Goal: Task Accomplishment & Management: Manage account settings

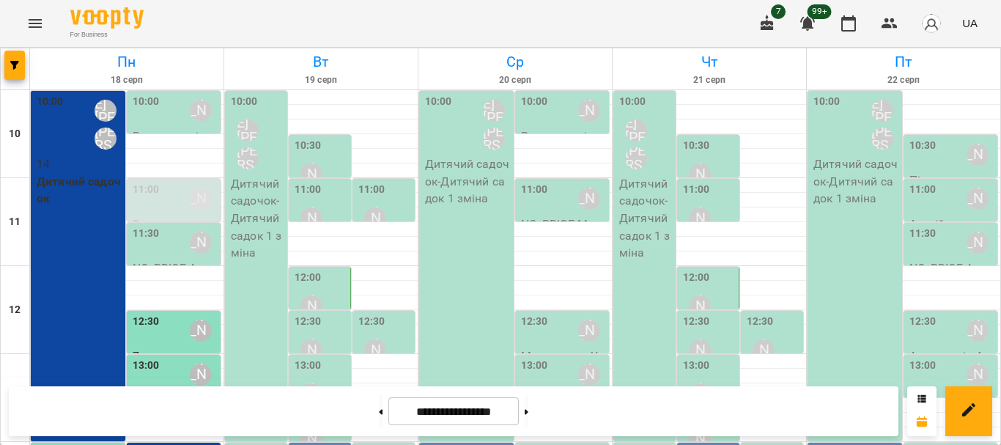
click at [231, 210] on p "Дитячий садочок - Дитячий садок 1 зміна" at bounding box center [258, 218] width 54 height 87
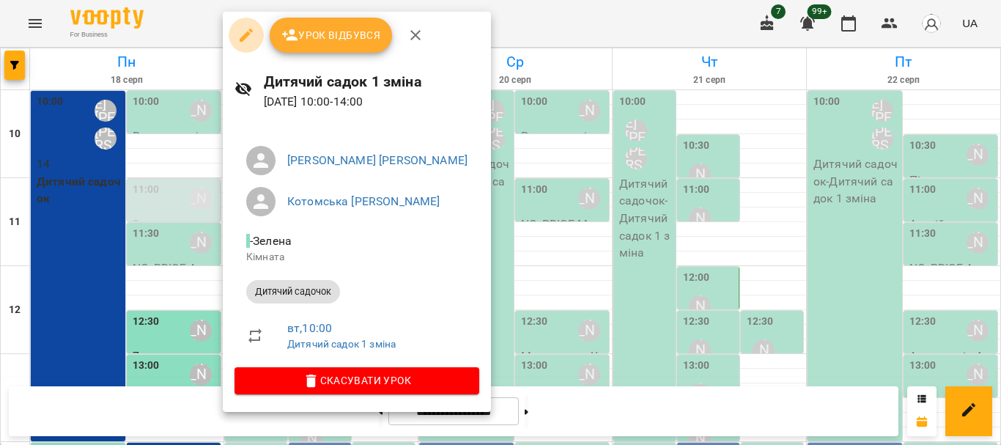
click at [244, 36] on icon "button" at bounding box center [246, 35] width 13 height 13
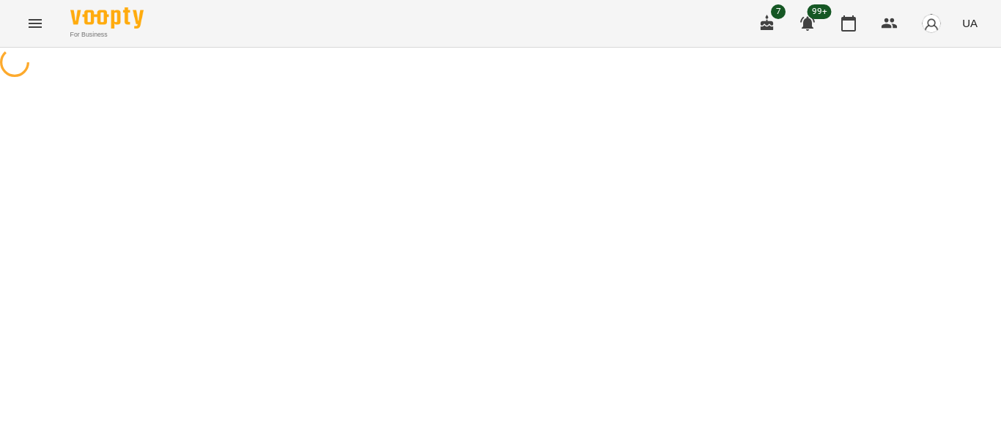
select select "**********"
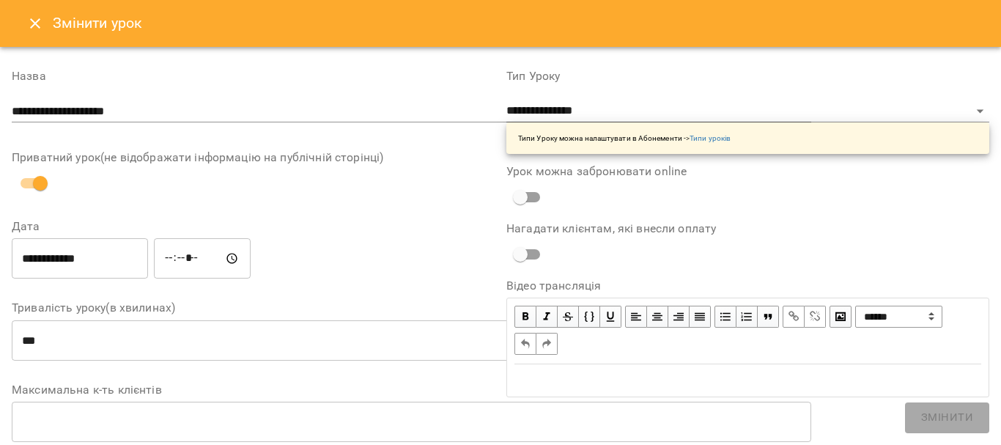
click at [223, 153] on label "Приватний урок(не відображати інформацію на публічній сторінці)" at bounding box center [412, 158] width 800 height 12
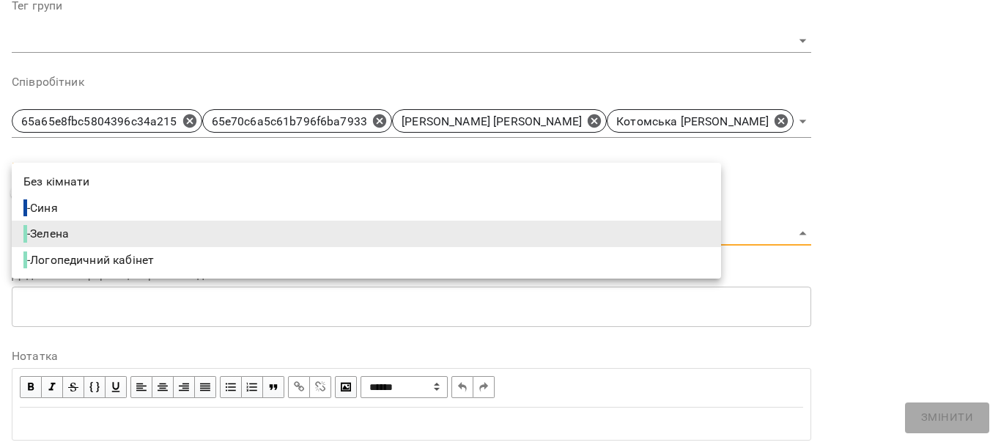
click at [113, 216] on li "- Синя" at bounding box center [367, 208] width 710 height 26
type input "**********"
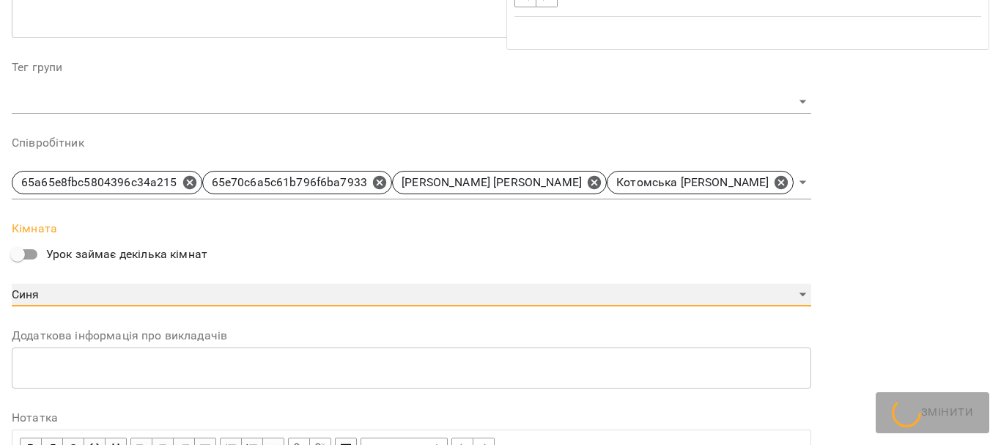
scroll to position [527, 0]
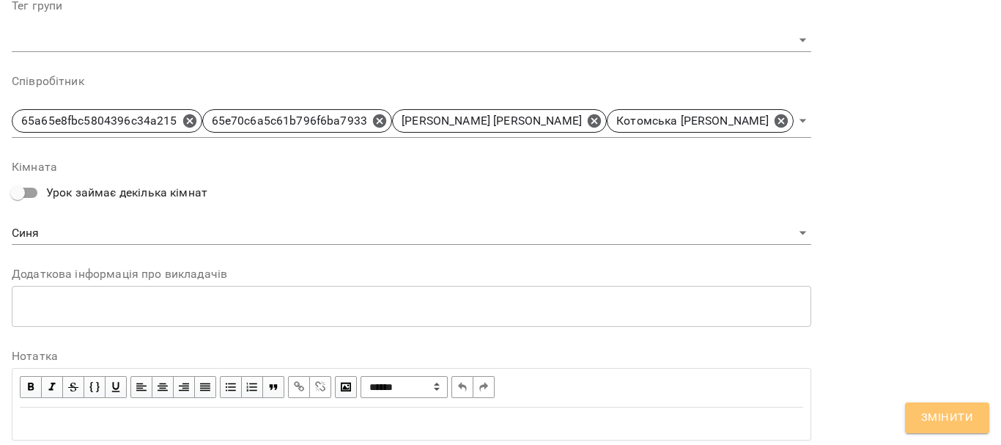
click at [941, 413] on span "Змінити" at bounding box center [947, 417] width 52 height 19
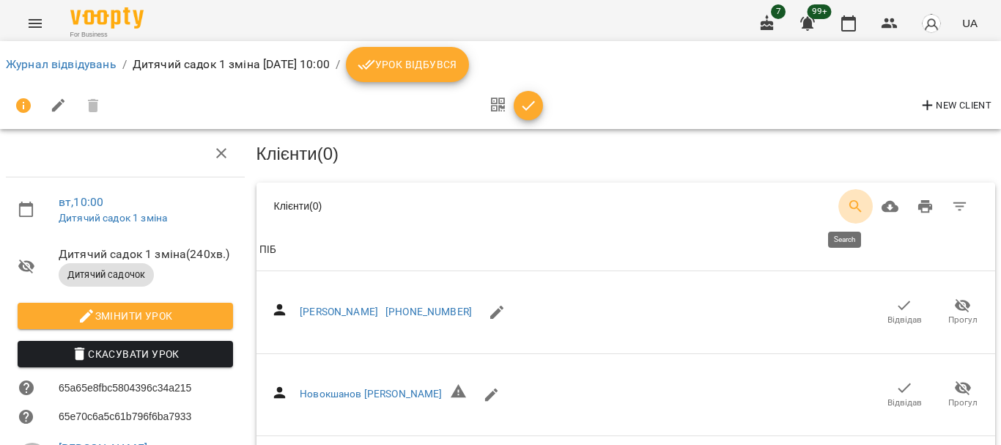
click at [848, 204] on icon "Search" at bounding box center [856, 207] width 18 height 18
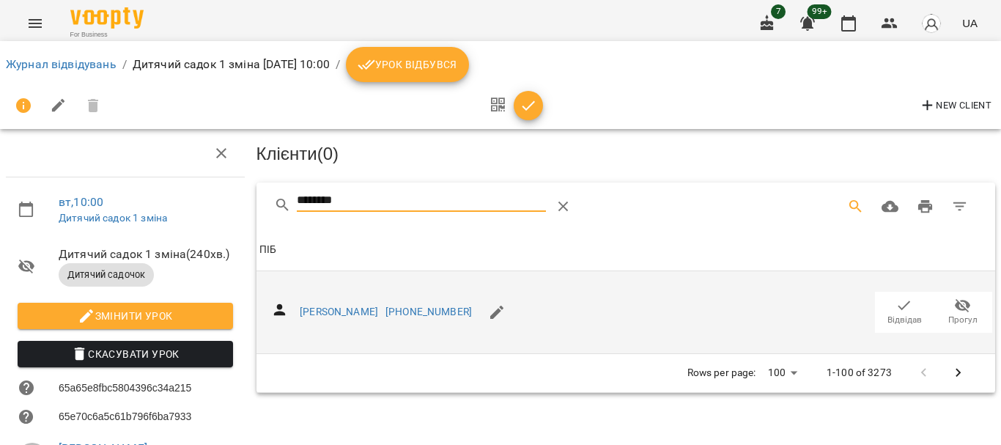
click at [894, 314] on span "Відвідав" at bounding box center [905, 320] width 34 height 12
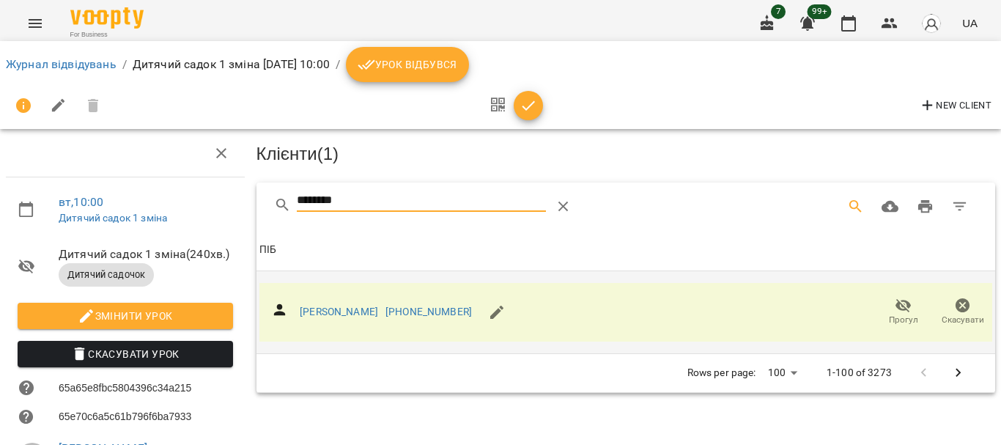
drag, startPoint x: 414, startPoint y: 202, endPoint x: 182, endPoint y: 226, distance: 233.6
click at [213, 225] on div "вт , 10:00 Дитячий садок 1 зміна Дитячий садок 1 зміна ( 240 хв. ) Дитячий садо…" at bounding box center [500, 367] width 1013 height 616
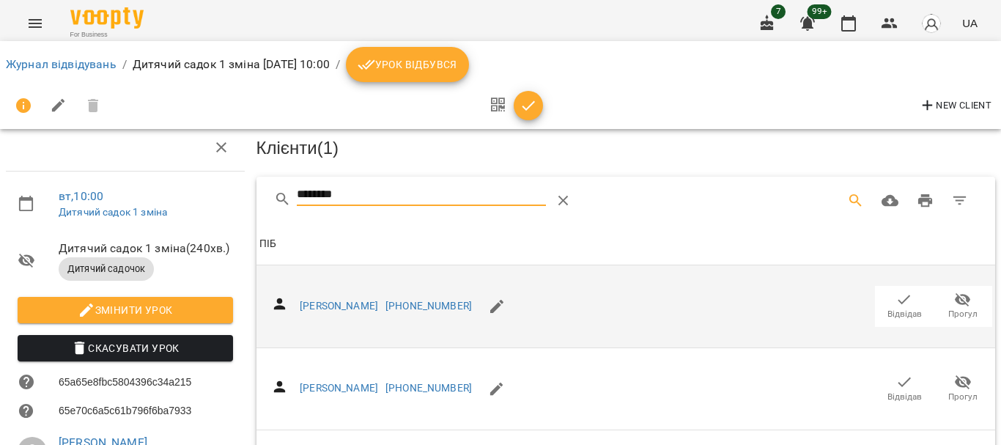
scroll to position [711, 0]
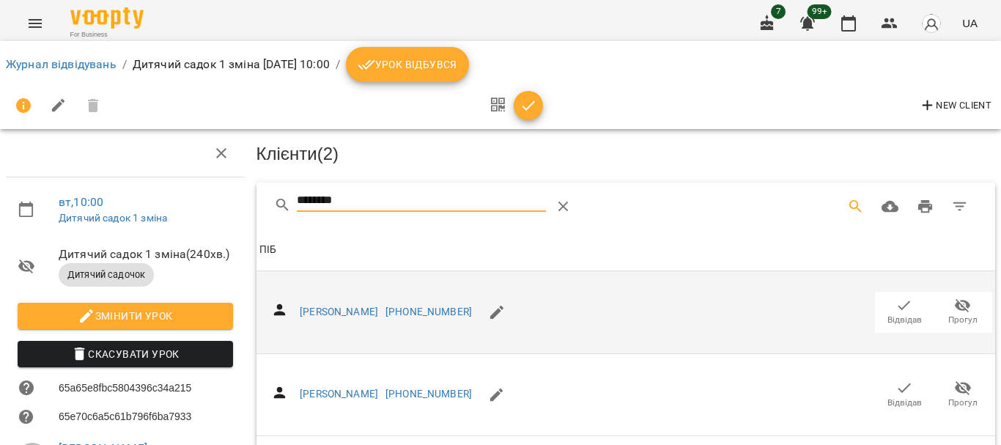
drag, startPoint x: 210, startPoint y: 210, endPoint x: 169, endPoint y: 210, distance: 41.8
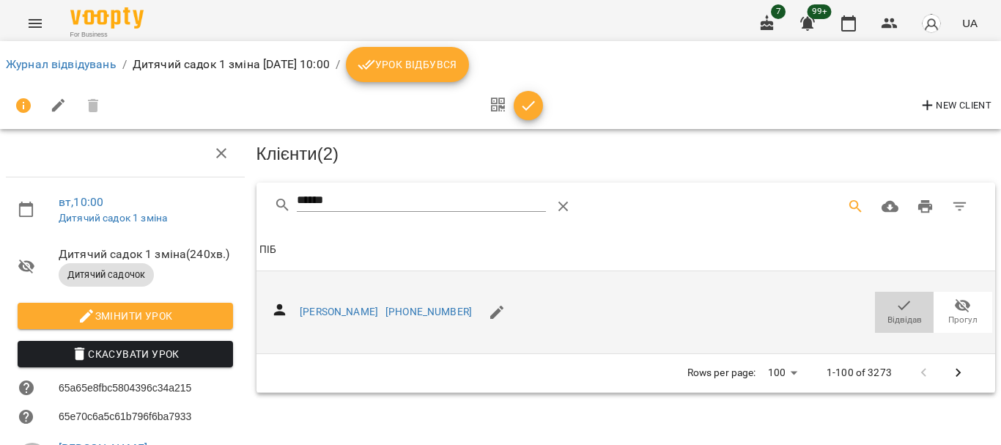
click at [896, 309] on icon "button" at bounding box center [905, 306] width 18 height 18
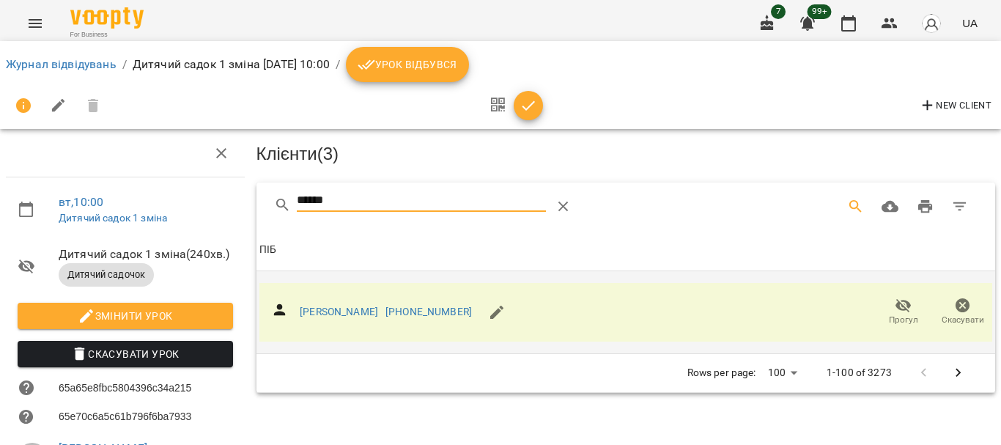
drag, startPoint x: 348, startPoint y: 200, endPoint x: 265, endPoint y: 206, distance: 83.0
click at [265, 206] on div "******" at bounding box center [627, 206] width 740 height 47
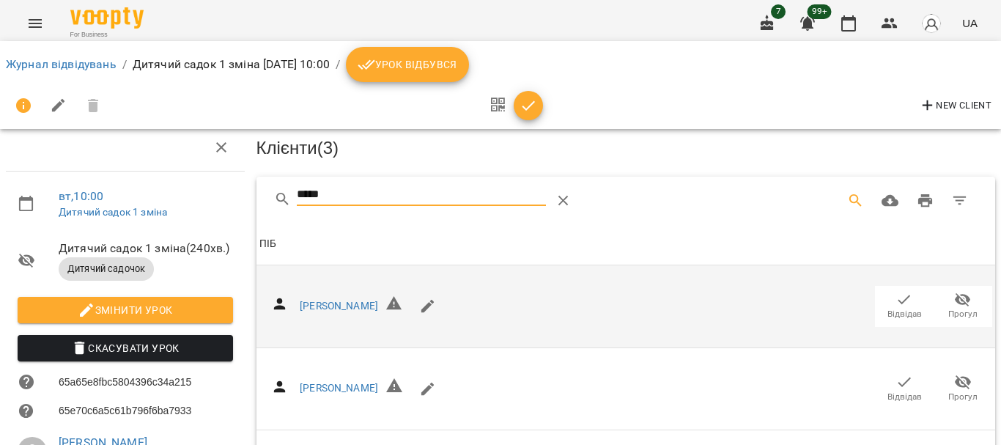
scroll to position [298, 0]
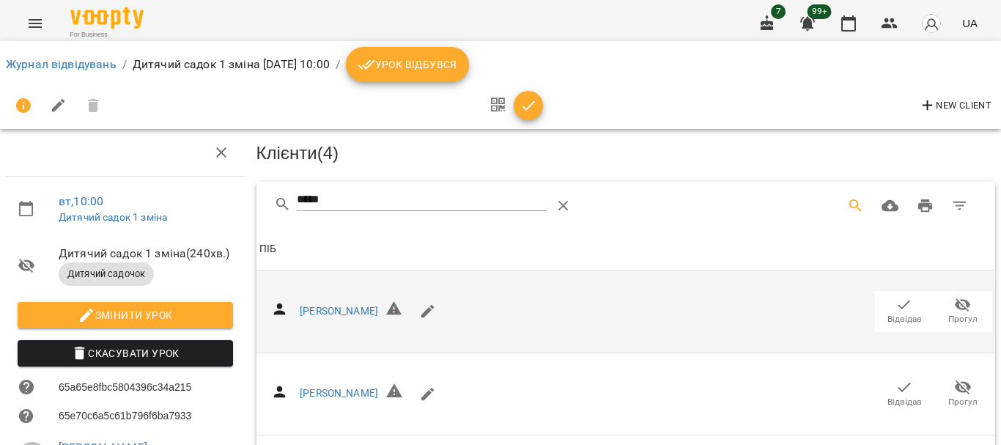
scroll to position [0, 0]
drag, startPoint x: 358, startPoint y: 204, endPoint x: 240, endPoint y: 204, distance: 118.0
click at [240, 204] on div "вт , 10:00 Дитячий садок 1 зміна Дитячий садок 1 зміна ( 240 хв. ) Дитячий садо…" at bounding box center [500, 396] width 1013 height 675
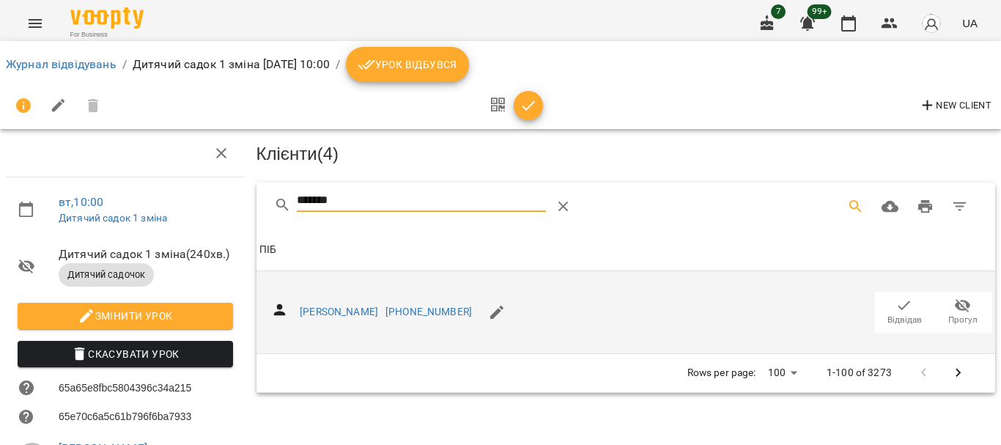
click at [896, 306] on icon "button" at bounding box center [905, 306] width 18 height 18
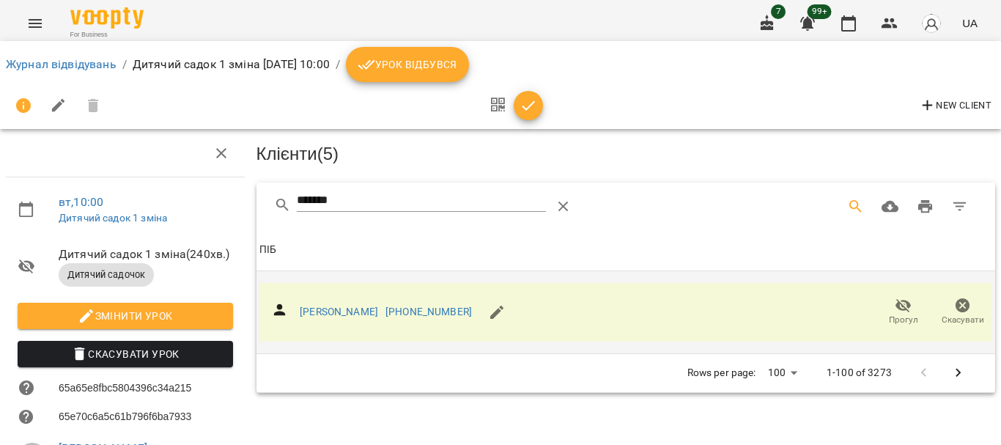
drag, startPoint x: 367, startPoint y: 202, endPoint x: 196, endPoint y: 209, distance: 171.7
click at [196, 209] on div "вт , 10:00 Дитячий садок 1 зміна Дитячий садок 1 зміна ( 240 хв. ) Дитячий садо…" at bounding box center [500, 367] width 1013 height 616
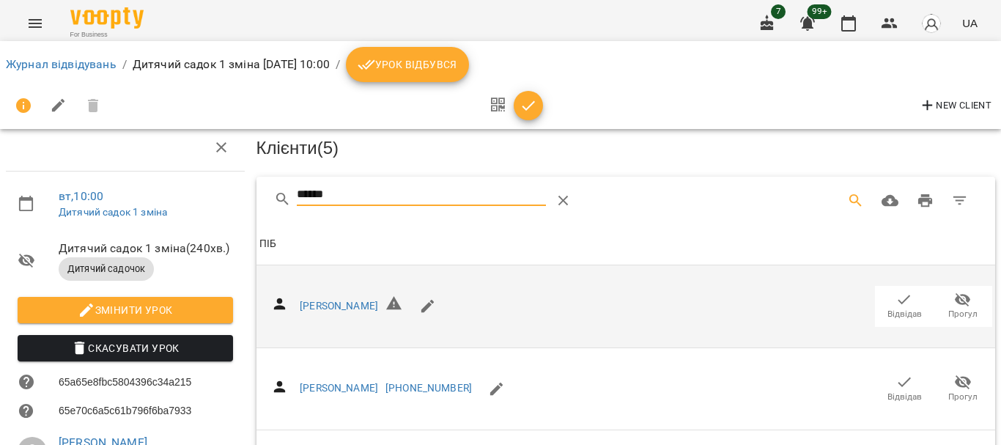
scroll to position [298, 0]
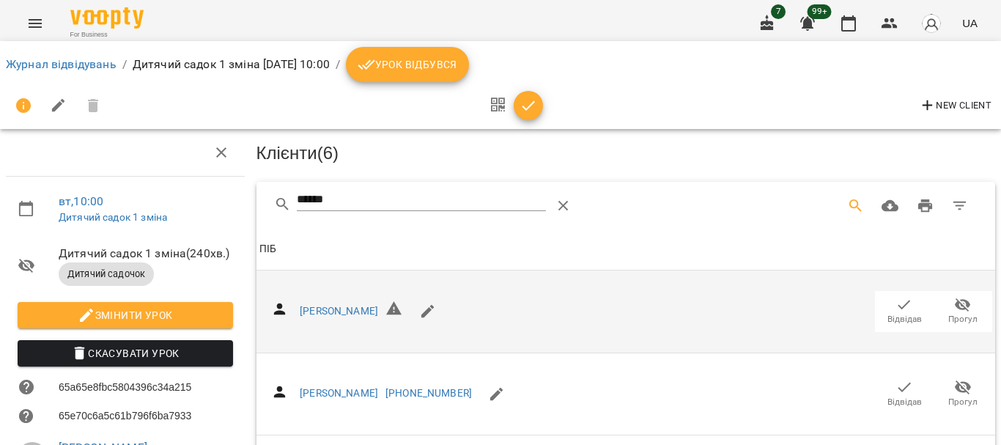
scroll to position [0, 0]
drag, startPoint x: 350, startPoint y: 198, endPoint x: 149, endPoint y: 199, distance: 201.6
click at [149, 199] on div "вт , 10:00 Дитячий садок 1 зміна Дитячий садок 1 зміна ( 240 хв. ) Дитячий садо…" at bounding box center [500, 396] width 1013 height 675
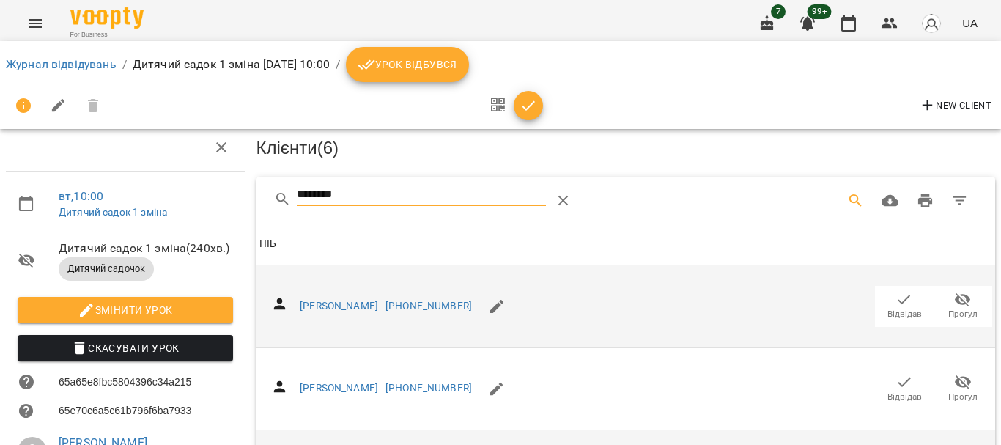
scroll to position [147, 0]
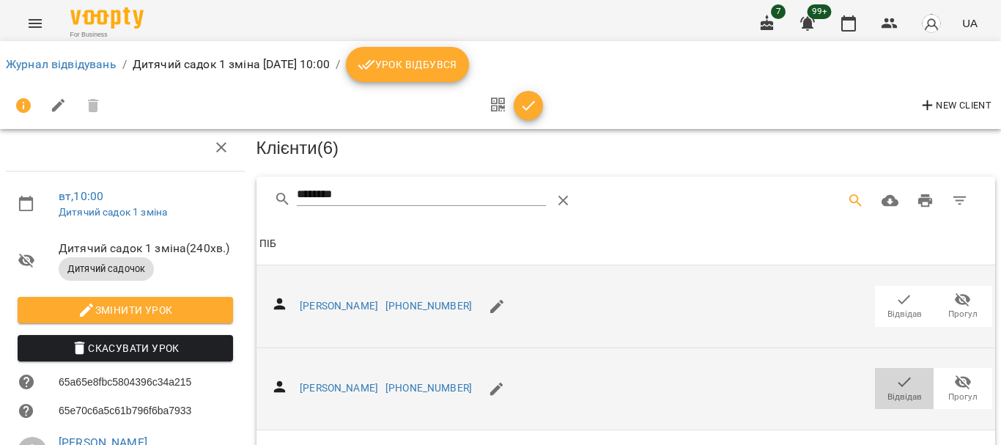
click at [884, 373] on span "Відвідав" at bounding box center [904, 387] width 41 height 29
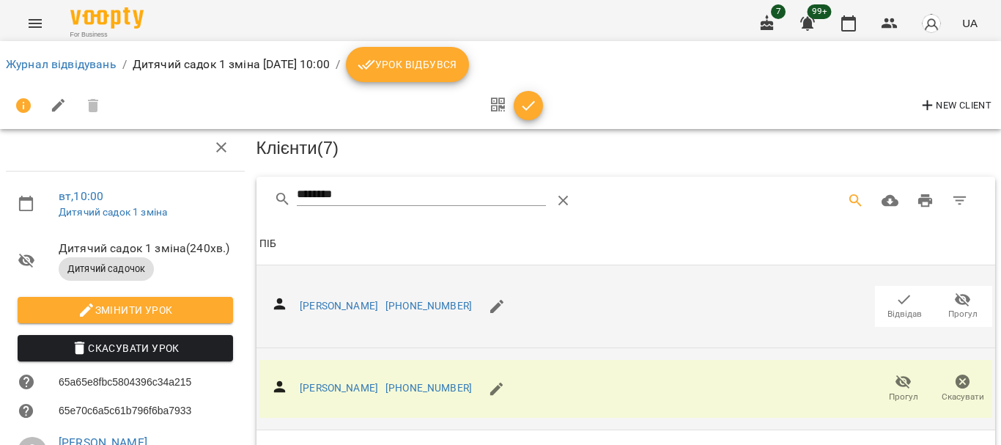
scroll to position [0, 0]
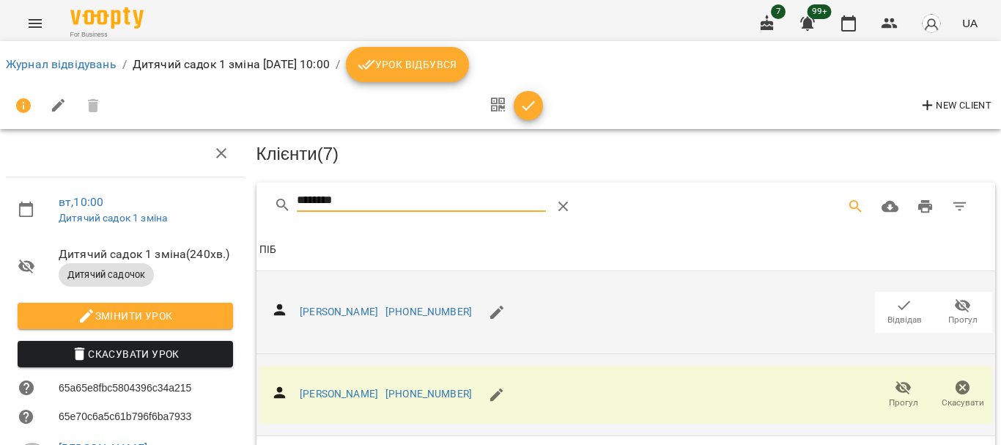
drag, startPoint x: 375, startPoint y: 202, endPoint x: 216, endPoint y: 210, distance: 159.3
click at [216, 210] on div "вт , 10:00 Дитячий садок 1 зміна Дитячий садок 1 зміна ( 240 хв. ) Дитячий садо…" at bounding box center [500, 367] width 1013 height 616
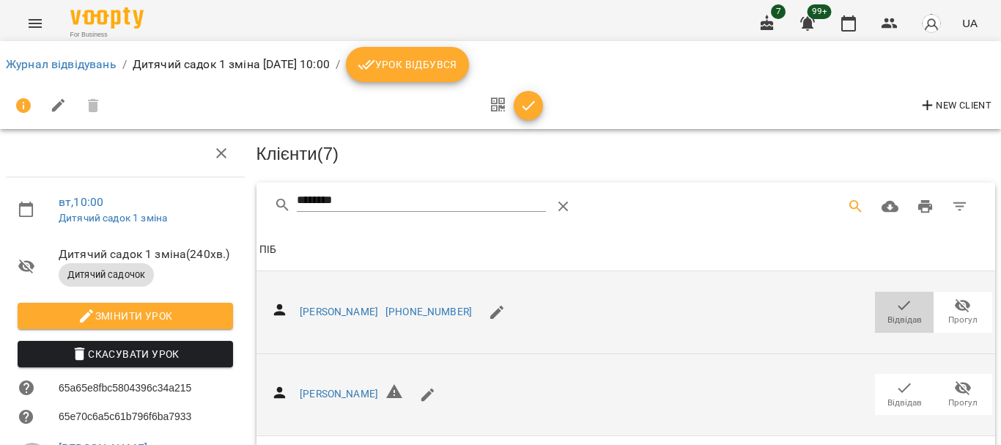
click at [884, 308] on span "Відвідав" at bounding box center [904, 311] width 41 height 29
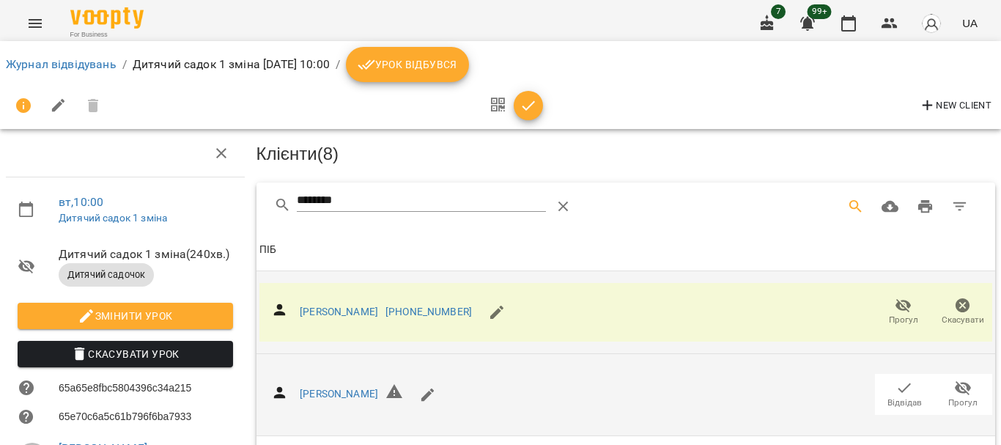
drag, startPoint x: 267, startPoint y: 213, endPoint x: 220, endPoint y: 221, distance: 47.5
click at [221, 221] on div "вт , 10:00 Дитячий садок 1 зміна Дитячий садок 1 зміна ( 240 хв. ) Дитячий садо…" at bounding box center [500, 367] width 1013 height 616
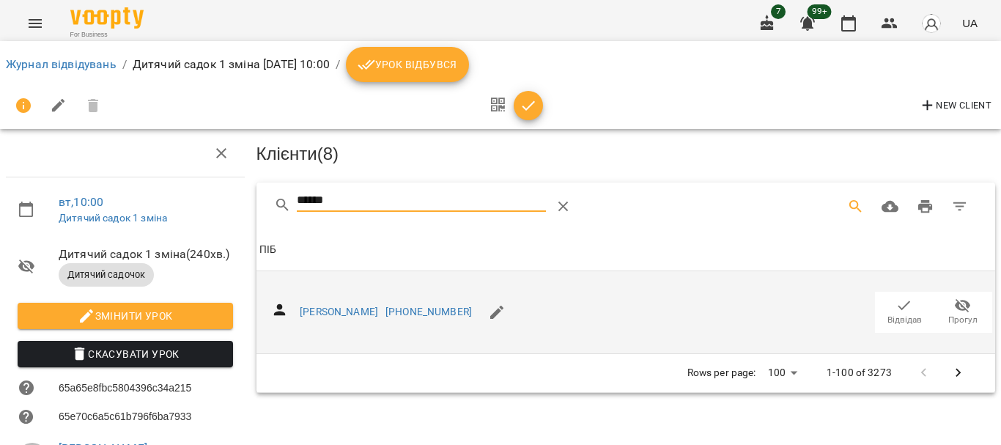
click at [899, 308] on icon "button" at bounding box center [905, 306] width 12 height 10
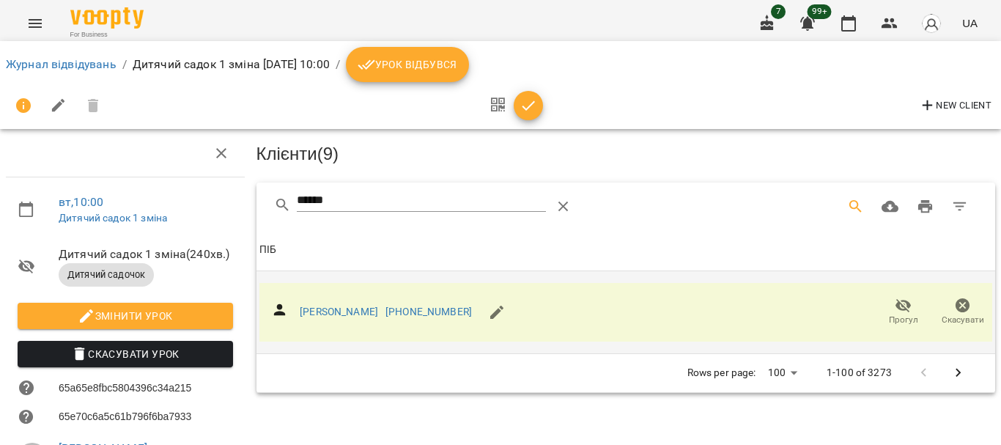
drag, startPoint x: 373, startPoint y: 202, endPoint x: 182, endPoint y: 223, distance: 192.5
click at [195, 223] on div "вт , 10:00 Дитячий садок 1 зміна Дитячий садок 1 зміна ( 240 хв. ) Дитячий садо…" at bounding box center [500, 367] width 1013 height 616
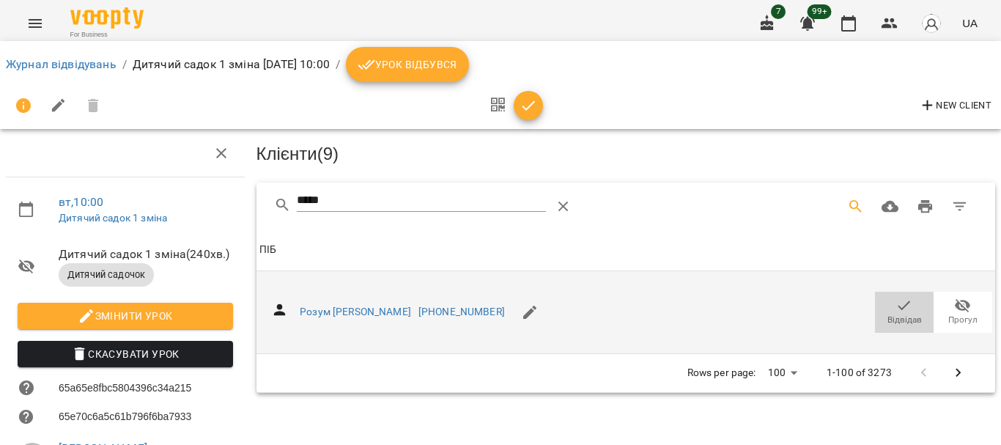
click at [896, 311] on icon "button" at bounding box center [905, 306] width 18 height 18
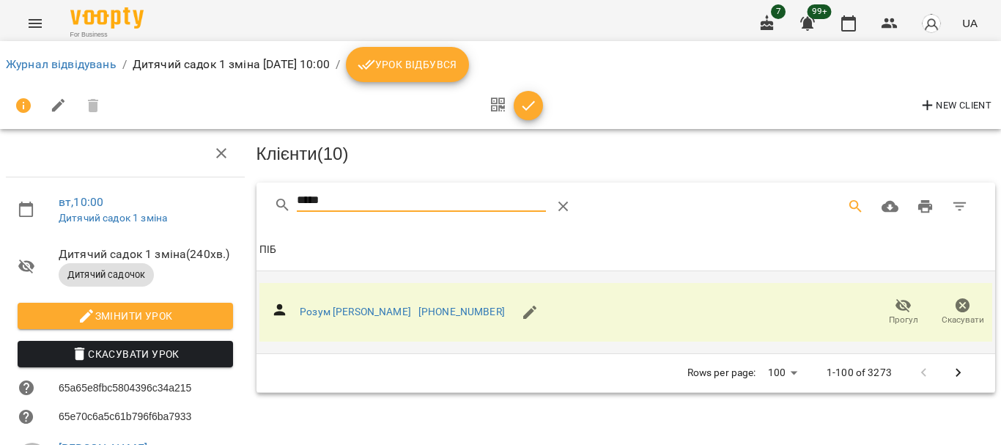
drag, startPoint x: 333, startPoint y: 204, endPoint x: 122, endPoint y: 207, distance: 210.4
click at [128, 207] on div "вт , 10:00 Дитячий садок 1 зміна Дитячий садок 1 зміна ( 240 хв. ) Дитячий садо…" at bounding box center [500, 367] width 1013 height 616
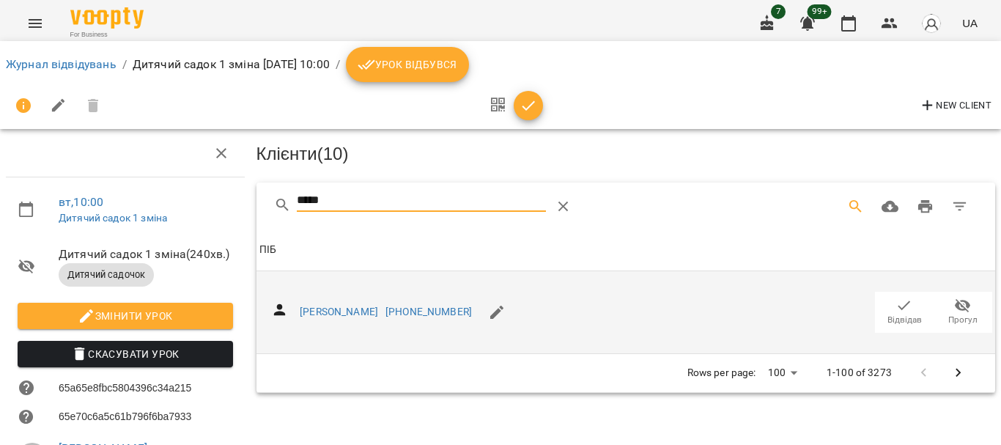
click at [899, 304] on icon "button" at bounding box center [905, 306] width 18 height 18
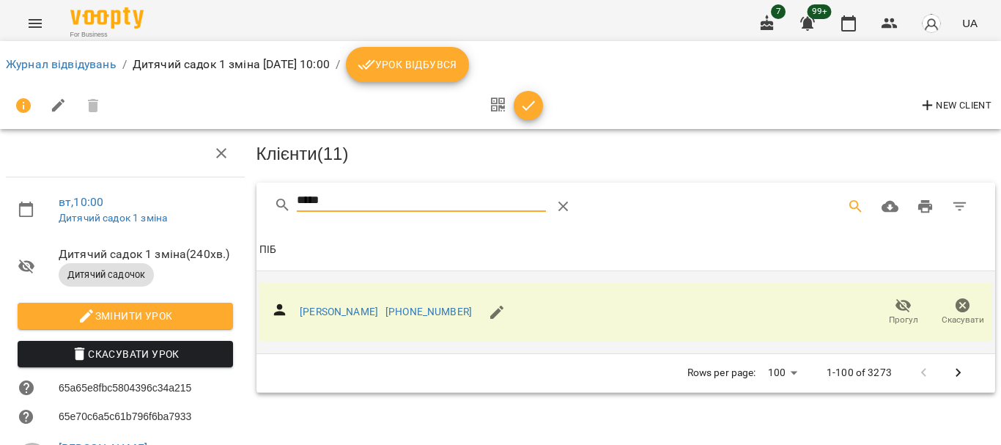
drag, startPoint x: 343, startPoint y: 198, endPoint x: 229, endPoint y: 207, distance: 114.0
click at [233, 209] on div "вт , 10:00 Дитячий садок 1 зміна Дитячий садок 1 зміна ( 240 хв. ) Дитячий садо…" at bounding box center [500, 367] width 1013 height 616
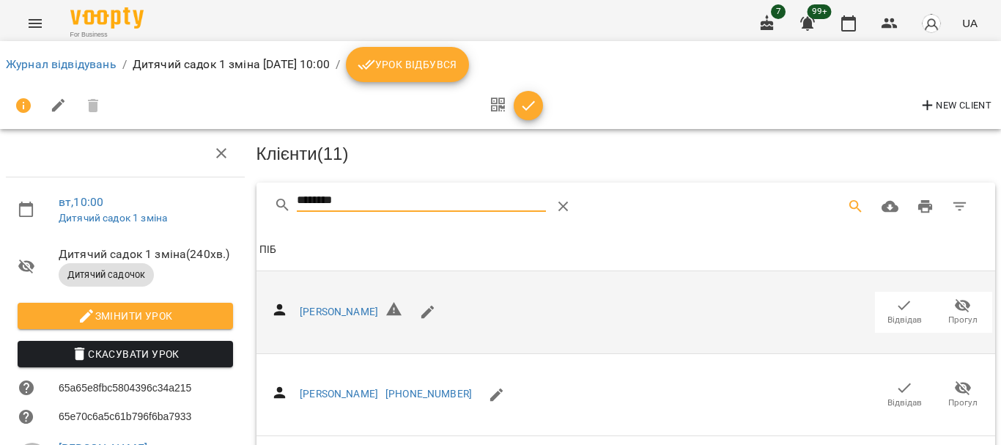
scroll to position [73, 0]
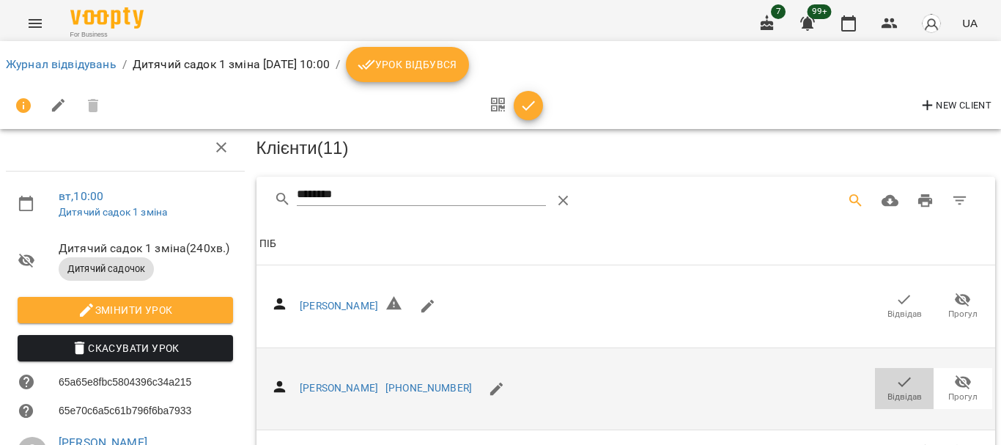
click at [884, 373] on span "Відвідав" at bounding box center [904, 387] width 41 height 29
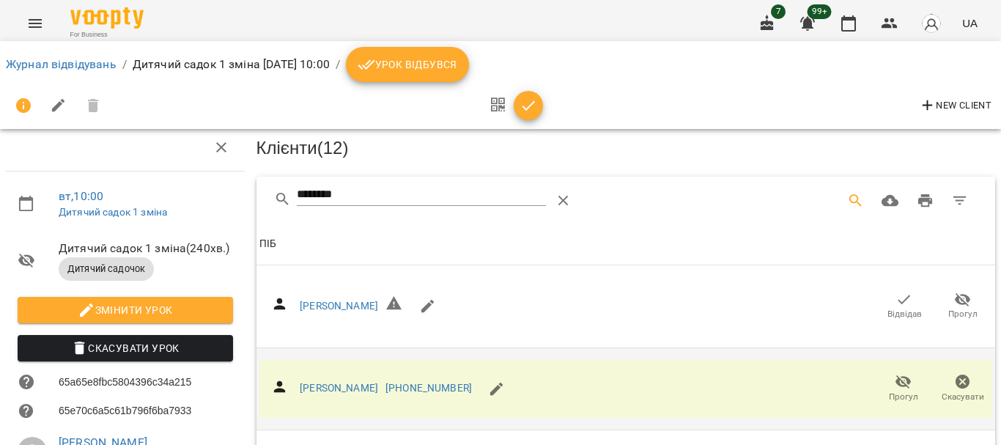
scroll to position [0, 0]
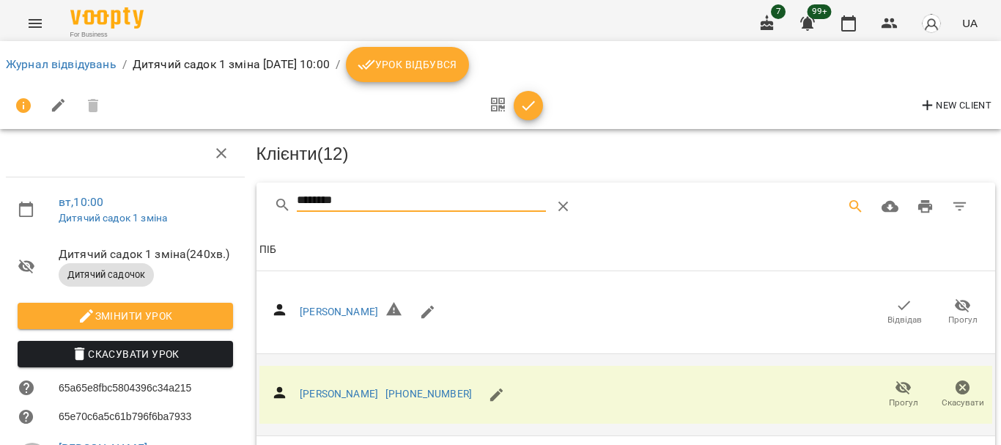
drag, startPoint x: 356, startPoint y: 196, endPoint x: 189, endPoint y: 188, distance: 166.6
click at [196, 191] on div "вт , 10:00 Дитячий садок 1 зміна Дитячий садок 1 зміна ( 240 хв. ) Дитячий садо…" at bounding box center [500, 367] width 1013 height 616
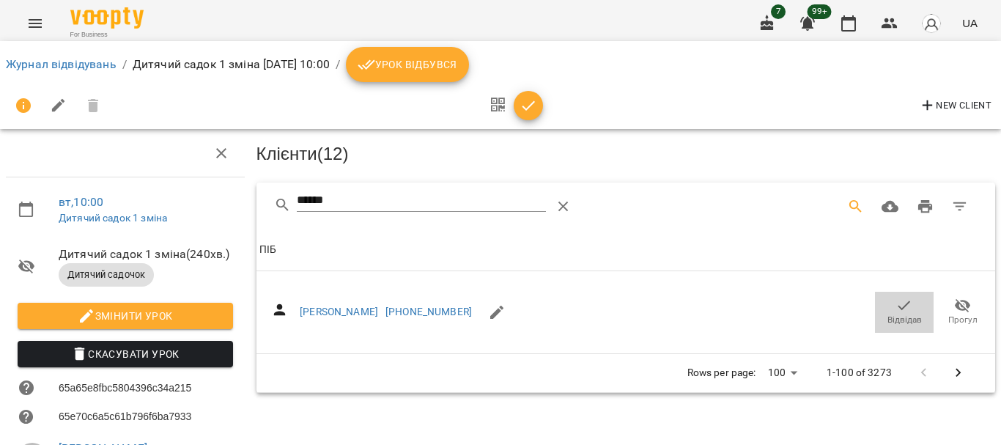
click at [897, 303] on icon "button" at bounding box center [905, 306] width 18 height 18
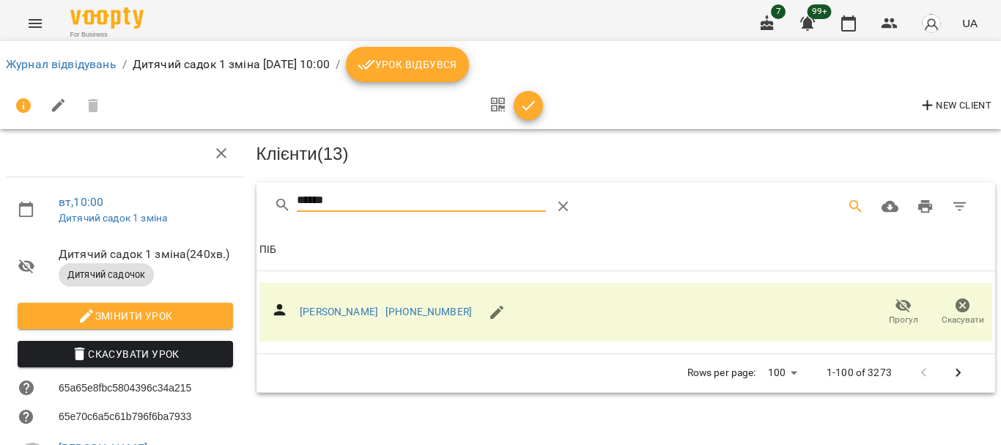
drag, startPoint x: 285, startPoint y: 196, endPoint x: 203, endPoint y: 192, distance: 82.2
click at [203, 192] on div "вт , 10:00 Дитячий садок 1 зміна Дитячий садок 1 зміна ( 240 хв. ) Дитячий садо…" at bounding box center [500, 367] width 1013 height 616
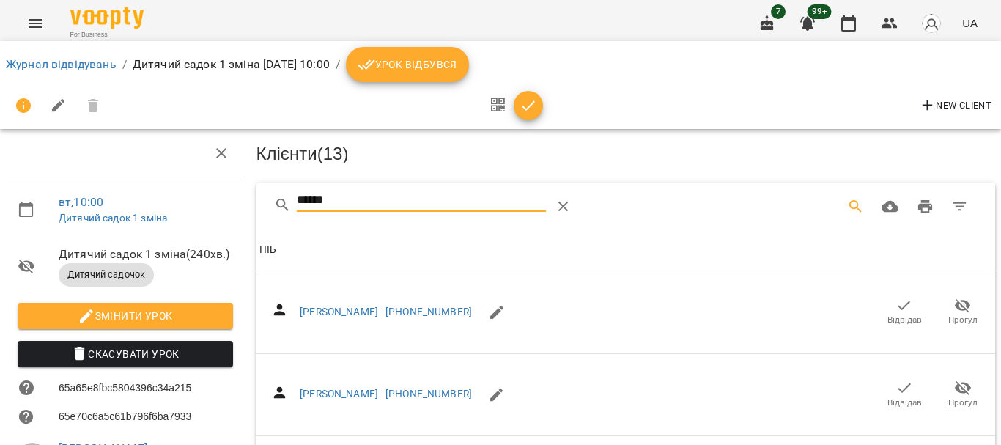
click at [896, 302] on icon "button" at bounding box center [905, 306] width 18 height 18
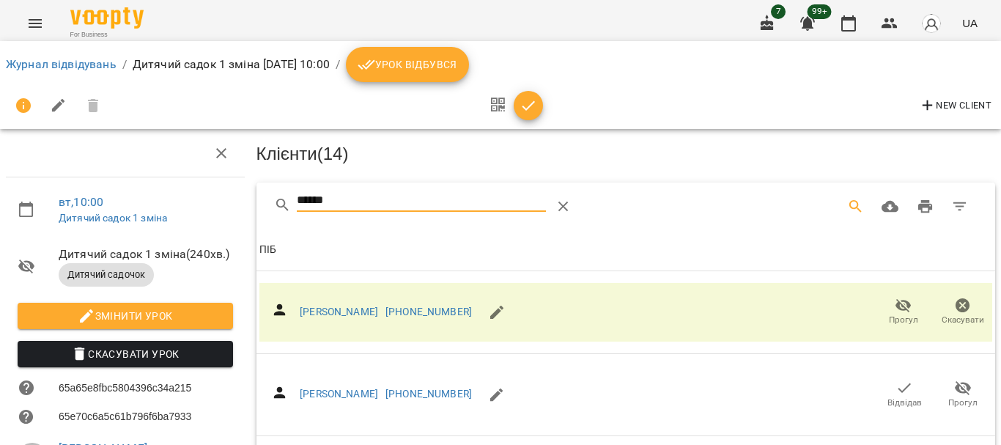
drag, startPoint x: 228, startPoint y: 205, endPoint x: 213, endPoint y: 202, distance: 15.7
click at [213, 202] on div "вт , 10:00 Дитячий садок 1 зміна Дитячий садок 1 зміна ( 240 хв. ) Дитячий садо…" at bounding box center [500, 367] width 1013 height 616
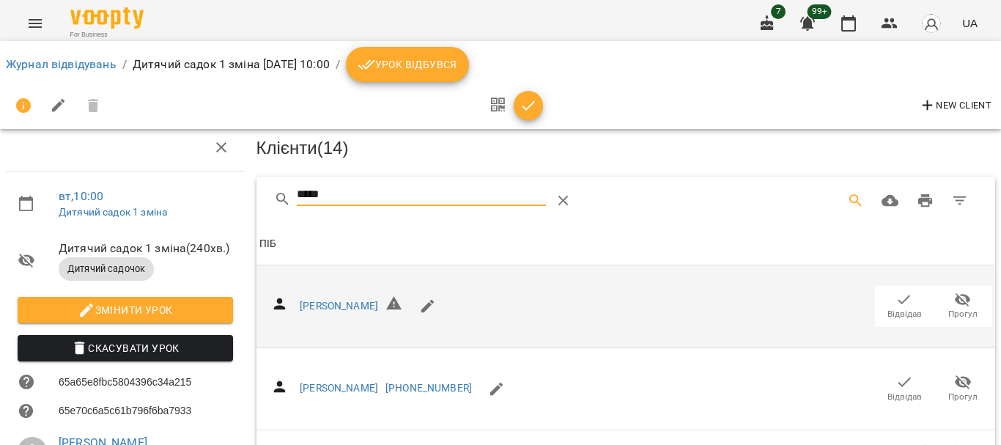
scroll to position [73, 0]
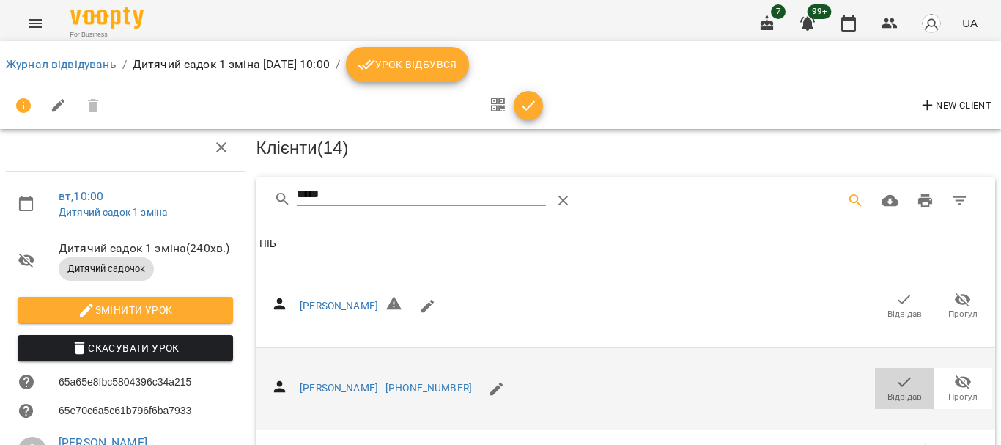
click at [905, 373] on span "Відвідав" at bounding box center [904, 387] width 41 height 29
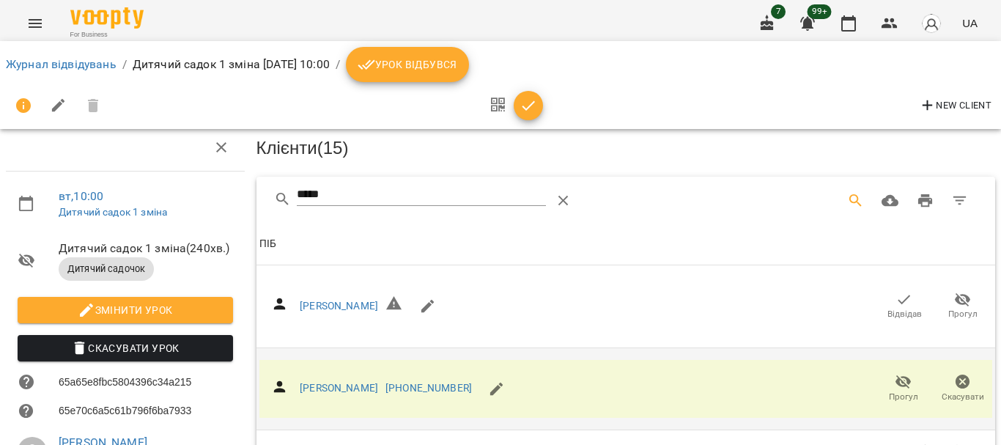
scroll to position [0, 0]
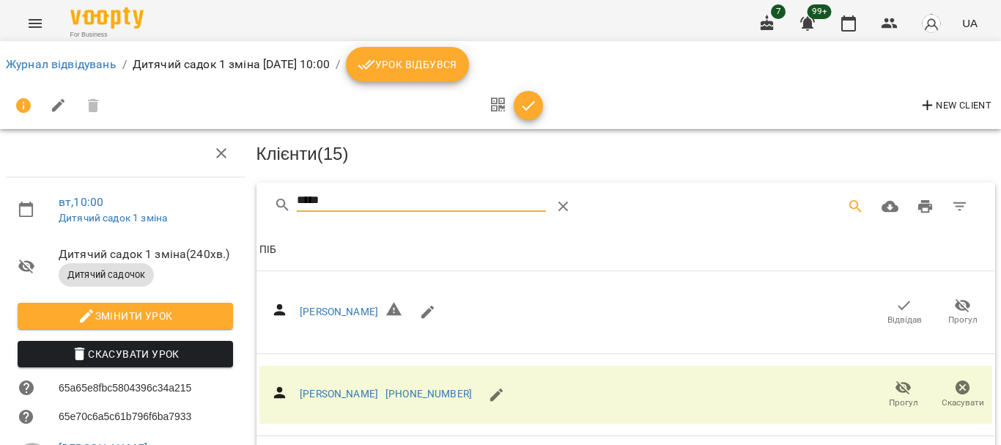
drag, startPoint x: 344, startPoint y: 192, endPoint x: 209, endPoint y: 201, distance: 135.2
click at [209, 201] on div "вт , 10:00 Дитячий садок 1 зміна Дитячий садок 1 зміна ( 240 хв. ) Дитячий садо…" at bounding box center [500, 367] width 1013 height 616
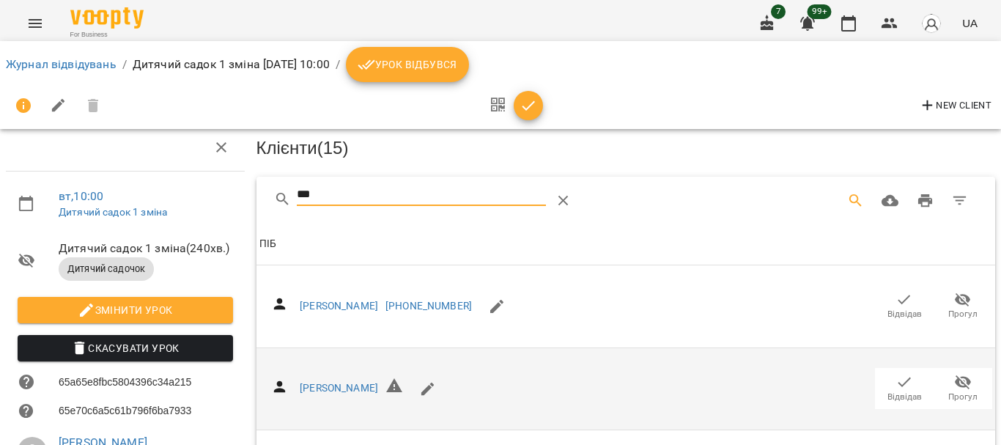
scroll to position [147, 0]
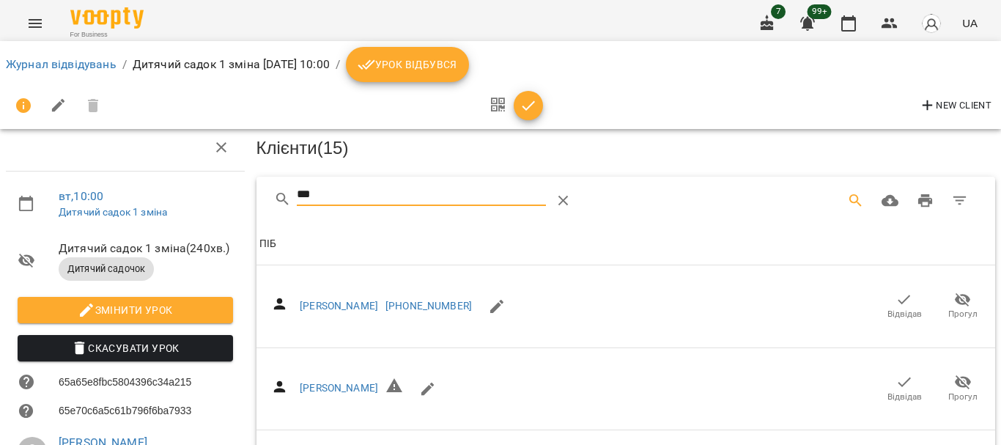
type input "***"
click at [896, 291] on icon "button" at bounding box center [905, 300] width 18 height 18
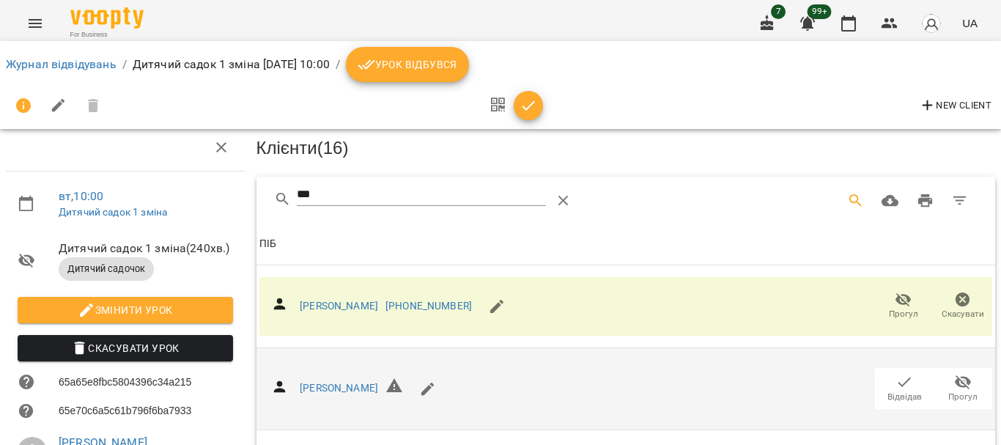
click at [897, 373] on icon "button" at bounding box center [905, 382] width 18 height 18
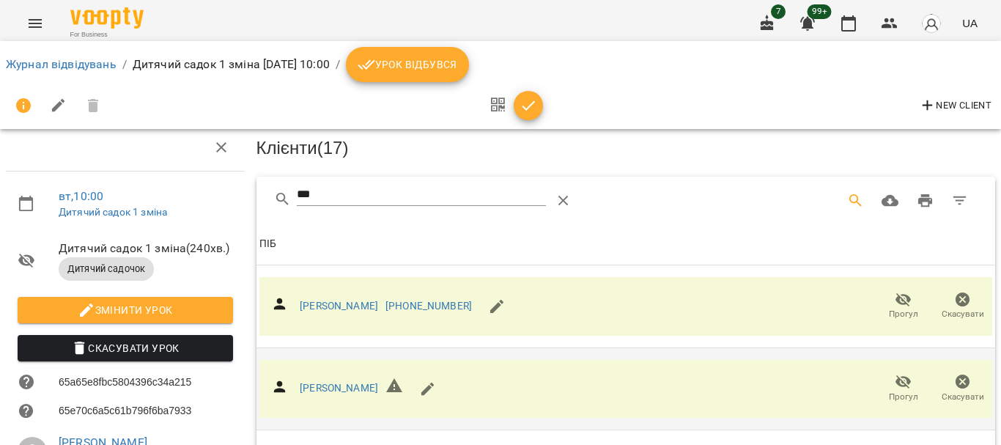
scroll to position [0, 0]
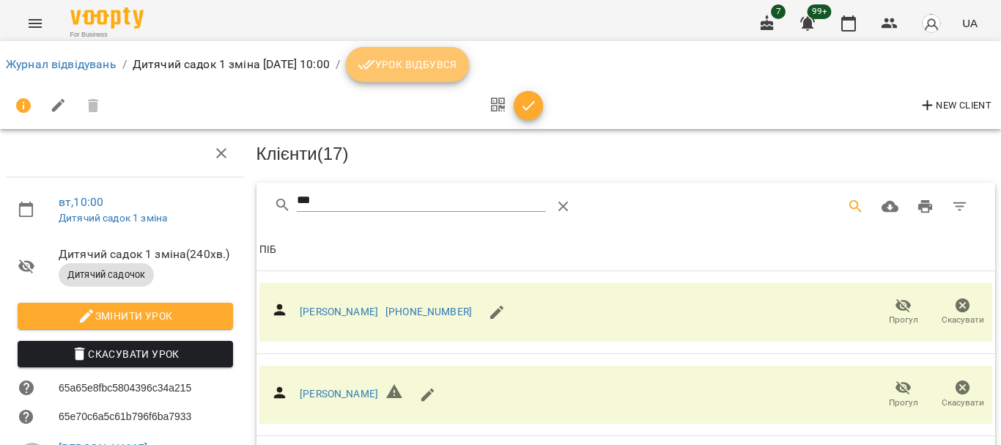
click at [457, 68] on span "Урок відбувся" at bounding box center [408, 65] width 100 height 18
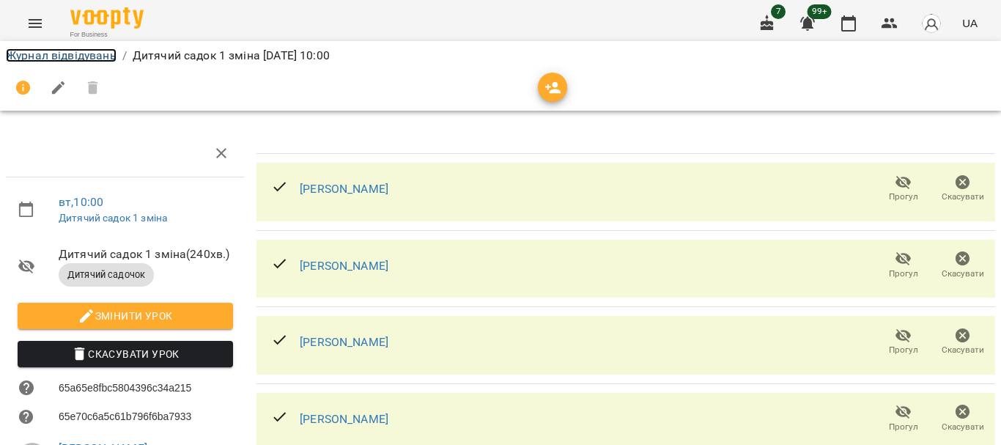
click at [97, 56] on link "Журнал відвідувань" at bounding box center [61, 55] width 111 height 14
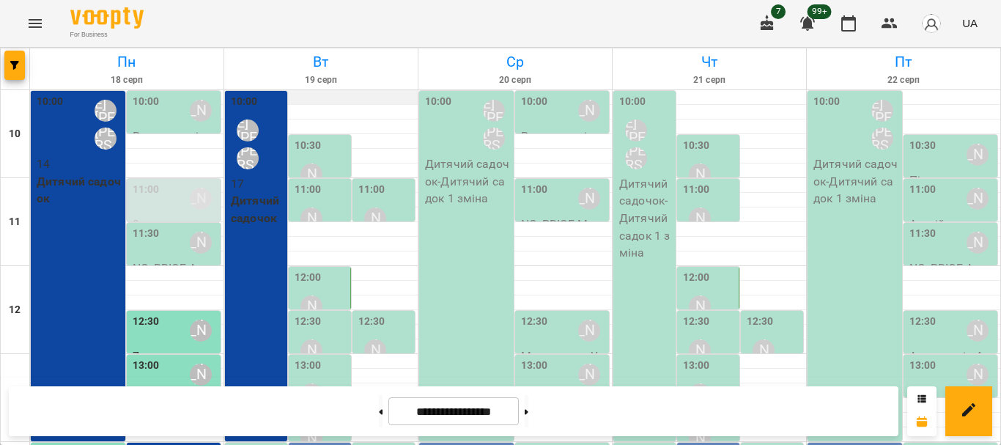
click at [322, 99] on div at bounding box center [321, 97] width 194 height 15
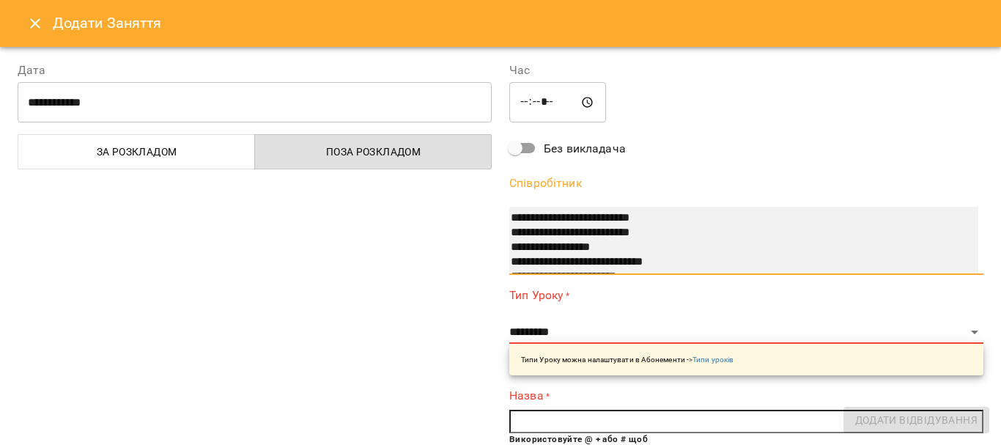
scroll to position [205, 0]
select select "**********"
click at [625, 264] on option "**********" at bounding box center [729, 262] width 441 height 15
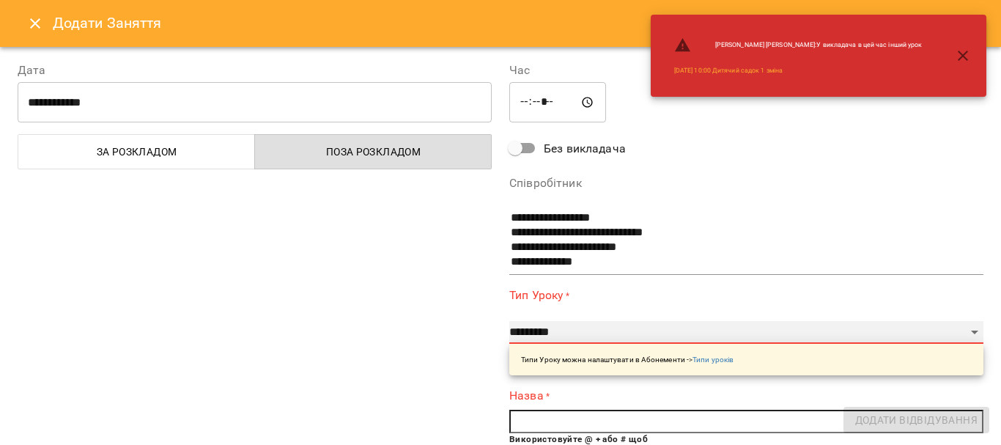
drag, startPoint x: 576, startPoint y: 331, endPoint x: 579, endPoint y: 322, distance: 9.3
click at [576, 331] on select "**********" at bounding box center [746, 332] width 474 height 23
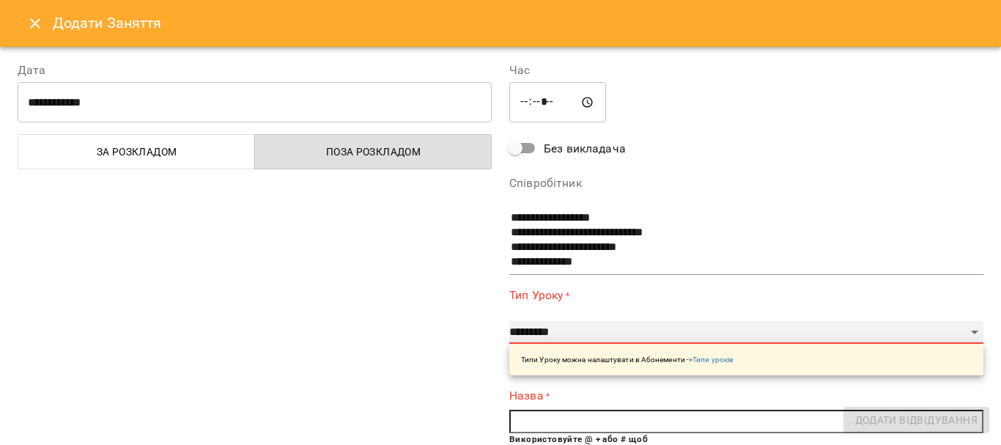
select select "**********"
click at [509, 321] on select "**********" at bounding box center [746, 332] width 474 height 23
type input "**"
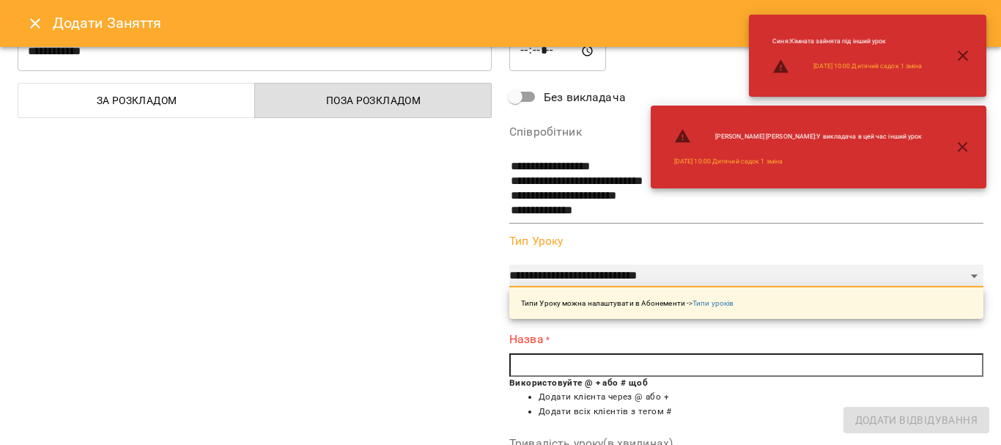
scroll to position [147, 0]
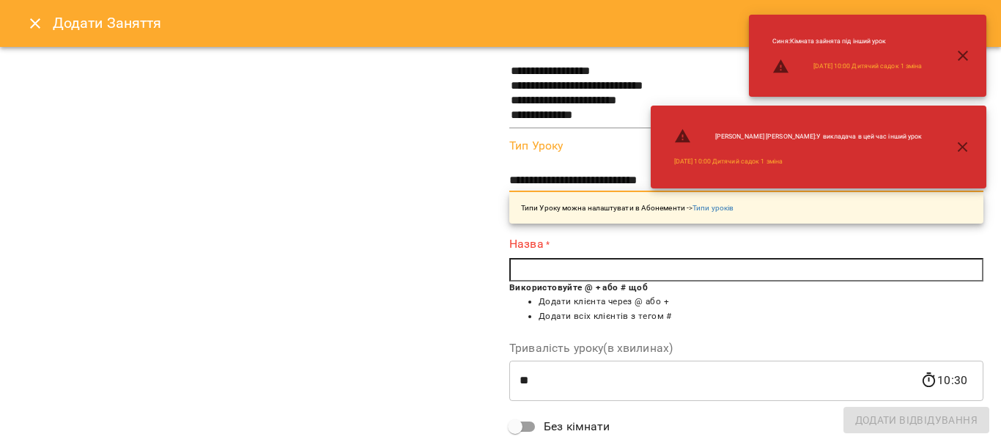
click at [594, 258] on input "text" at bounding box center [746, 269] width 474 height 23
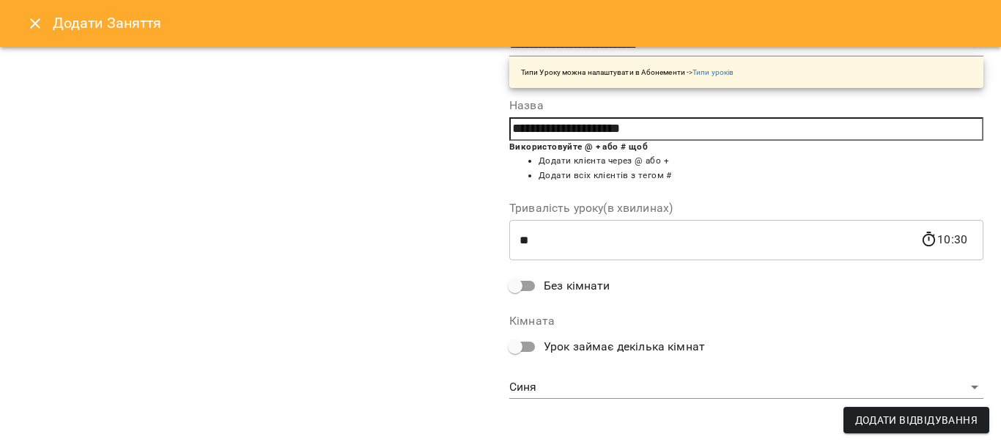
scroll to position [286, 0]
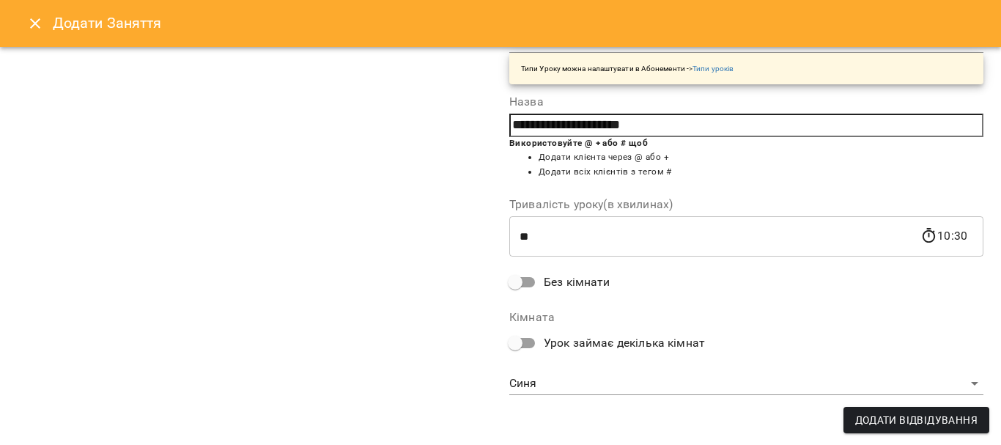
type input "**********"
click at [568, 386] on body "For Business 7 99+ UA Пн 18 серп Вт 19 серп Ср 20 серп Чт 21 серп Пт 22 серп 10…" at bounding box center [500, 430] width 1001 height 860
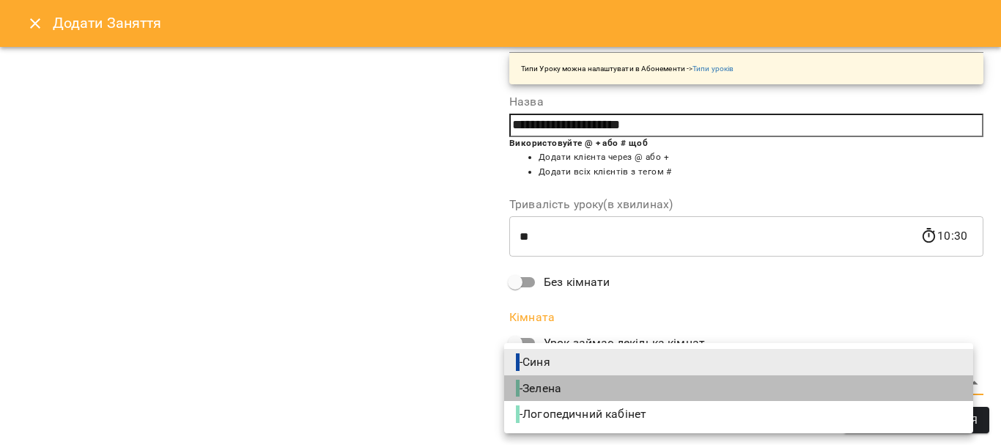
click at [564, 386] on span "- Зелена" at bounding box center [540, 389] width 48 height 18
type input "**********"
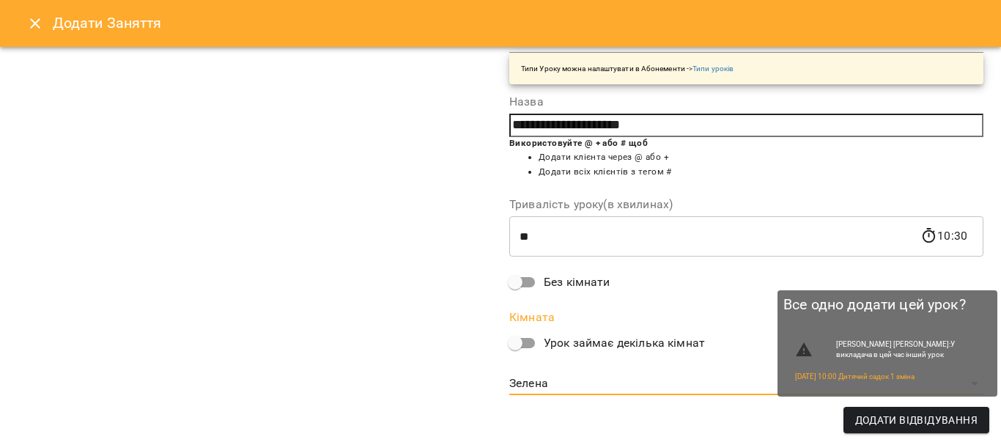
click at [913, 422] on span "Додати Відвідування" at bounding box center [916, 420] width 122 height 18
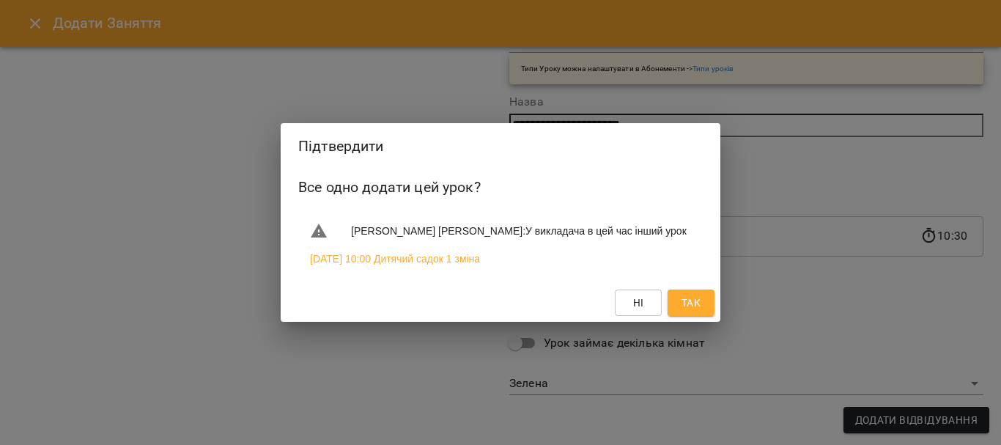
click at [704, 301] on button "Так" at bounding box center [691, 303] width 47 height 26
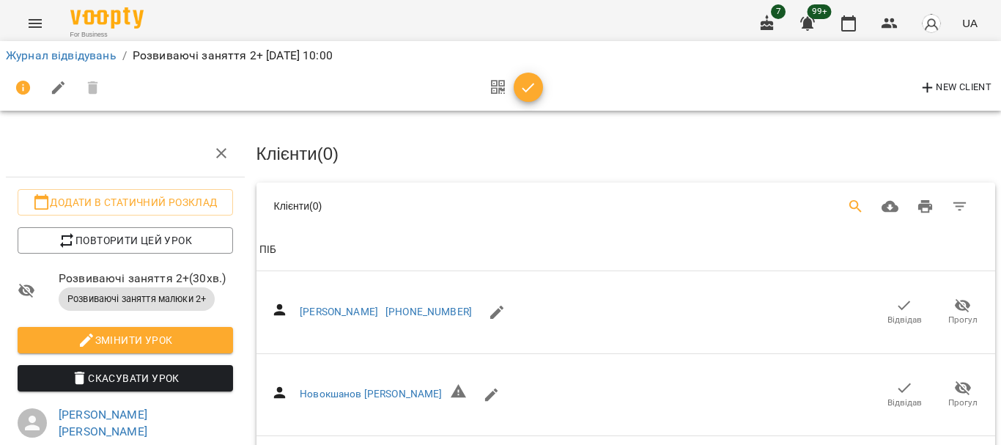
click at [850, 200] on icon "Search" at bounding box center [856, 206] width 12 height 12
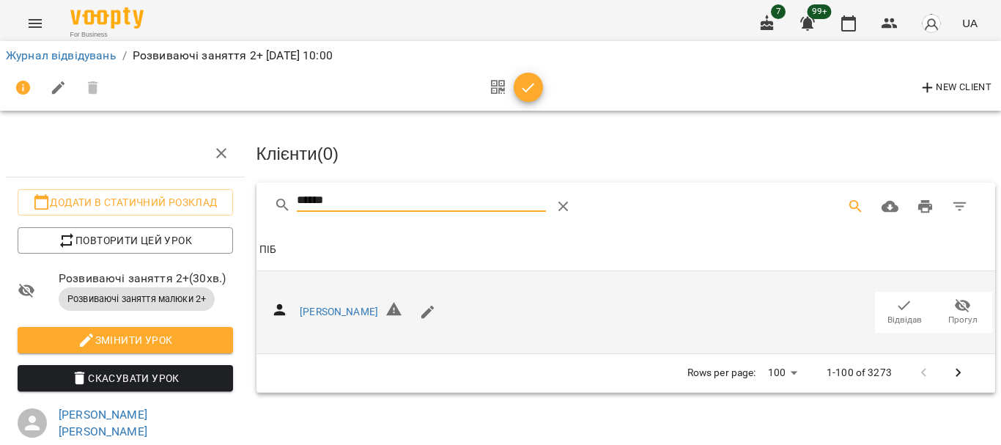
type input "******"
click at [910, 314] on span "Відвідав" at bounding box center [905, 320] width 34 height 12
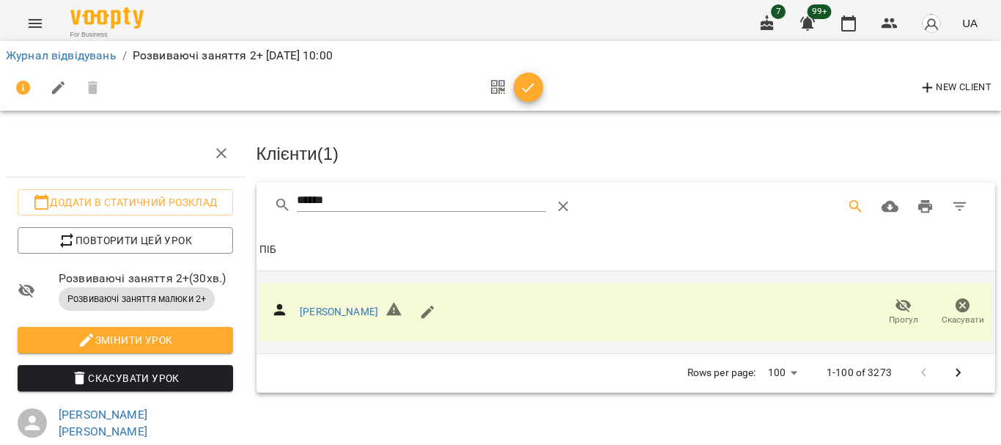
click at [534, 94] on icon "button" at bounding box center [529, 88] width 18 height 18
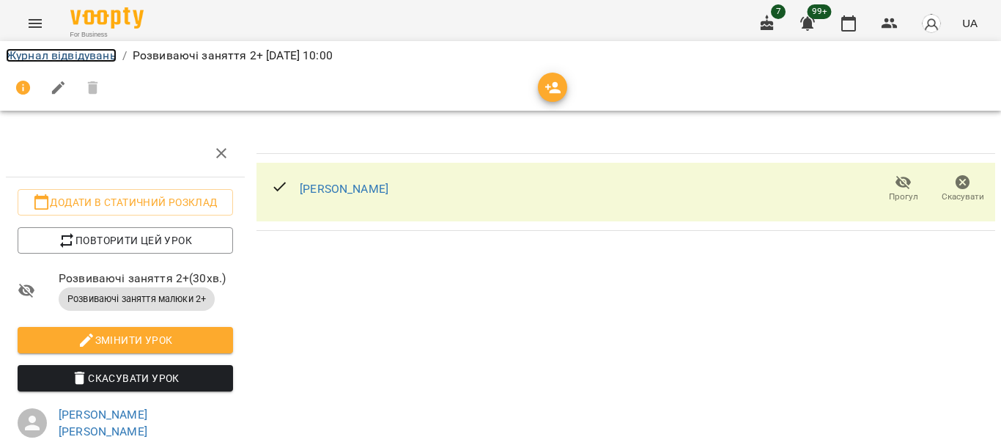
click at [26, 61] on link "Журнал відвідувань" at bounding box center [61, 55] width 111 height 14
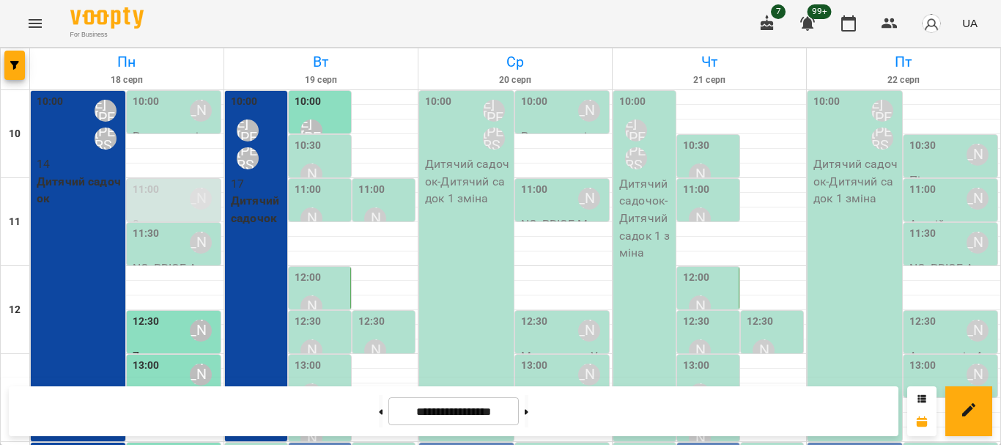
click at [312, 144] on label "10:30" at bounding box center [308, 146] width 27 height 16
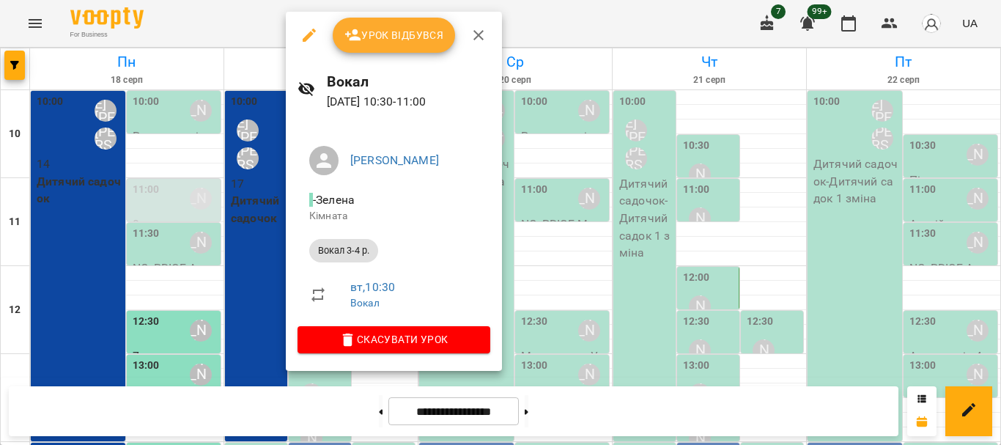
click at [374, 43] on span "Урок відбувся" at bounding box center [395, 35] width 100 height 18
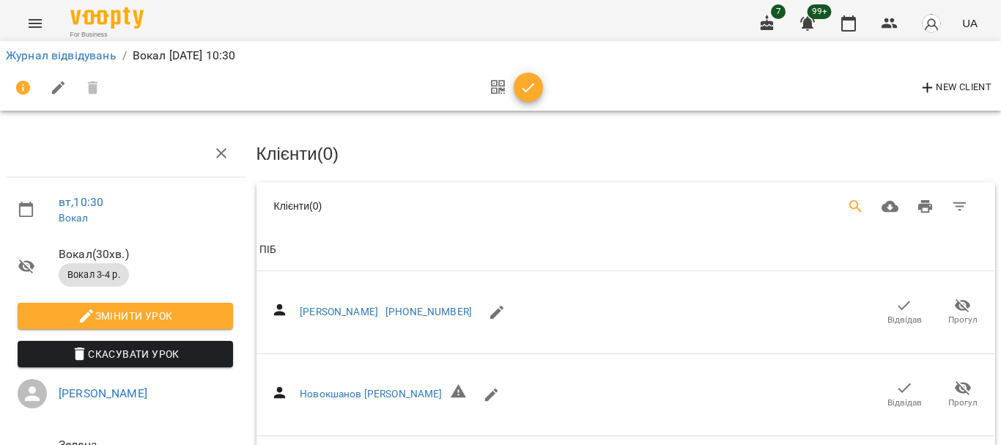
click at [850, 207] on icon "Search" at bounding box center [856, 206] width 12 height 12
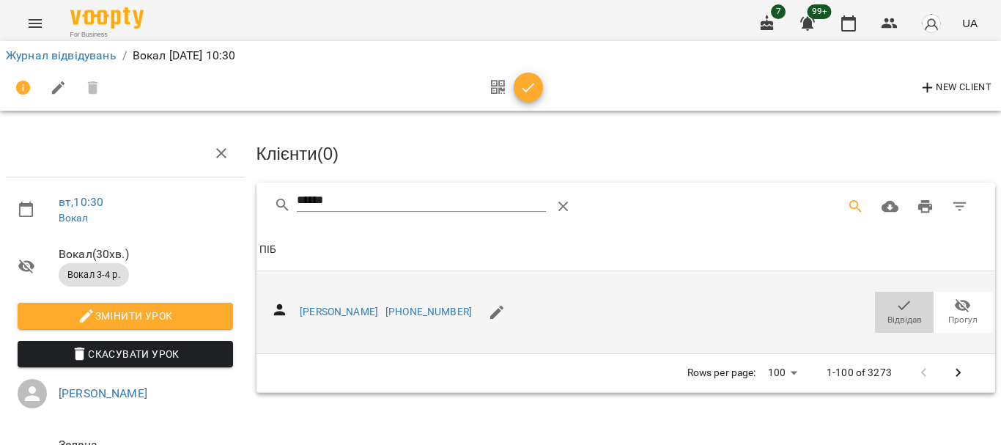
click at [899, 305] on icon "button" at bounding box center [905, 306] width 12 height 10
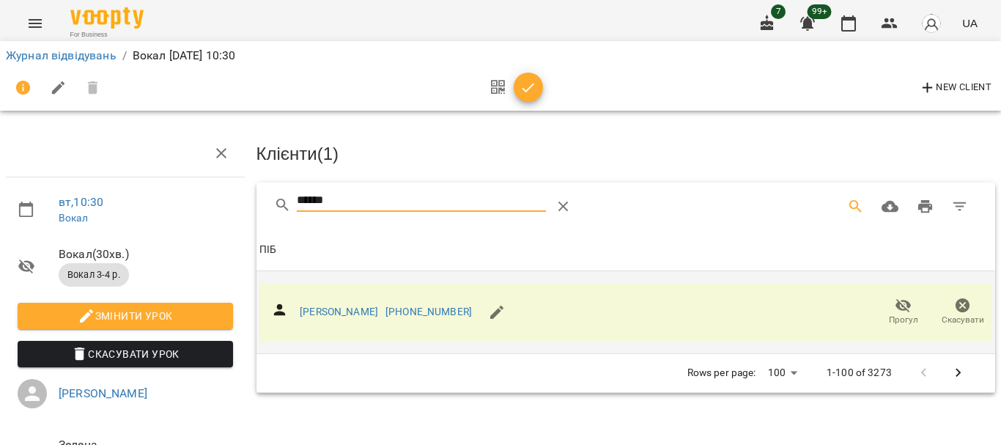
drag, startPoint x: 355, startPoint y: 205, endPoint x: 232, endPoint y: 205, distance: 123.2
click at [232, 205] on div "вт , 10:30 Вокал Вокал ( 30 хв. ) Вокал 3-4 р. Змінити урок Скасувати Урок Моск…" at bounding box center [500, 312] width 1013 height 507
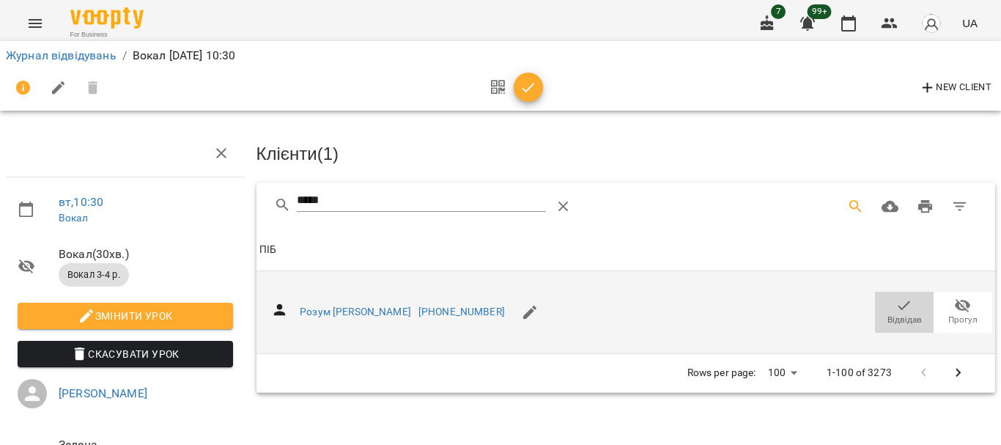
click at [898, 307] on icon "button" at bounding box center [905, 306] width 18 height 18
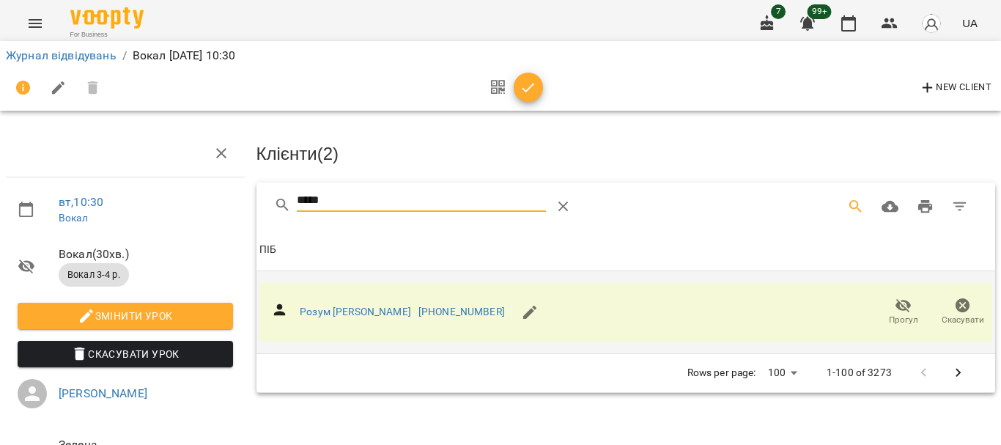
drag, startPoint x: 351, startPoint y: 196, endPoint x: 194, endPoint y: 199, distance: 157.6
click at [194, 199] on div "вт , 10:30 Вокал Вокал ( 30 хв. ) Вокал 3-4 р. Змінити урок Скасувати Урок Моск…" at bounding box center [500, 312] width 1013 height 507
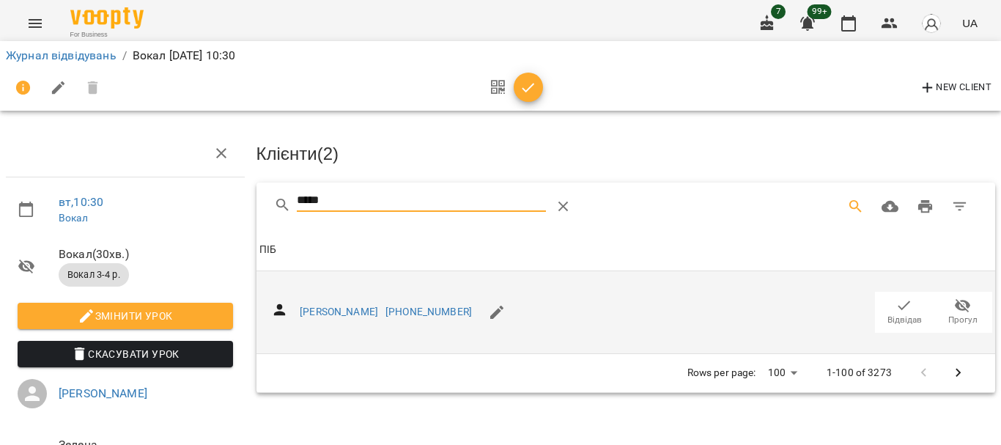
click at [896, 309] on icon "button" at bounding box center [905, 306] width 18 height 18
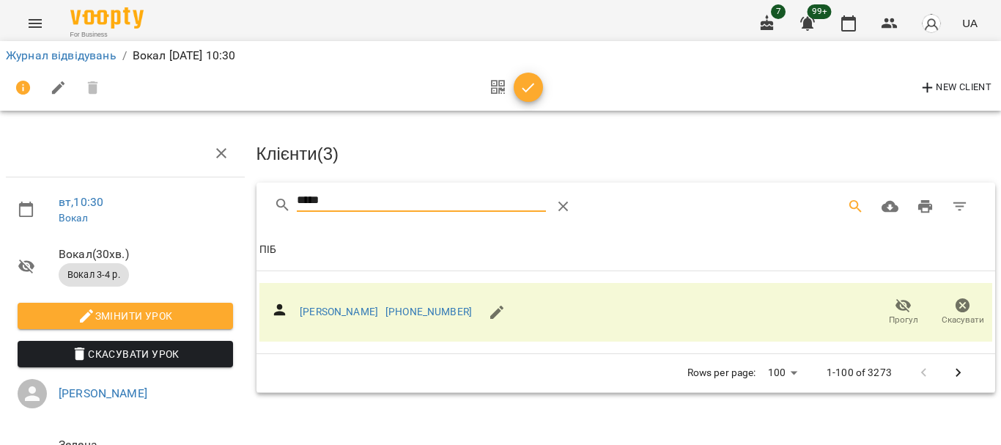
drag, startPoint x: 336, startPoint y: 194, endPoint x: 210, endPoint y: 196, distance: 125.4
click at [210, 196] on div "вт , 10:30 Вокал Вокал ( 30 хв. ) Вокал 3-4 р. Змінити урок Скасувати Урок Моск…" at bounding box center [500, 312] width 1013 height 507
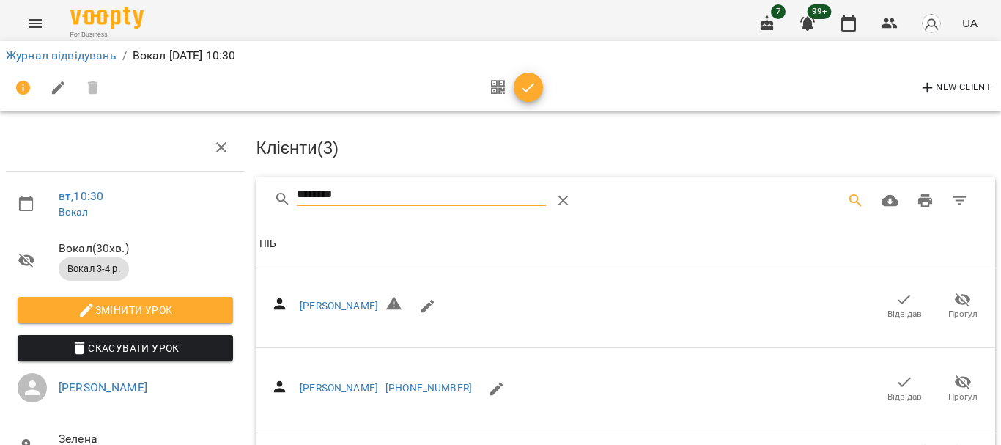
scroll to position [132, 0]
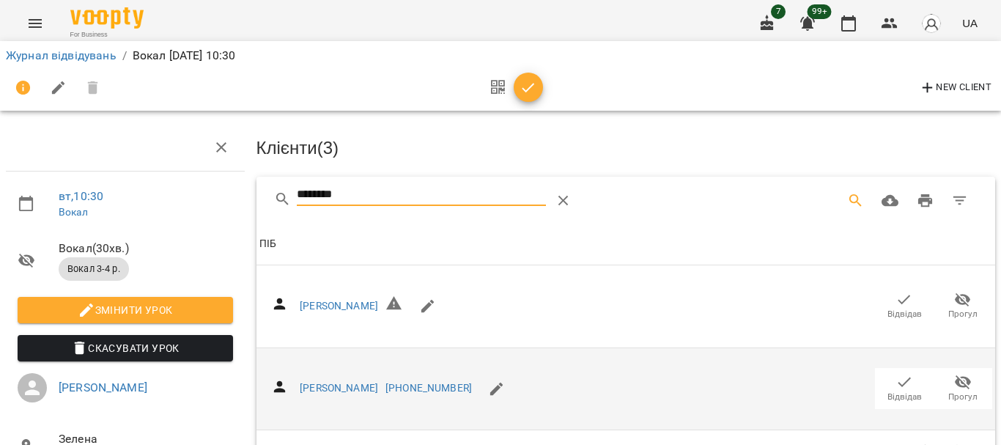
click at [896, 373] on icon "button" at bounding box center [905, 382] width 18 height 18
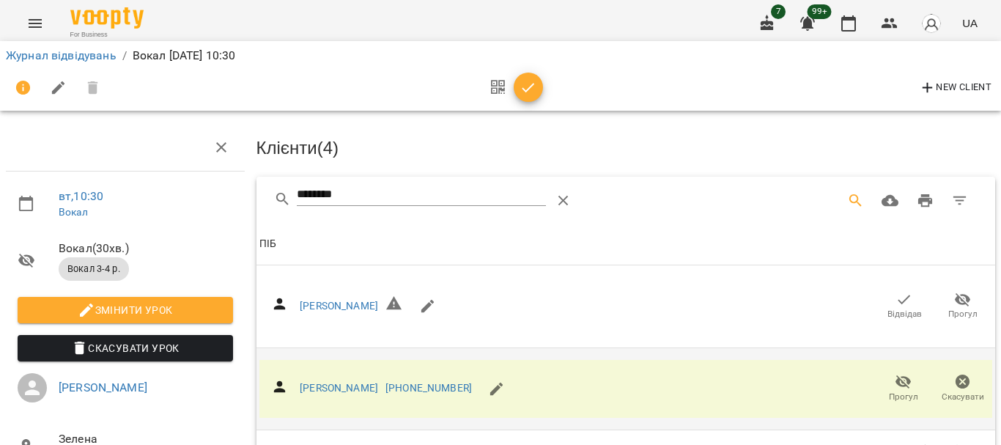
scroll to position [0, 0]
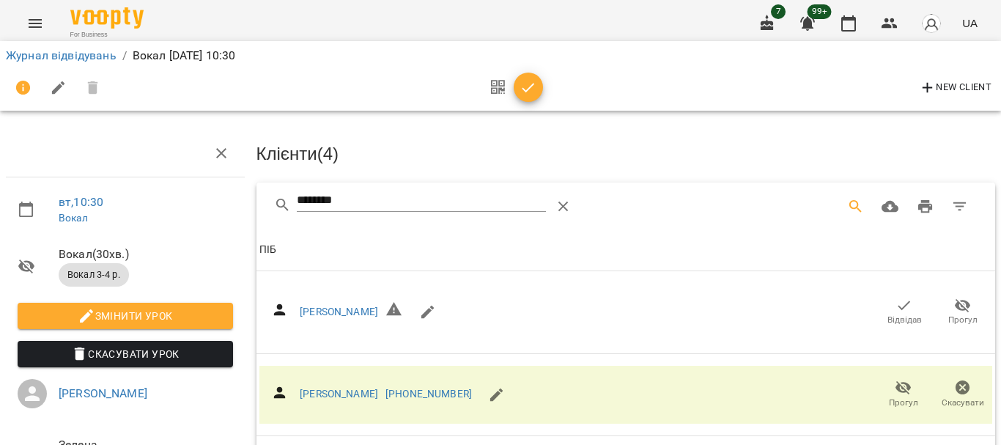
drag, startPoint x: 334, startPoint y: 196, endPoint x: 160, endPoint y: 195, distance: 174.5
click at [174, 196] on div "вт , 10:30 Вокал Вокал ( 30 хв. ) Вокал 3-4 р. Змінити урок Скасувати Урок Моск…" at bounding box center [500, 312] width 1013 height 507
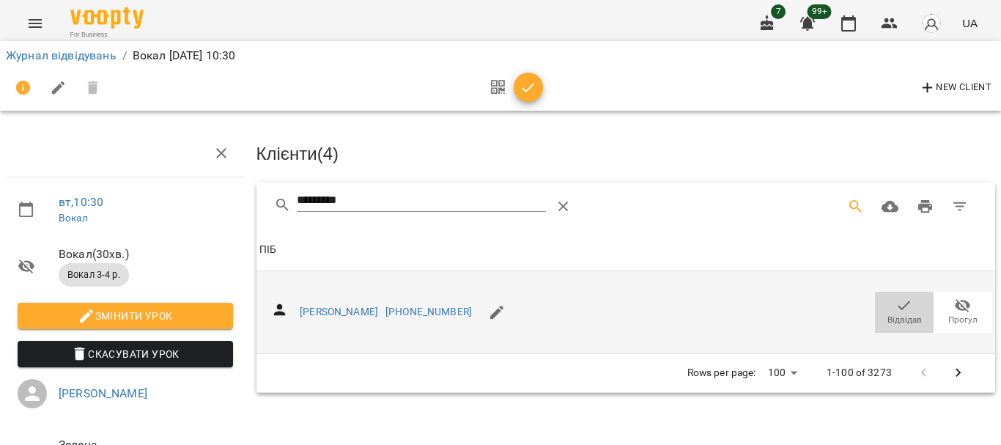
click at [896, 306] on icon "button" at bounding box center [905, 306] width 18 height 18
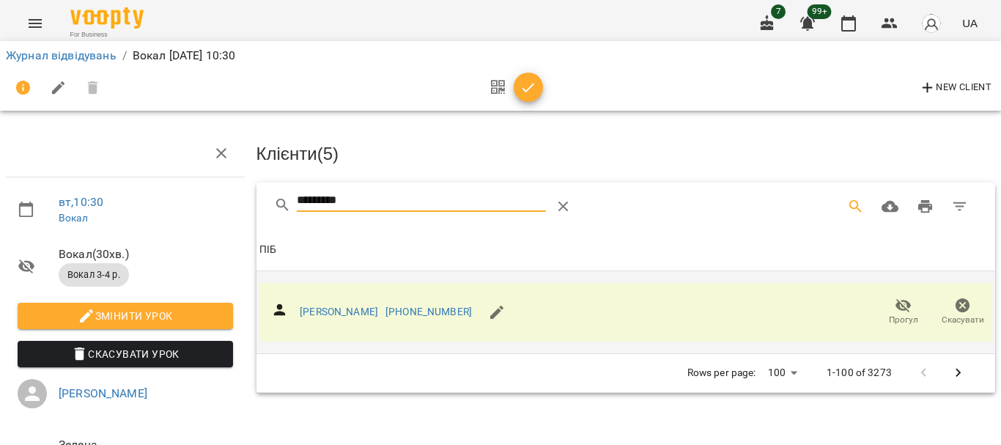
drag, startPoint x: 374, startPoint y: 199, endPoint x: 210, endPoint y: 199, distance: 163.5
click at [210, 199] on div "вт , 10:30 Вокал Вокал ( 30 хв. ) Вокал 3-4 р. Змінити урок Скасувати Урок Моск…" at bounding box center [500, 312] width 1013 height 507
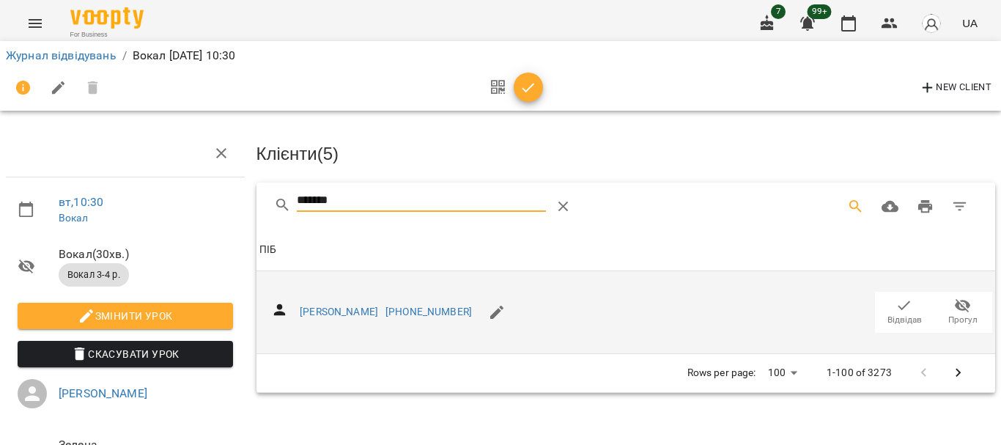
scroll to position [73, 0]
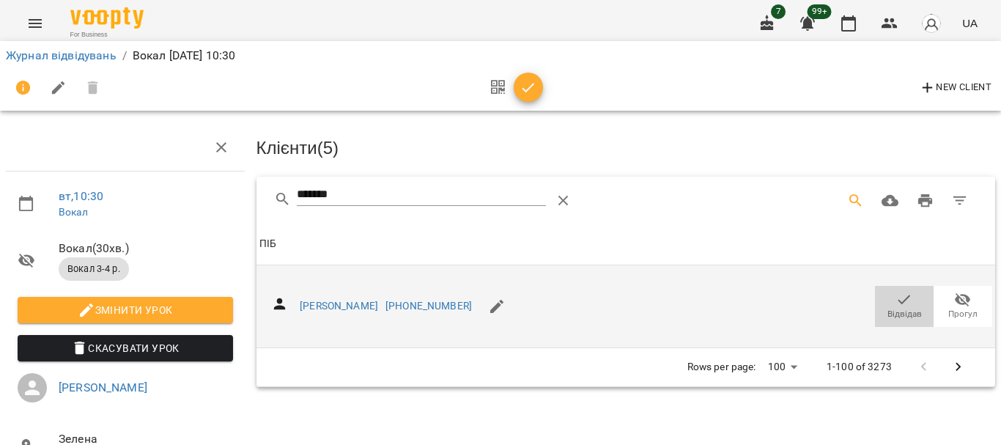
click at [899, 295] on icon "button" at bounding box center [905, 300] width 12 height 10
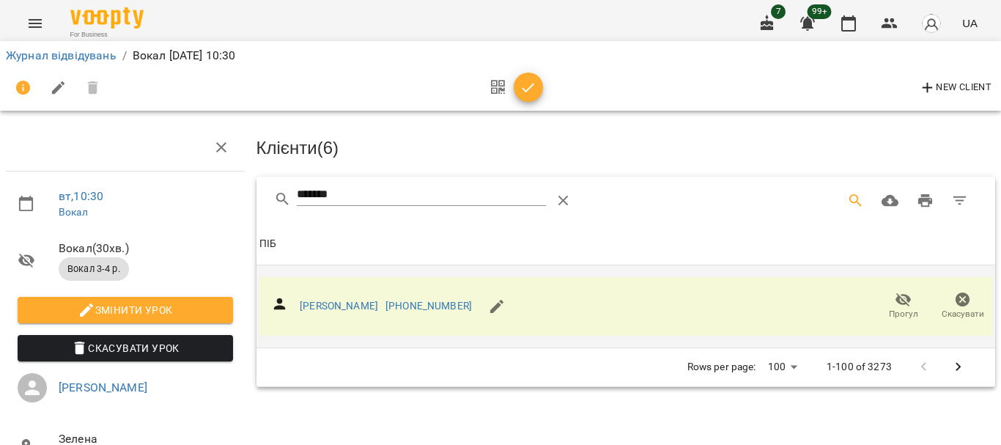
scroll to position [0, 0]
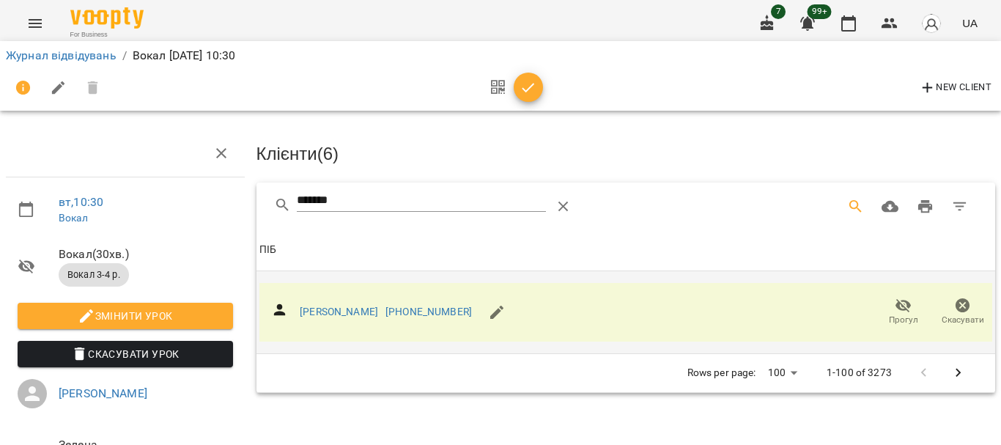
drag, startPoint x: 353, startPoint y: 192, endPoint x: 172, endPoint y: 187, distance: 181.1
click at [172, 187] on div "вт , 10:30 Вокал Вокал ( 30 хв. ) Вокал 3-4 р. Змінити урок Скасувати Урок Моск…" at bounding box center [500, 312] width 1013 height 507
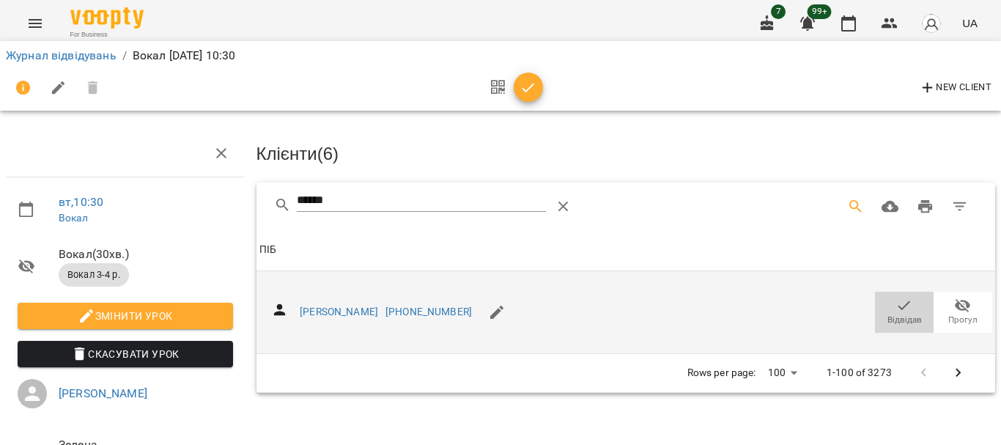
click at [899, 303] on icon "button" at bounding box center [905, 306] width 12 height 10
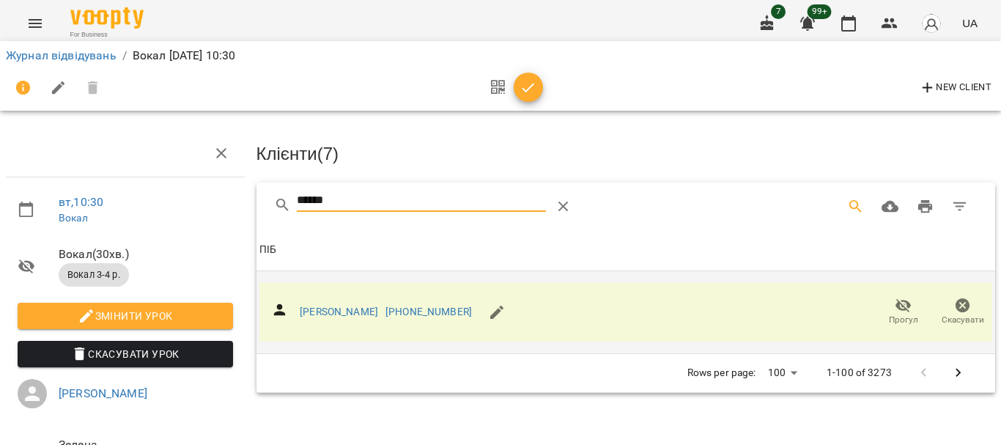
drag, startPoint x: 359, startPoint y: 192, endPoint x: 216, endPoint y: 199, distance: 143.1
click at [218, 199] on div "вт , 10:30 Вокал Вокал ( 30 хв. ) Вокал 3-4 р. Змінити урок Скасувати Урок Моск…" at bounding box center [500, 312] width 1013 height 507
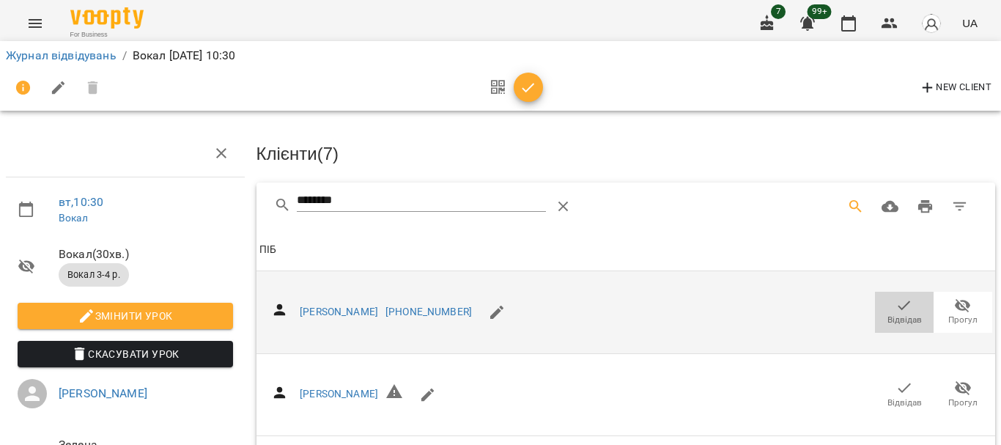
click at [899, 297] on icon "button" at bounding box center [905, 306] width 18 height 18
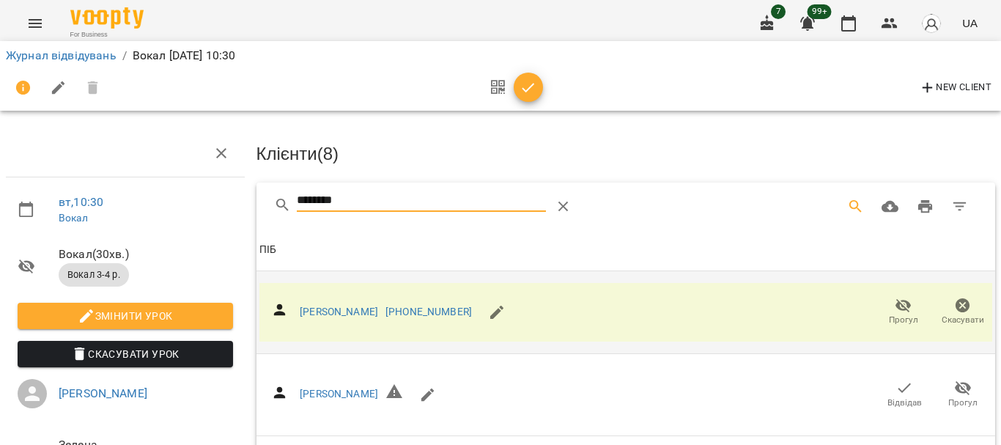
drag, startPoint x: 369, startPoint y: 196, endPoint x: 204, endPoint y: 195, distance: 164.9
click at [204, 195] on div "вт , 10:30 Вокал Вокал ( 30 хв. ) Вокал 3-4 р. Змінити урок Скасувати Урок Моск…" at bounding box center [500, 355] width 1013 height 592
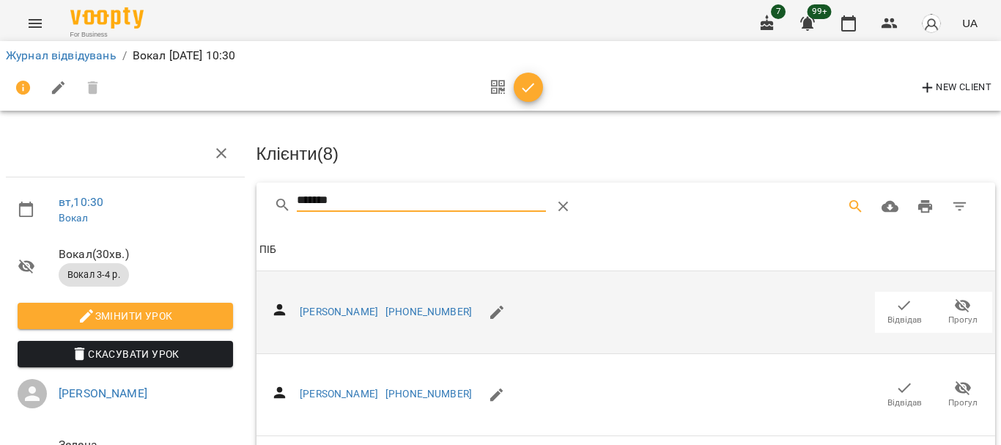
click at [899, 306] on icon "button" at bounding box center [905, 306] width 18 height 18
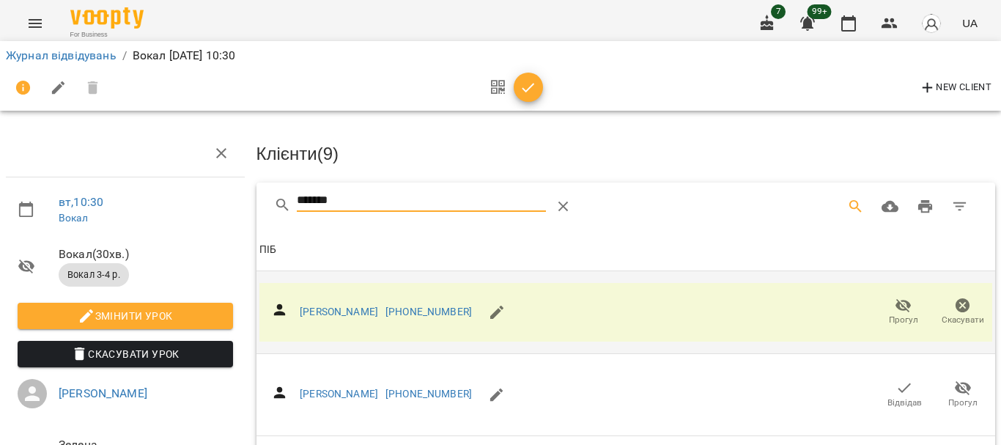
drag, startPoint x: 269, startPoint y: 206, endPoint x: 217, endPoint y: 204, distance: 52.1
click at [219, 205] on div "вт , 10:30 Вокал Вокал ( 30 хв. ) Вокал 3-4 р. Змінити урок Скасувати Урок Моск…" at bounding box center [500, 312] width 1013 height 507
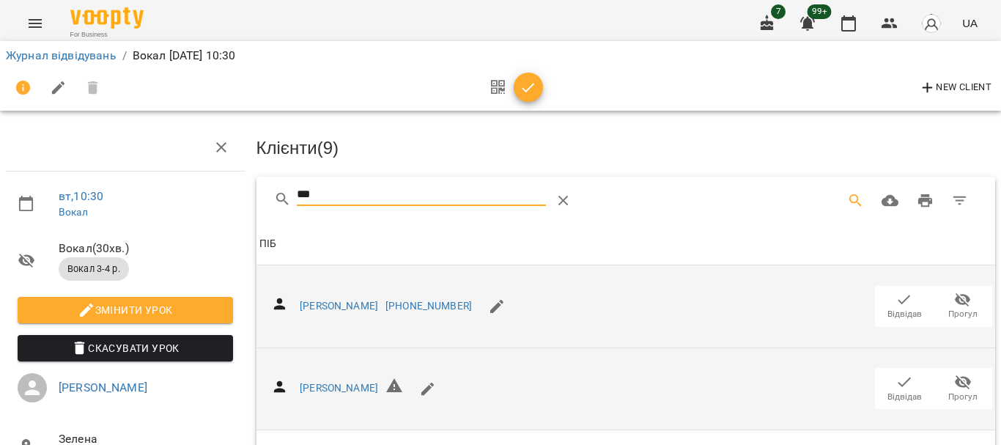
scroll to position [73, 0]
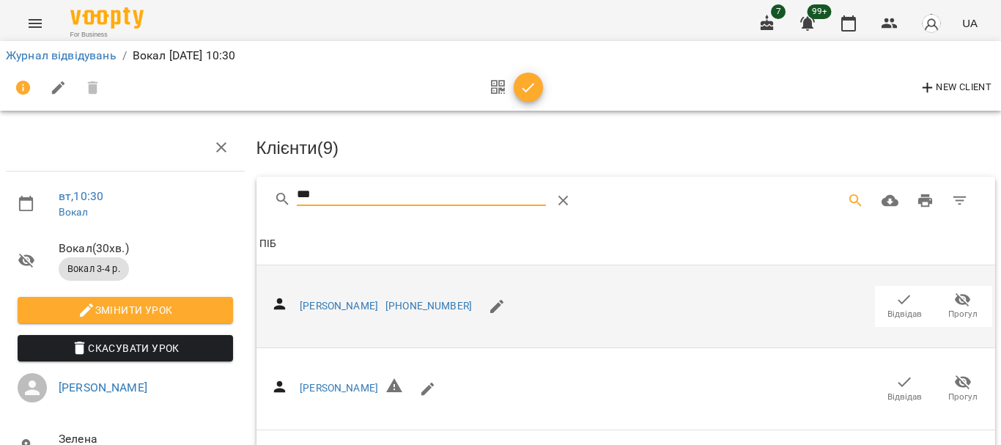
type input "***"
click at [897, 308] on span "Відвідав" at bounding box center [905, 314] width 34 height 12
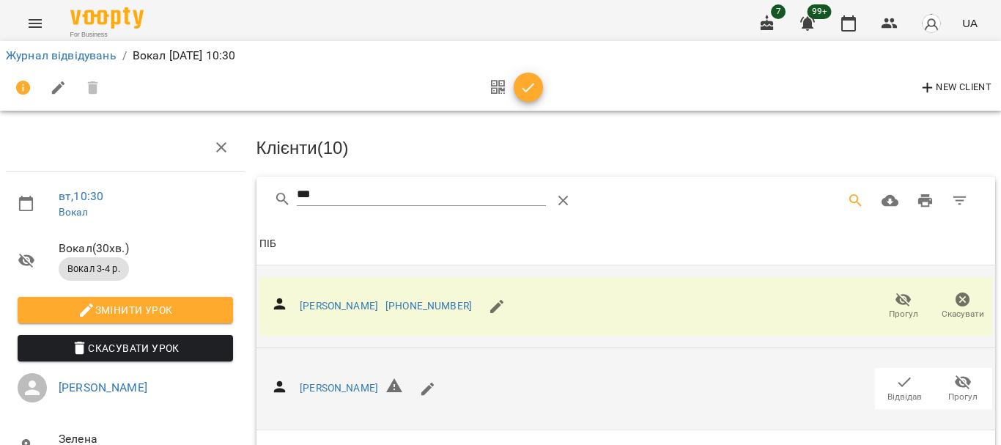
click at [899, 378] on icon "button" at bounding box center [905, 383] width 12 height 10
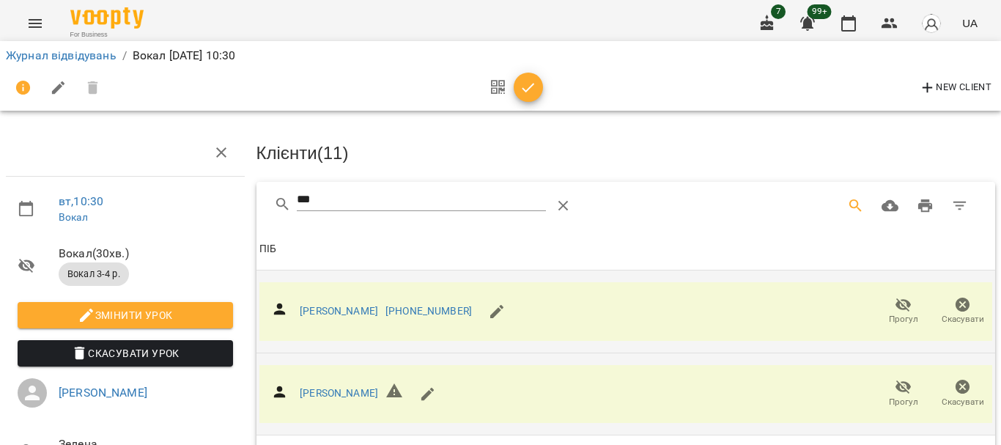
scroll to position [0, 0]
click at [523, 90] on icon "button" at bounding box center [529, 88] width 18 height 18
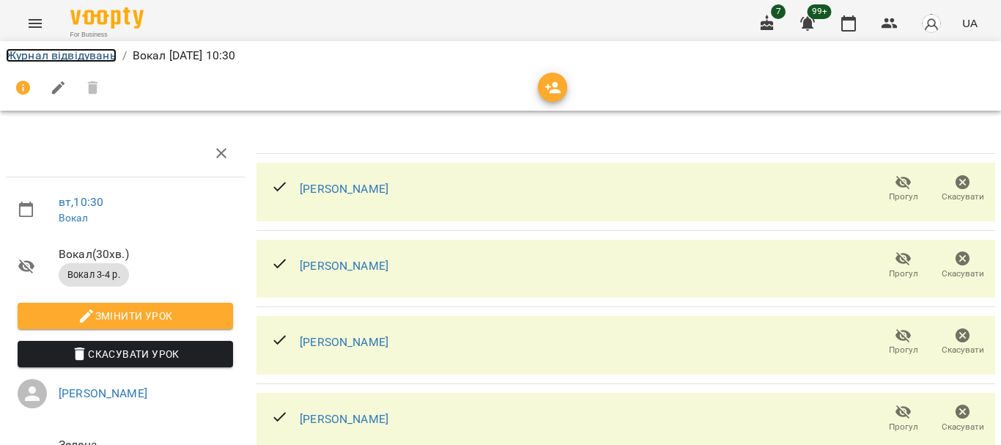
click at [76, 56] on link "Журнал відвідувань" at bounding box center [61, 55] width 111 height 14
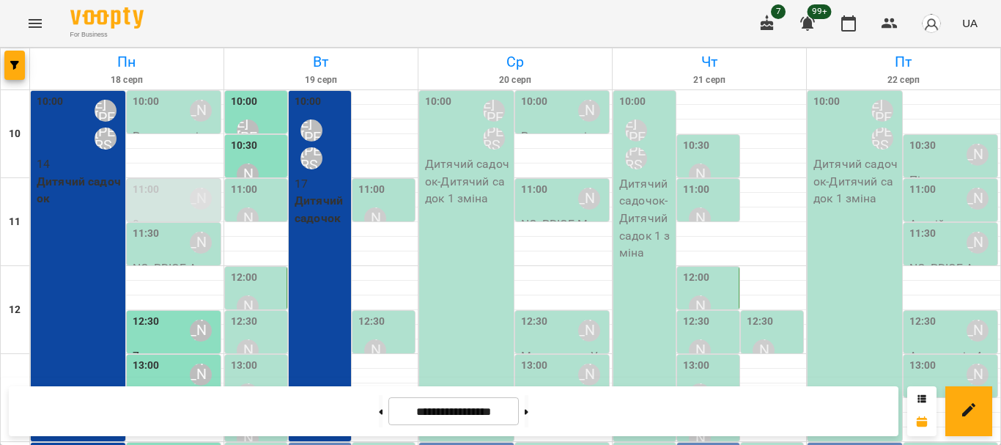
click at [250, 202] on div "[PERSON_NAME]" at bounding box center [248, 219] width 34 height 34
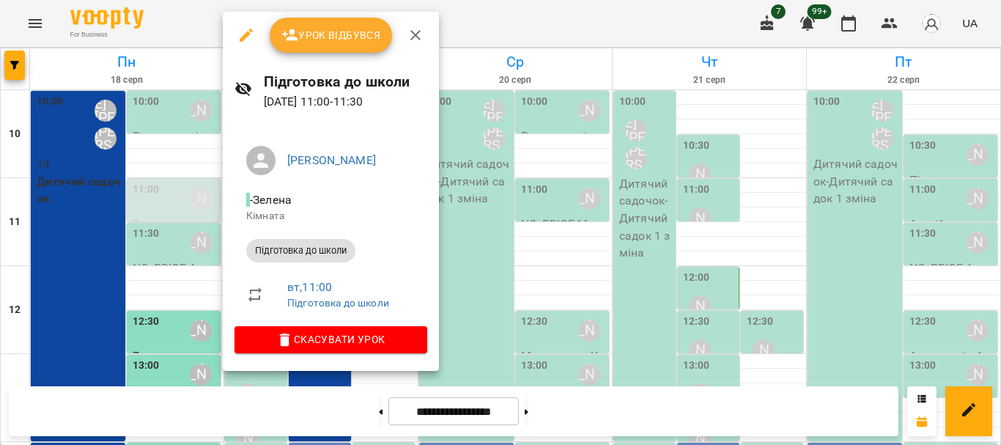
click at [463, 61] on div at bounding box center [500, 222] width 1001 height 445
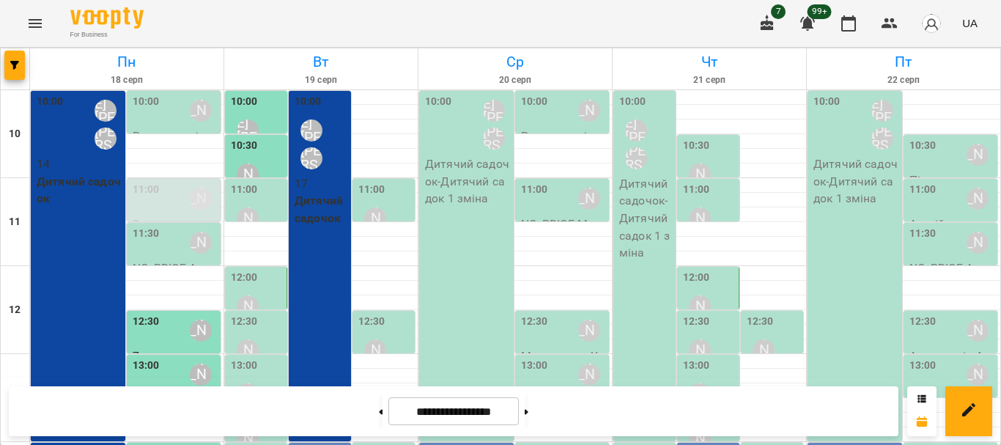
click at [373, 197] on label "11:00" at bounding box center [371, 190] width 27 height 16
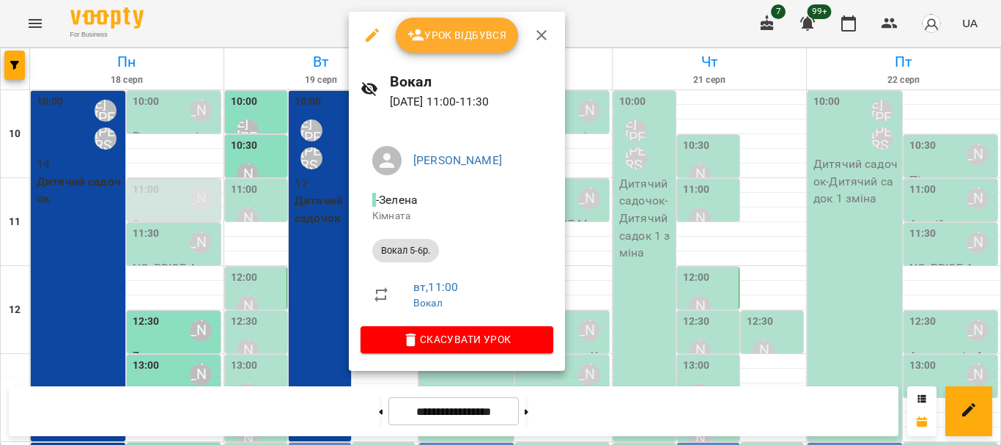
click at [251, 249] on div at bounding box center [500, 222] width 1001 height 445
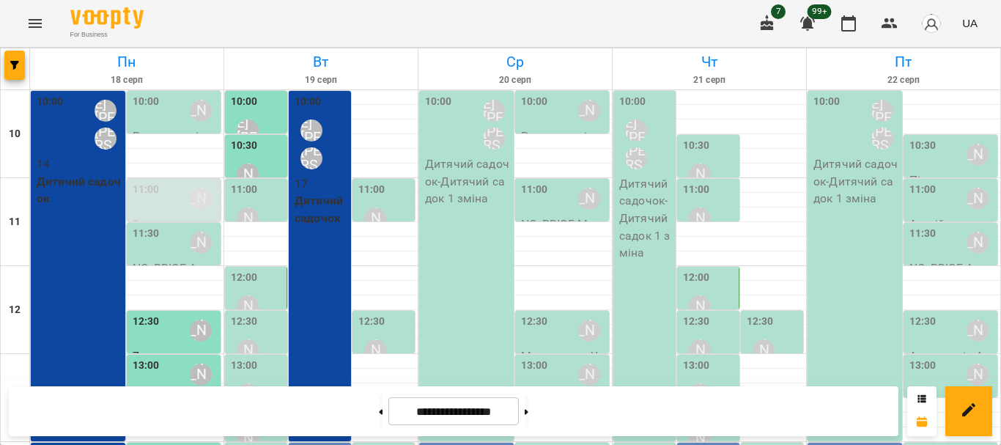
click at [255, 202] on div "[PERSON_NAME]" at bounding box center [248, 219] width 34 height 34
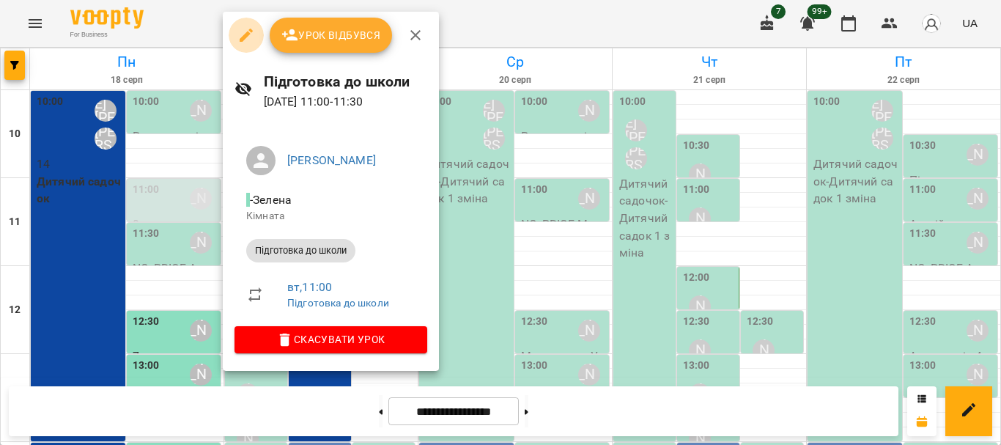
click at [240, 31] on icon "button" at bounding box center [247, 35] width 18 height 18
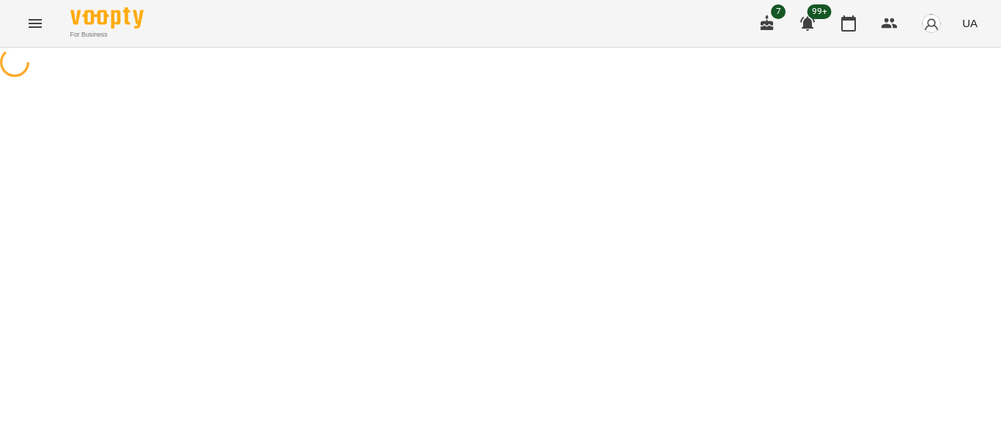
select select "**********"
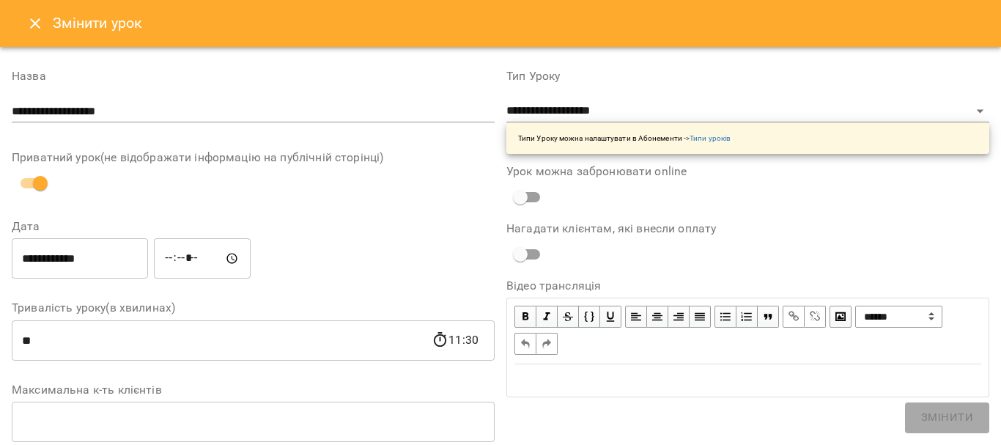
drag, startPoint x: 158, startPoint y: 107, endPoint x: 18, endPoint y: 119, distance: 140.6
click at [68, 111] on input "**********" at bounding box center [253, 111] width 483 height 23
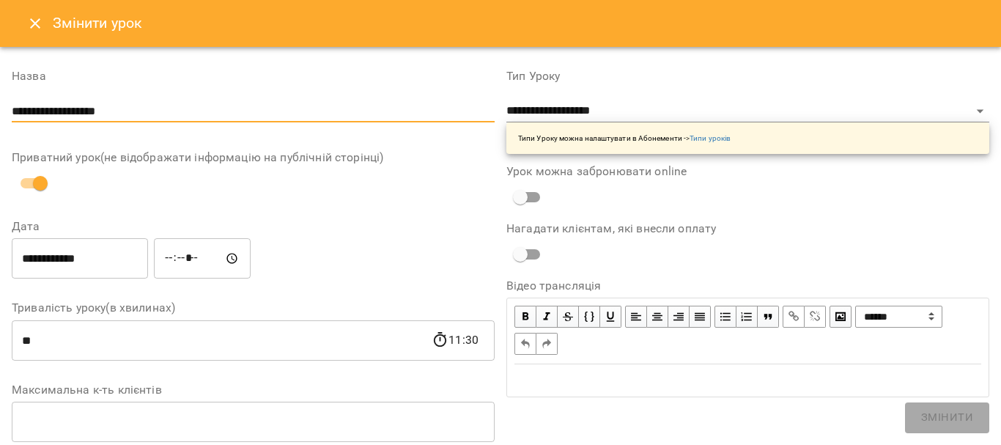
click at [90, 111] on input "**********" at bounding box center [253, 111] width 483 height 23
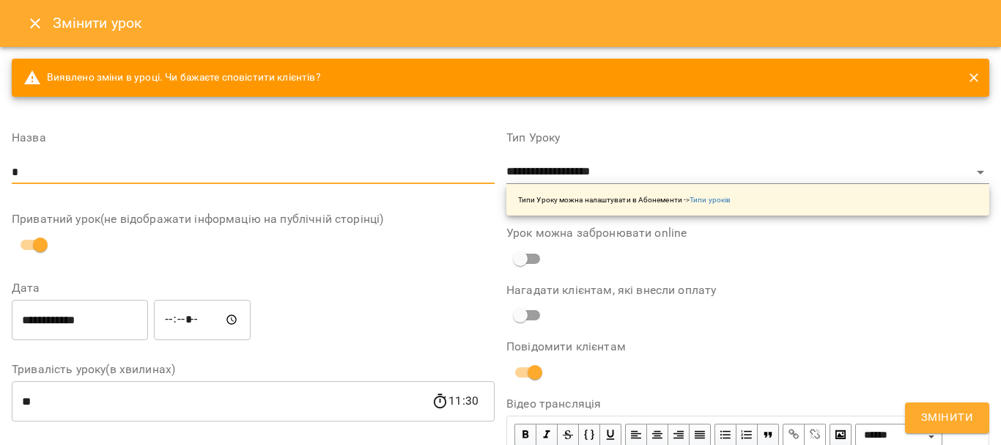
type input "********"
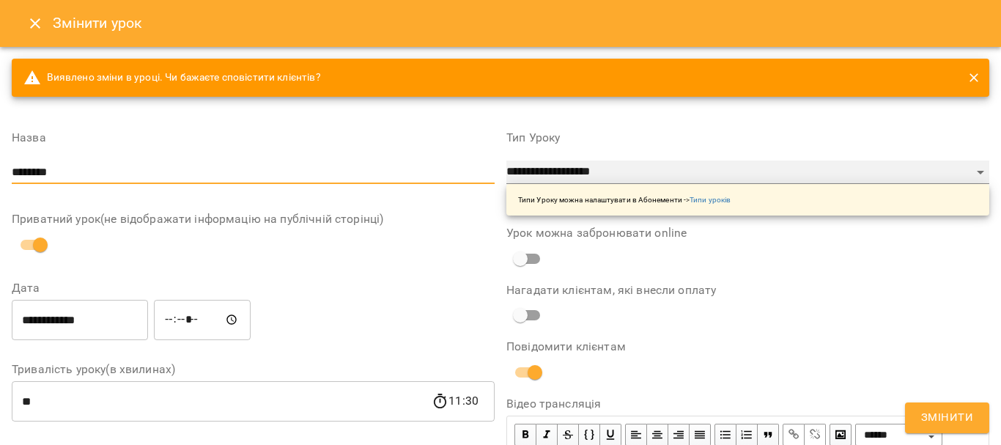
click at [574, 175] on select "**********" at bounding box center [748, 172] width 483 height 23
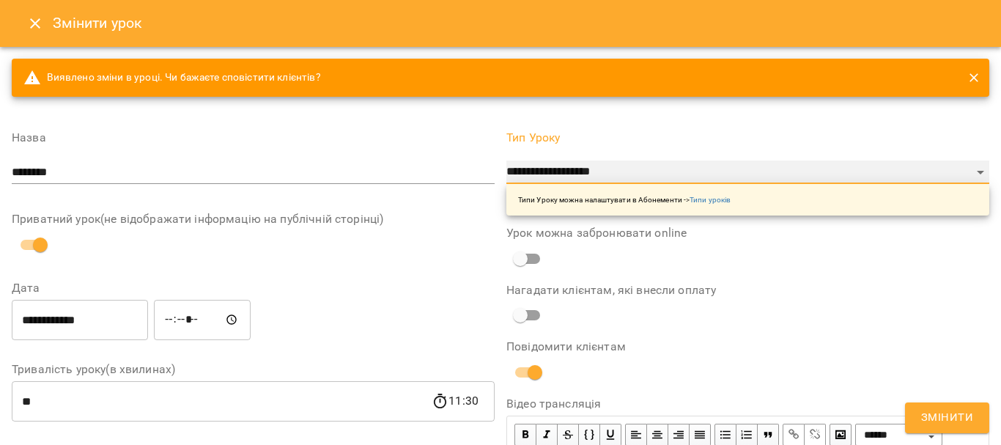
select select "**********"
click at [507, 161] on select "**********" at bounding box center [748, 172] width 483 height 23
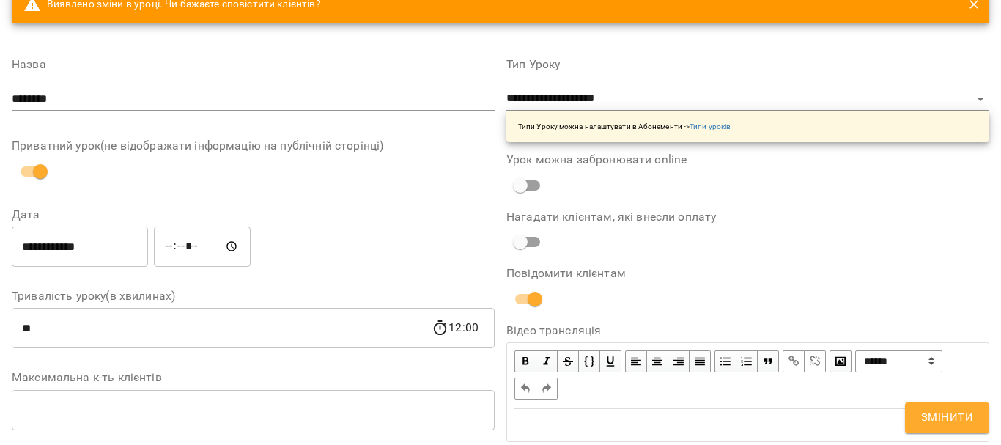
scroll to position [220, 0]
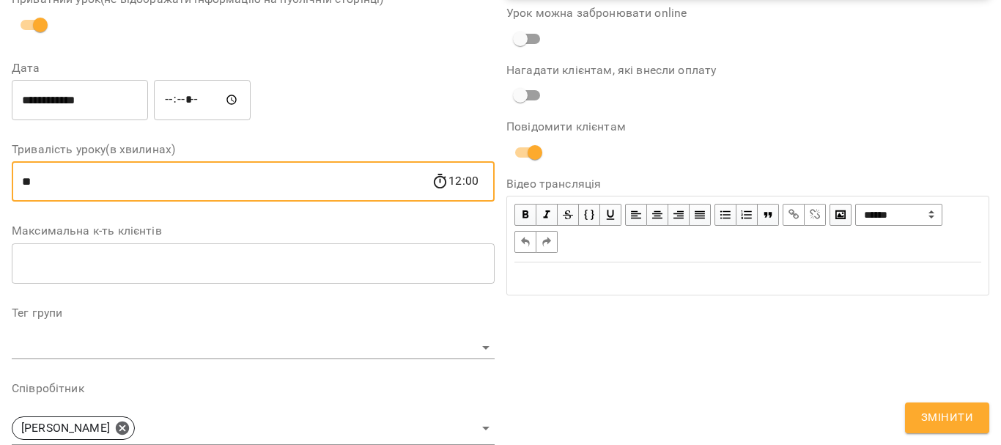
drag, startPoint x: 225, startPoint y: 188, endPoint x: 0, endPoint y: 186, distance: 225.1
click at [0, 186] on div "**********" at bounding box center [500, 327] width 1001 height 1001
type input "**"
click at [339, 99] on div "**********" at bounding box center [253, 99] width 489 height 47
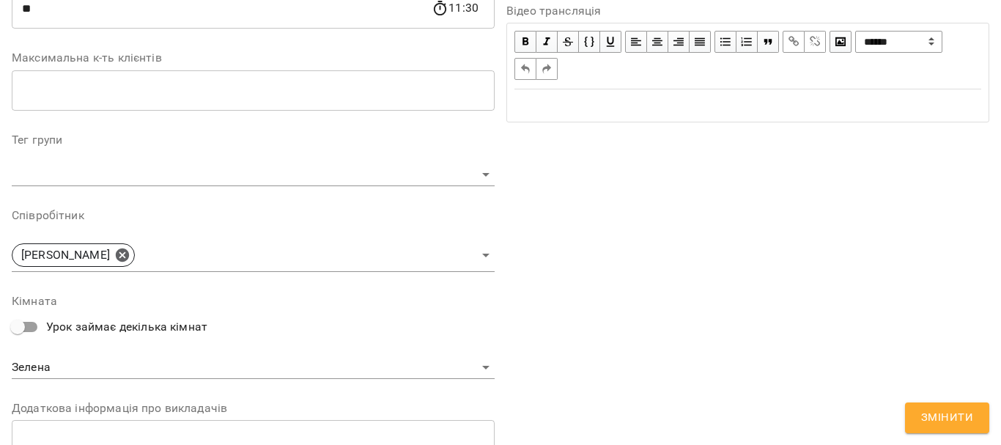
scroll to position [440, 0]
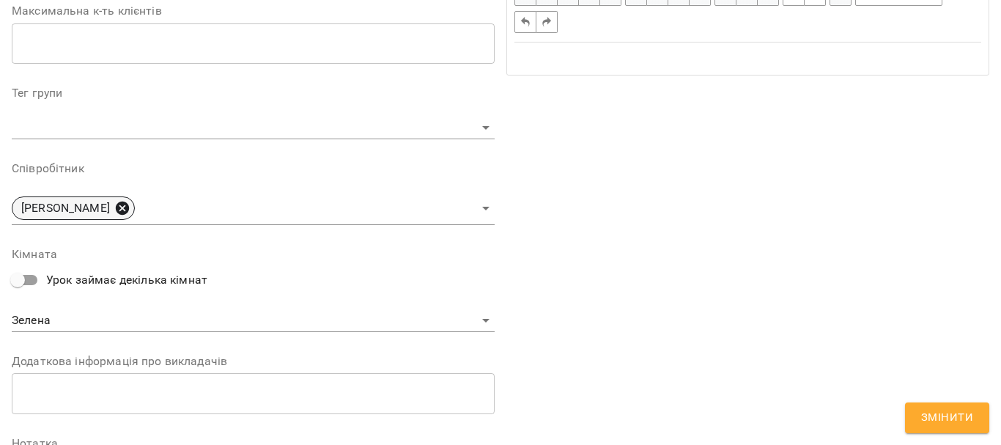
click at [129, 204] on icon at bounding box center [122, 208] width 13 height 13
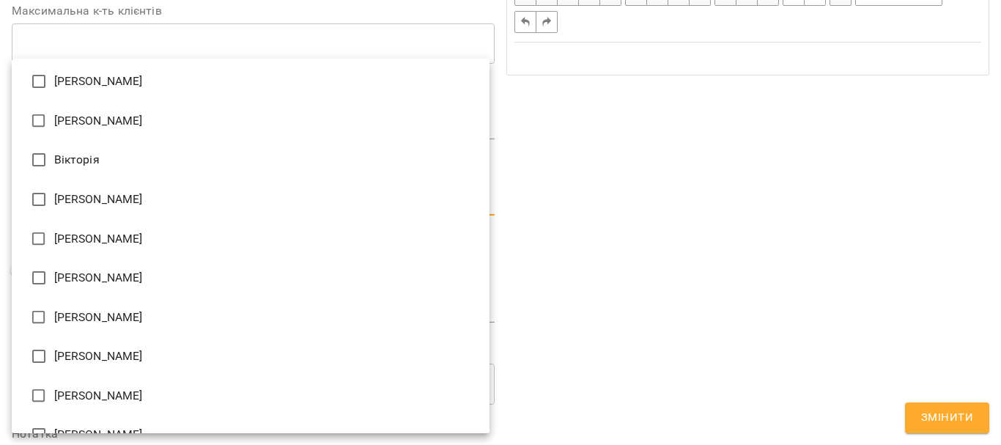
scroll to position [586, 0]
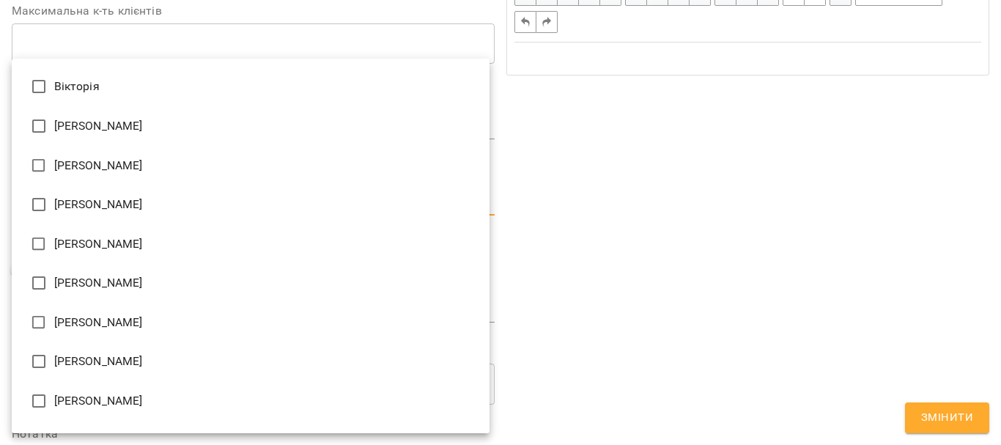
click at [127, 274] on li "[PERSON_NAME]" at bounding box center [251, 283] width 478 height 40
type input "**********"
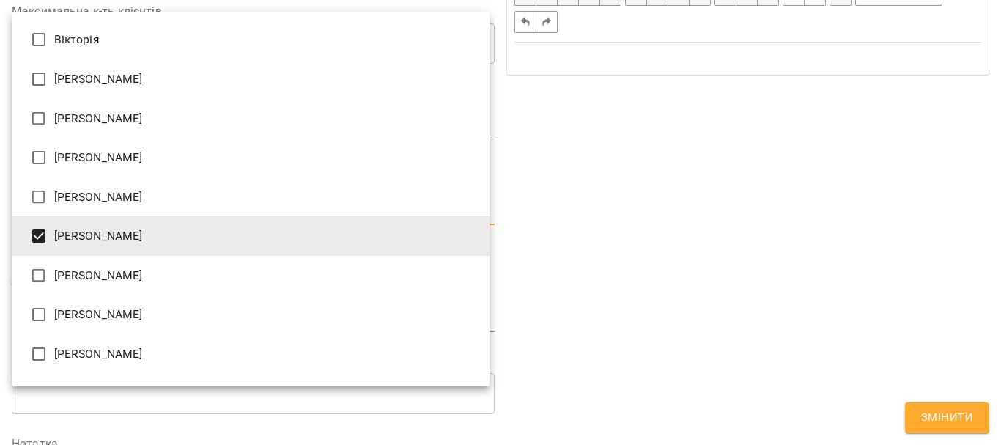
click at [665, 224] on div at bounding box center [500, 222] width 1001 height 445
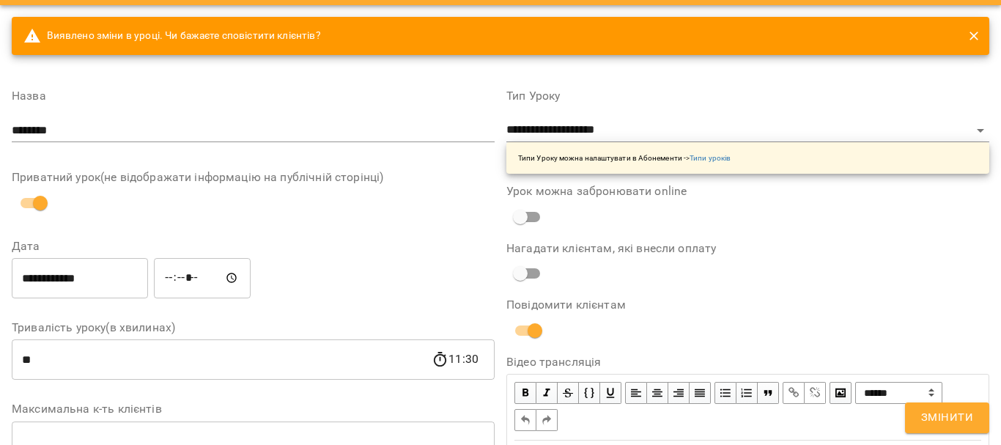
scroll to position [0, 0]
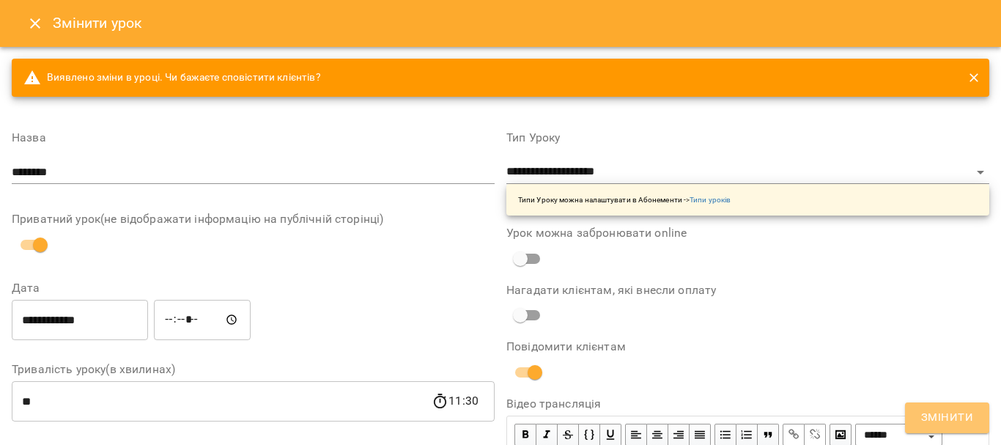
click at [940, 409] on span "Змінити" at bounding box center [947, 417] width 52 height 19
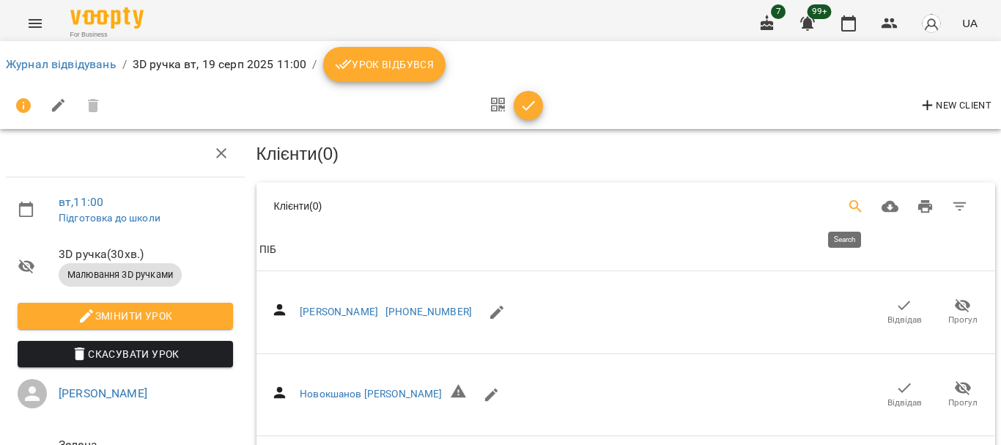
click at [847, 210] on icon "Search" at bounding box center [856, 207] width 18 height 18
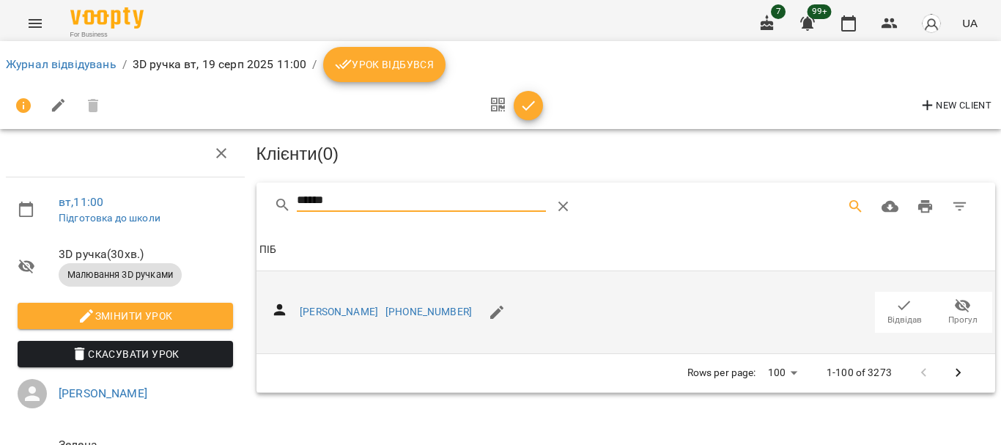
click at [899, 301] on icon "button" at bounding box center [905, 306] width 12 height 10
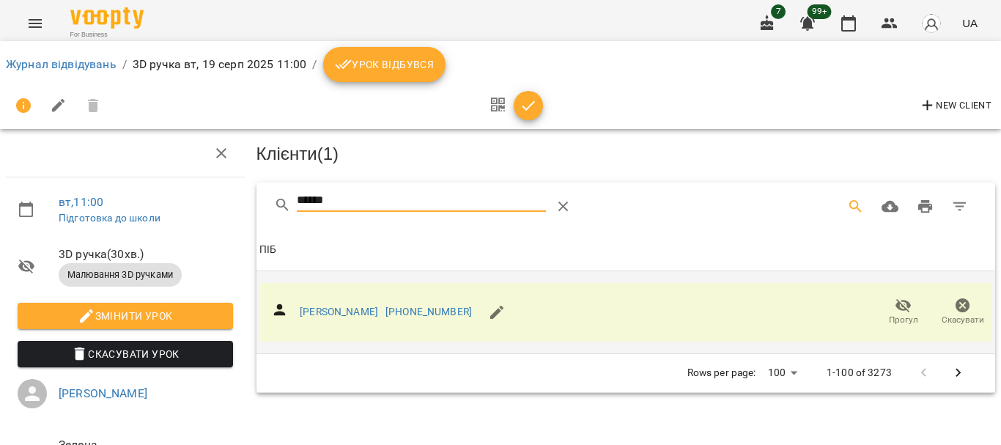
drag, startPoint x: 213, startPoint y: 205, endPoint x: 167, endPoint y: 207, distance: 45.5
click at [178, 205] on div "вт , 11:00 Підготовка до школи 3D ручка ( 30 хв. ) Малювання 3D ручками Змінити…" at bounding box center [500, 312] width 1013 height 507
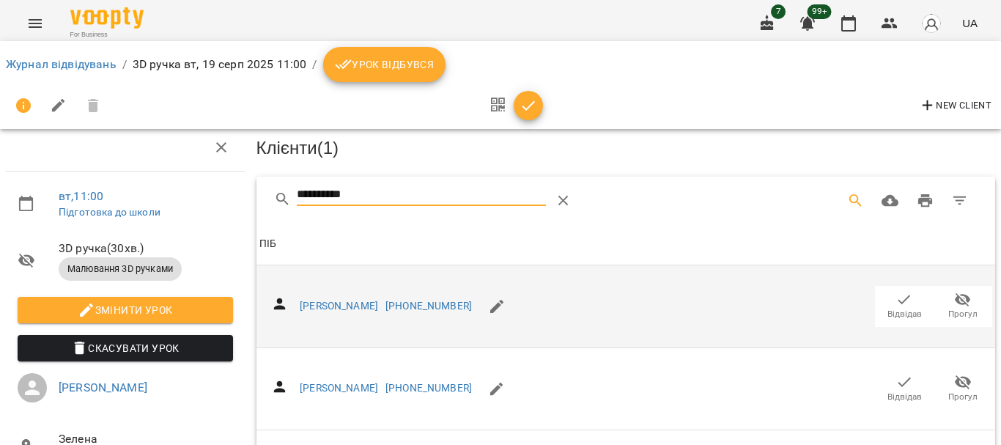
scroll to position [660, 0]
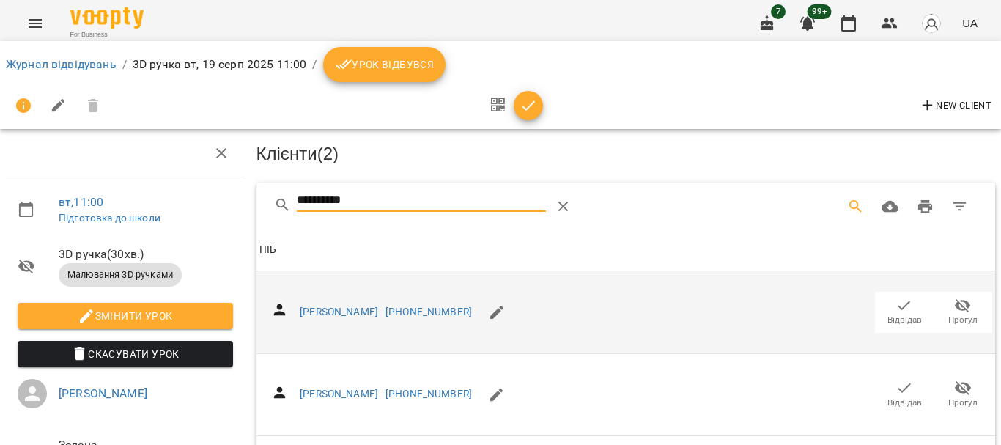
drag, startPoint x: 382, startPoint y: 200, endPoint x: 177, endPoint y: 215, distance: 205.8
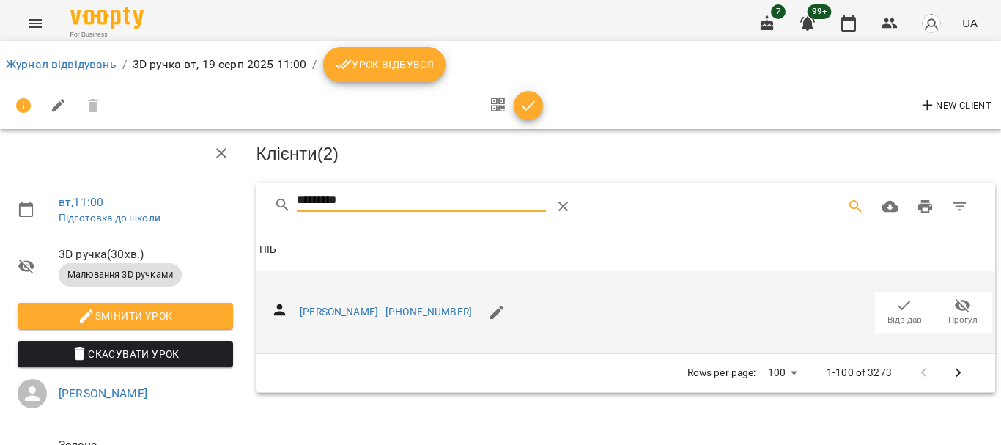
click at [884, 302] on span "Відвідав" at bounding box center [904, 311] width 41 height 29
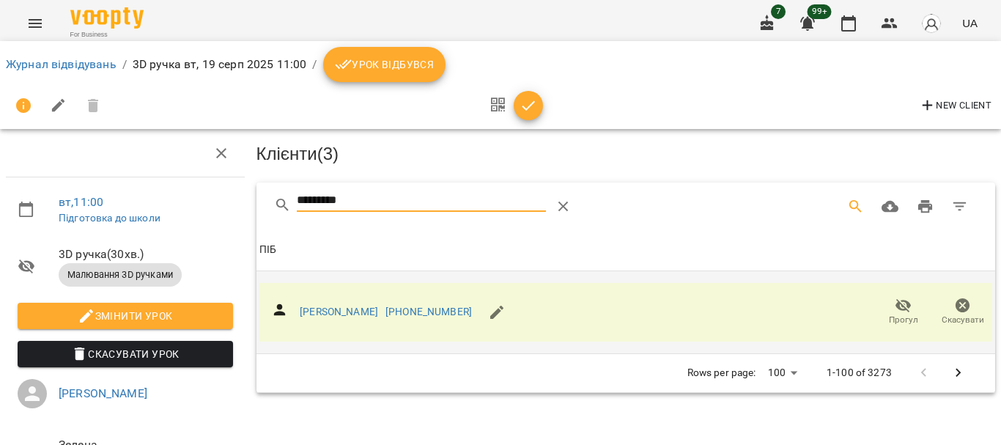
drag, startPoint x: 385, startPoint y: 199, endPoint x: 251, endPoint y: 207, distance: 133.7
click at [254, 207] on div "********* Клієнти ( 3 ) ПІБ ПІБ Карчинський Марк +380951693955 Прогул Скасувати…" at bounding box center [627, 288] width 746 height 216
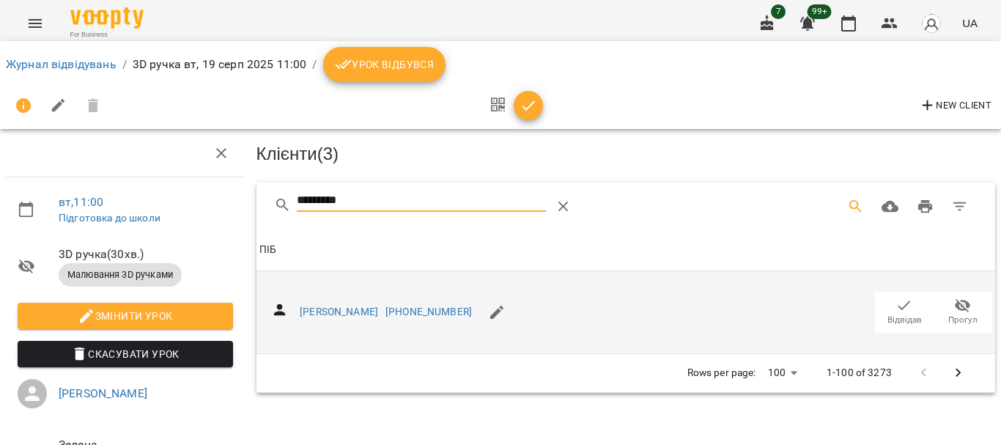
click at [899, 304] on icon "button" at bounding box center [905, 306] width 12 height 10
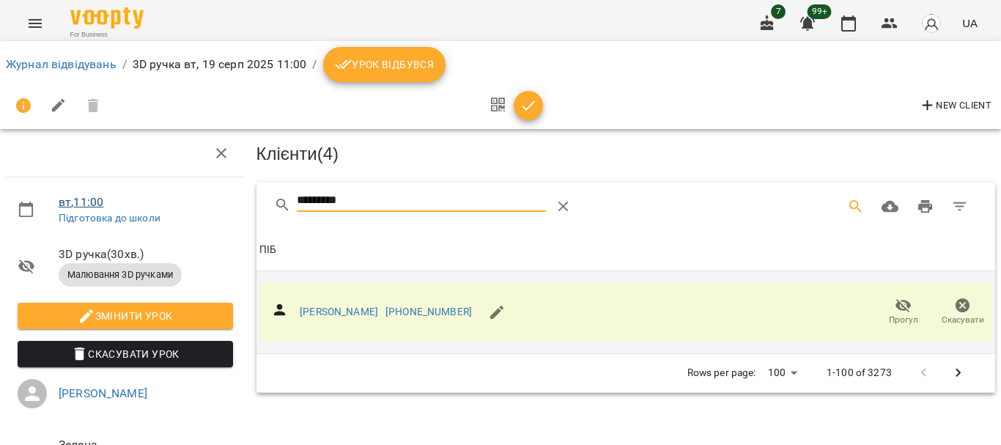
drag, startPoint x: 331, startPoint y: 200, endPoint x: 75, endPoint y: 200, distance: 256.6
click at [78, 200] on div "вт , 11:00 Підготовка до школи 3D ручка ( 30 хв. ) Малювання 3D ручками Змінити…" at bounding box center [500, 312] width 1013 height 507
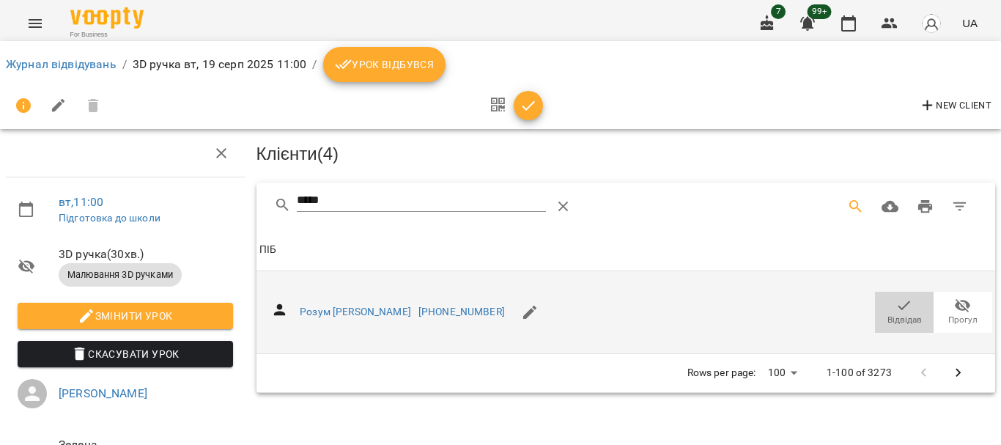
click at [899, 303] on icon "button" at bounding box center [905, 306] width 12 height 10
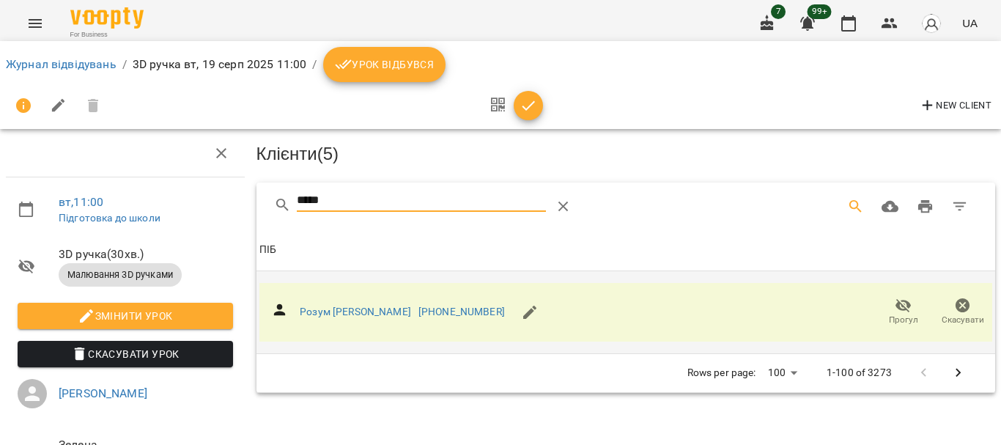
drag, startPoint x: 345, startPoint y: 197, endPoint x: 214, endPoint y: 197, distance: 131.2
click at [214, 197] on div "вт , 11:00 Підготовка до школи 3D ручка ( 30 хв. ) Малювання 3D ручками Змінити…" at bounding box center [500, 312] width 1013 height 507
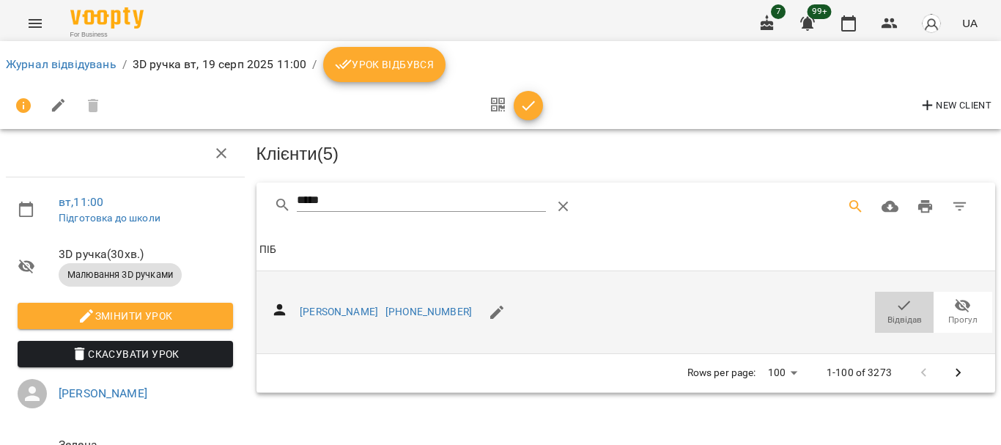
click at [902, 303] on icon "button" at bounding box center [905, 306] width 18 height 18
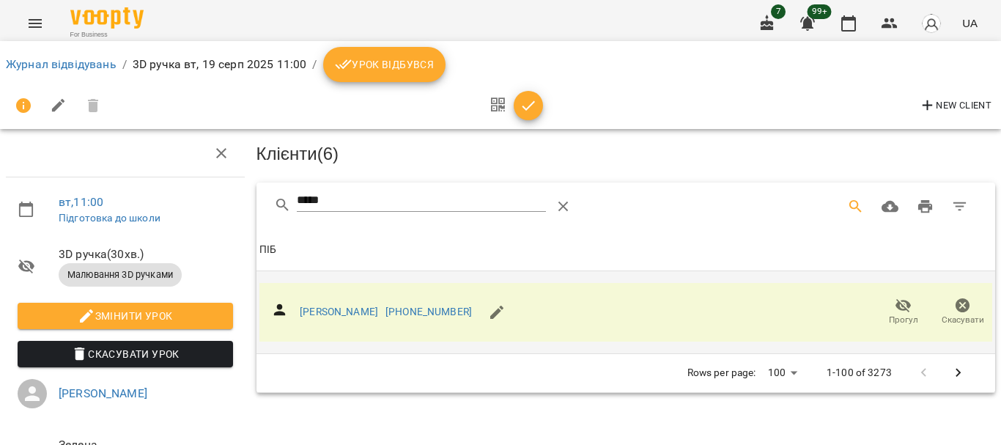
drag, startPoint x: 361, startPoint y: 198, endPoint x: 213, endPoint y: 200, distance: 148.8
click at [213, 200] on div "вт , 11:00 Підготовка до школи 3D ручка ( 30 хв. ) Малювання 3D ручками Змінити…" at bounding box center [500, 312] width 1013 height 507
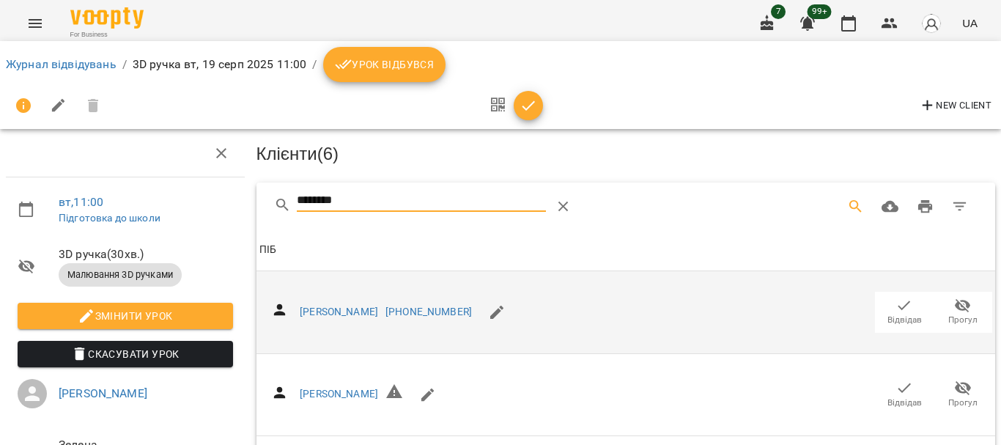
click at [896, 306] on icon "button" at bounding box center [905, 306] width 18 height 18
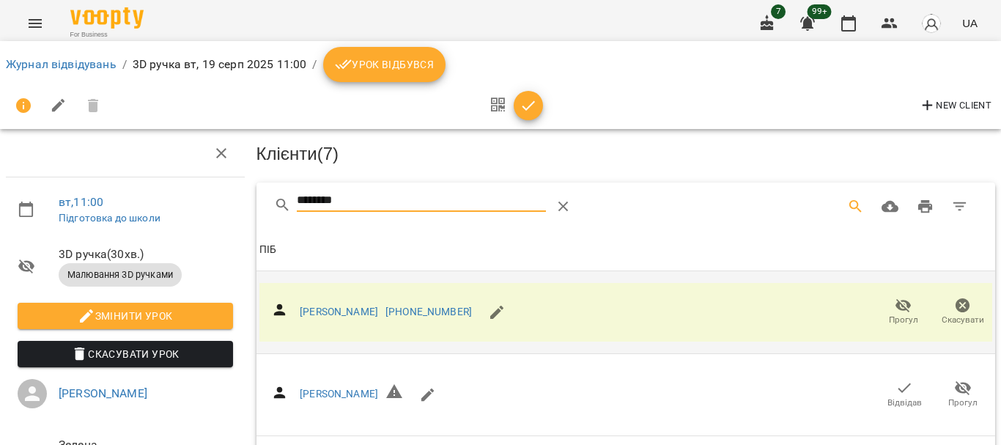
drag, startPoint x: 391, startPoint y: 201, endPoint x: 231, endPoint y: 201, distance: 160.5
click at [231, 201] on div "вт , 11:00 Підготовка до школи 3D ручка ( 30 хв. ) Малювання 3D ручками Змінити…" at bounding box center [500, 355] width 1013 height 592
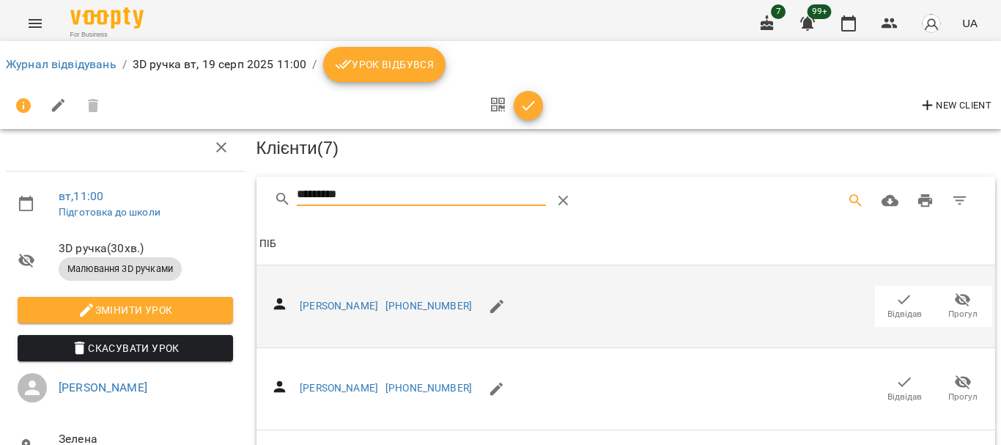
scroll to position [147, 0]
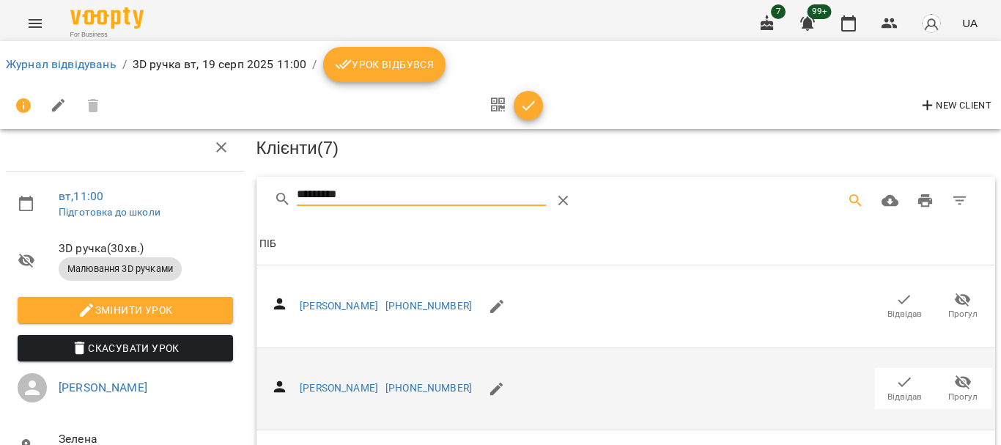
click at [899, 378] on icon "button" at bounding box center [905, 383] width 12 height 10
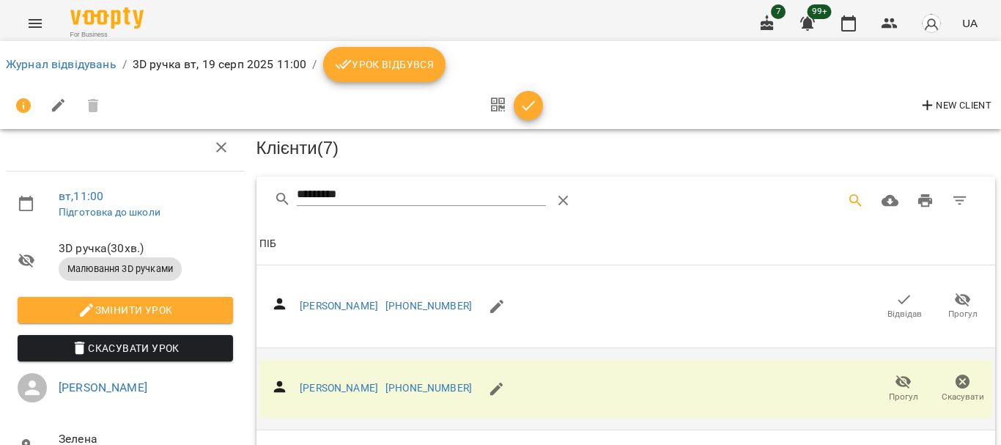
scroll to position [0, 0]
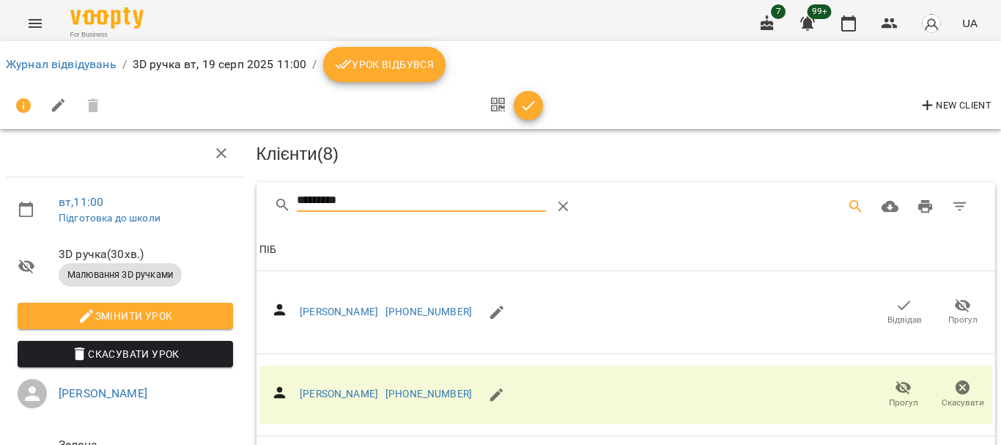
drag, startPoint x: 369, startPoint y: 192, endPoint x: 225, endPoint y: 203, distance: 144.8
click at [225, 203] on div "вт , 11:00 Підготовка до школи 3D ручка ( 30 хв. ) Малювання 3D ручками Змінити…" at bounding box center [500, 355] width 1013 height 592
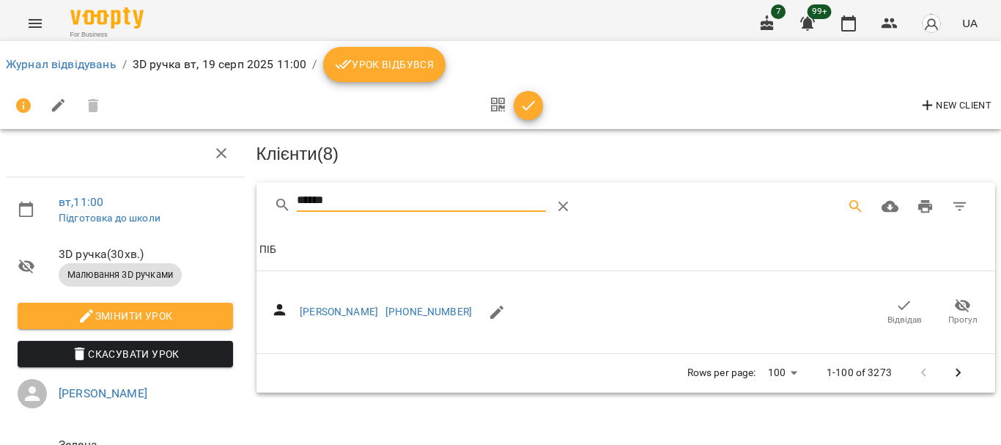
click at [899, 304] on icon "button" at bounding box center [905, 306] width 18 height 18
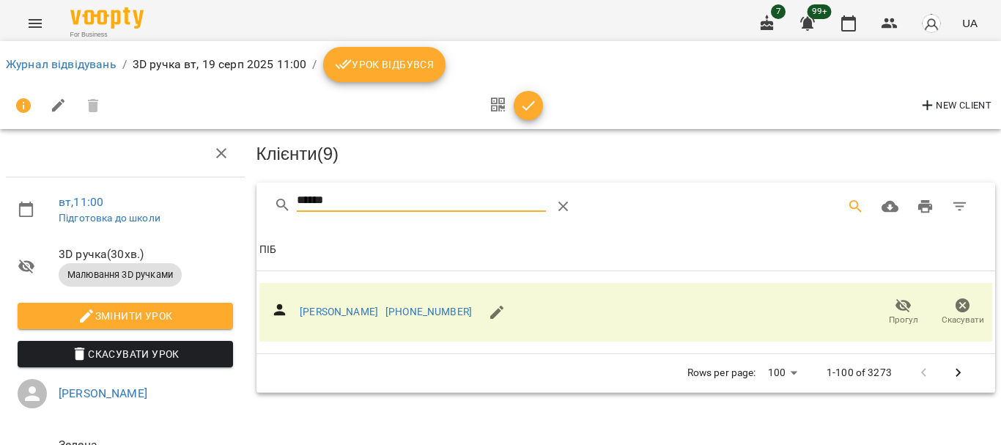
drag, startPoint x: 353, startPoint y: 199, endPoint x: 208, endPoint y: 201, distance: 144.4
click at [208, 201] on div "вт , 11:00 Підготовка до школи 3D ручка ( 30 хв. ) Малювання 3D ручками Змінити…" at bounding box center [500, 312] width 1013 height 507
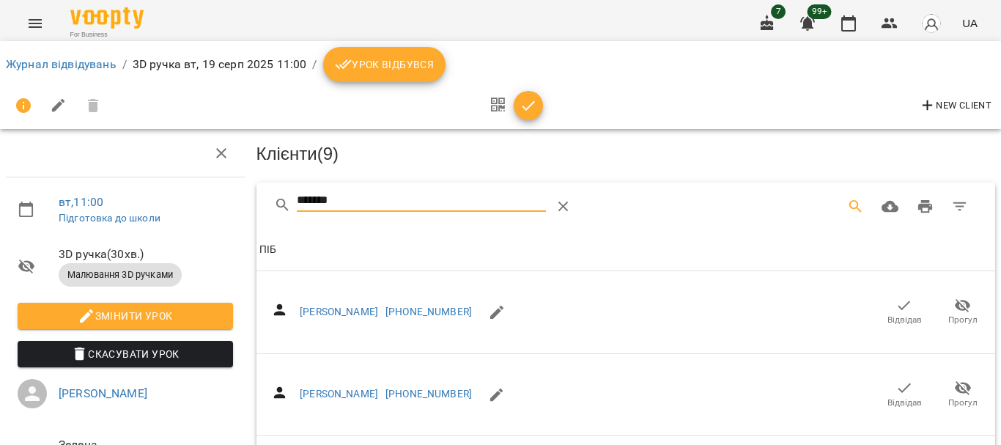
click at [896, 301] on icon "button" at bounding box center [905, 306] width 18 height 18
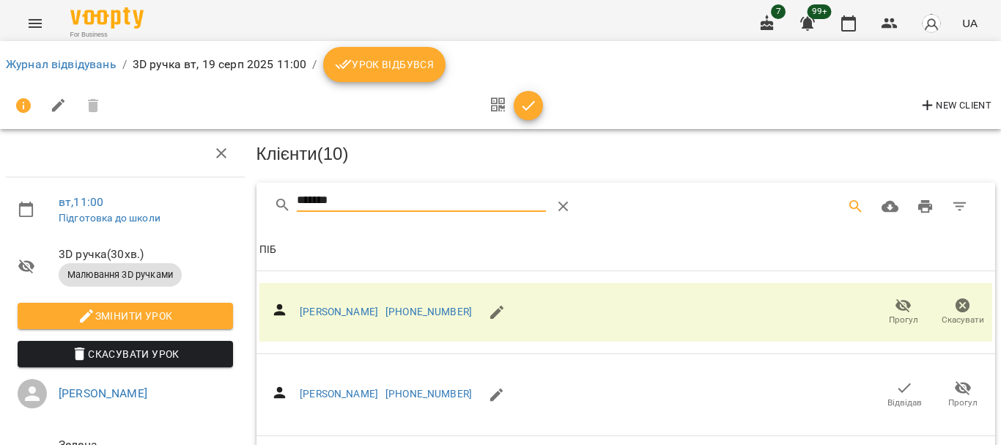
drag, startPoint x: 353, startPoint y: 194, endPoint x: 169, endPoint y: 200, distance: 184.1
click at [171, 201] on div "вт , 11:00 Підготовка до школи 3D ручка ( 30 хв. ) Малювання 3D ручками Змінити…" at bounding box center [500, 312] width 1013 height 507
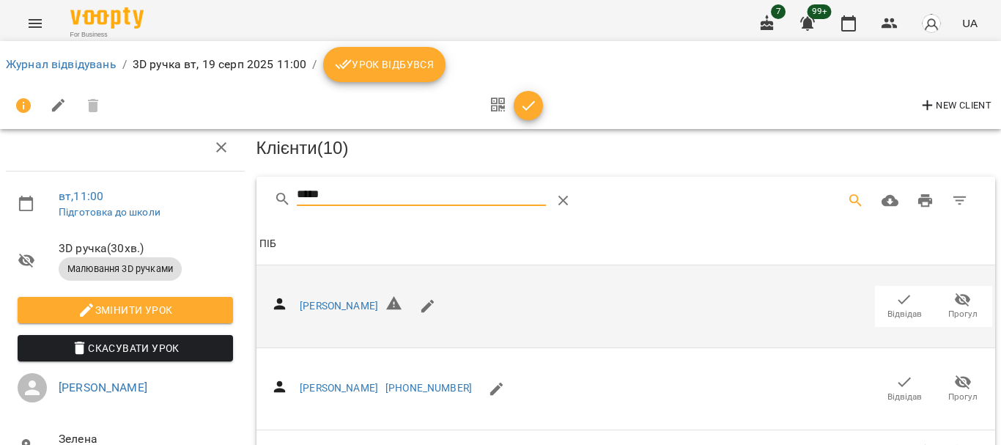
scroll to position [73, 0]
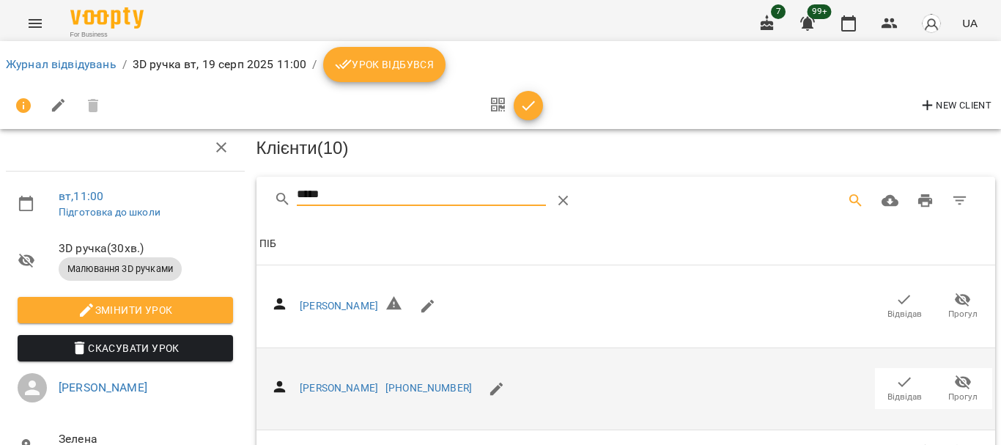
click at [899, 378] on icon "button" at bounding box center [905, 383] width 12 height 10
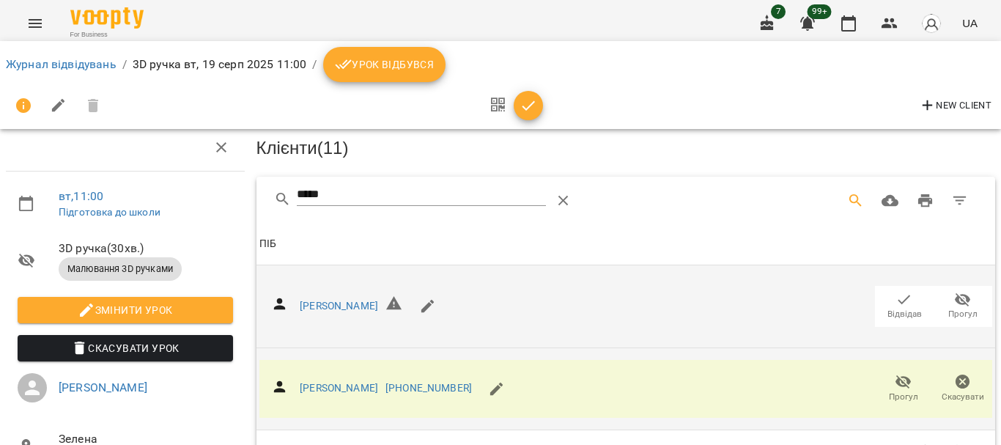
scroll to position [0, 0]
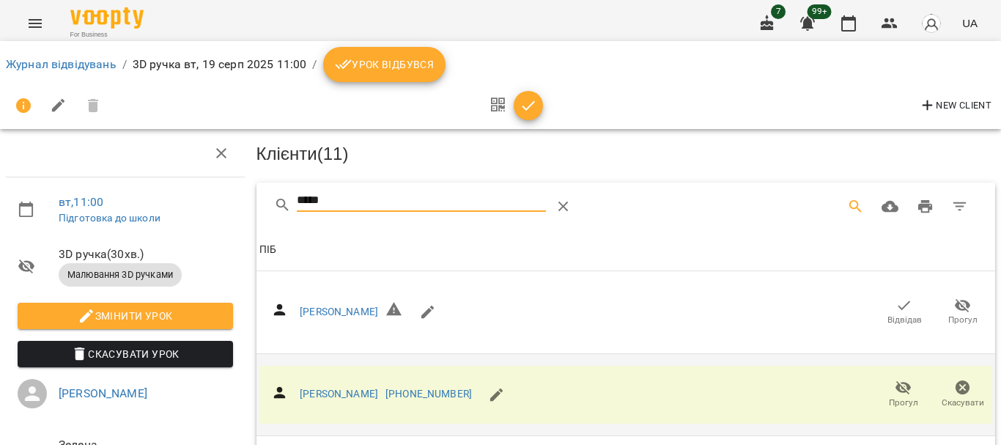
drag, startPoint x: 347, startPoint y: 199, endPoint x: 171, endPoint y: 195, distance: 176.7
click at [171, 195] on div "вт , 11:00 Підготовка до школи 3D ручка ( 30 хв. ) Малювання 3D ручками Змінити…" at bounding box center [500, 312] width 1013 height 507
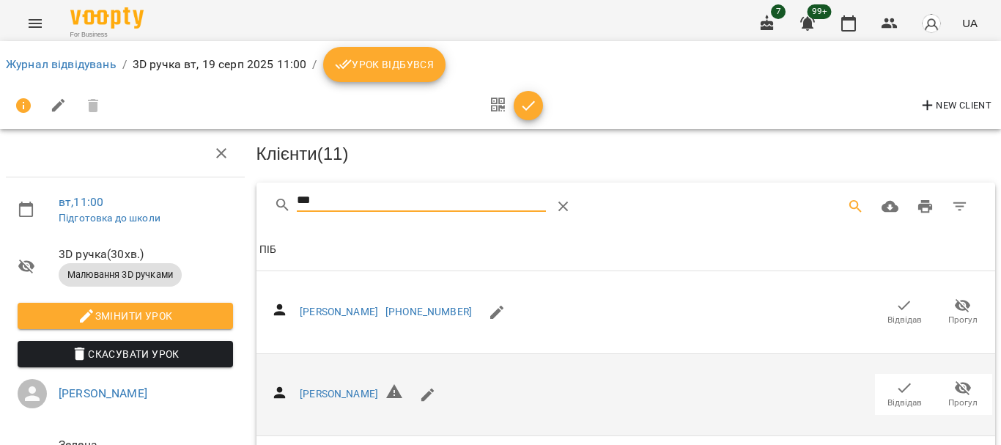
type input "***"
click at [897, 304] on icon "button" at bounding box center [905, 306] width 18 height 18
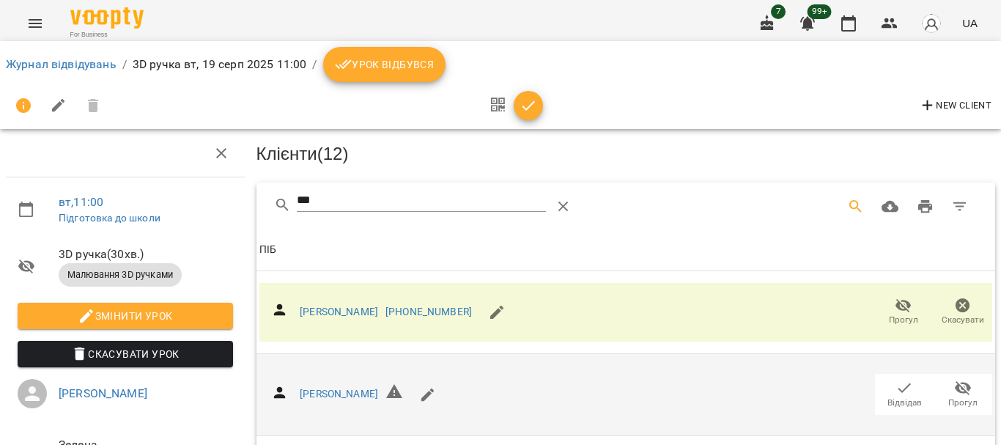
click at [530, 114] on icon "button" at bounding box center [529, 106] width 18 height 18
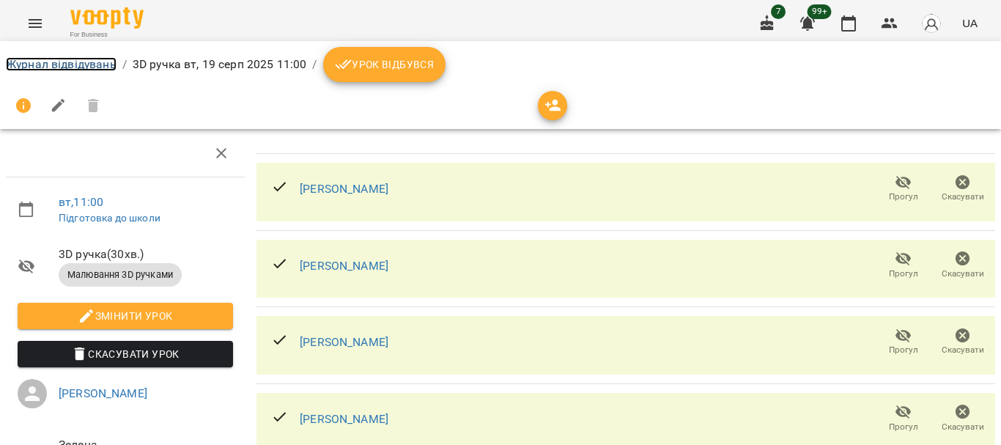
click at [59, 70] on link "Журнал відвідувань" at bounding box center [61, 64] width 111 height 14
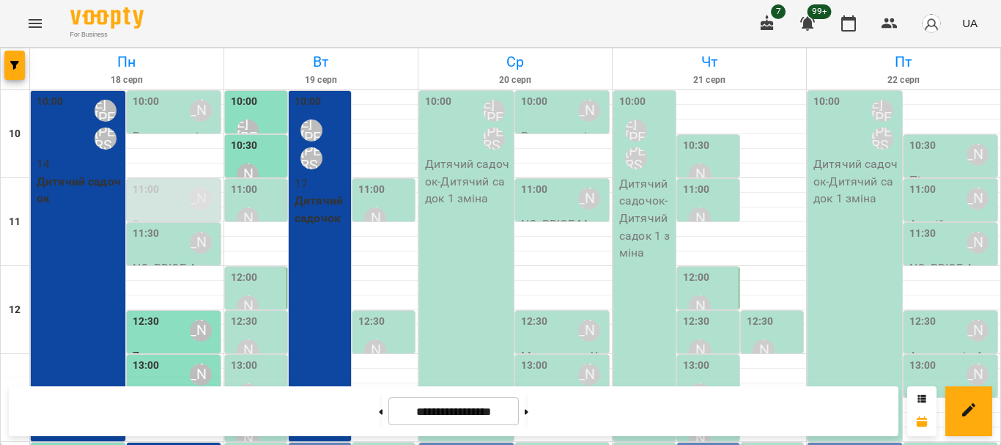
click at [231, 208] on div "[PERSON_NAME]" at bounding box center [248, 219] width 34 height 34
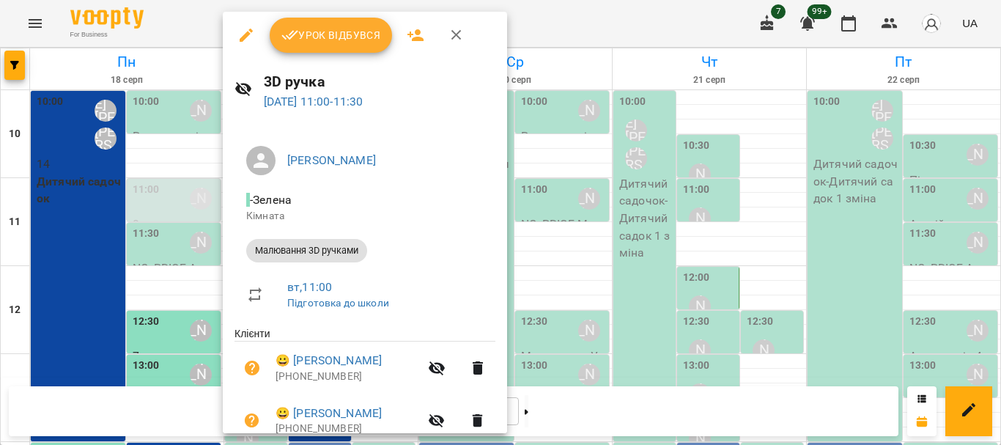
click at [334, 45] on button "Урок відбувся" at bounding box center [331, 35] width 123 height 35
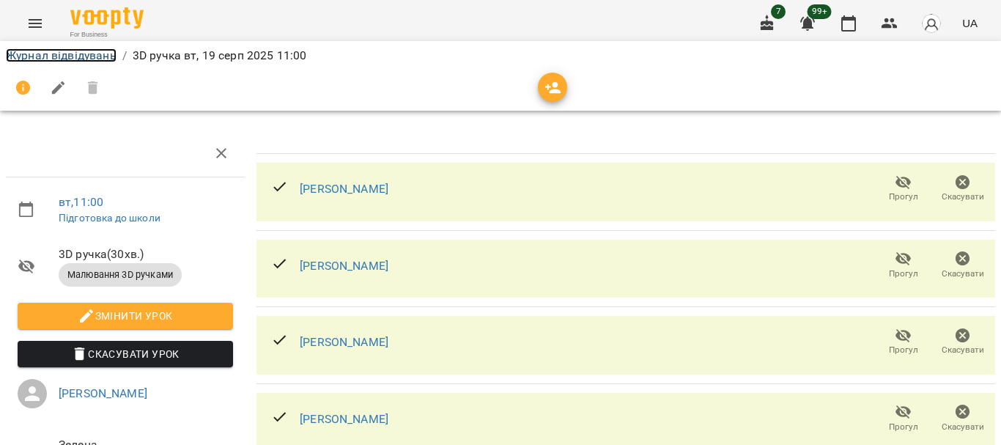
click at [91, 55] on link "Журнал відвідувань" at bounding box center [61, 55] width 111 height 14
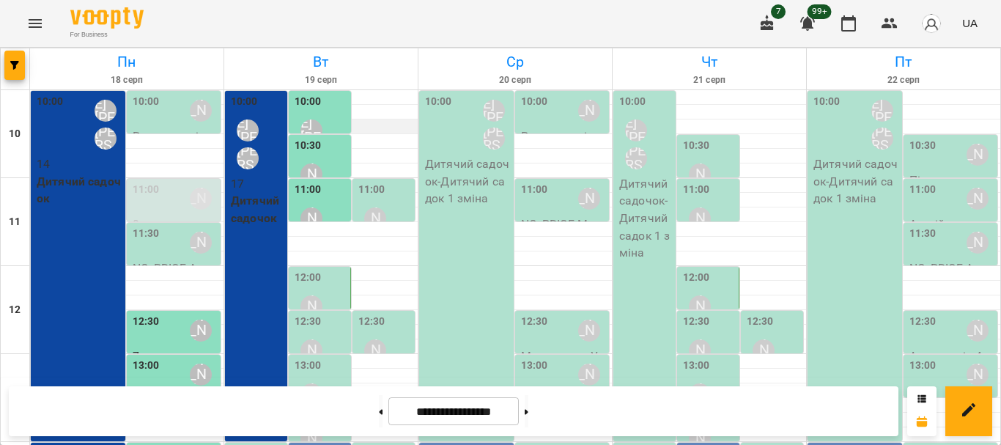
scroll to position [147, 0]
click at [381, 314] on div "12:30 Бондарєва Віолєтта" at bounding box center [385, 341] width 54 height 54
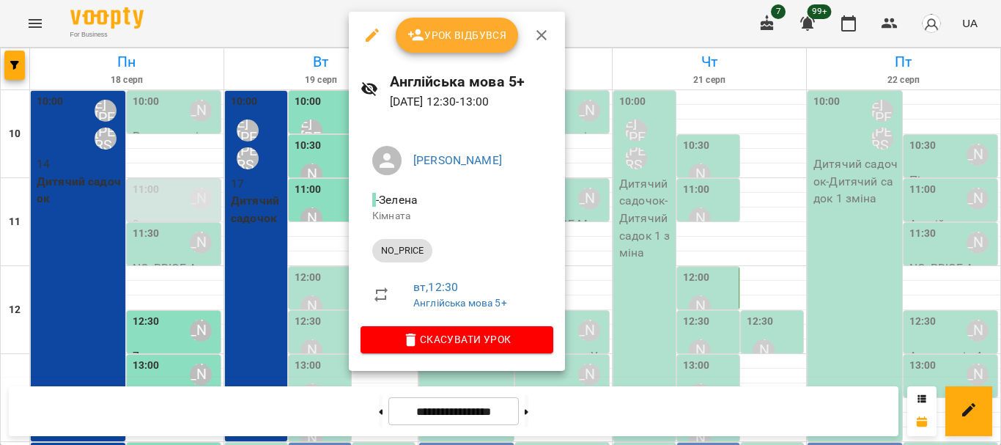
click at [449, 48] on button "Урок відбувся" at bounding box center [457, 35] width 123 height 35
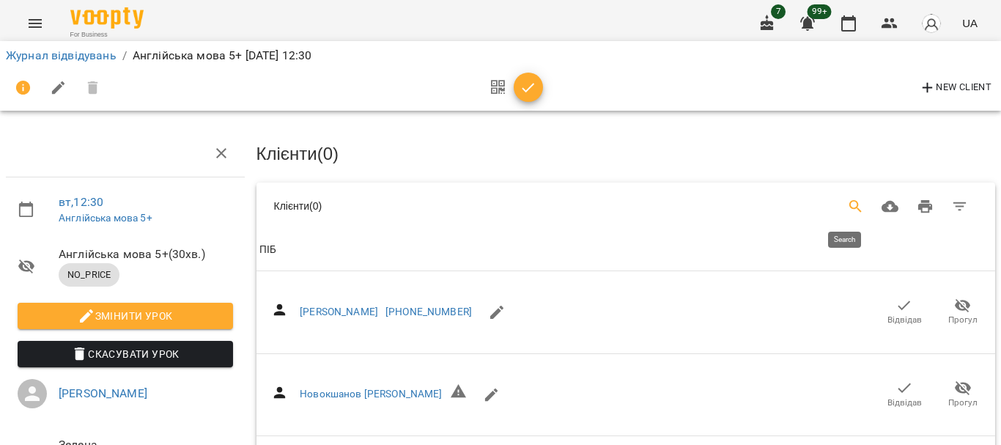
click at [847, 205] on icon "Search" at bounding box center [856, 207] width 18 height 18
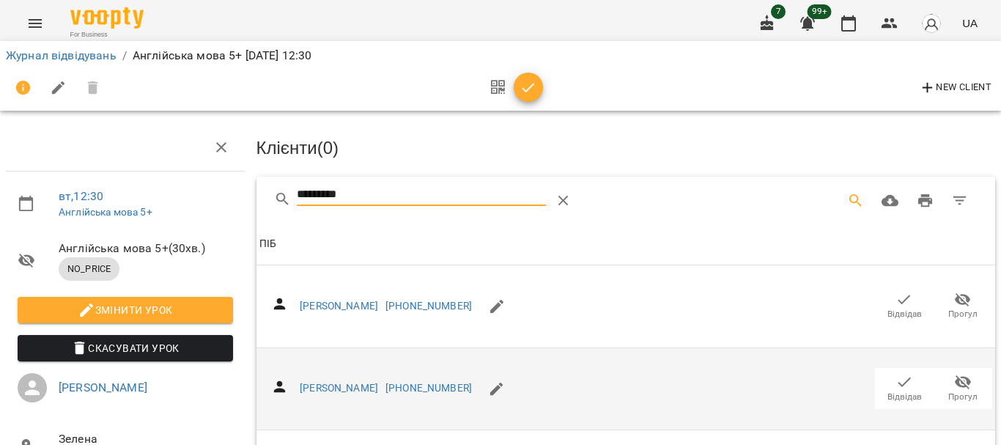
scroll to position [660, 0]
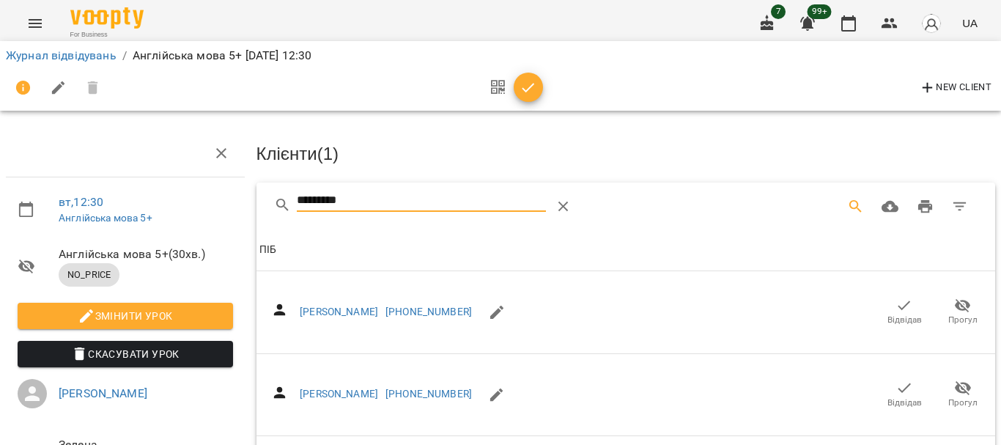
drag, startPoint x: 398, startPoint y: 203, endPoint x: 232, endPoint y: 202, distance: 165.7
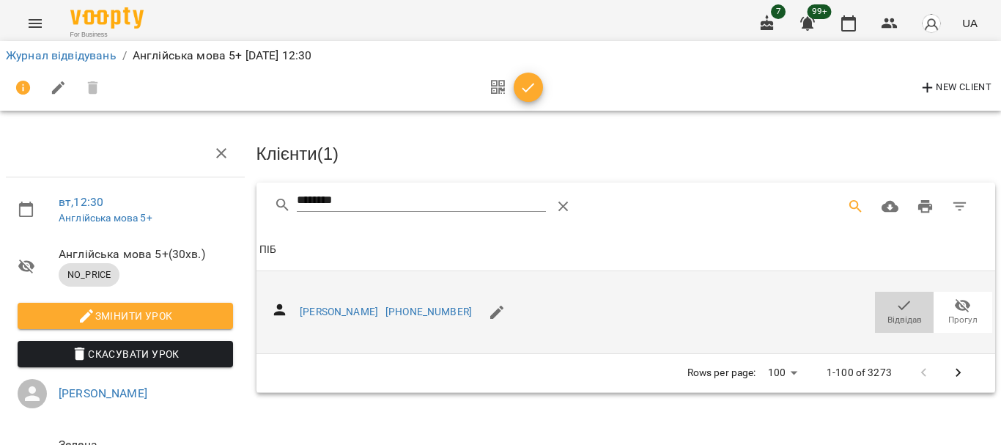
click at [896, 300] on icon "button" at bounding box center [905, 306] width 18 height 18
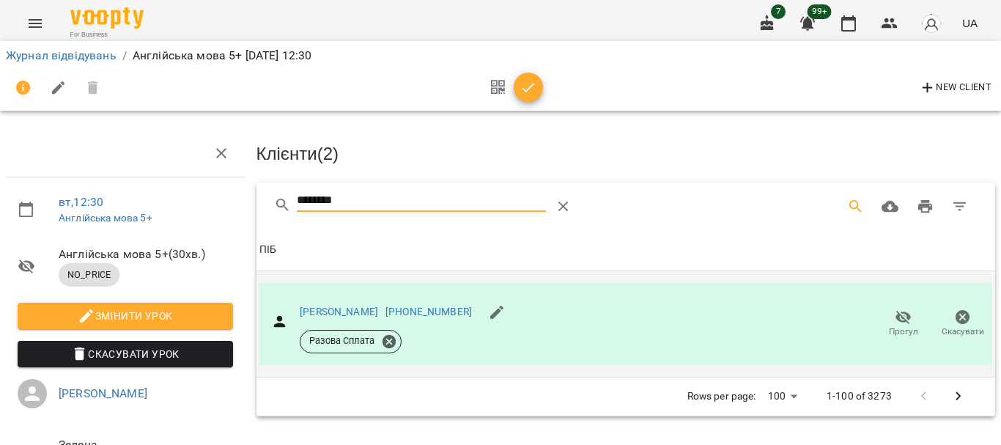
drag, startPoint x: 369, startPoint y: 202, endPoint x: 186, endPoint y: 188, distance: 183.1
click at [186, 188] on div "вт , 12:30 Англійська мова 5+ Англійська мова 5+ ( 30 хв. ) NO_PRICE Змінити ур…" at bounding box center [500, 312] width 1013 height 507
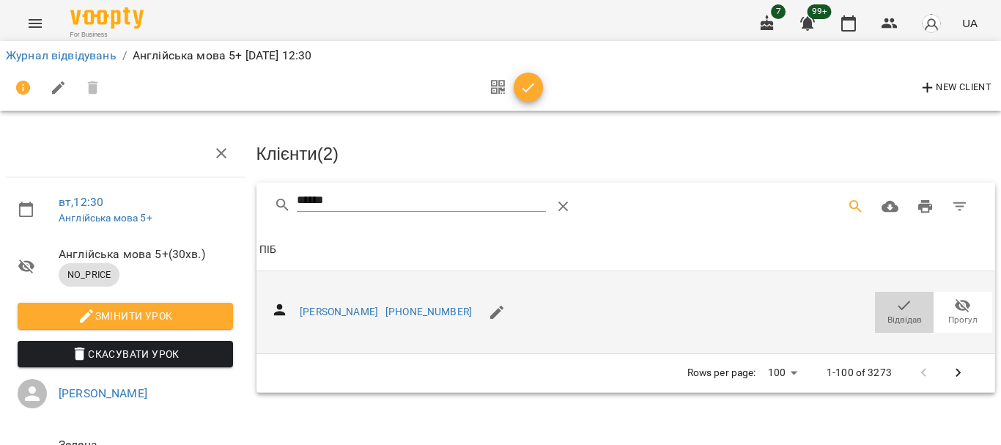
click at [899, 304] on icon "button" at bounding box center [905, 306] width 12 height 10
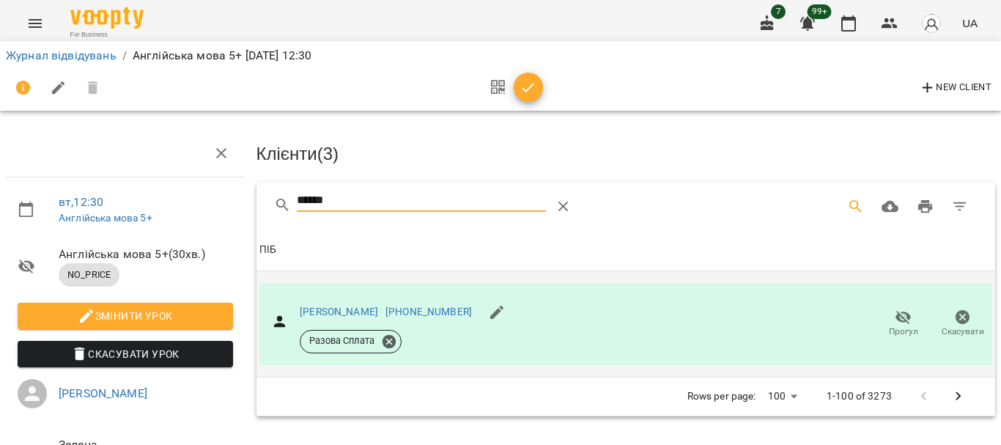
drag, startPoint x: 358, startPoint y: 190, endPoint x: 226, endPoint y: 199, distance: 132.2
click at [226, 199] on div "вт , 12:30 Англійська мова 5+ Англійська мова 5+ ( 30 хв. ) NO_PRICE Змінити ур…" at bounding box center [500, 312] width 1013 height 507
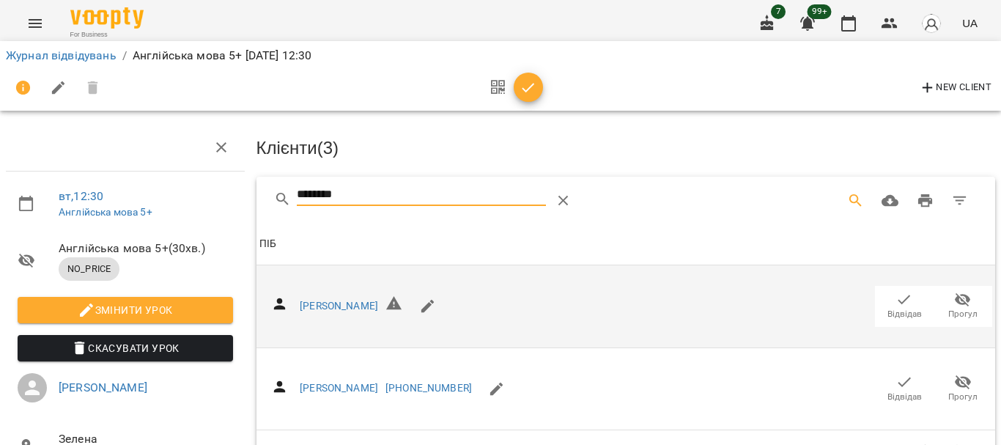
scroll to position [132, 0]
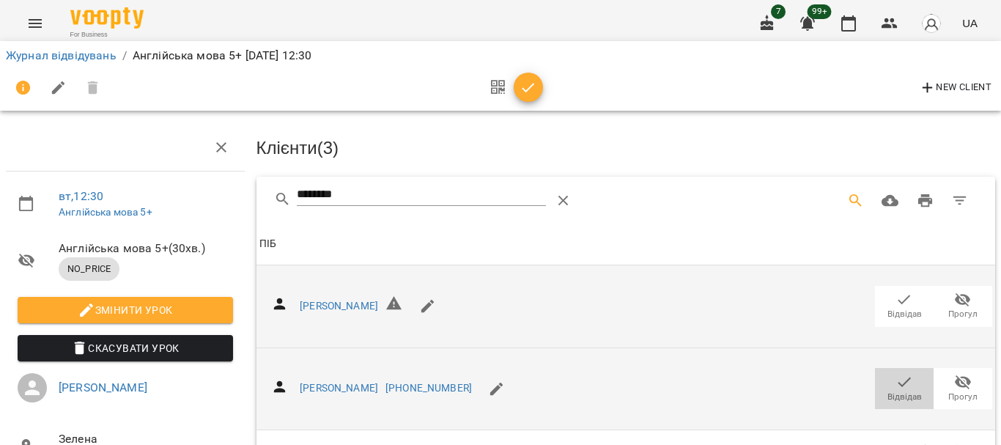
click at [896, 373] on icon "button" at bounding box center [905, 382] width 18 height 18
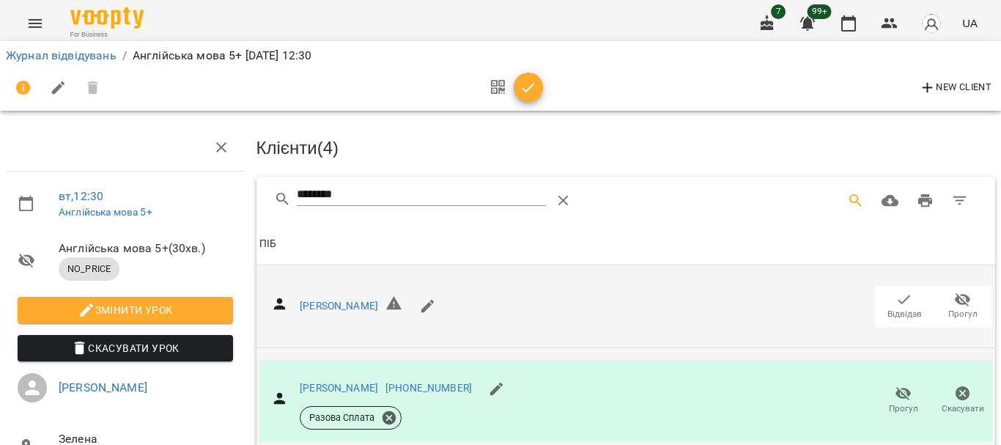
scroll to position [0, 0]
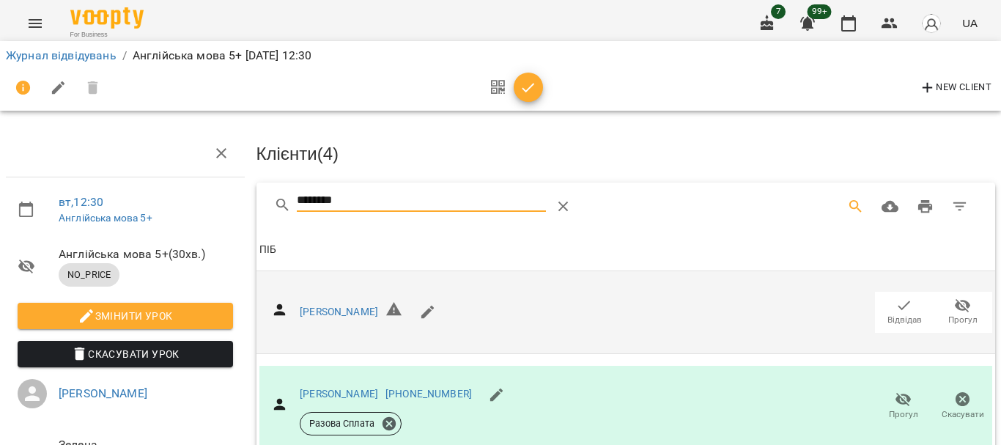
drag, startPoint x: 365, startPoint y: 195, endPoint x: 224, endPoint y: 192, distance: 141.5
click at [235, 195] on div "вт , 12:30 Англійська мова 5+ Англійська мова 5+ ( 30 хв. ) NO_PRICE Змінити ур…" at bounding box center [500, 312] width 1013 height 507
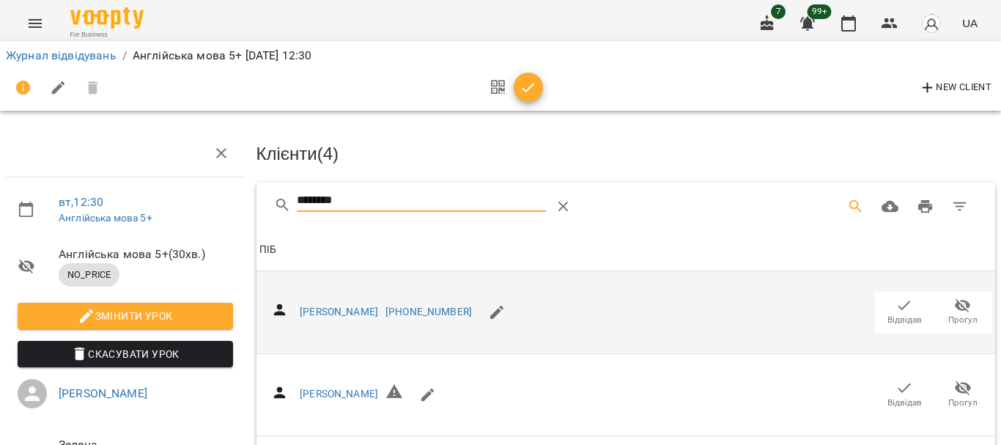
click at [902, 310] on span "Відвідав" at bounding box center [904, 311] width 41 height 29
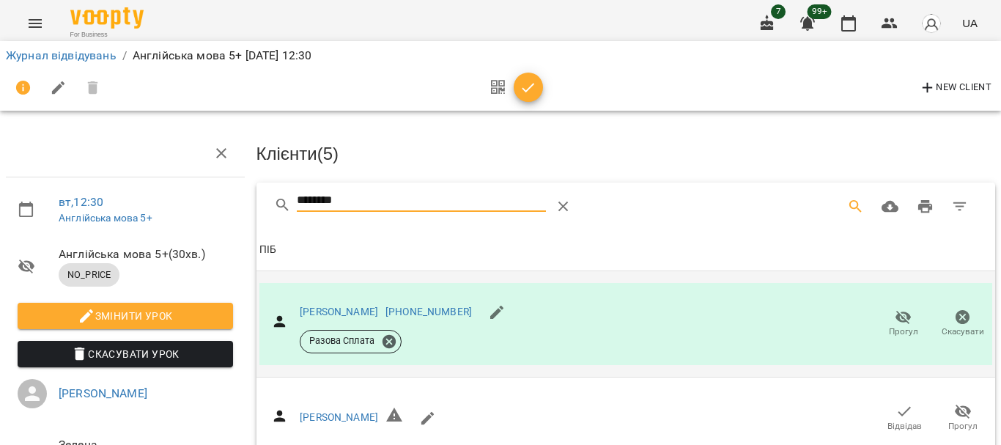
drag, startPoint x: 367, startPoint y: 196, endPoint x: 202, endPoint y: 199, distance: 165.7
click at [202, 199] on div "вт , 12:30 Англійська мова 5+ Англійська мова 5+ ( 30 хв. ) NO_PRICE Змінити ур…" at bounding box center [500, 367] width 1013 height 616
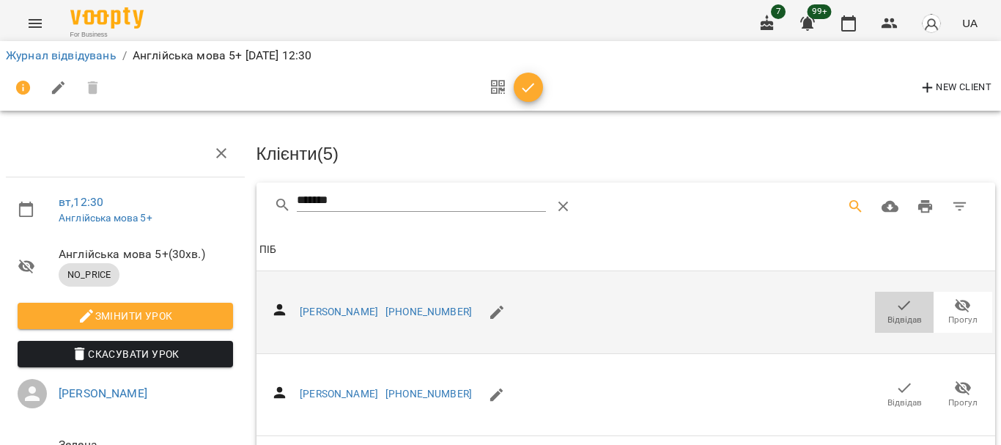
click at [884, 306] on span "Відвідав" at bounding box center [904, 311] width 41 height 29
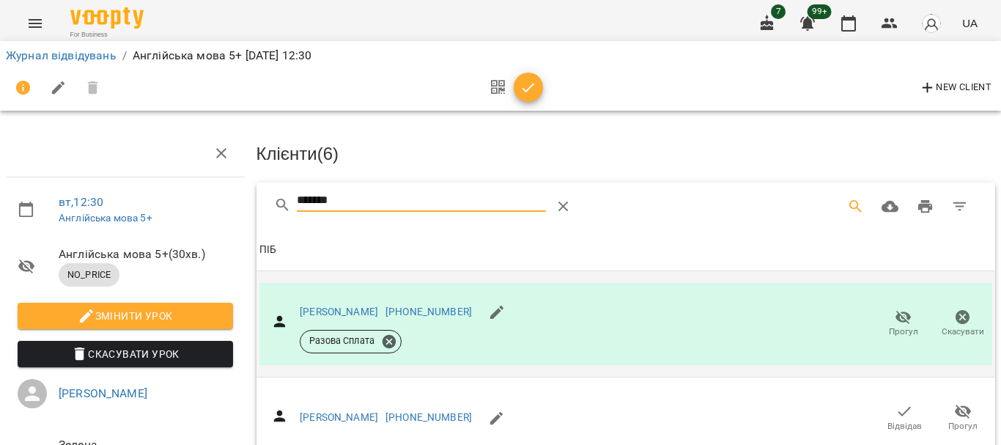
drag, startPoint x: 353, startPoint y: 200, endPoint x: 188, endPoint y: 184, distance: 166.5
click at [221, 192] on div "вт , 12:30 Англійська мова 5+ Англійська мова 5+ ( 30 хв. ) NO_PRICE Змінити ур…" at bounding box center [500, 312] width 1013 height 507
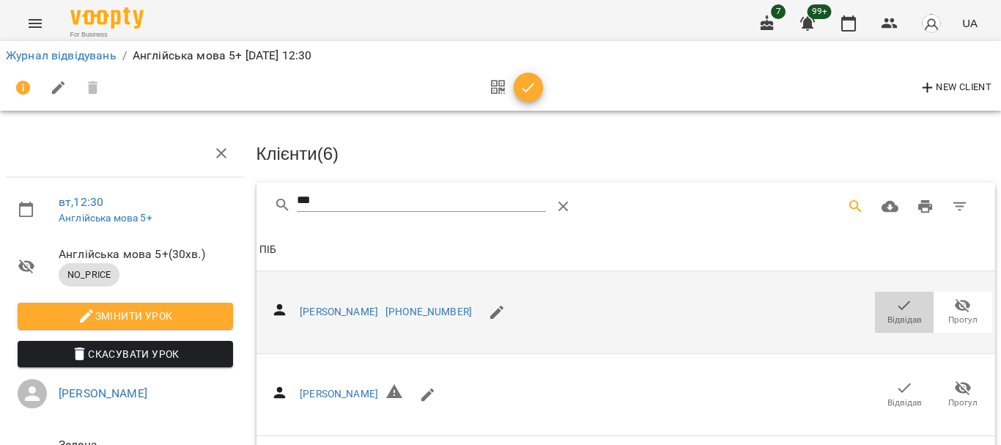
click at [896, 308] on icon "button" at bounding box center [905, 306] width 18 height 18
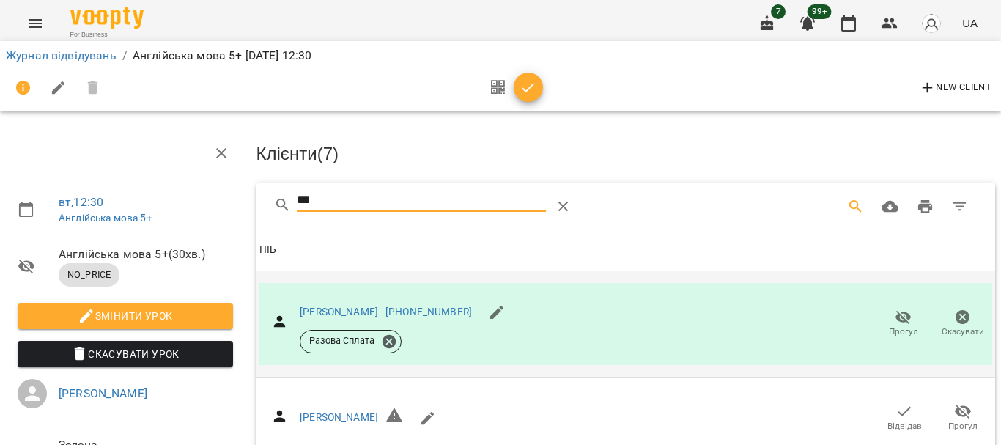
drag, startPoint x: 305, startPoint y: 201, endPoint x: 230, endPoint y: 196, distance: 74.9
click at [231, 196] on div "вт , 12:30 Англійська мова 5+ Англійська мова 5+ ( 30 хв. ) NO_PRICE Змінити ур…" at bounding box center [500, 367] width 1013 height 616
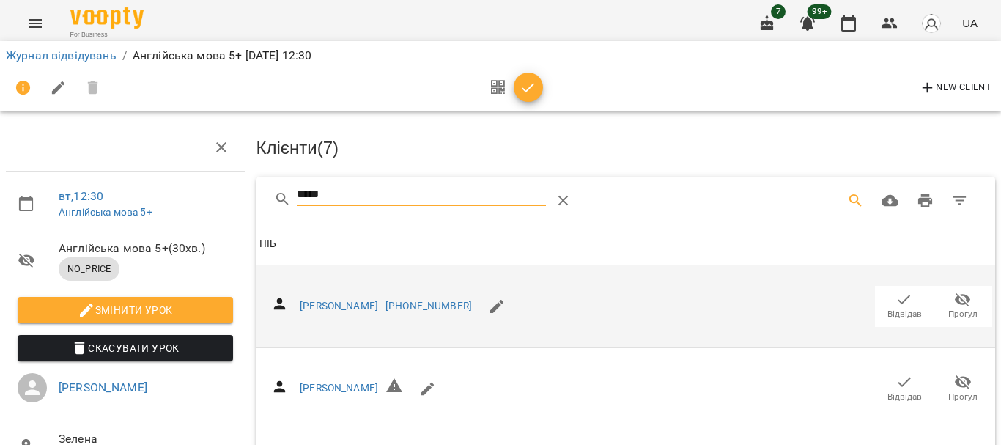
scroll to position [880, 0]
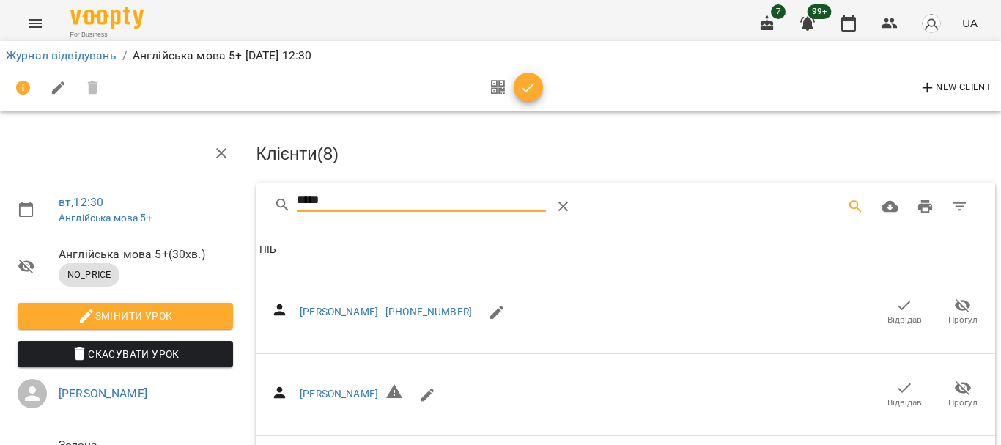
drag, startPoint x: 349, startPoint y: 196, endPoint x: 234, endPoint y: 194, distance: 115.1
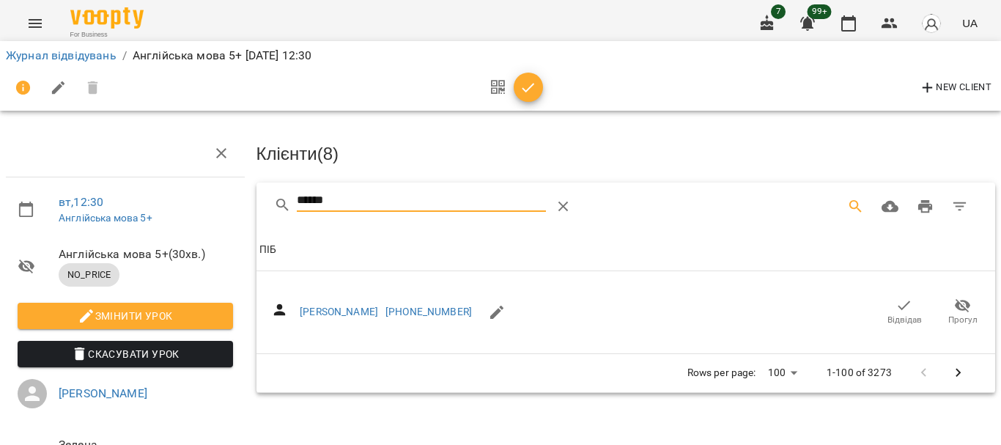
click at [896, 303] on icon "button" at bounding box center [905, 306] width 18 height 18
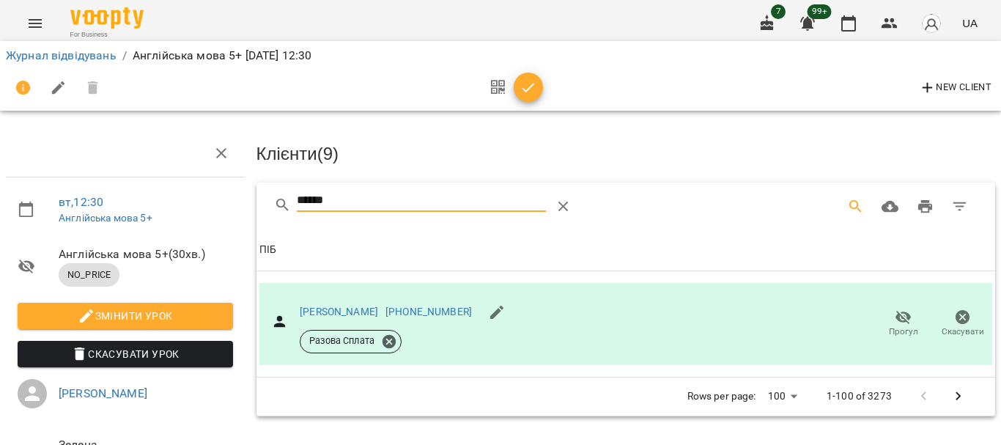
drag, startPoint x: 375, startPoint y: 198, endPoint x: 249, endPoint y: 196, distance: 126.1
click at [257, 198] on div "******" at bounding box center [627, 206] width 740 height 47
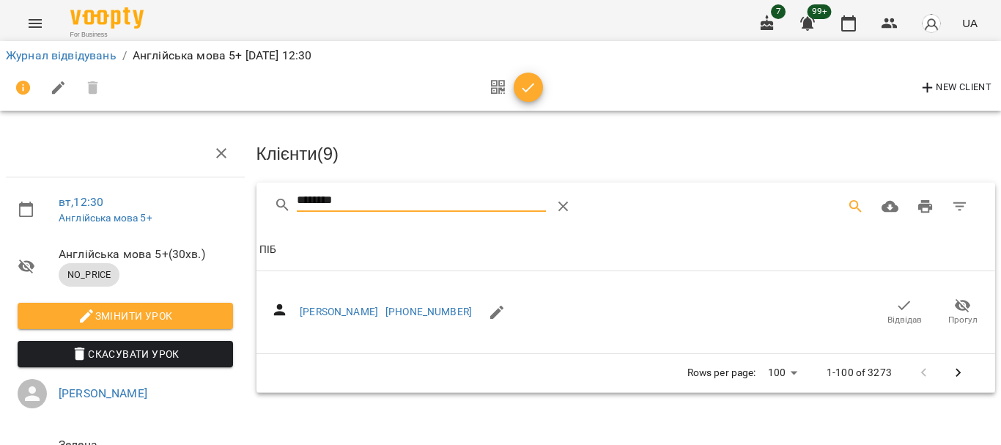
click at [896, 303] on icon "button" at bounding box center [905, 306] width 18 height 18
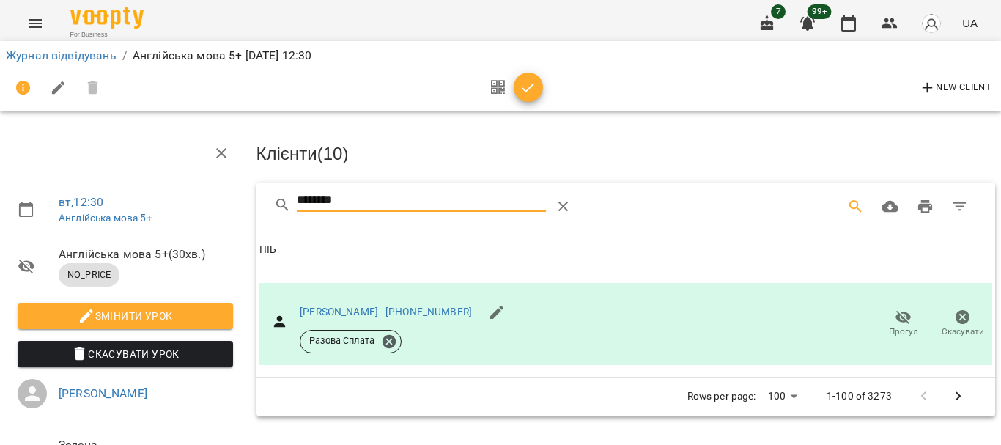
drag, startPoint x: 361, startPoint y: 203, endPoint x: 230, endPoint y: 196, distance: 130.7
click at [230, 196] on div "вт , 12:30 Англійська мова 5+ Англійська мова 5+ ( 30 хв. ) NO_PRICE Змінити ур…" at bounding box center [500, 312] width 1013 height 507
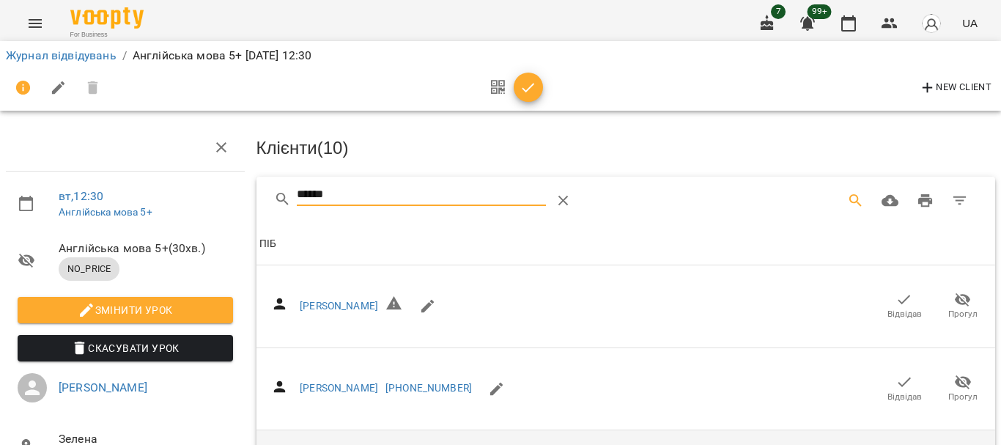
scroll to position [298, 0]
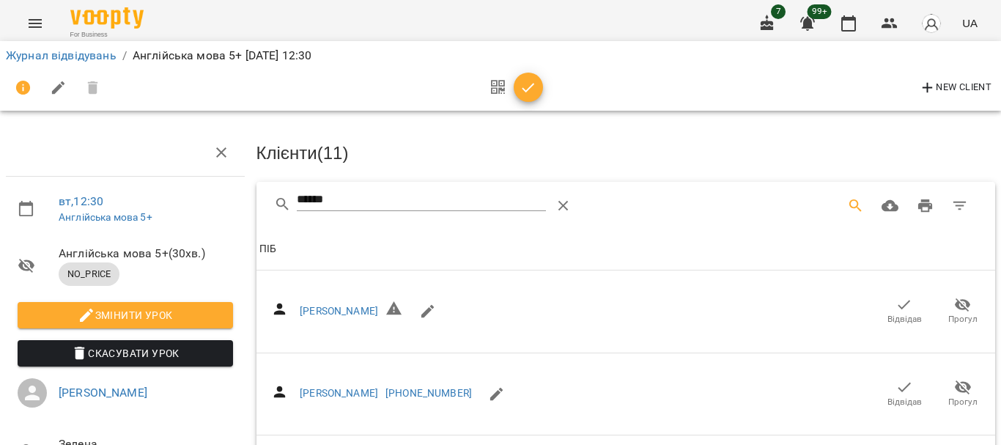
scroll to position [0, 0]
drag, startPoint x: 375, startPoint y: 212, endPoint x: 328, endPoint y: 212, distance: 46.9
click at [328, 212] on div "******" at bounding box center [421, 206] width 249 height 35
drag, startPoint x: 355, startPoint y: 203, endPoint x: 172, endPoint y: 196, distance: 182.6
click at [189, 204] on div "вт , 12:30 Англійська мова 5+ Англійська мова 5+ ( 30 хв. ) NO_PRICE Змінити ур…" at bounding box center [500, 408] width 1013 height 699
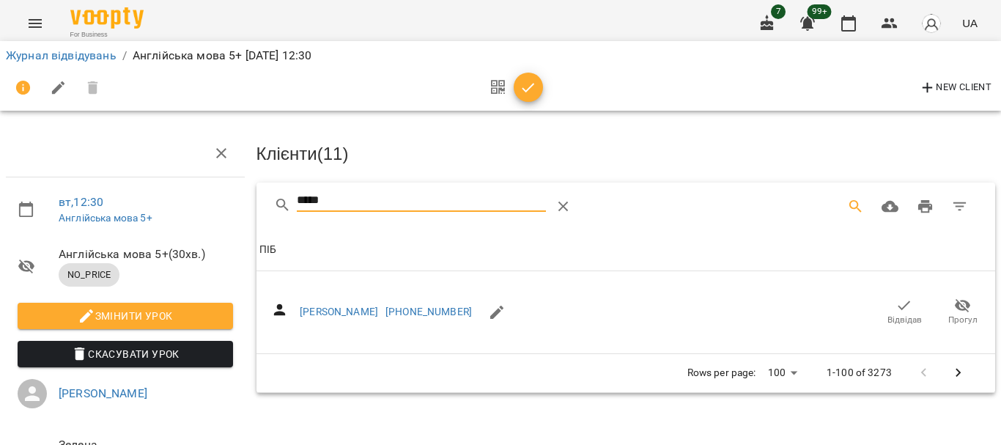
click at [896, 301] on icon "button" at bounding box center [905, 306] width 18 height 18
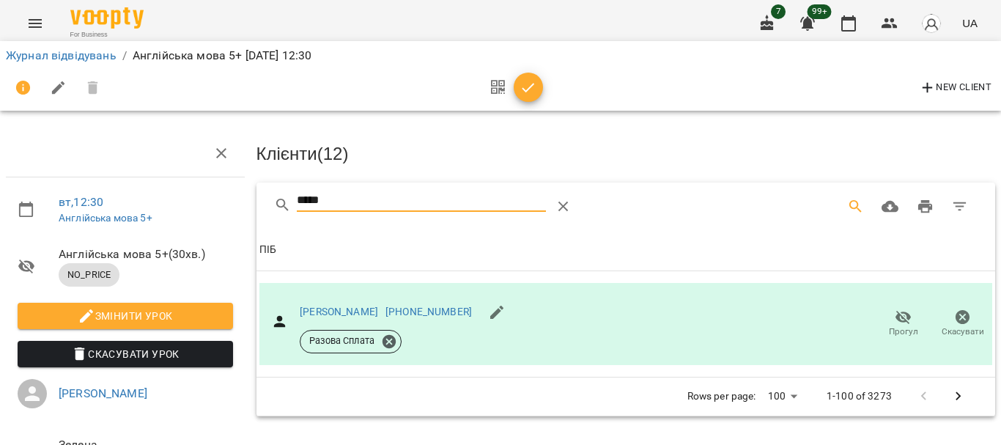
drag, startPoint x: 424, startPoint y: 202, endPoint x: 207, endPoint y: 209, distance: 216.4
click at [207, 209] on div "вт , 12:30 Англійська мова 5+ Англійська мова 5+ ( 30 хв. ) NO_PRICE Змінити ур…" at bounding box center [500, 312] width 1013 height 507
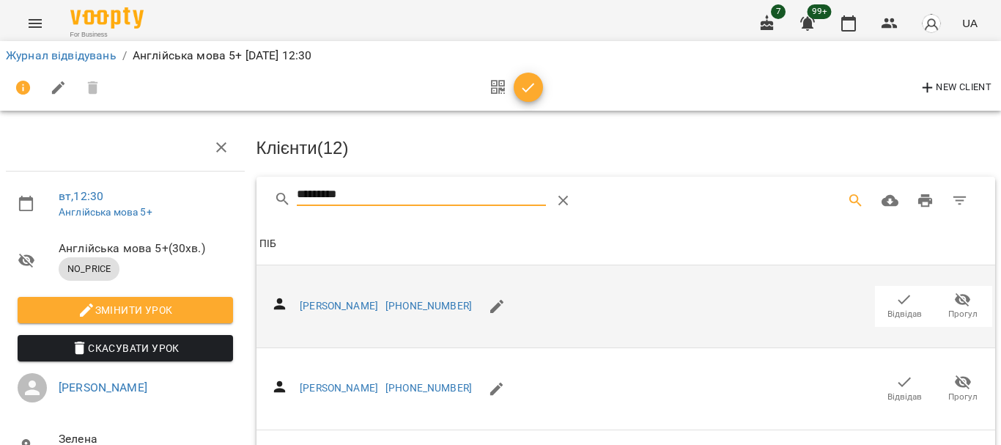
scroll to position [147, 0]
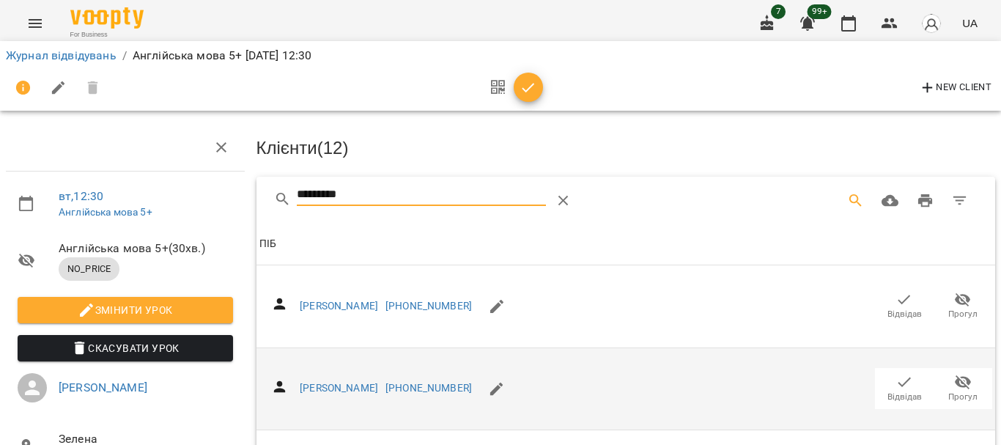
type input "*********"
click at [896, 373] on icon "button" at bounding box center [905, 382] width 18 height 18
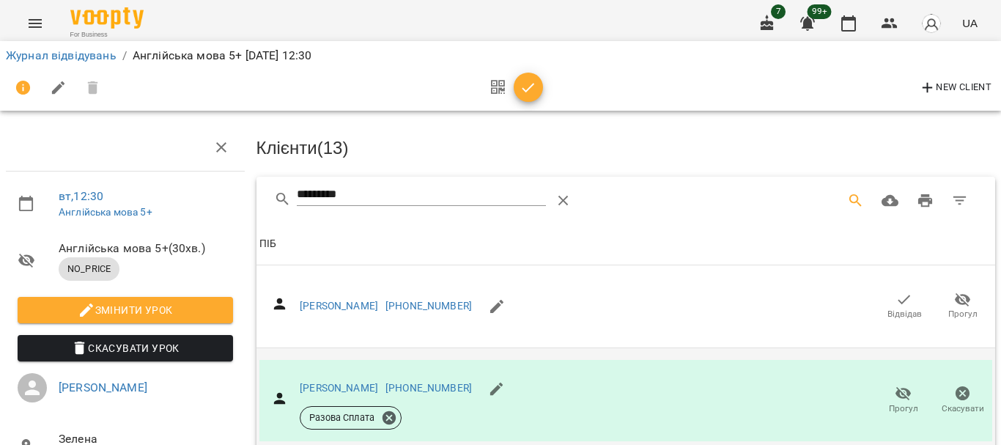
click at [524, 88] on icon "button" at bounding box center [529, 88] width 18 height 18
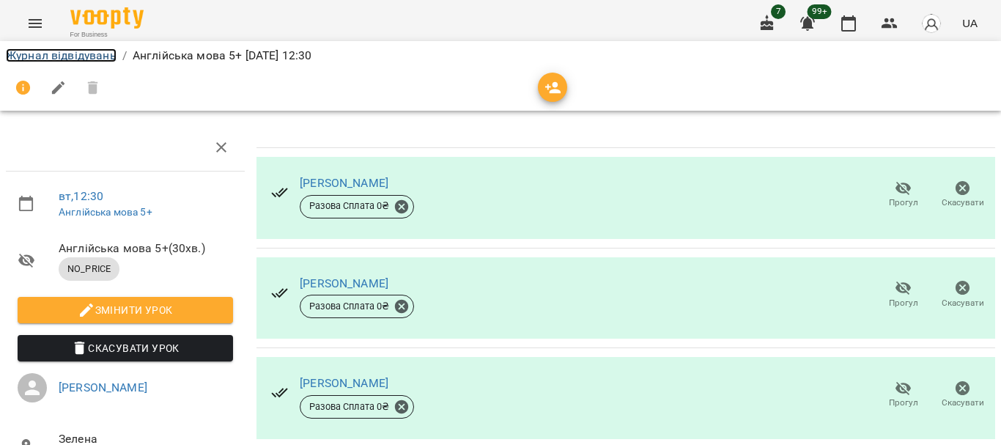
click at [81, 56] on link "Журнал відвідувань" at bounding box center [61, 55] width 111 height 14
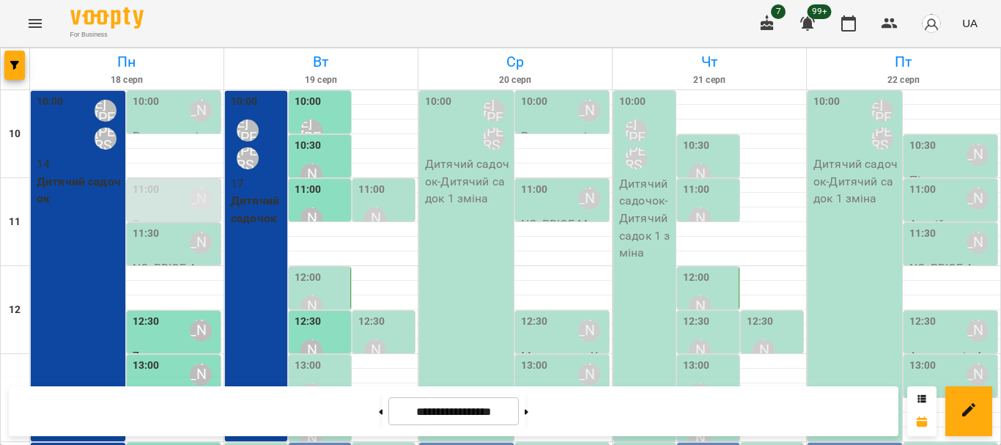
scroll to position [73, 0]
click at [315, 270] on label "12:00" at bounding box center [308, 278] width 27 height 16
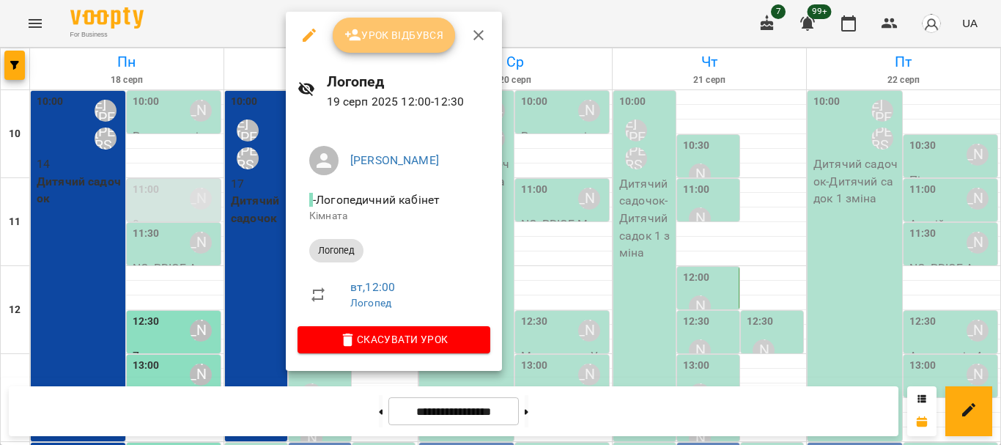
click at [372, 44] on span "Урок відбувся" at bounding box center [395, 35] width 100 height 18
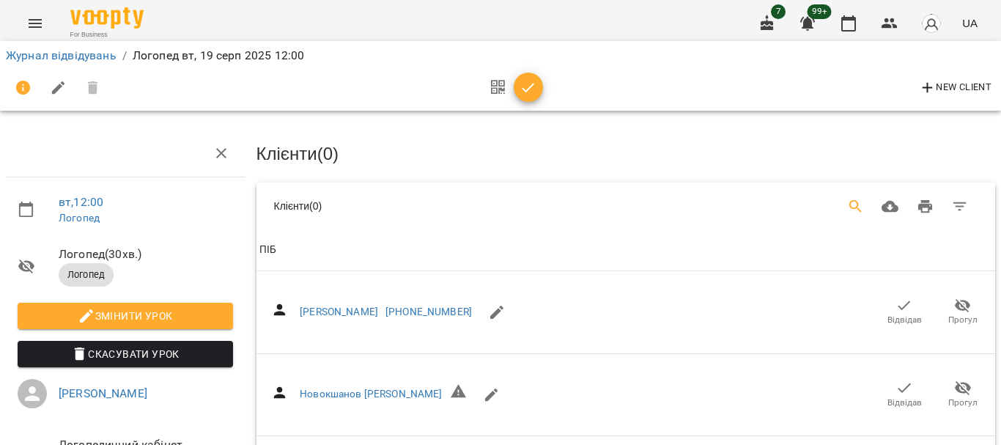
click at [850, 200] on icon "Search" at bounding box center [856, 206] width 12 height 12
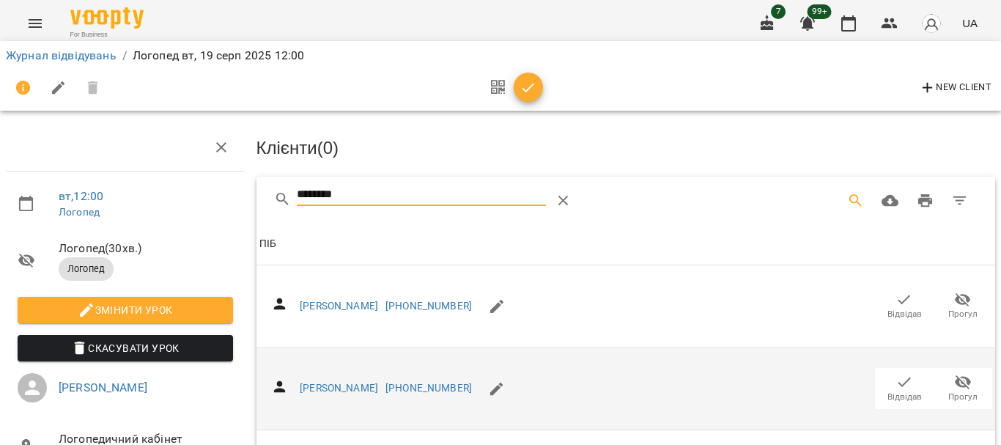
scroll to position [147, 0]
click at [899, 378] on icon "button" at bounding box center [905, 383] width 12 height 10
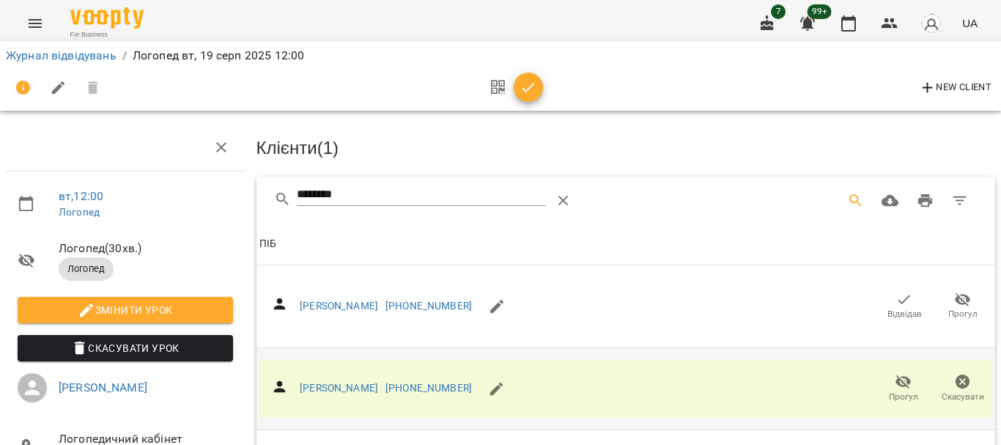
scroll to position [0, 0]
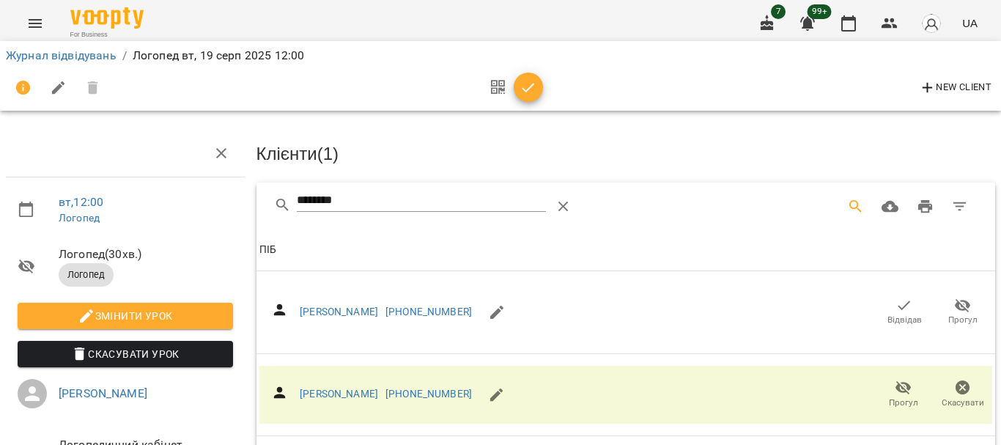
drag, startPoint x: 367, startPoint y: 199, endPoint x: 196, endPoint y: 199, distance: 170.1
click at [198, 199] on div "вт , 12:00 Логопед Логопед ( 30 хв. ) Логопед Змінити урок Скасувати Урок Грінч…" at bounding box center [500, 355] width 1013 height 592
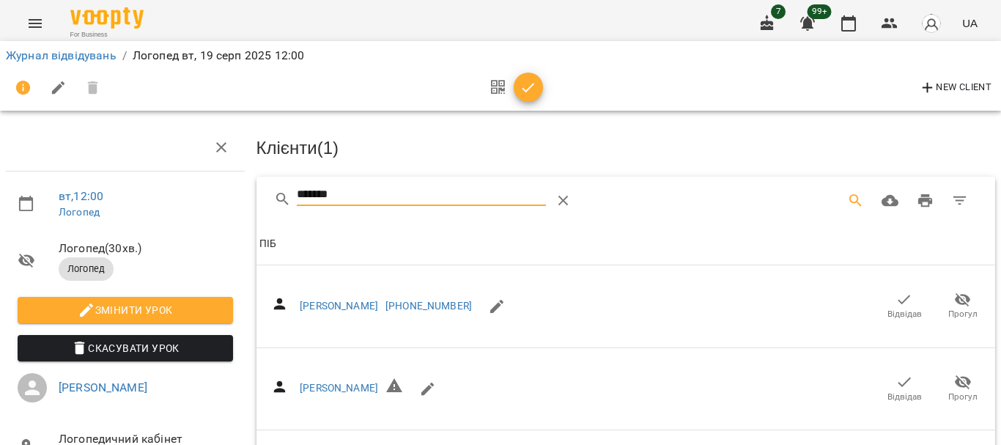
scroll to position [293, 0]
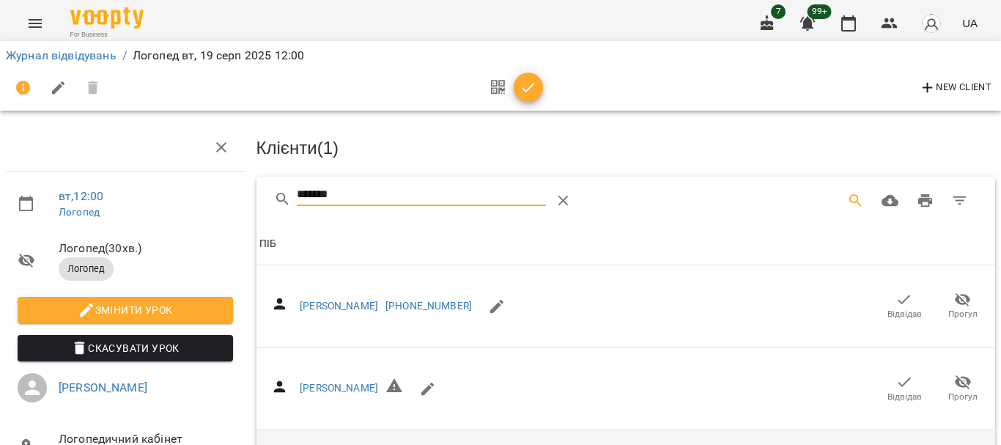
type input "*******"
click at [536, 88] on icon "button" at bounding box center [529, 88] width 18 height 18
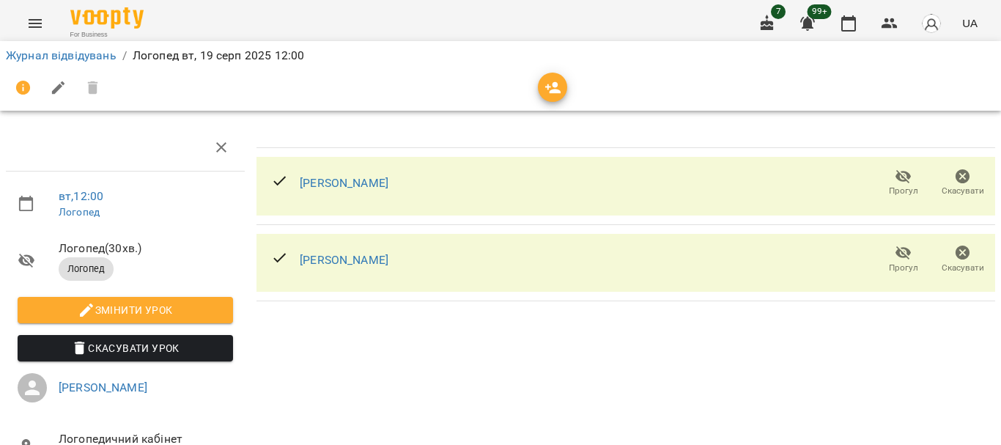
scroll to position [132, 0]
click at [57, 56] on link "Журнал відвідувань" at bounding box center [61, 55] width 111 height 14
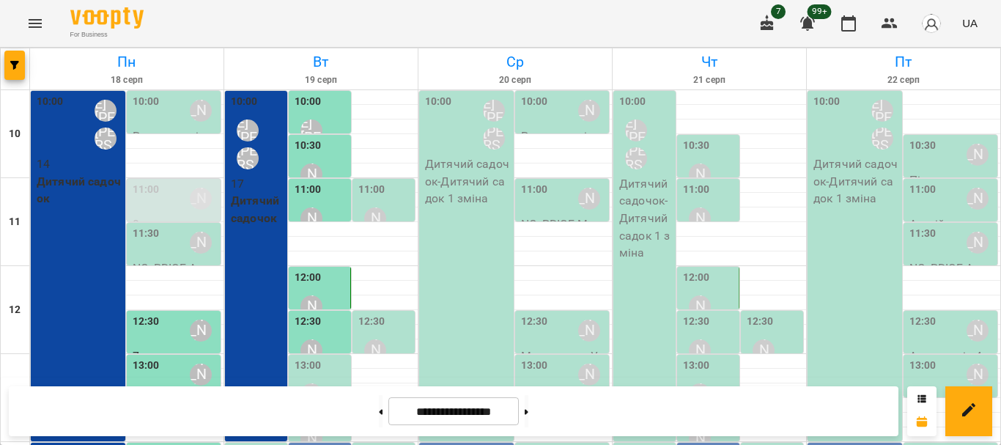
scroll to position [73, 0]
click at [365, 314] on label "12:30" at bounding box center [371, 322] width 27 height 16
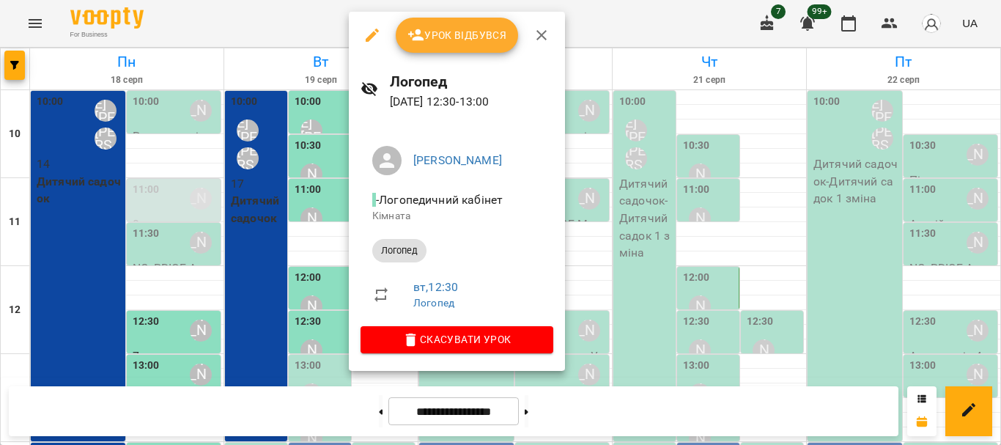
click at [457, 43] on span "Урок відбувся" at bounding box center [458, 35] width 100 height 18
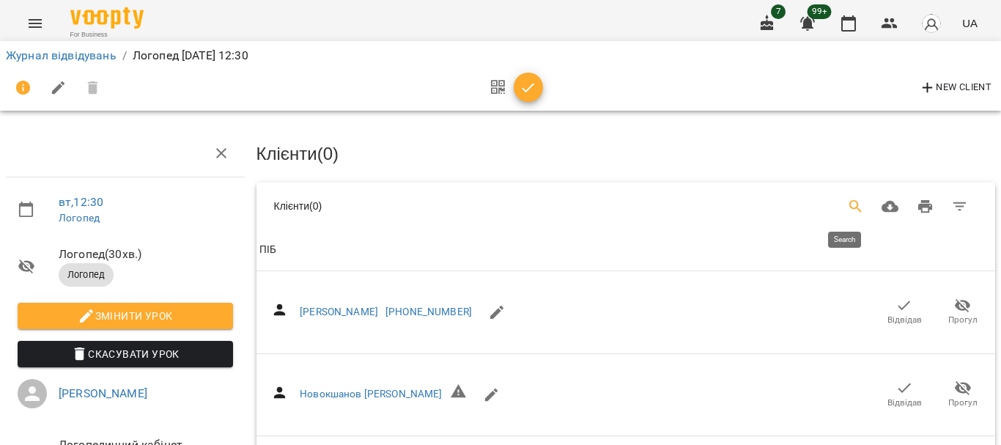
click at [850, 203] on icon "Search" at bounding box center [856, 206] width 12 height 12
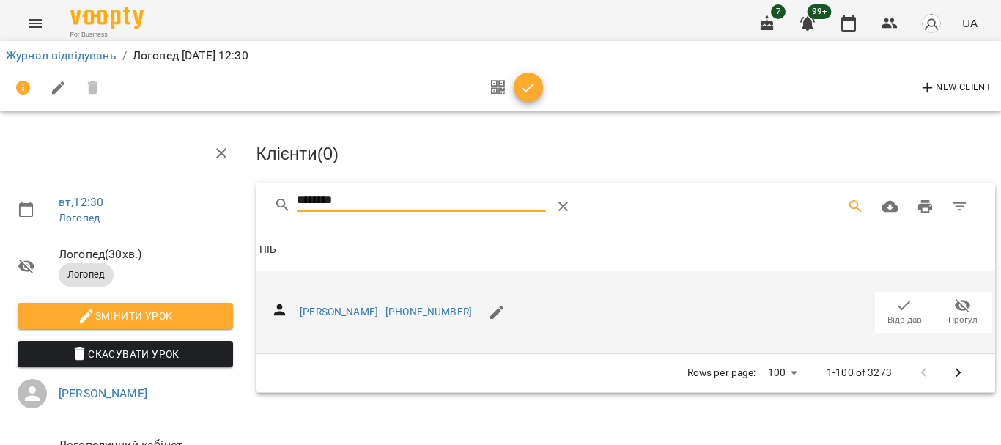
click at [896, 309] on icon "button" at bounding box center [905, 306] width 18 height 18
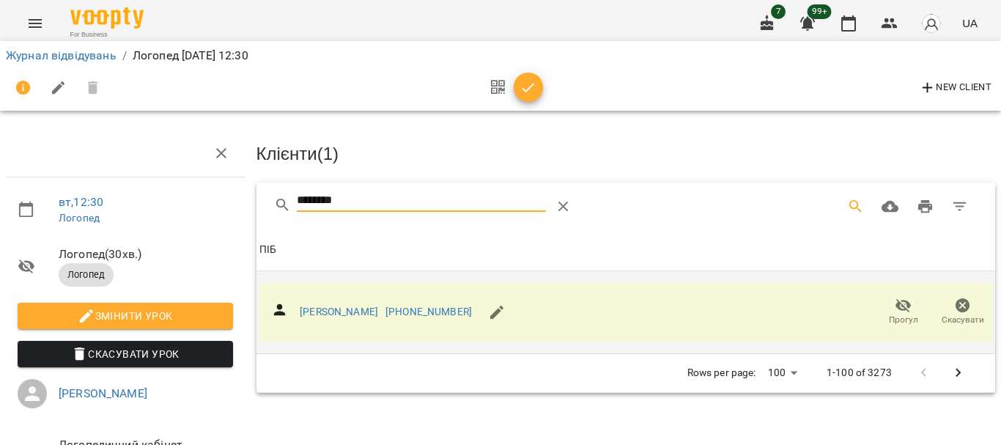
drag, startPoint x: 383, startPoint y: 202, endPoint x: 221, endPoint y: 216, distance: 163.4
click at [223, 216] on div "вт , 12:30 Логопед Логопед ( 30 хв. ) Логопед Змінити урок Скасувати Урок Резен…" at bounding box center [500, 312] width 1013 height 507
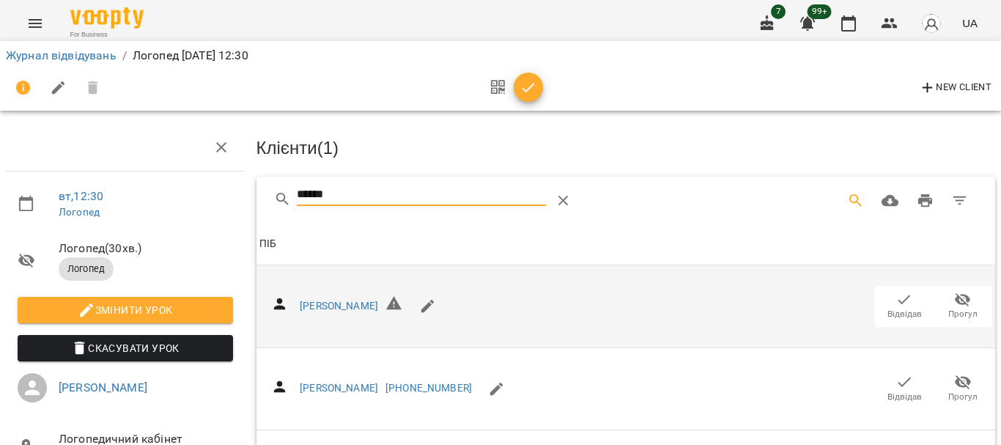
scroll to position [298, 0]
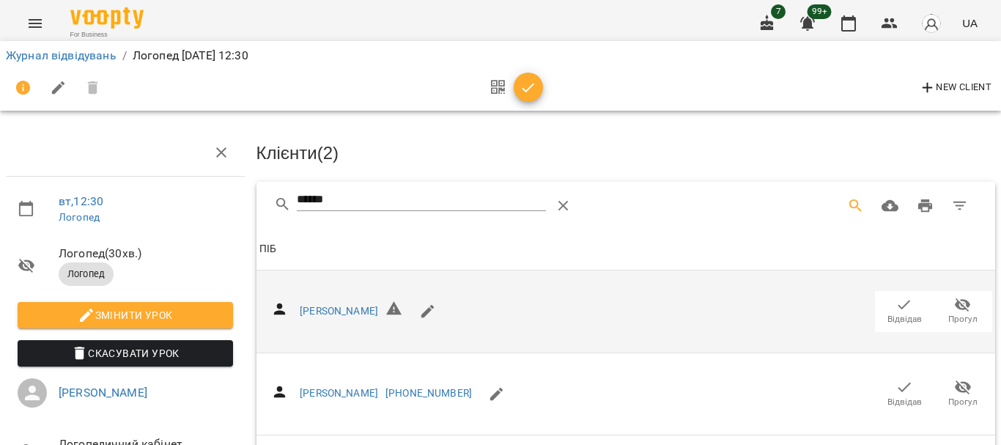
scroll to position [0, 0]
drag, startPoint x: 360, startPoint y: 202, endPoint x: 232, endPoint y: 196, distance: 127.7
click at [232, 196] on div "вт , 12:30 Логопед Логопед ( 30 хв. ) Логопед Змінити урок Скасувати Урок Резен…" at bounding box center [500, 396] width 1013 height 675
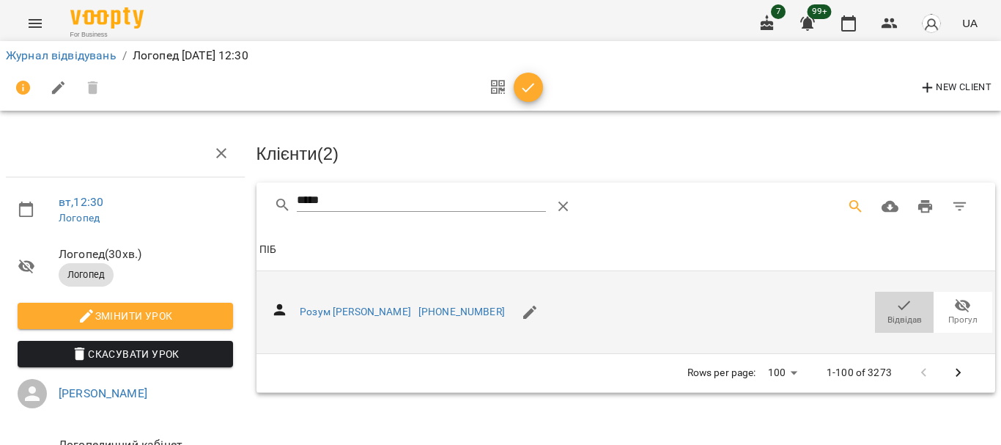
click at [896, 297] on icon "button" at bounding box center [905, 306] width 18 height 18
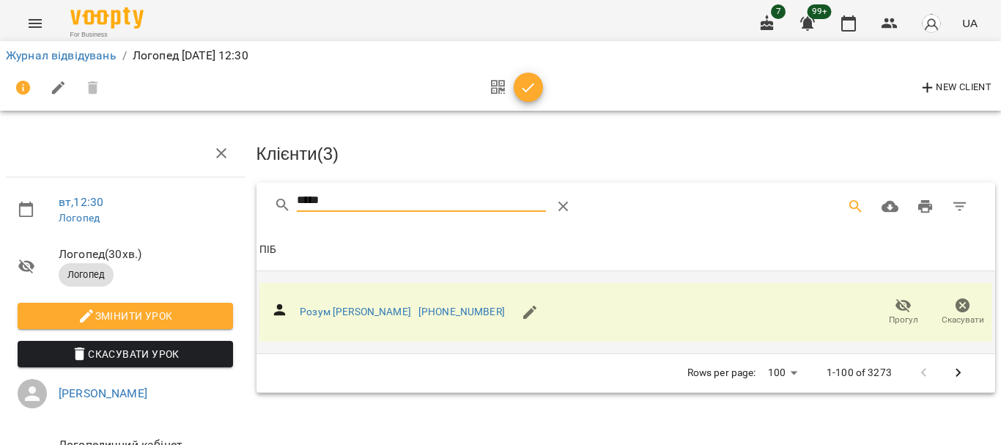
drag, startPoint x: 379, startPoint y: 208, endPoint x: 266, endPoint y: 205, distance: 112.9
click at [274, 205] on div "*****" at bounding box center [458, 206] width 369 height 35
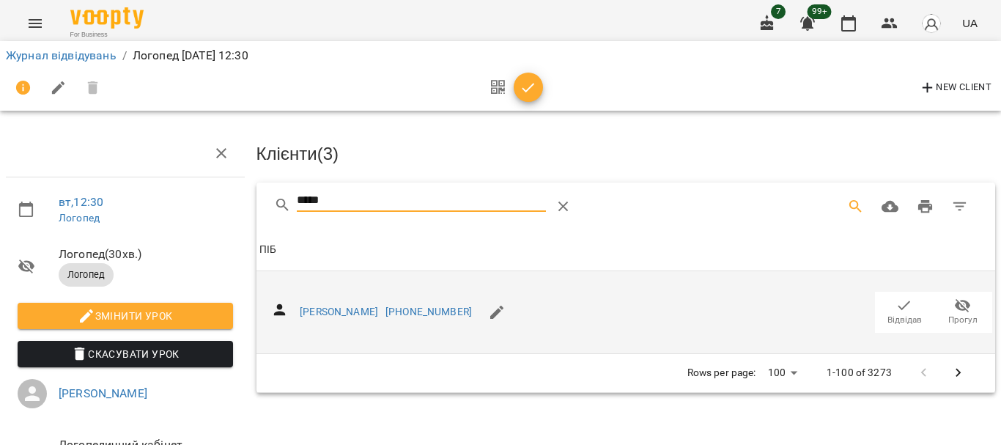
click at [898, 309] on icon "button" at bounding box center [905, 306] width 18 height 18
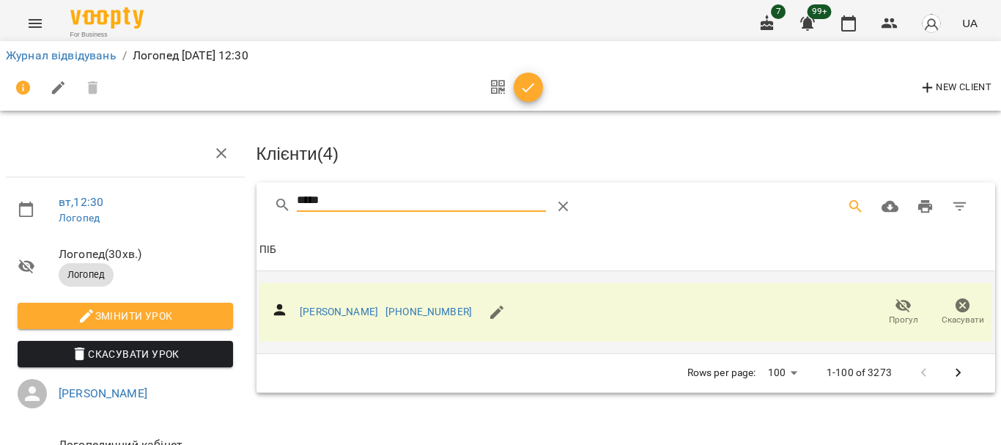
drag, startPoint x: 383, startPoint y: 195, endPoint x: 207, endPoint y: 191, distance: 176.0
click at [209, 192] on div "вт , 12:30 Логопед Логопед ( 30 хв. ) Логопед Змінити урок Скасувати Урок Резен…" at bounding box center [500, 312] width 1013 height 507
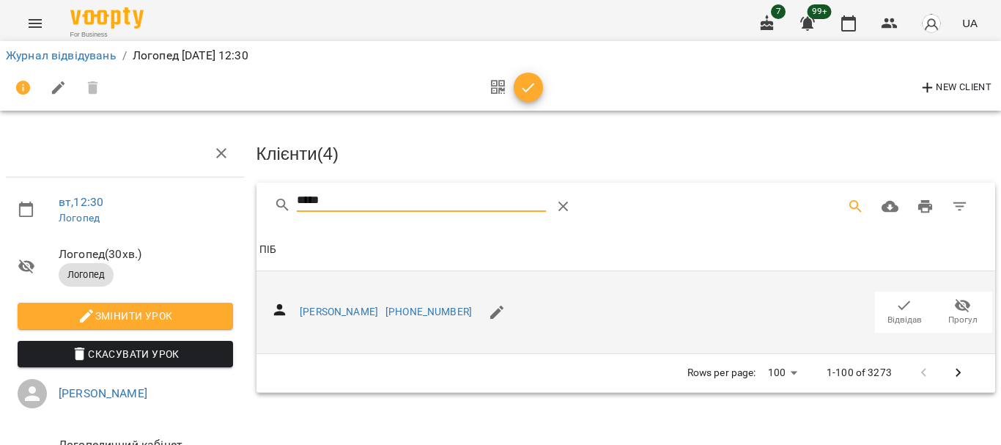
type input "*****"
click at [884, 306] on span "Відвідав" at bounding box center [904, 311] width 41 height 29
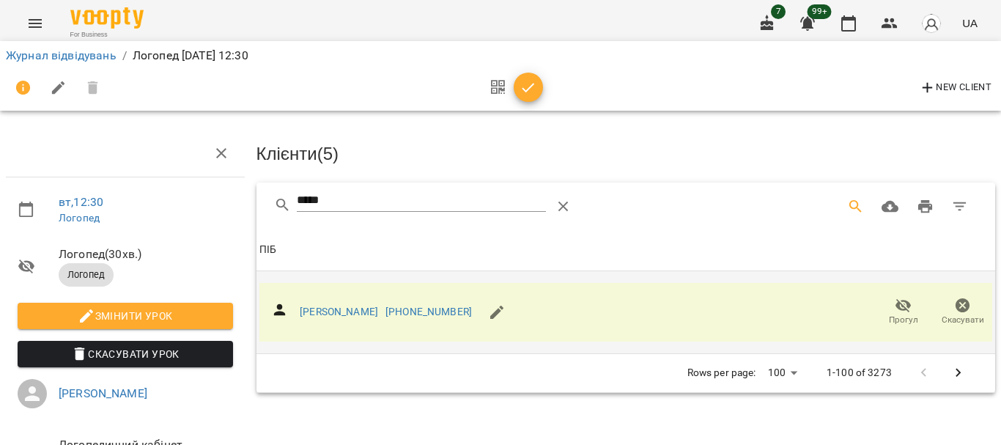
click at [529, 84] on icon "button" at bounding box center [529, 88] width 18 height 18
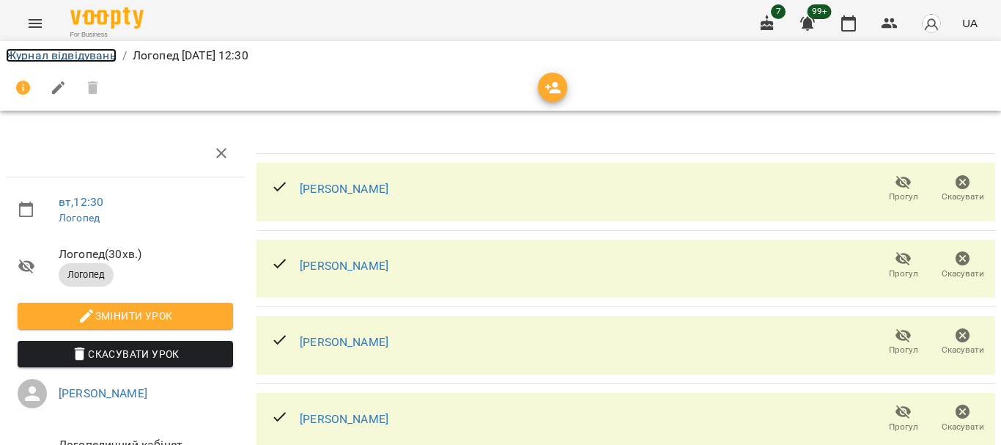
click at [75, 59] on link "Журнал відвідувань" at bounding box center [61, 55] width 111 height 14
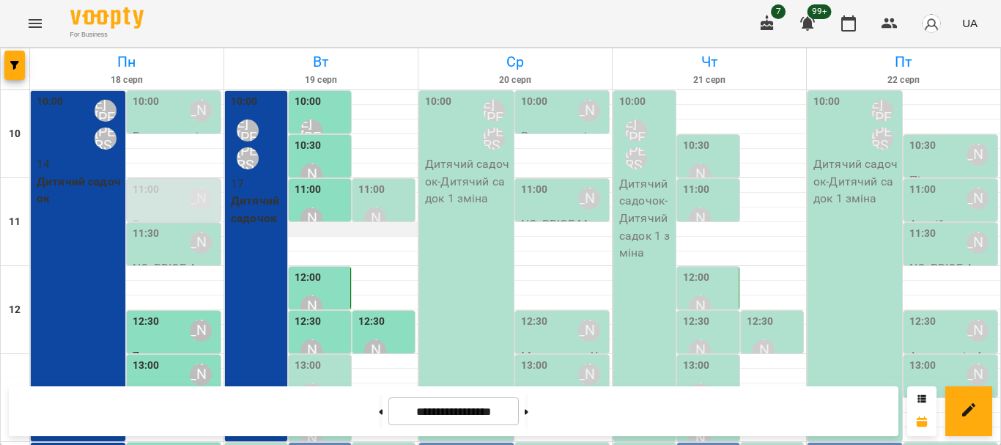
scroll to position [147, 0]
click at [314, 378] on div "[PERSON_NAME]" at bounding box center [312, 395] width 34 height 34
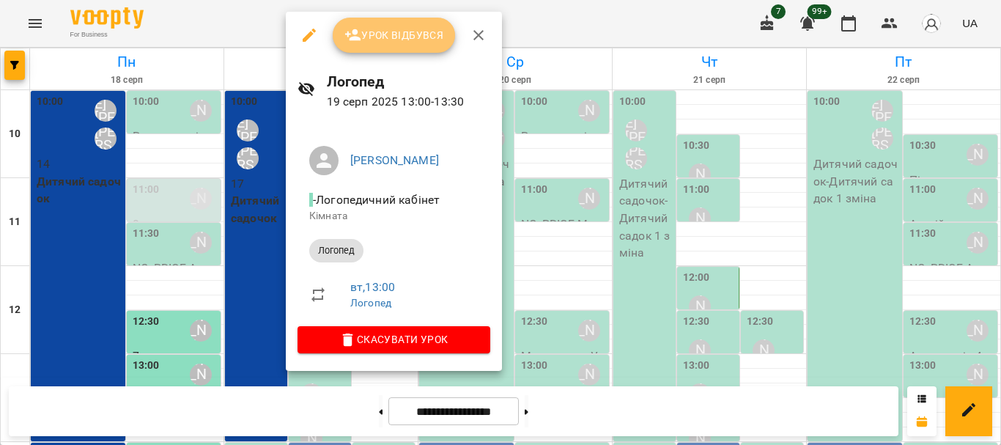
click at [394, 37] on span "Урок відбувся" at bounding box center [395, 35] width 100 height 18
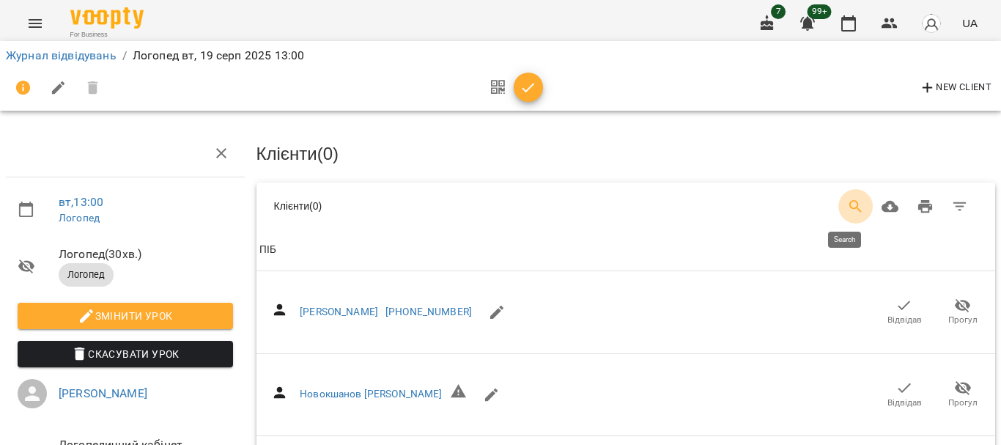
click at [847, 205] on icon "Search" at bounding box center [856, 207] width 18 height 18
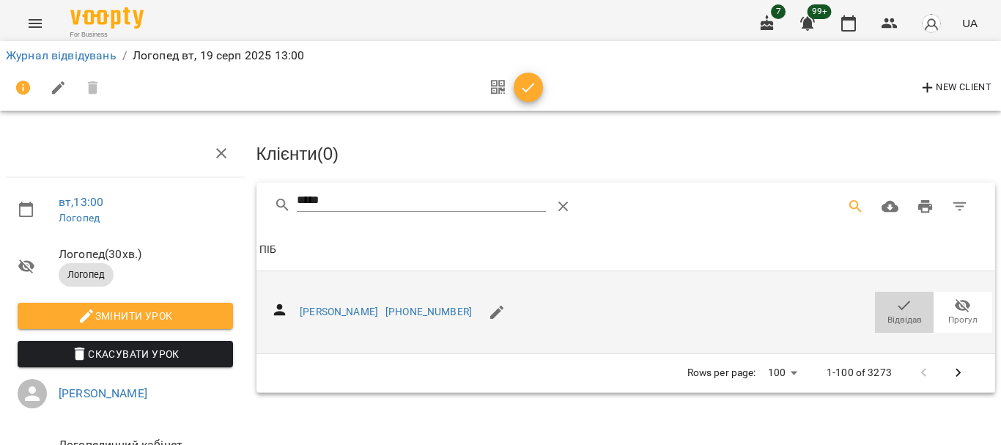
click at [902, 309] on span "Відвідав" at bounding box center [904, 311] width 41 height 29
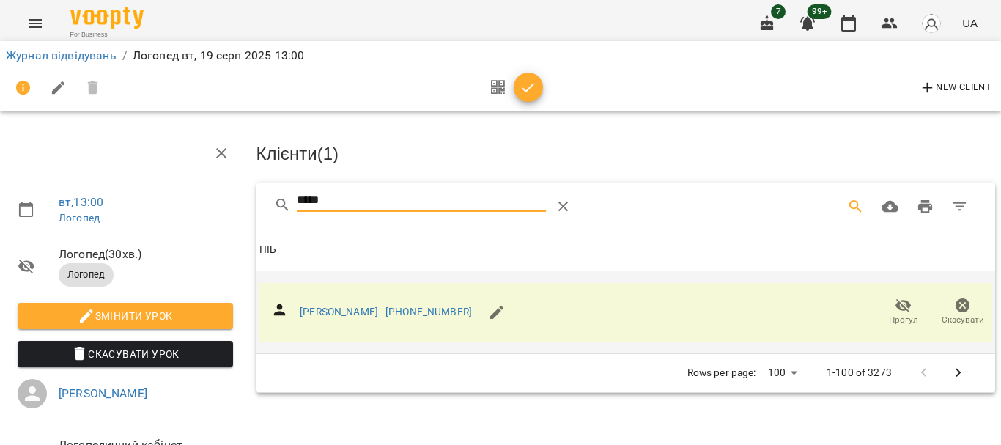
drag, startPoint x: 387, startPoint y: 199, endPoint x: 276, endPoint y: 199, distance: 110.7
click at [276, 199] on div "*****" at bounding box center [458, 206] width 369 height 35
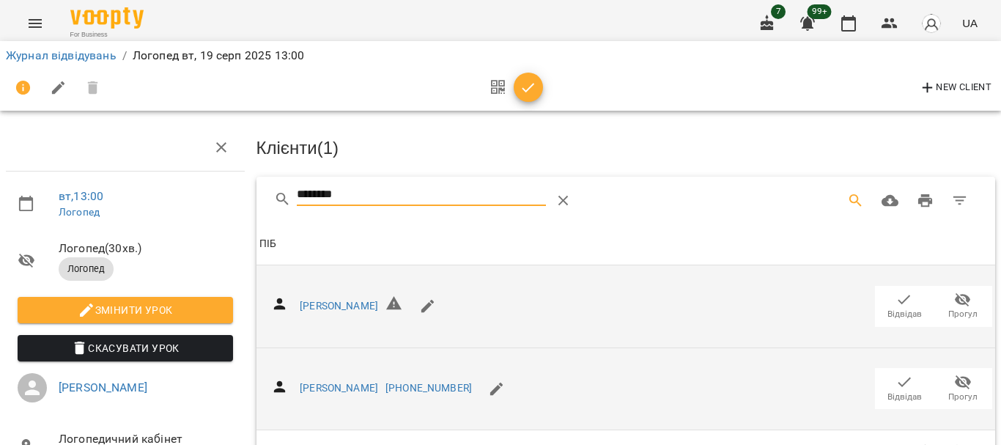
scroll to position [143, 0]
type input "********"
click at [896, 373] on icon "button" at bounding box center [905, 382] width 18 height 18
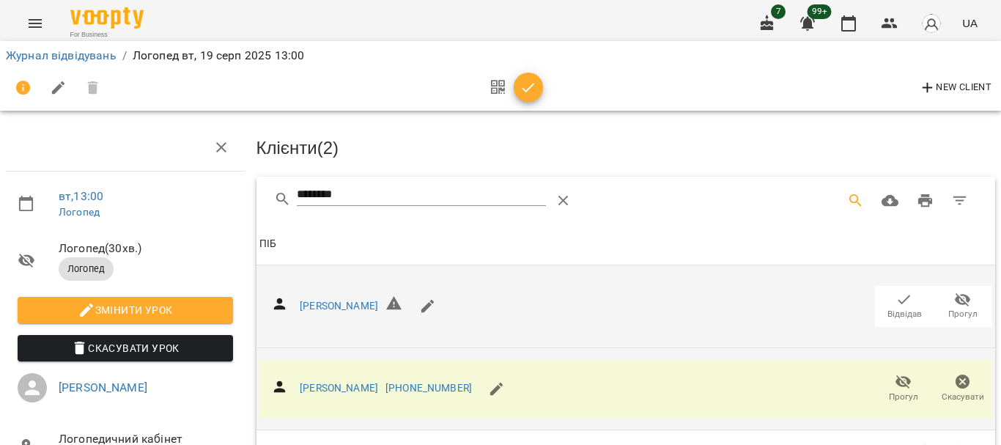
click at [535, 87] on icon "button" at bounding box center [529, 88] width 18 height 18
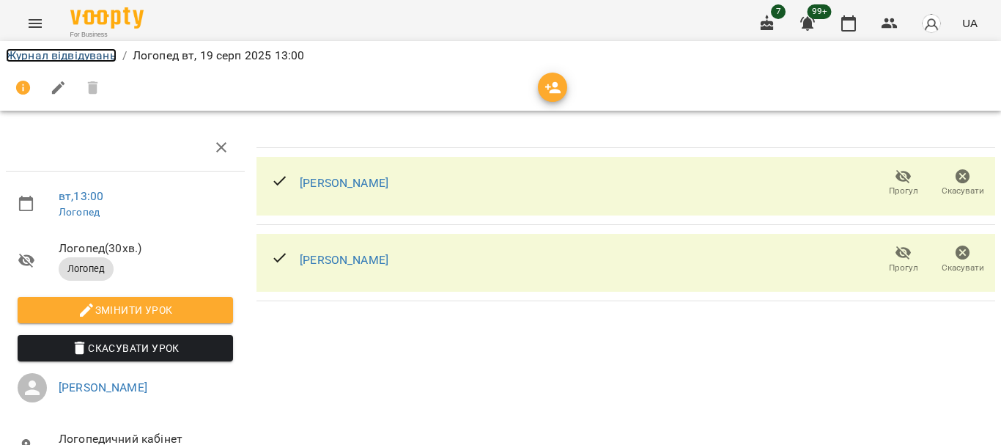
click at [88, 61] on link "Журнал відвідувань" at bounding box center [61, 55] width 111 height 14
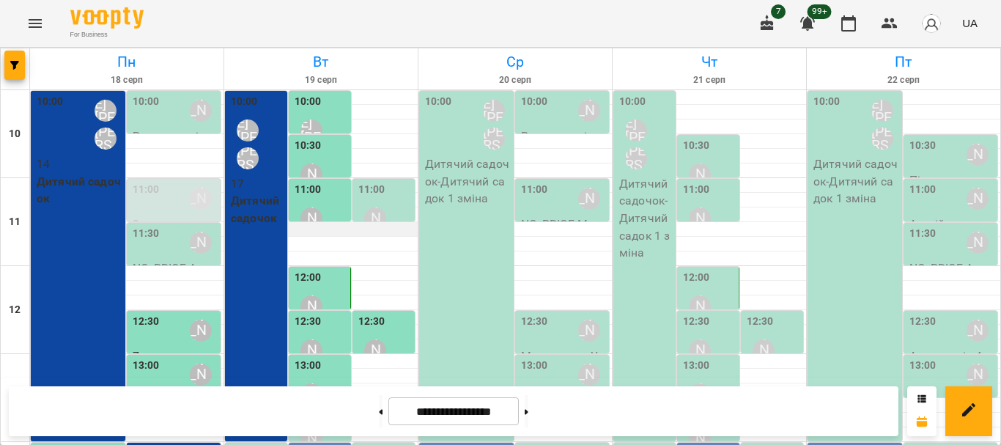
scroll to position [220, 0]
click at [319, 422] on div "[PERSON_NAME]" at bounding box center [312, 439] width 34 height 34
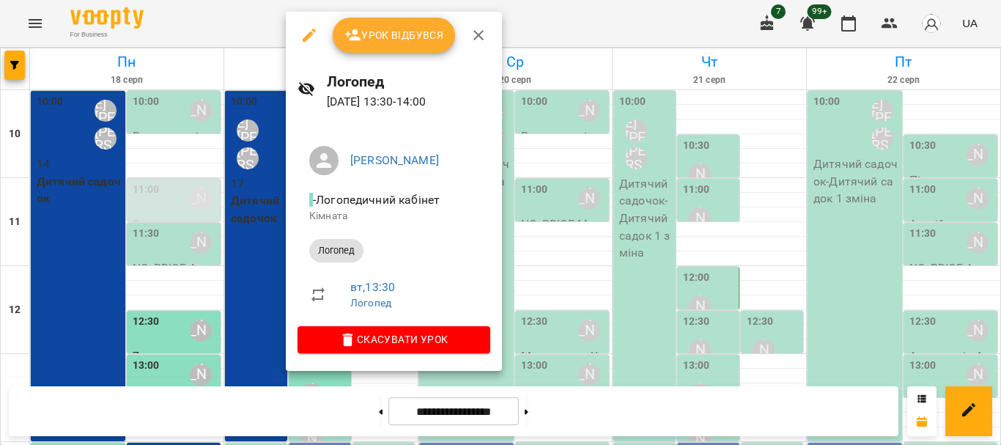
click at [388, 43] on span "Урок відбувся" at bounding box center [395, 35] width 100 height 18
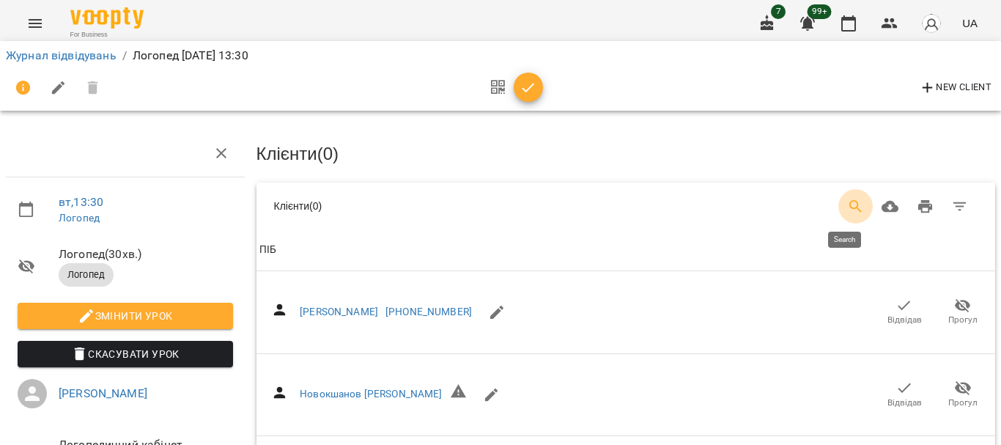
click at [847, 208] on icon "Search" at bounding box center [856, 207] width 18 height 18
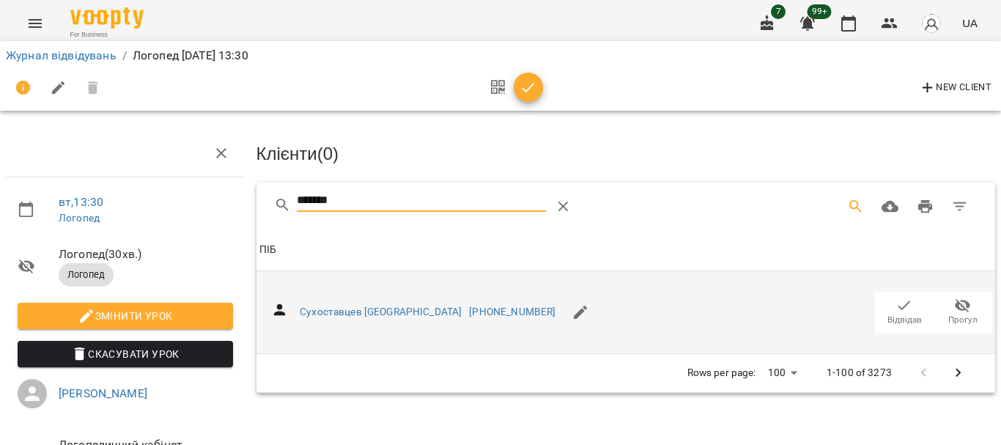
type input "*******"
click at [896, 301] on icon "button" at bounding box center [905, 306] width 18 height 18
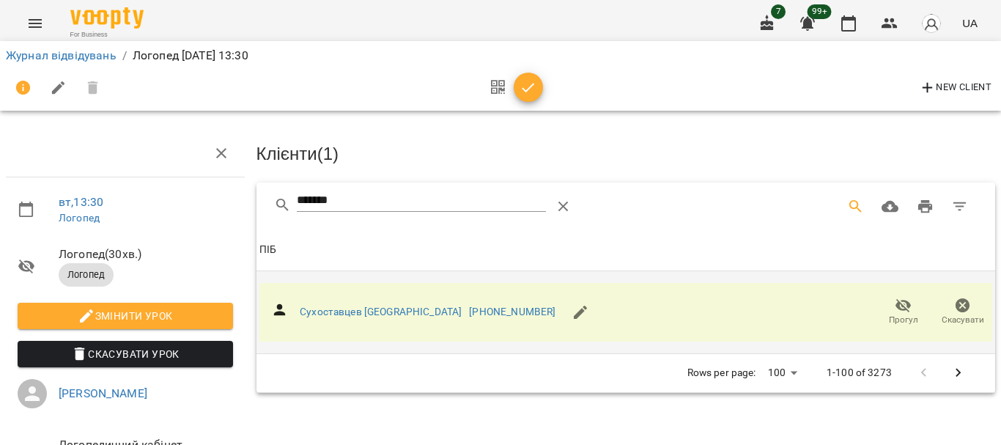
click at [526, 94] on icon "button" at bounding box center [529, 88] width 18 height 18
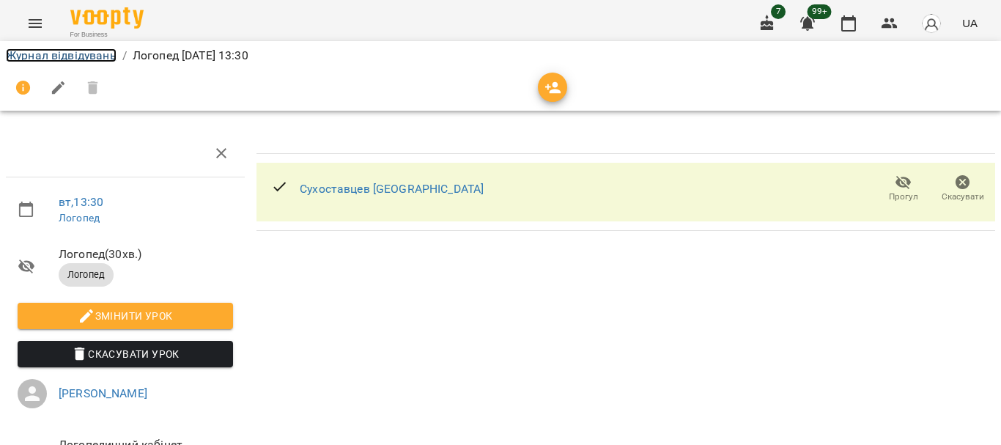
click at [45, 61] on link "Журнал відвідувань" at bounding box center [61, 55] width 111 height 14
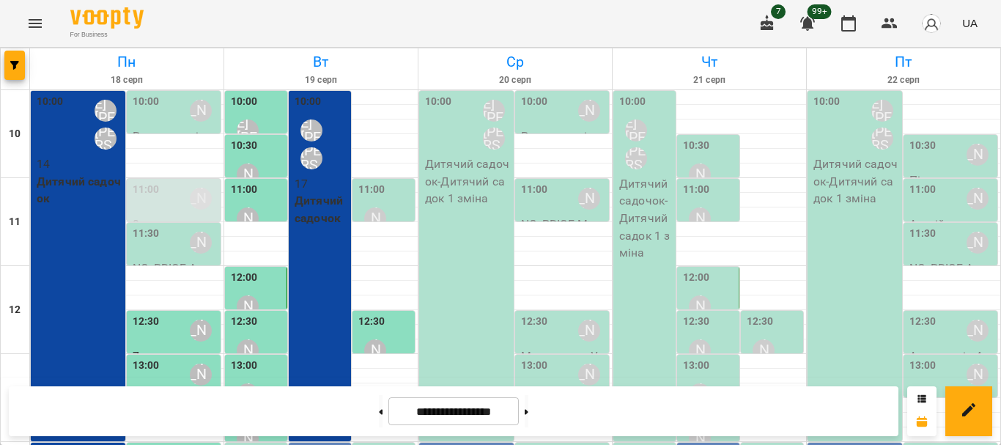
scroll to position [293, 0]
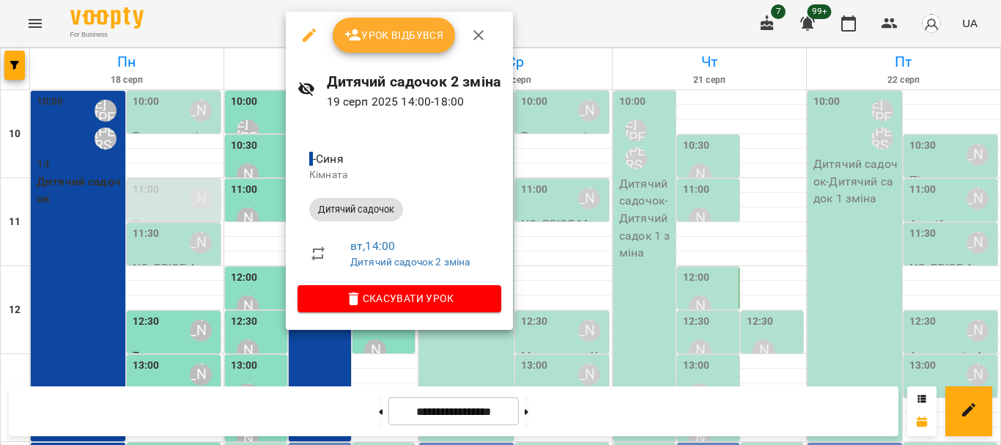
click at [402, 32] on span "Урок відбувся" at bounding box center [395, 35] width 100 height 18
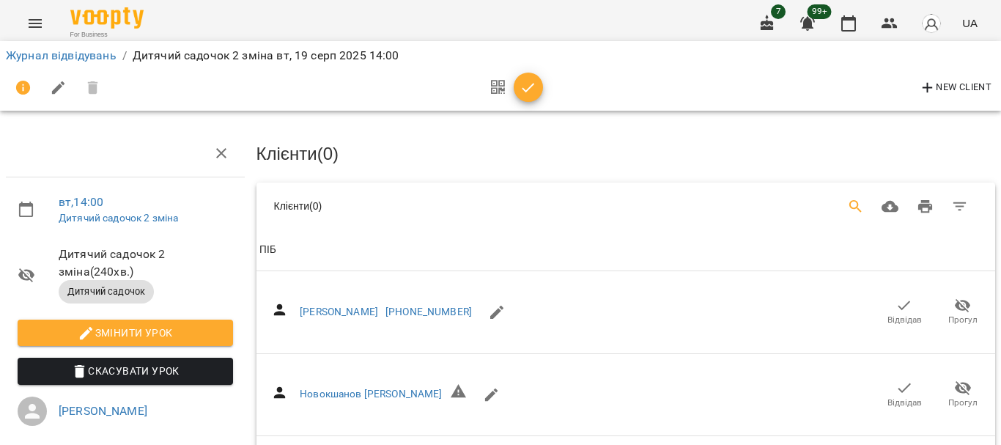
click at [847, 203] on icon "Search" at bounding box center [856, 207] width 18 height 18
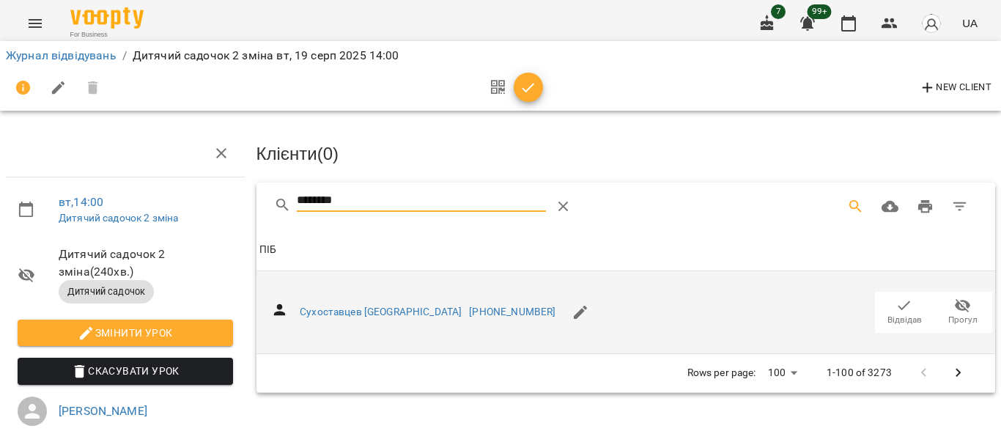
click at [896, 297] on icon "button" at bounding box center [905, 306] width 18 height 18
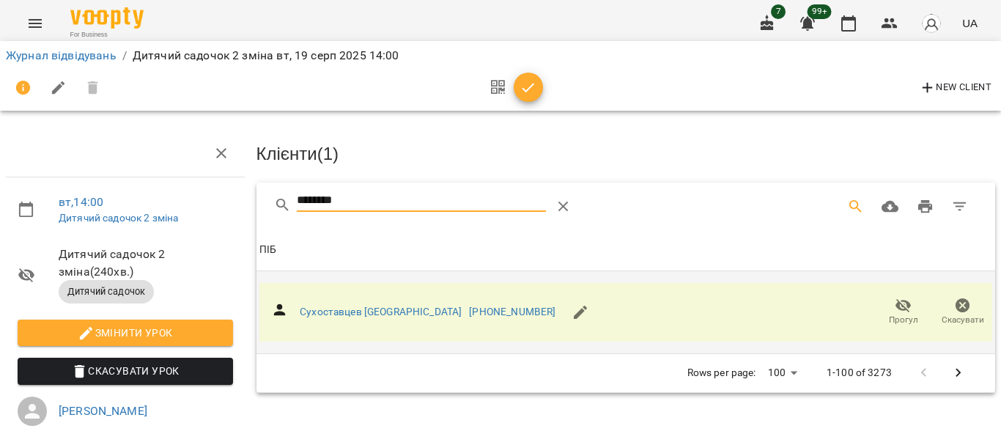
drag, startPoint x: 380, startPoint y: 204, endPoint x: 240, endPoint y: 214, distance: 139.7
click at [243, 215] on div "вт , 14:00 Дитячий садочок 2 зміна Дитячий садочок 2 зміна ( 240 хв. ) Дитячий …" at bounding box center [500, 320] width 1013 height 523
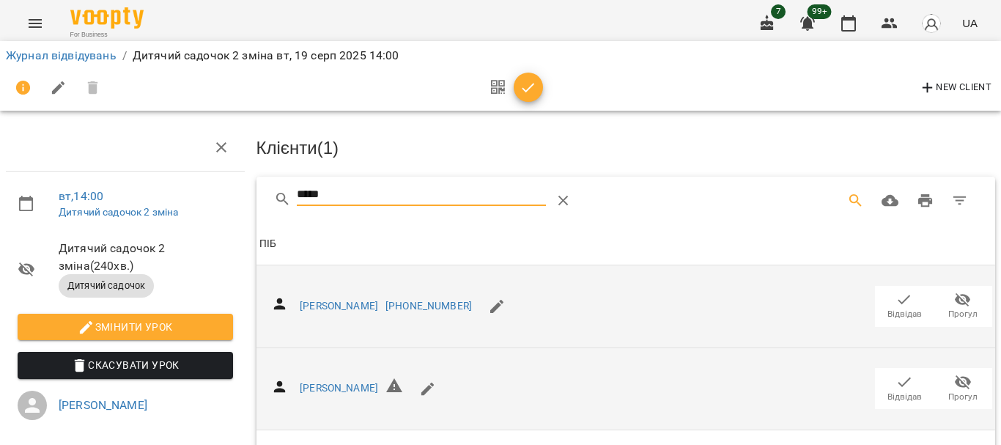
scroll to position [216, 0]
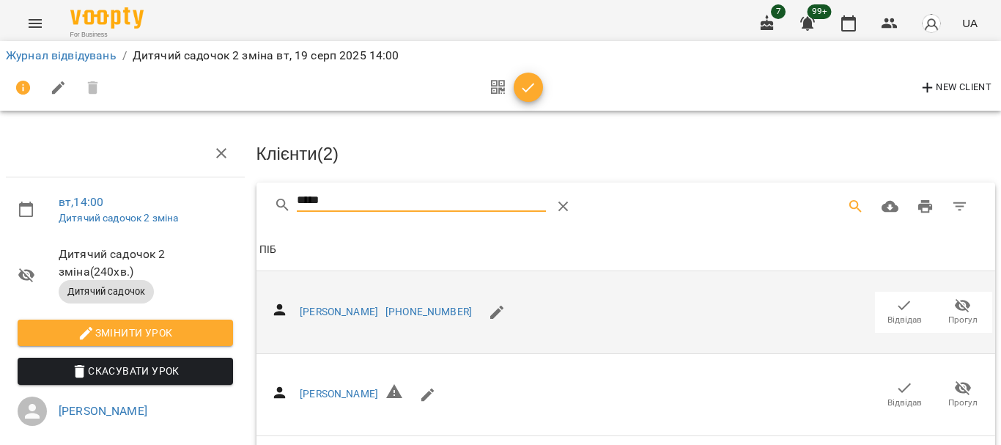
drag, startPoint x: 241, startPoint y: 191, endPoint x: 204, endPoint y: 191, distance: 37.4
click at [208, 191] on div "вт , 14:00 Дитячий садочок 2 зміна Дитячий садочок 2 зміна ( 240 хв. ) Дитячий …" at bounding box center [500, 355] width 1013 height 592
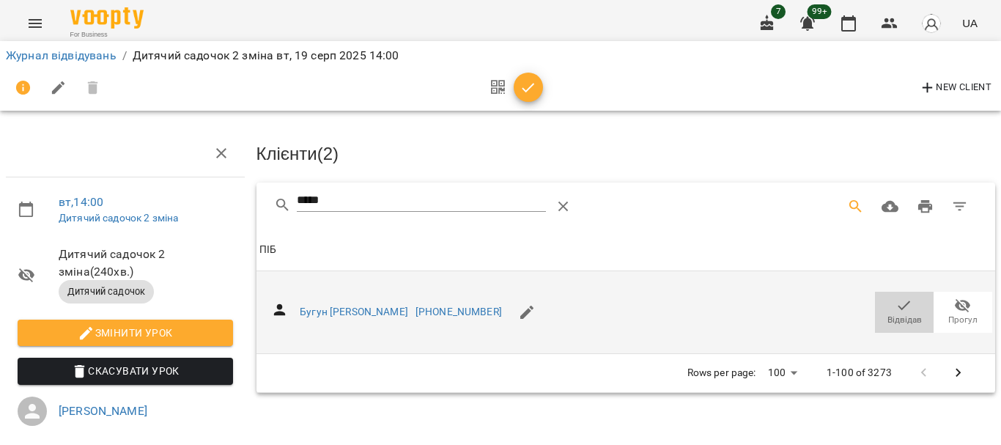
click at [900, 297] on icon "button" at bounding box center [905, 306] width 18 height 18
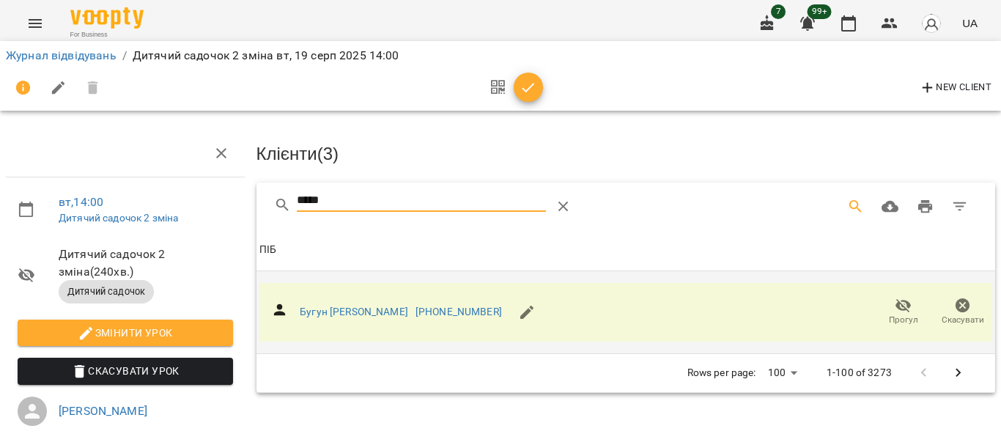
drag, startPoint x: 369, startPoint y: 196, endPoint x: 243, endPoint y: 196, distance: 126.1
click at [243, 196] on div "вт , 14:00 Дитячий садочок 2 зміна Дитячий садочок 2 зміна ( 240 хв. ) Дитячий …" at bounding box center [500, 320] width 1013 height 523
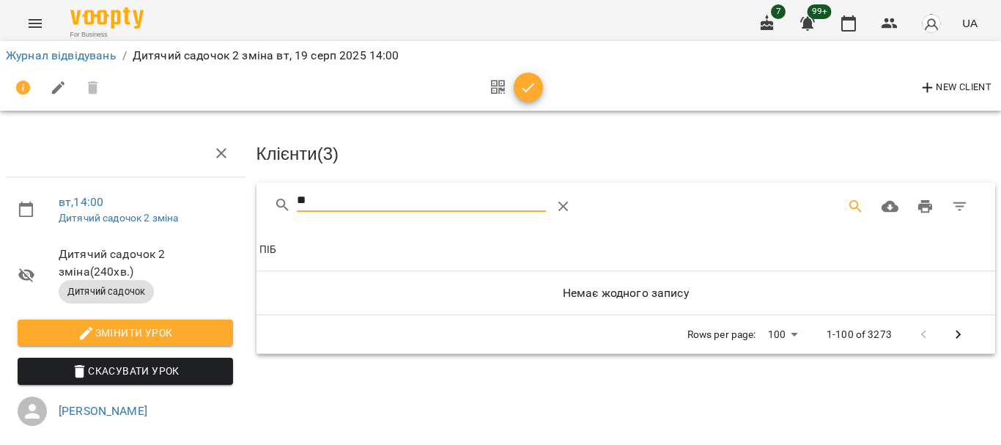
type input "*"
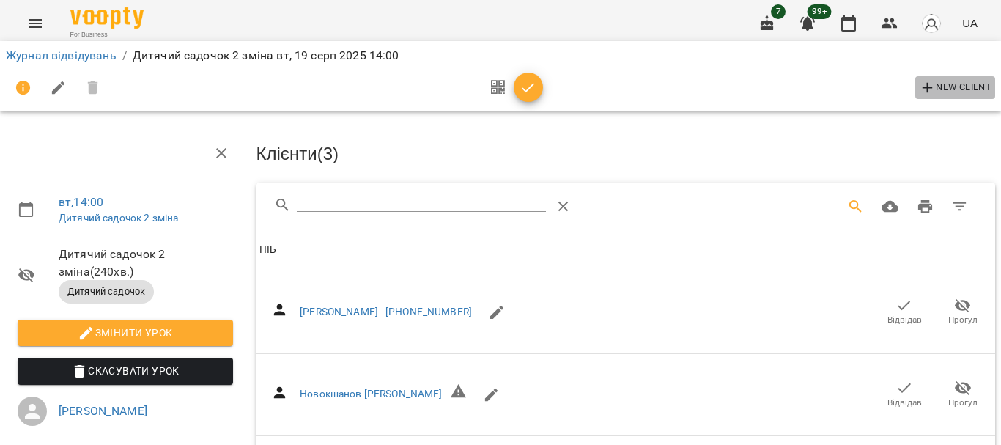
click at [964, 89] on span "New Client" at bounding box center [955, 88] width 73 height 18
select select "**"
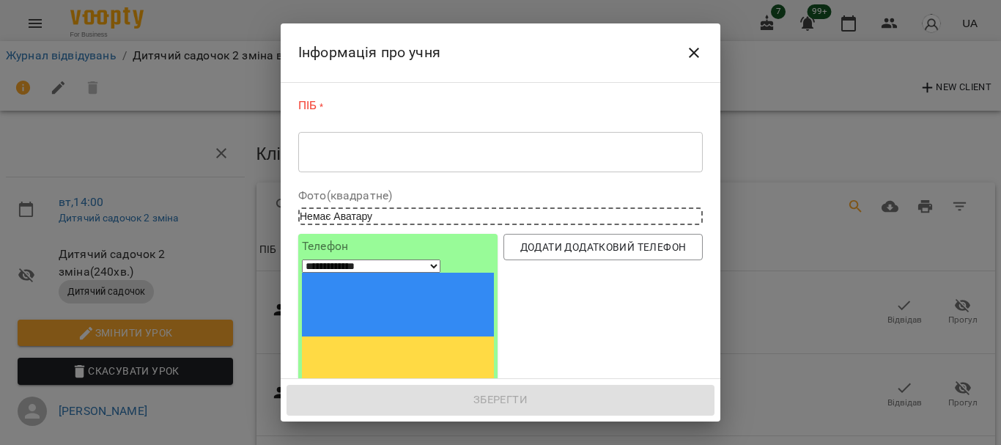
click at [600, 140] on div "* ​" at bounding box center [500, 151] width 405 height 41
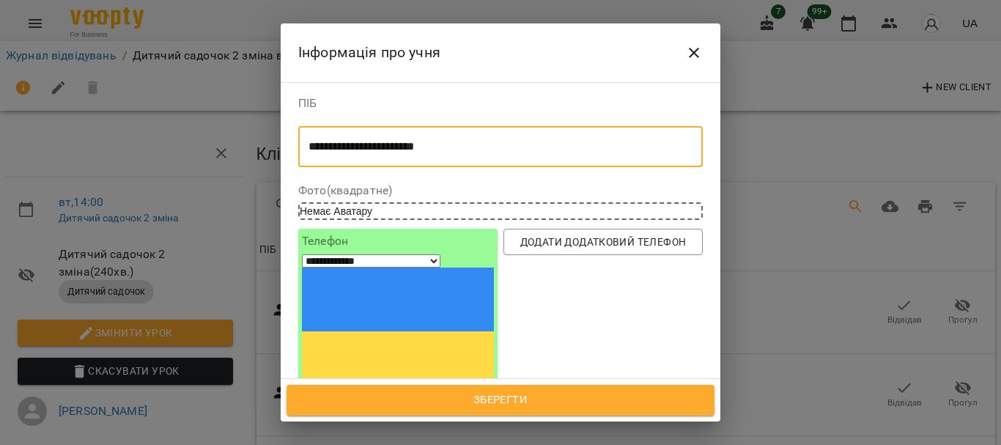
type textarea "**********"
click at [411, 395] on input "tel" at bounding box center [356, 404] width 108 height 19
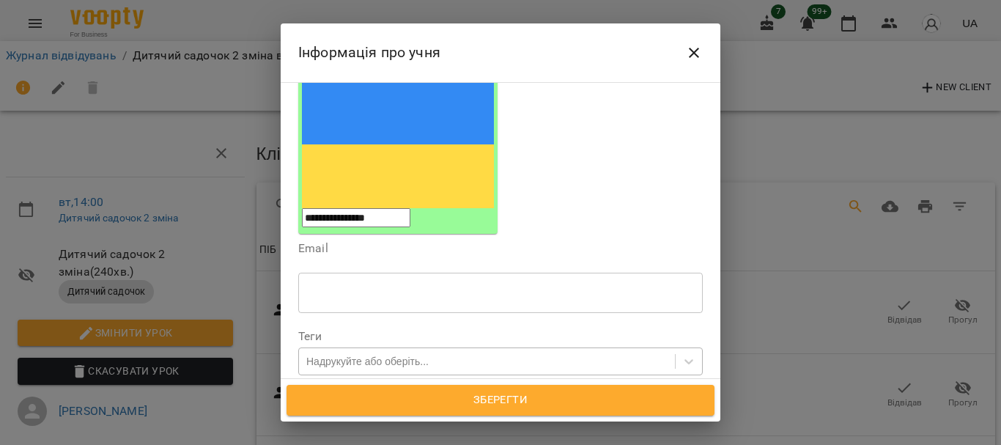
scroll to position [220, 0]
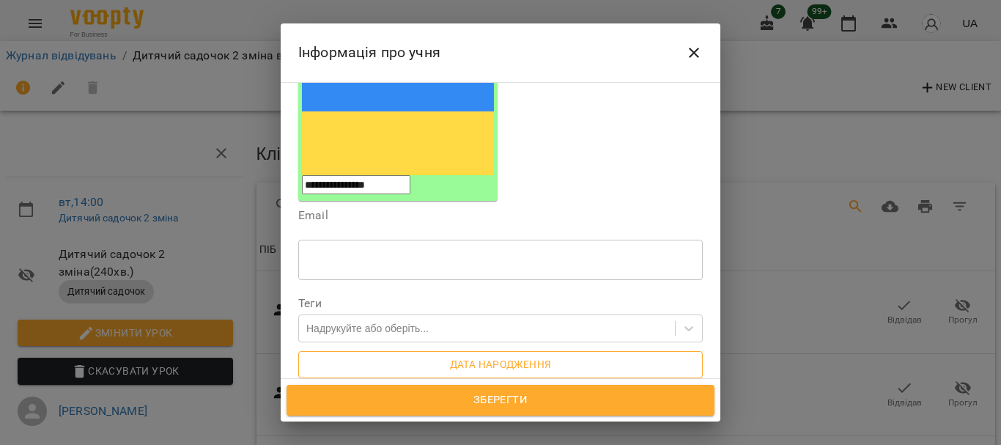
type input "**********"
click at [457, 356] on span "Дата народження" at bounding box center [500, 365] width 381 height 18
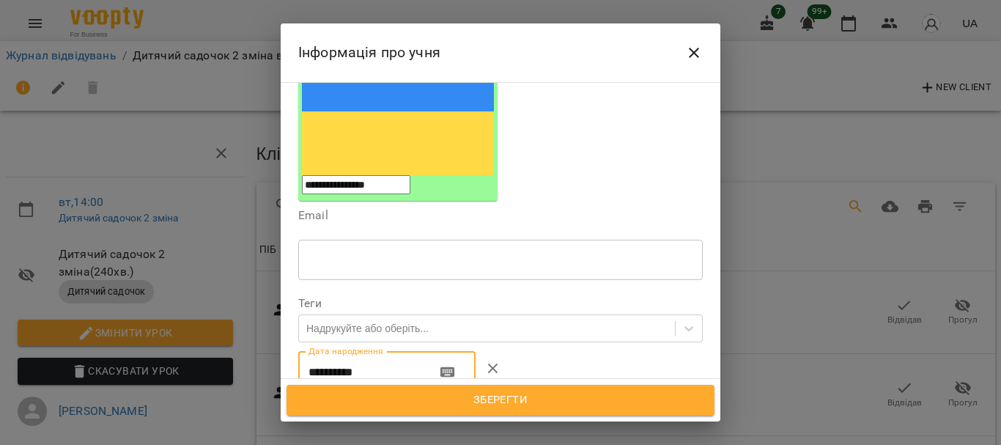
drag, startPoint x: 383, startPoint y: 250, endPoint x: 286, endPoint y: 268, distance: 99.2
click at [286, 268] on div "**********" at bounding box center [501, 231] width 440 height 298
type input "**********"
click at [380, 430] on div "* ​" at bounding box center [500, 450] width 405 height 41
click at [396, 443] on textarea "**********" at bounding box center [495, 450] width 373 height 14
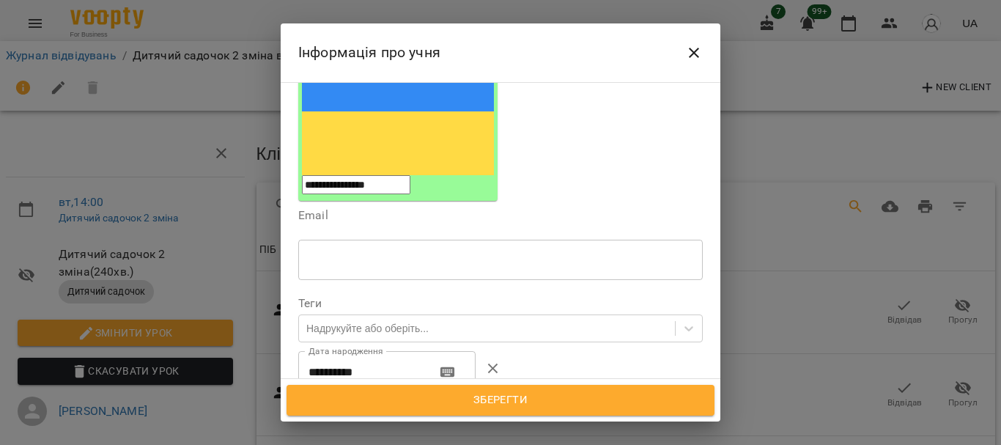
click at [504, 443] on textarea "**********" at bounding box center [495, 450] width 373 height 14
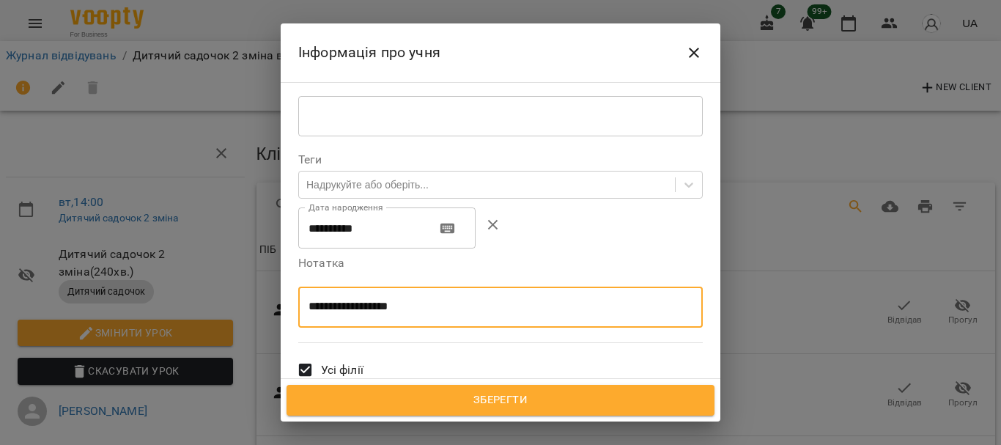
scroll to position [367, 0]
type textarea "**********"
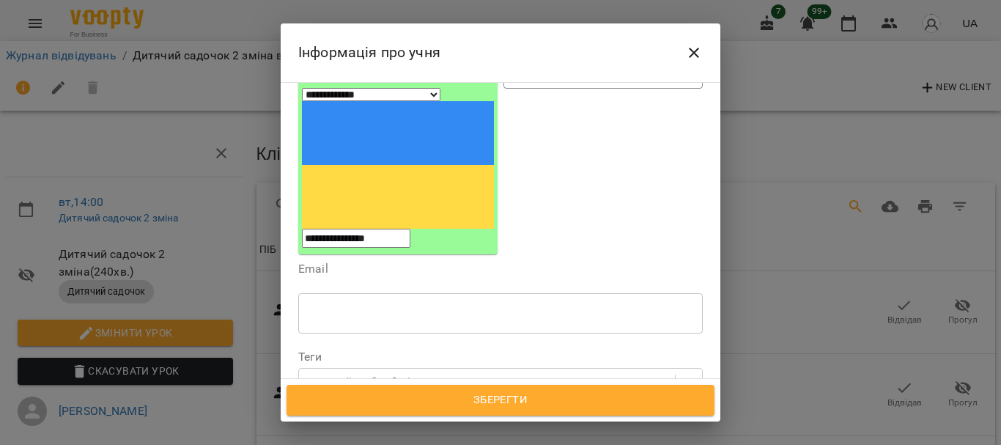
scroll to position [0, 0]
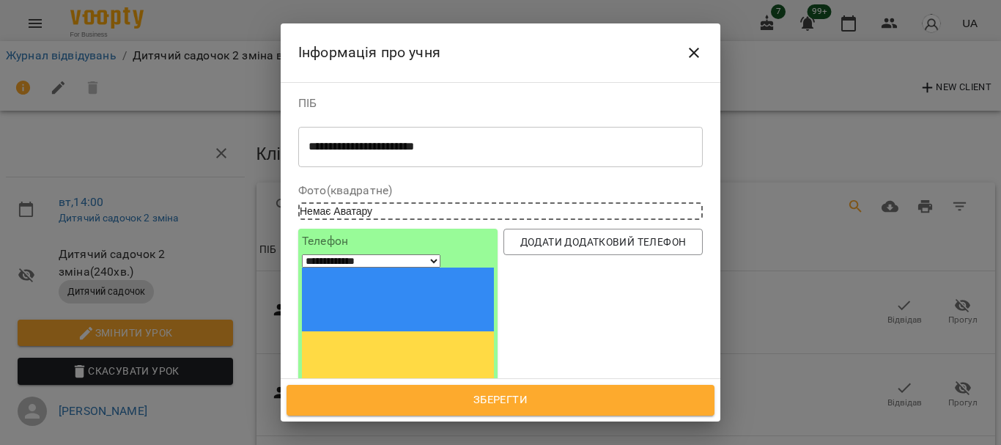
click at [533, 410] on button "Зберегти" at bounding box center [501, 400] width 428 height 31
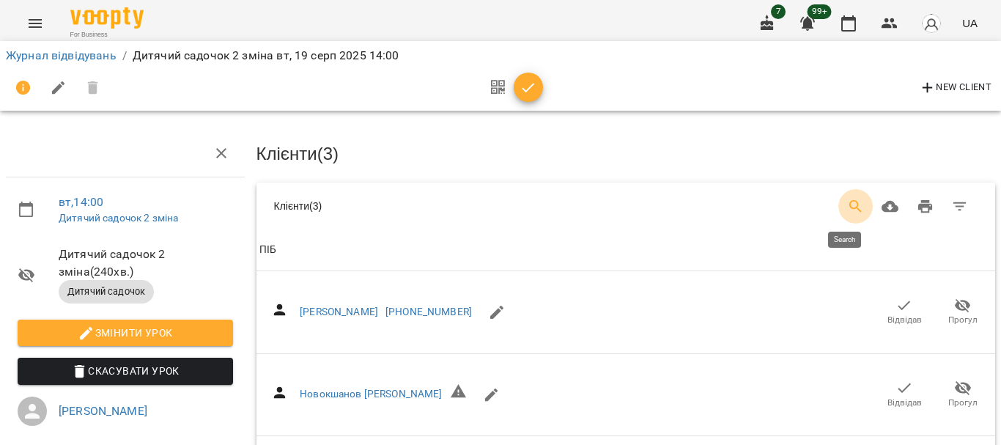
click at [847, 205] on icon "Search" at bounding box center [856, 207] width 18 height 18
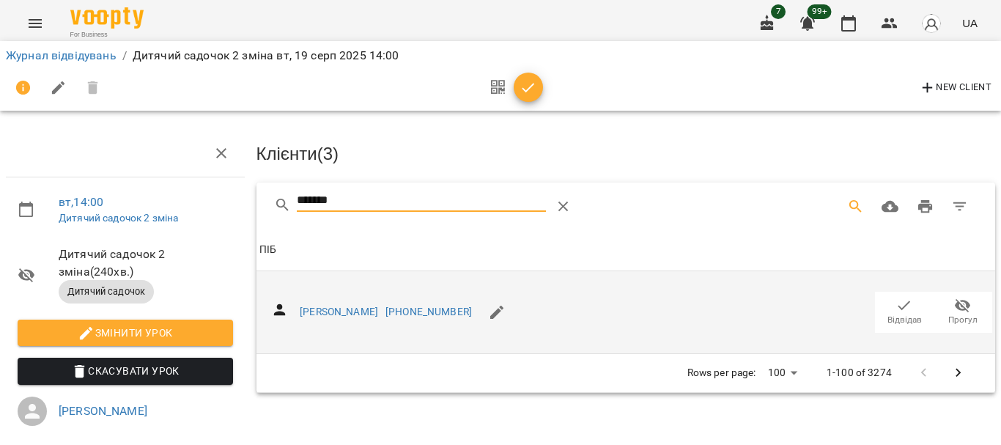
click at [899, 302] on icon "button" at bounding box center [905, 306] width 12 height 10
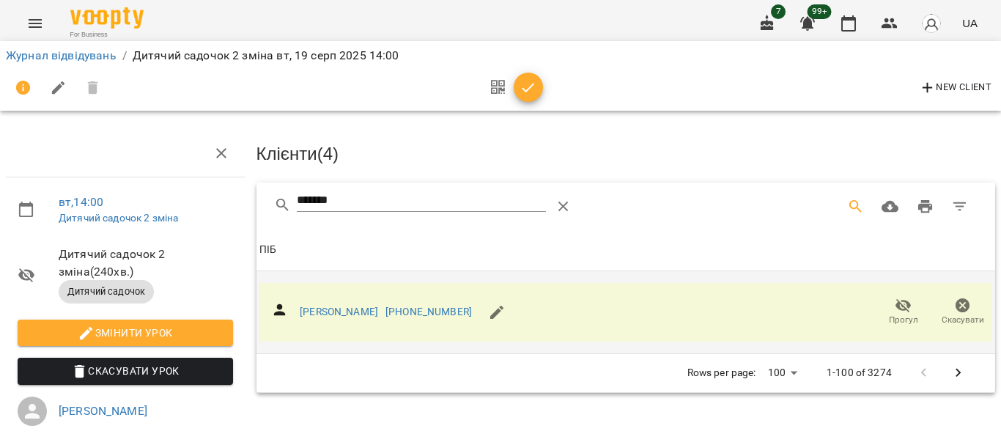
drag, startPoint x: 380, startPoint y: 195, endPoint x: 173, endPoint y: 199, distance: 206.8
click at [173, 199] on div "вт , 14:00 Дитячий садочок 2 зміна Дитячий садочок 2 зміна ( 240 хв. ) Дитячий …" at bounding box center [500, 320] width 1013 height 523
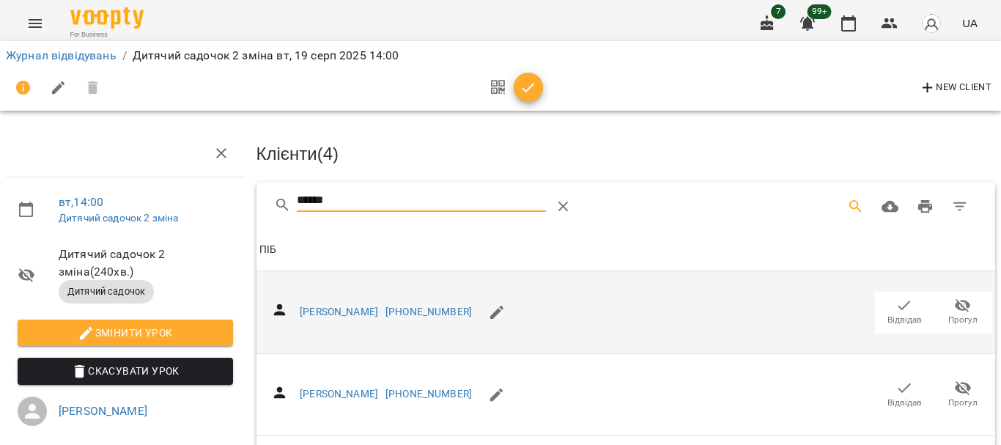
scroll to position [73, 0]
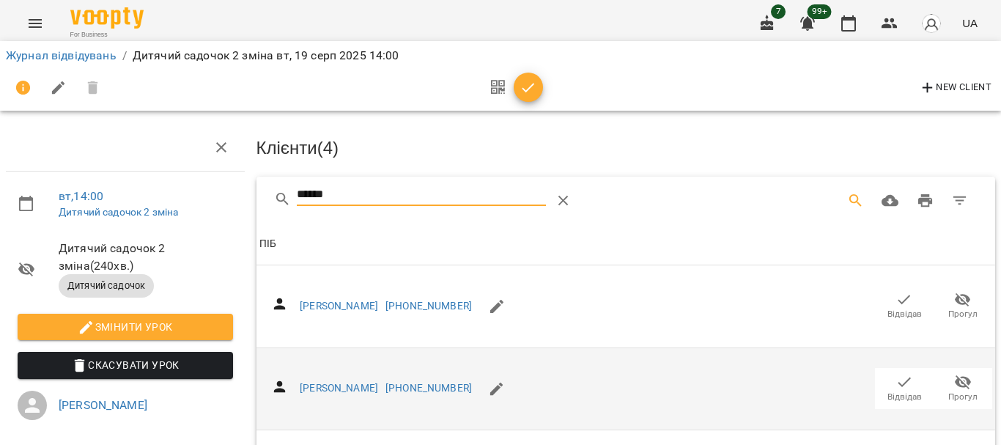
click at [904, 373] on span "Відвідав" at bounding box center [904, 387] width 41 height 29
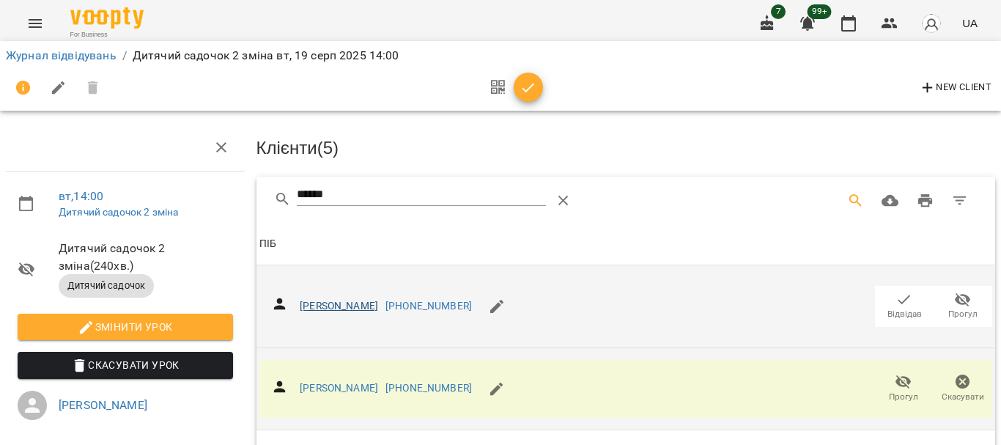
scroll to position [0, 0]
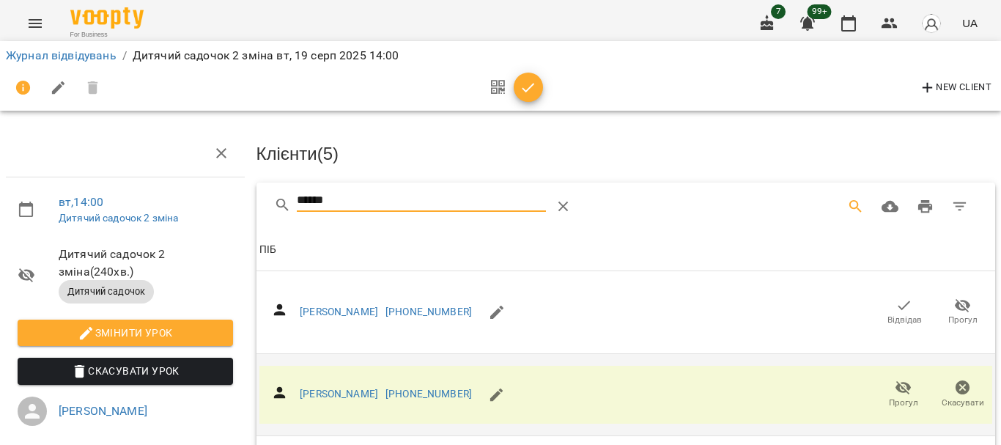
drag, startPoint x: 344, startPoint y: 202, endPoint x: 176, endPoint y: 189, distance: 168.3
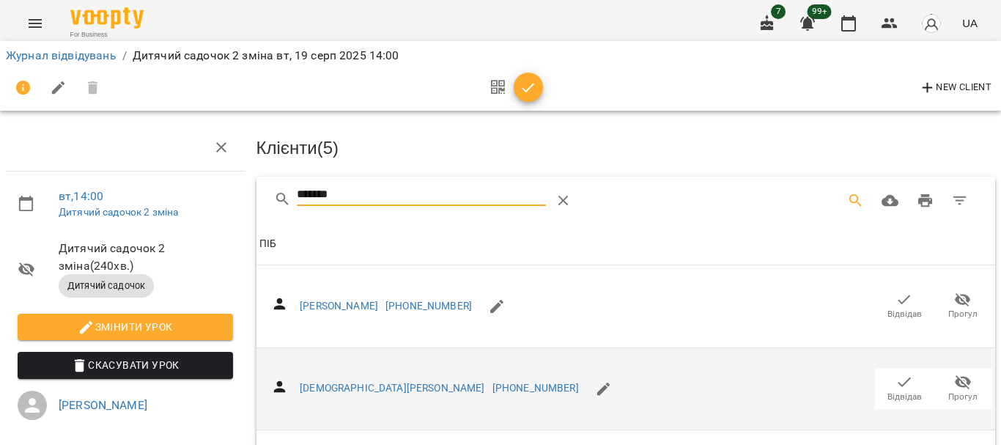
scroll to position [293, 0]
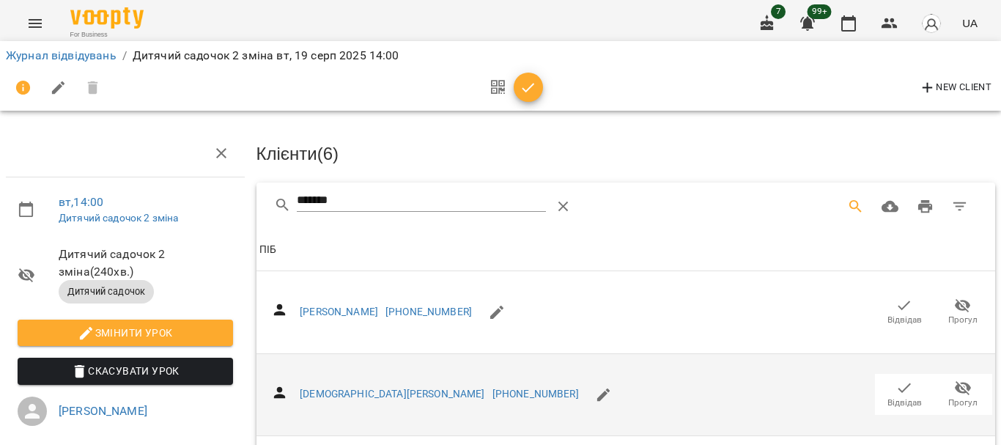
drag, startPoint x: 277, startPoint y: 205, endPoint x: 200, endPoint y: 204, distance: 77.0
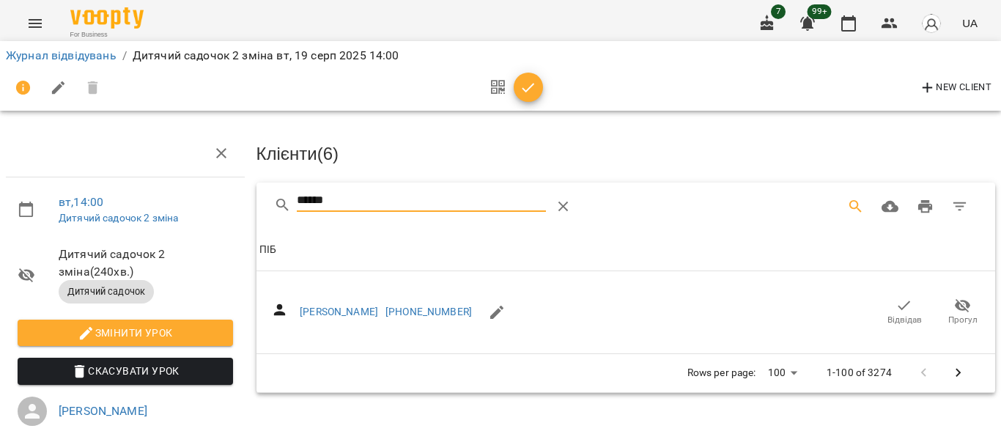
click at [896, 303] on icon "button" at bounding box center [905, 306] width 18 height 18
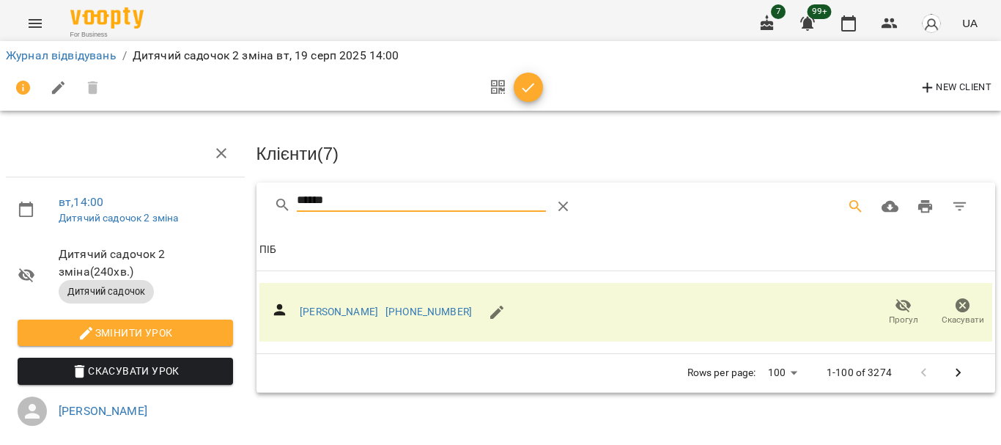
drag, startPoint x: 282, startPoint y: 199, endPoint x: 120, endPoint y: 193, distance: 162.1
click at [120, 194] on div "вт , 14:00 Дитячий садочок 2 зміна Дитячий садочок 2 зміна ( 240 хв. ) Дитячий …" at bounding box center [500, 320] width 1013 height 523
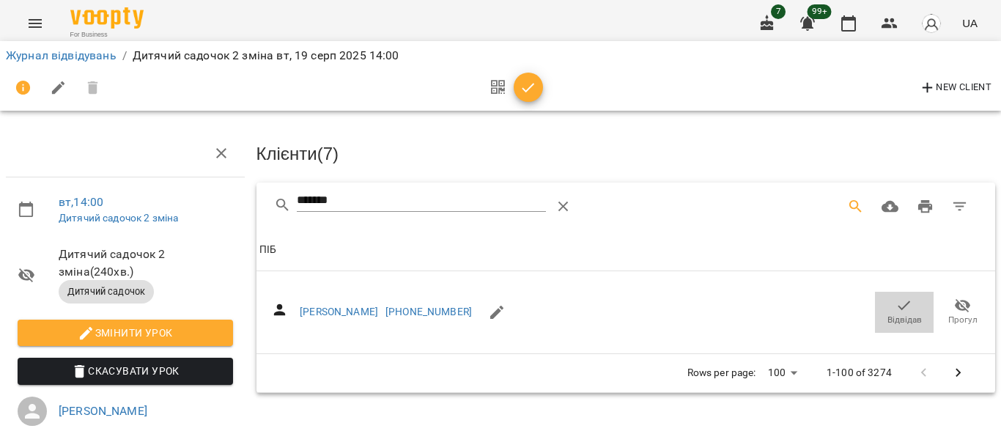
click at [899, 309] on icon "button" at bounding box center [905, 306] width 18 height 18
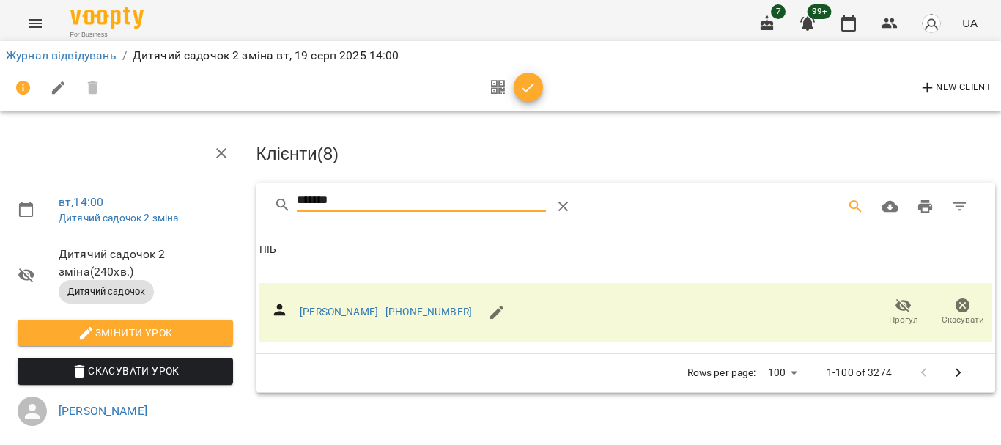
drag, startPoint x: 358, startPoint y: 205, endPoint x: 185, endPoint y: 204, distance: 173.7
click at [186, 205] on div "вт , 14:00 Дитячий садочок 2 зміна Дитячий садочок 2 зміна ( 240 хв. ) Дитячий …" at bounding box center [500, 320] width 1013 height 523
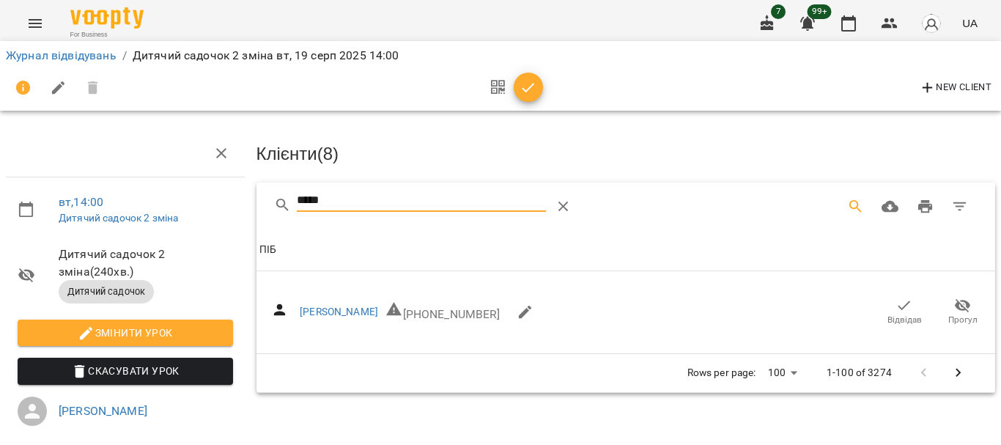
click at [899, 306] on icon "button" at bounding box center [905, 306] width 12 height 10
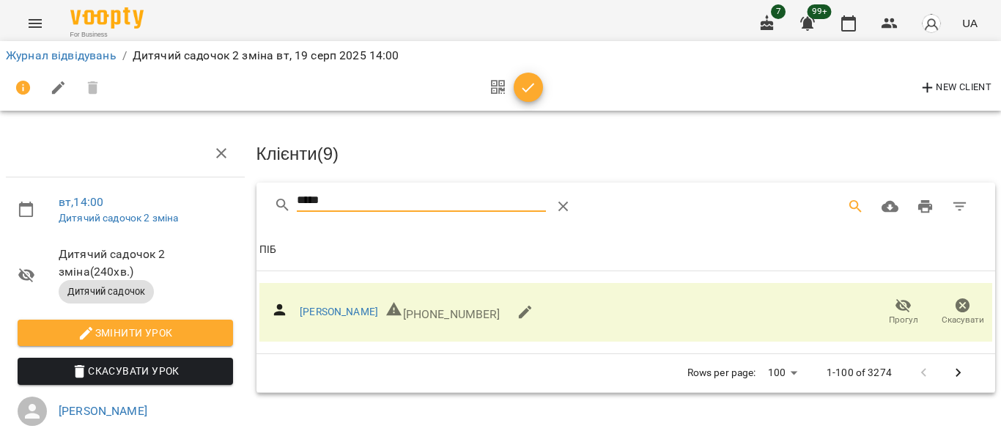
drag, startPoint x: 339, startPoint y: 206, endPoint x: 180, endPoint y: 205, distance: 158.3
click at [192, 210] on div "вт , 14:00 Дитячий садочок 2 зміна Дитячий садочок 2 зміна ( 240 хв. ) Дитячий …" at bounding box center [500, 320] width 1013 height 523
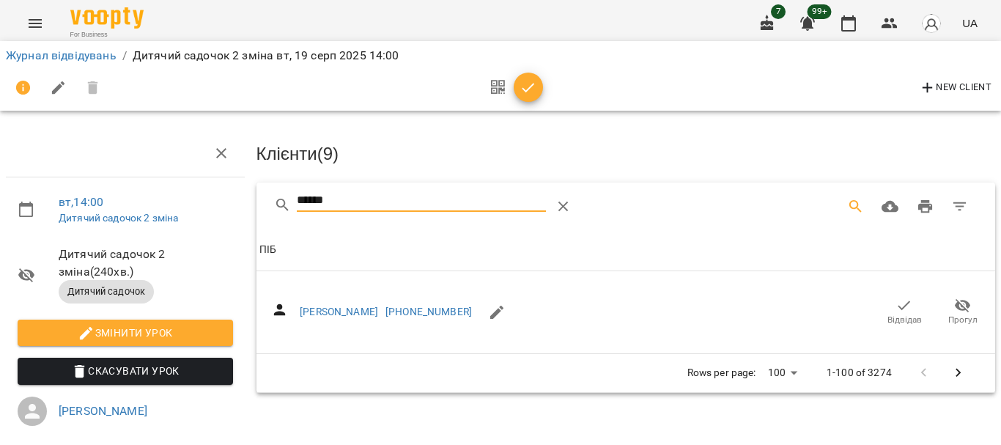
click at [896, 299] on icon "button" at bounding box center [905, 306] width 18 height 18
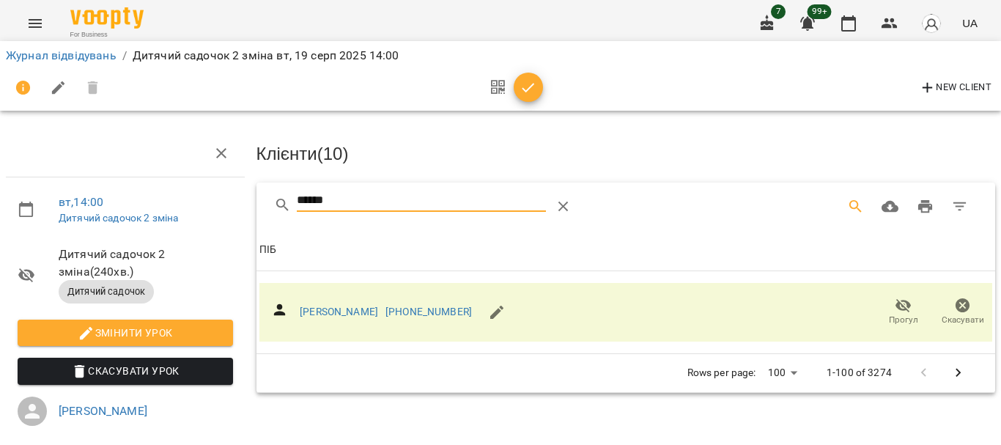
drag, startPoint x: 371, startPoint y: 197, endPoint x: 229, endPoint y: 194, distance: 142.3
click at [229, 194] on div "вт , 14:00 Дитячий садочок 2 зміна Дитячий садочок 2 зміна ( 240 хв. ) Дитячий …" at bounding box center [500, 320] width 1013 height 523
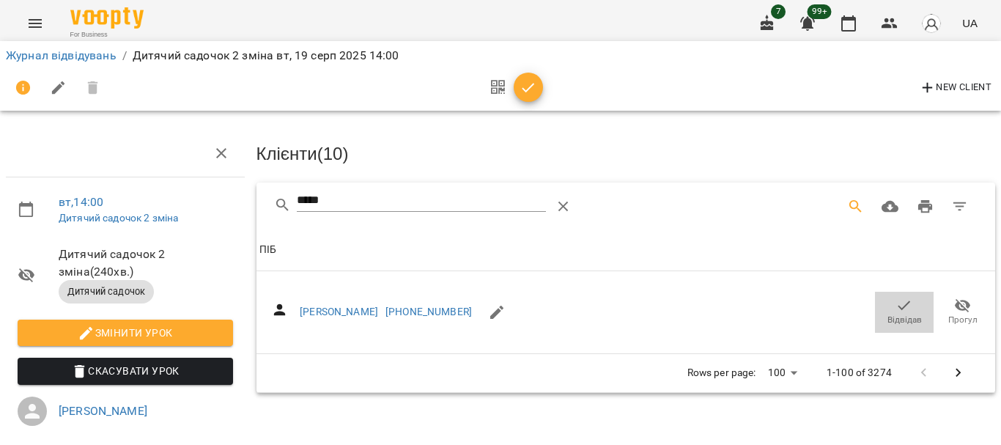
click at [896, 304] on icon "button" at bounding box center [905, 306] width 18 height 18
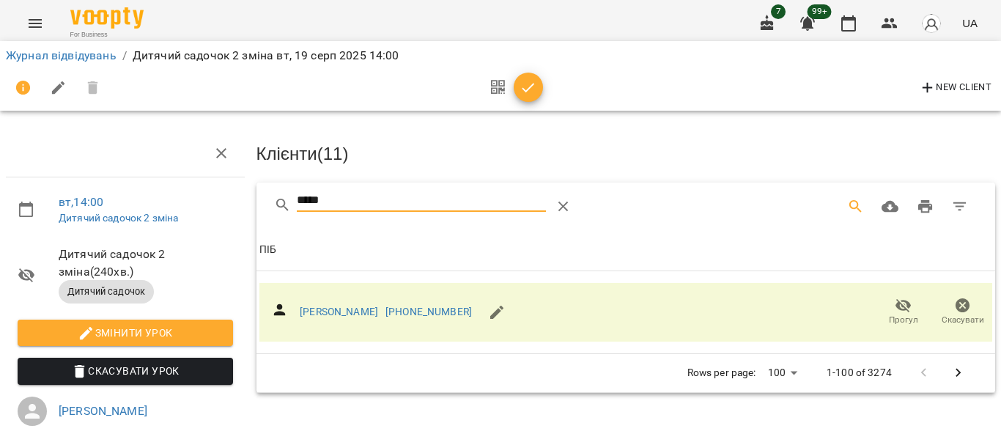
drag, startPoint x: 356, startPoint y: 201, endPoint x: 216, endPoint y: 204, distance: 140.8
click at [217, 204] on div "вт , 14:00 Дитячий садочок 2 зміна Дитячий садочок 2 зміна ( 240 хв. ) Дитячий …" at bounding box center [500, 320] width 1013 height 523
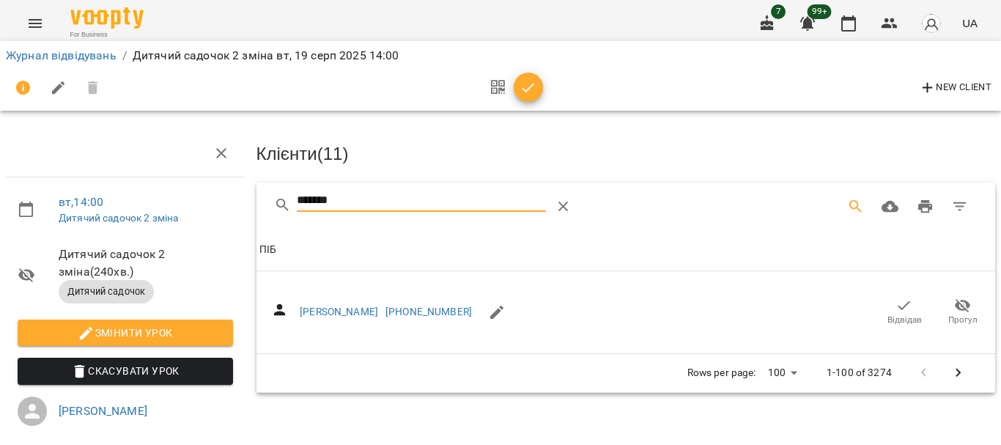
click at [896, 303] on icon "button" at bounding box center [905, 306] width 18 height 18
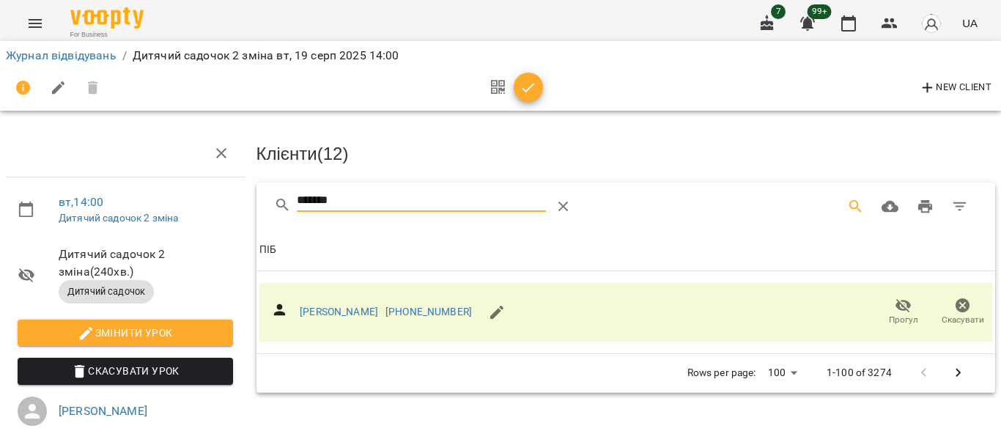
drag, startPoint x: 373, startPoint y: 196, endPoint x: 227, endPoint y: 198, distance: 146.6
click at [227, 198] on div "вт , 14:00 Дитячий садочок 2 зміна Дитячий садочок 2 зміна ( 240 хв. ) Дитячий …" at bounding box center [500, 320] width 1013 height 523
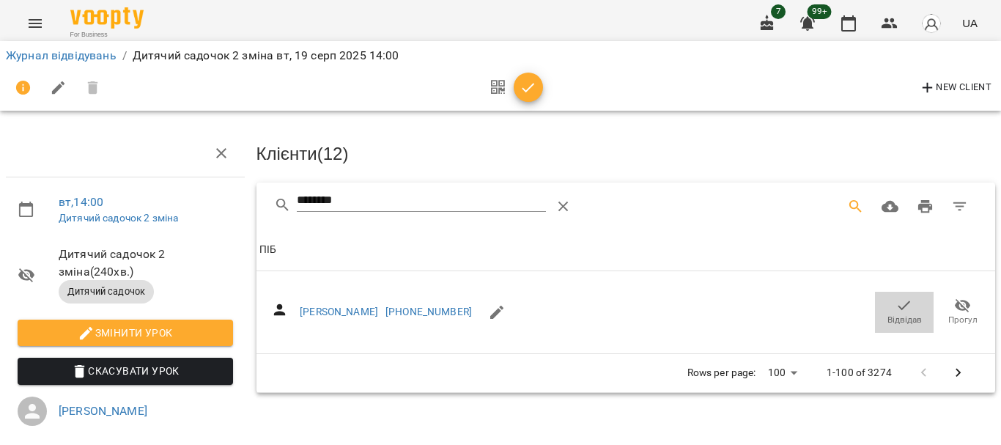
click at [896, 298] on icon "button" at bounding box center [905, 306] width 18 height 18
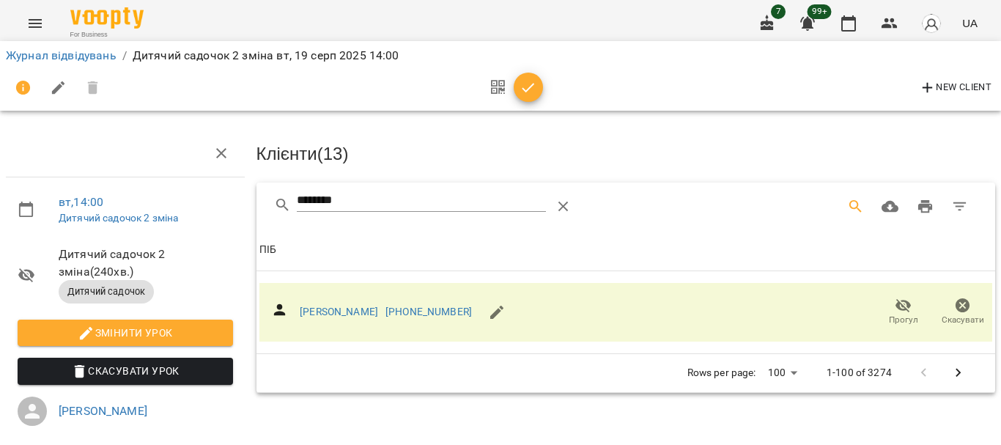
drag, startPoint x: 393, startPoint y: 196, endPoint x: 186, endPoint y: 205, distance: 206.9
click at [188, 205] on div "вт , 14:00 Дитячий садочок 2 зміна Дитячий садочок 2 зміна ( 240 хв. ) Дитячий …" at bounding box center [500, 320] width 1013 height 523
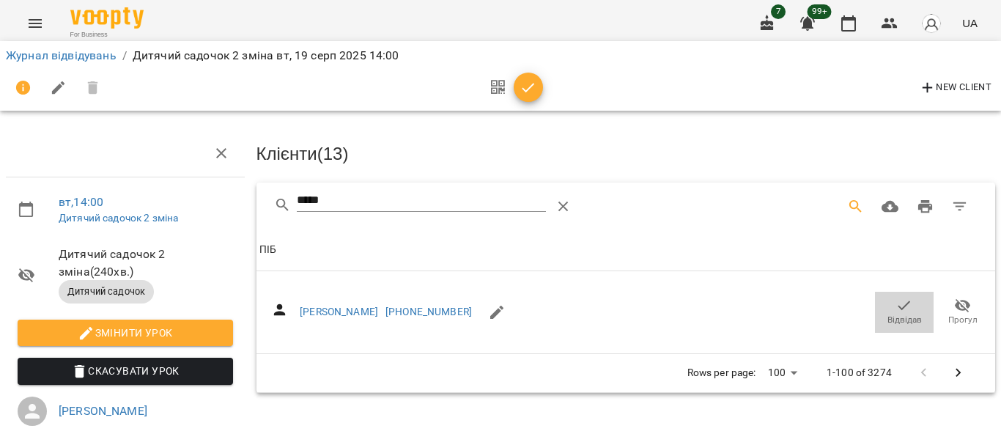
click at [900, 306] on icon "button" at bounding box center [905, 306] width 18 height 18
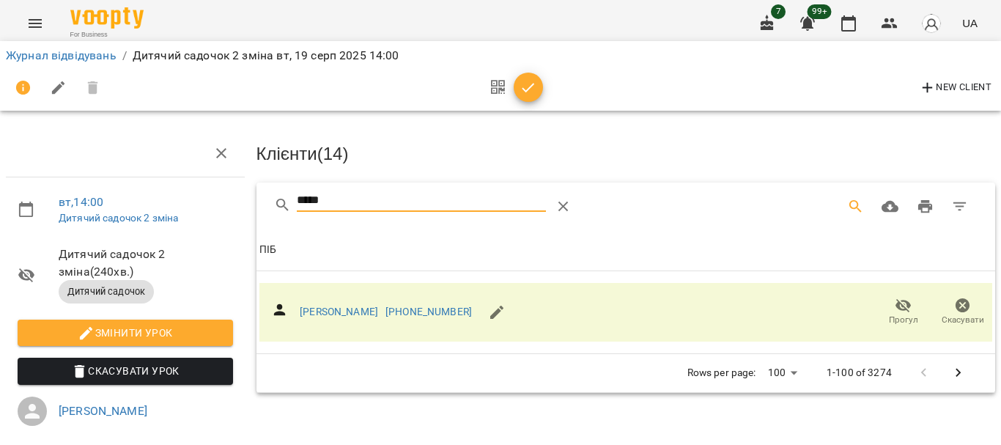
drag, startPoint x: 375, startPoint y: 199, endPoint x: 257, endPoint y: 202, distance: 118.0
click at [260, 204] on div "*****" at bounding box center [627, 206] width 740 height 47
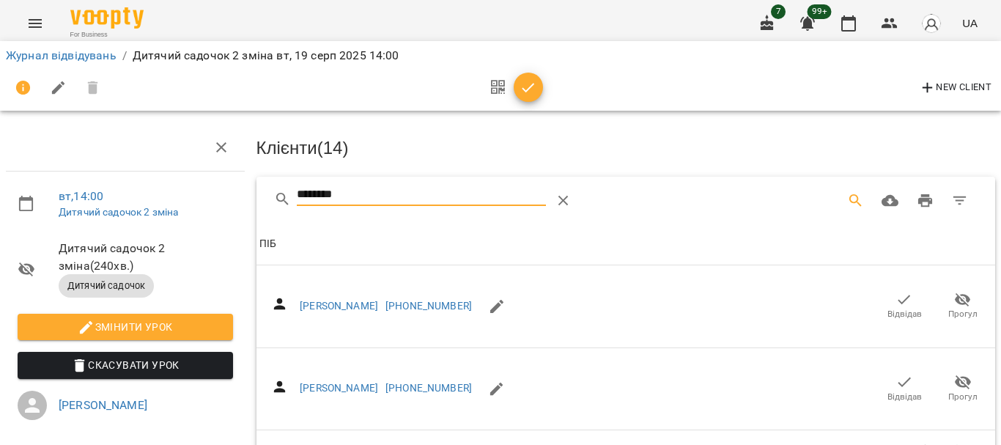
scroll to position [149, 0]
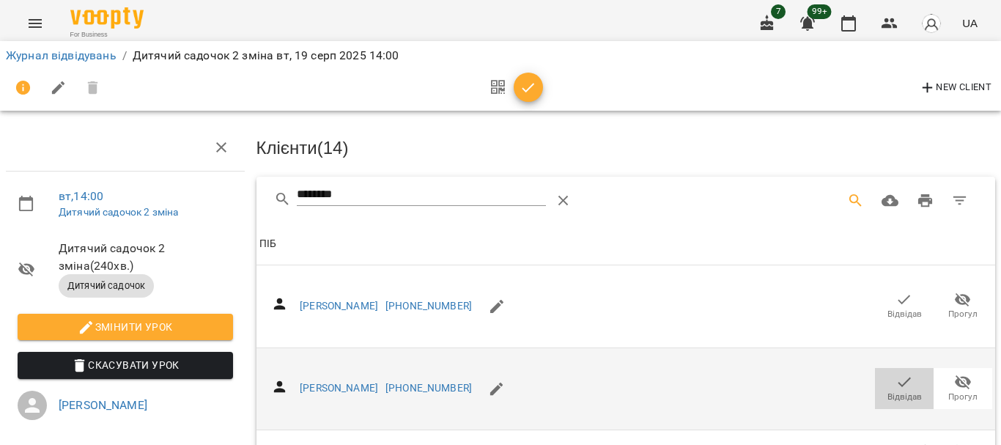
click at [893, 391] on span "Відвідав" at bounding box center [905, 397] width 34 height 12
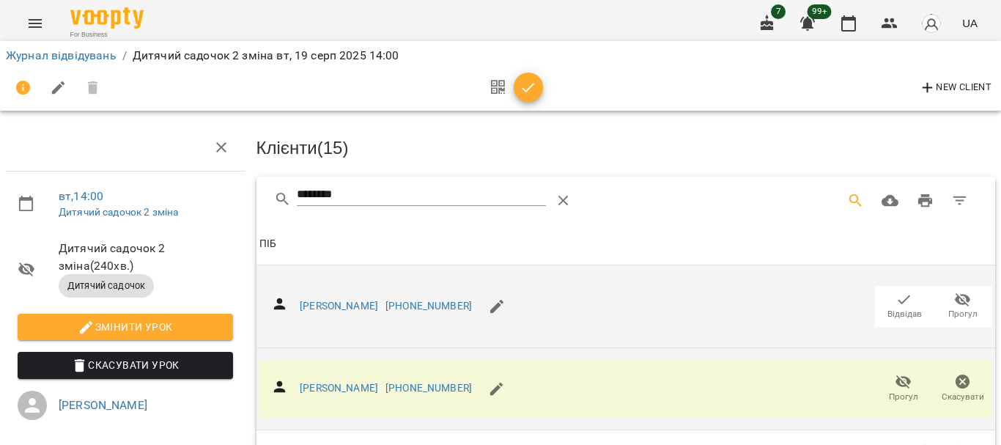
scroll to position [0, 0]
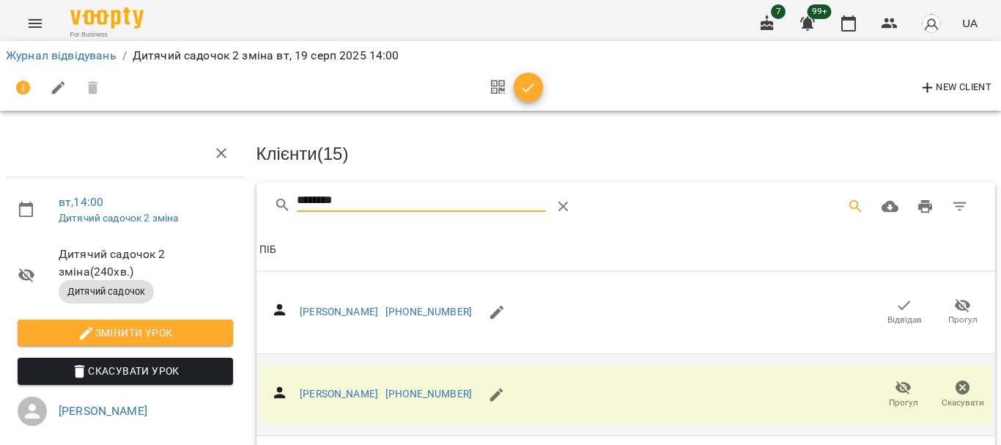
drag, startPoint x: 381, startPoint y: 195, endPoint x: 99, endPoint y: 182, distance: 282.5
click at [100, 182] on div "вт , 14:00 Дитячий садочок 2 зміна Дитячий садочок 2 зміна ( 240 хв. ) Дитячий …" at bounding box center [500, 320] width 1013 height 523
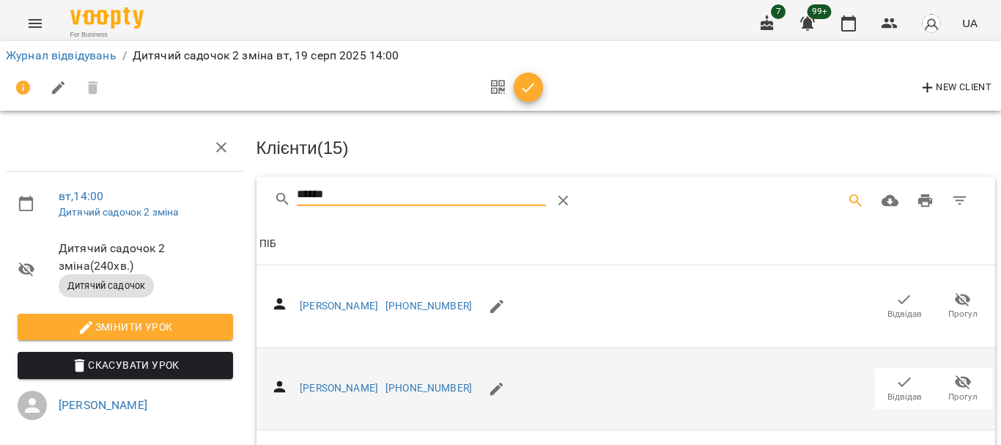
scroll to position [293, 0]
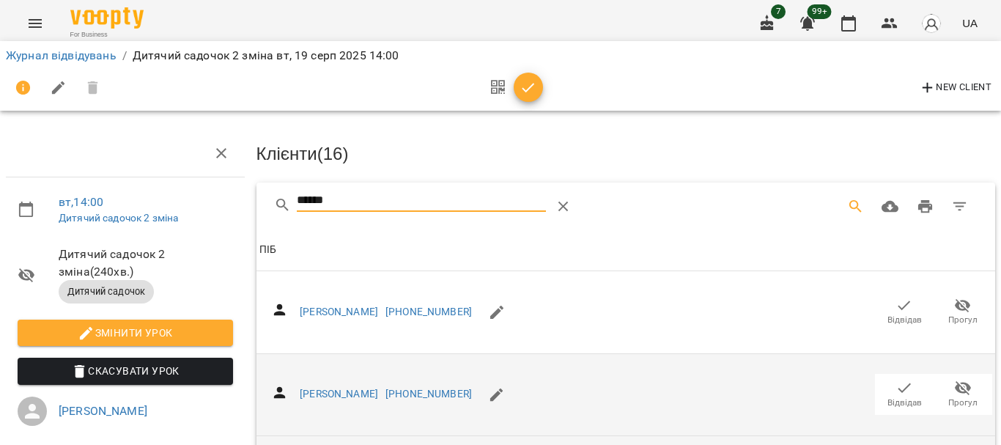
drag, startPoint x: 388, startPoint y: 197, endPoint x: 204, endPoint y: 167, distance: 186.4
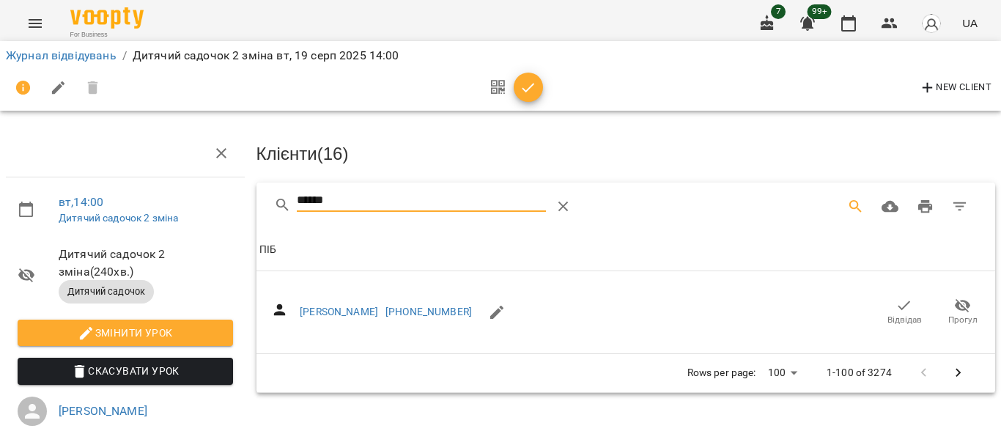
click at [896, 305] on icon "button" at bounding box center [905, 306] width 18 height 18
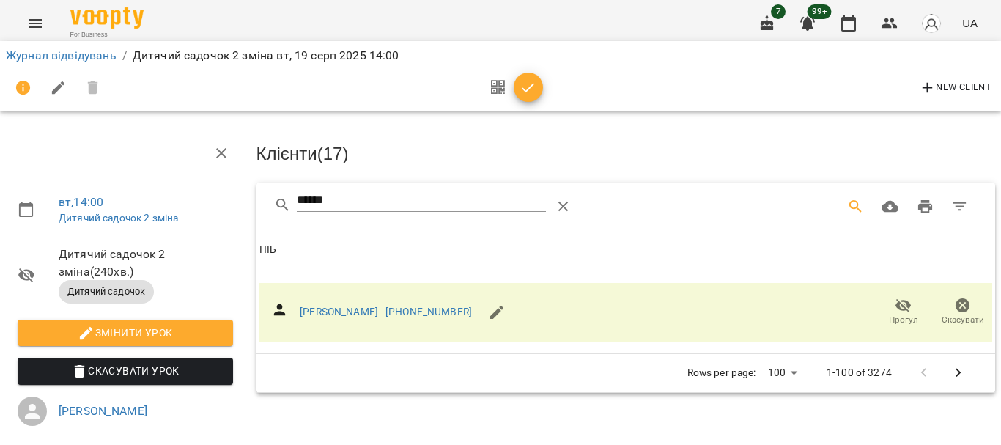
drag, startPoint x: 408, startPoint y: 204, endPoint x: 217, endPoint y: 195, distance: 191.5
click at [218, 195] on div "вт , 14:00 Дитячий садочок 2 зміна Дитячий садочок 2 зміна ( 240 хв. ) Дитячий …" at bounding box center [500, 320] width 1013 height 523
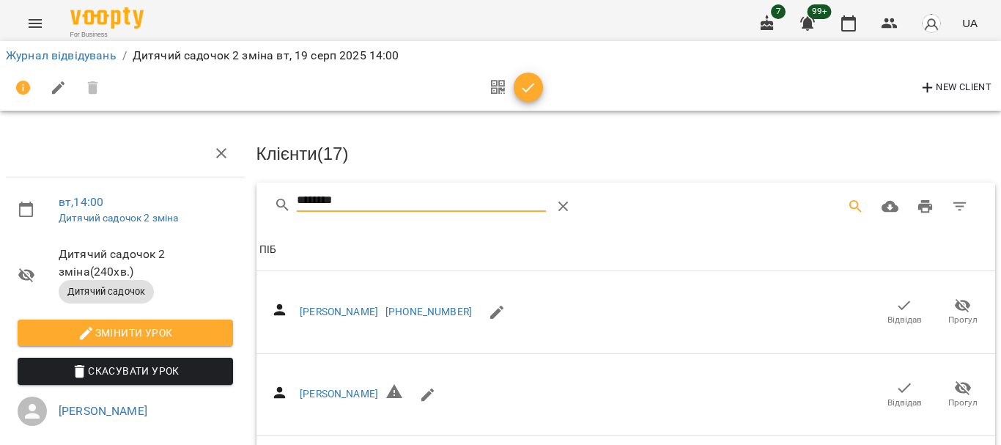
type input "********"
click at [899, 305] on icon "button" at bounding box center [905, 306] width 18 height 18
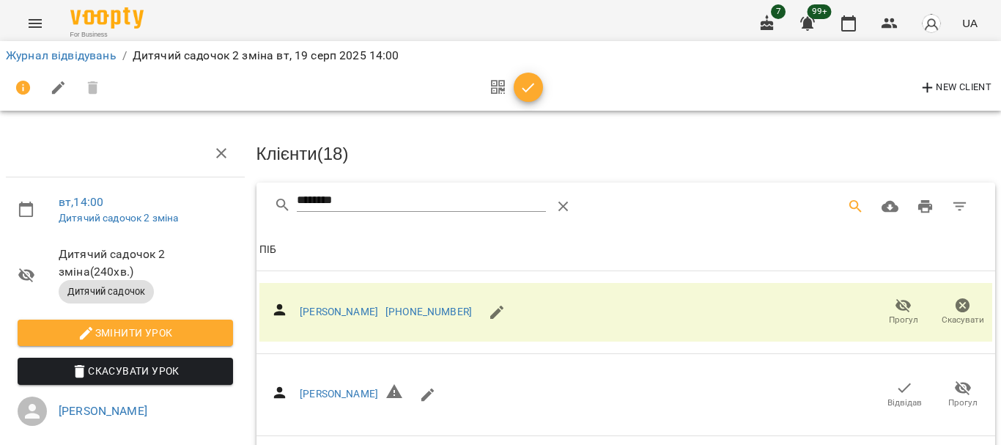
click at [526, 84] on icon "button" at bounding box center [529, 88] width 18 height 18
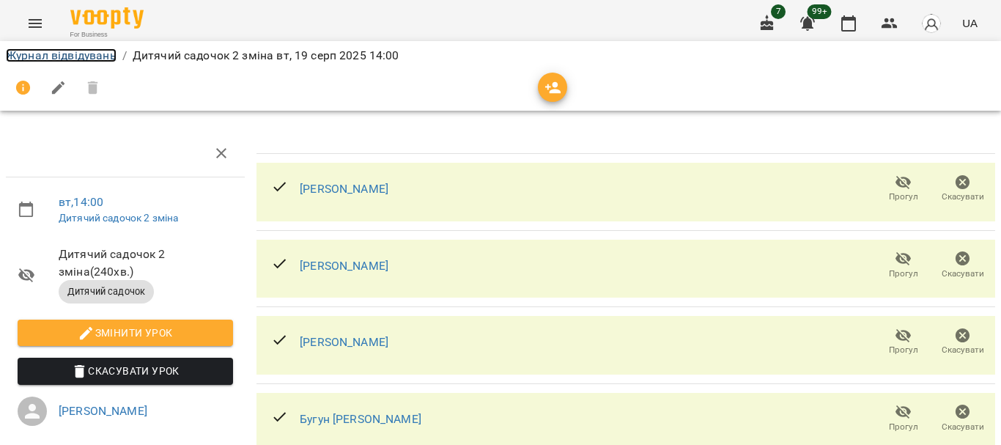
click at [105, 53] on link "Журнал відвідувань" at bounding box center [61, 55] width 111 height 14
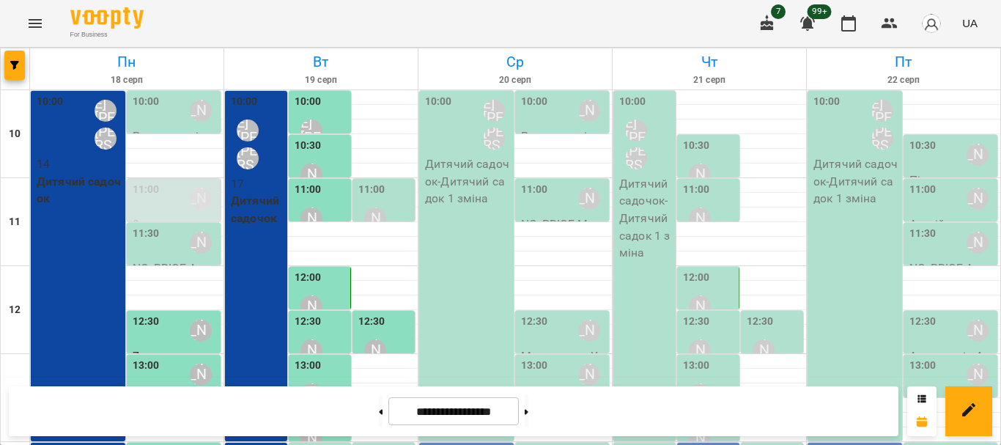
scroll to position [293, 0]
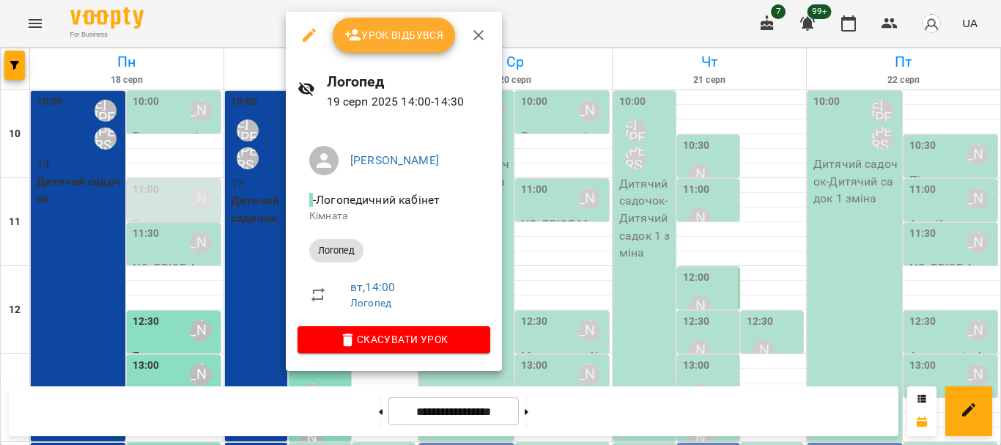
click at [387, 43] on span "Урок відбувся" at bounding box center [395, 35] width 100 height 18
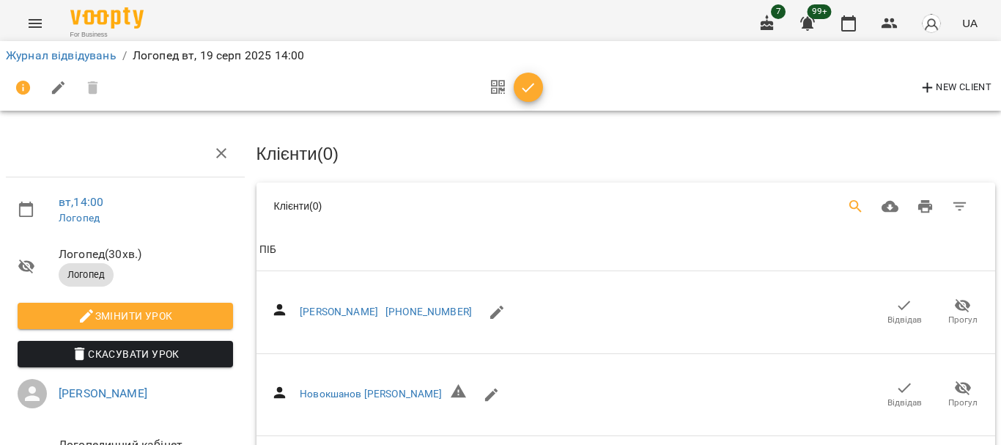
click at [847, 204] on icon "Search" at bounding box center [856, 207] width 18 height 18
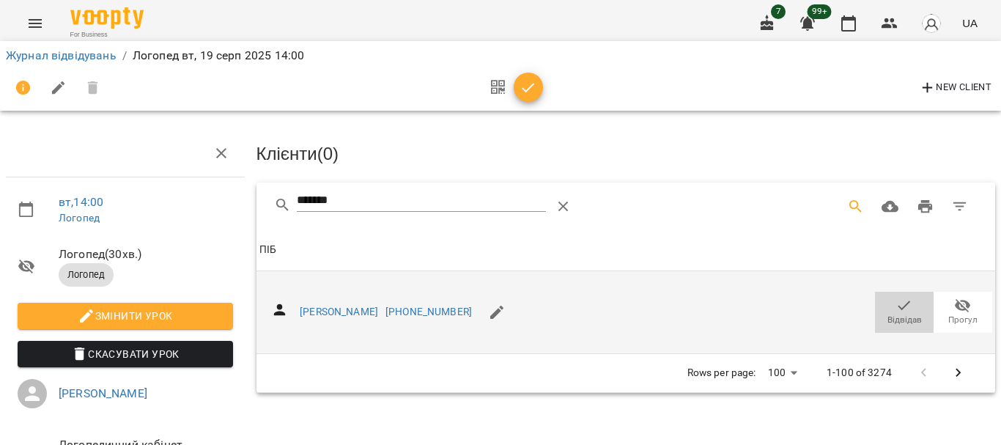
click at [884, 303] on span "Відвідав" at bounding box center [904, 311] width 41 height 29
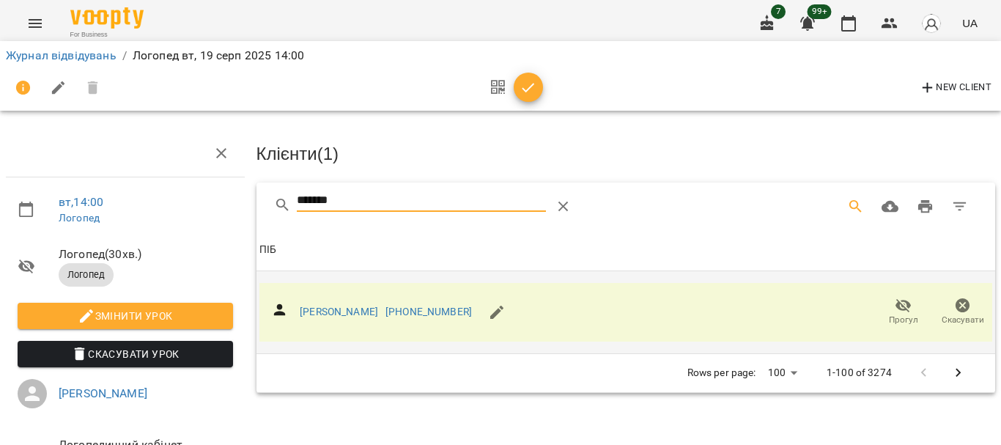
drag, startPoint x: 350, startPoint y: 199, endPoint x: 250, endPoint y: 200, distance: 100.4
click at [254, 200] on div "******* Клієнти ( 1 ) ПІБ ПІБ [PERSON_NAME] [PHONE_NUMBER] Прогул Скасувати Row…" at bounding box center [627, 288] width 746 height 216
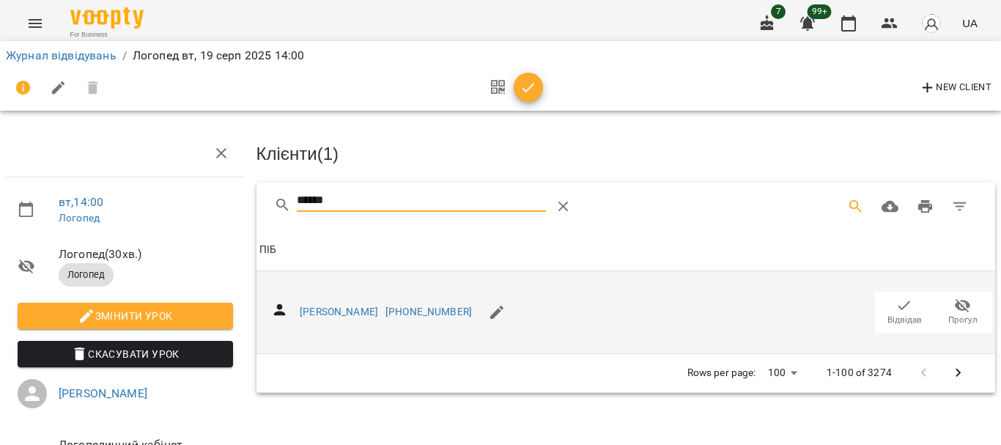
click at [899, 298] on icon "button" at bounding box center [905, 306] width 18 height 18
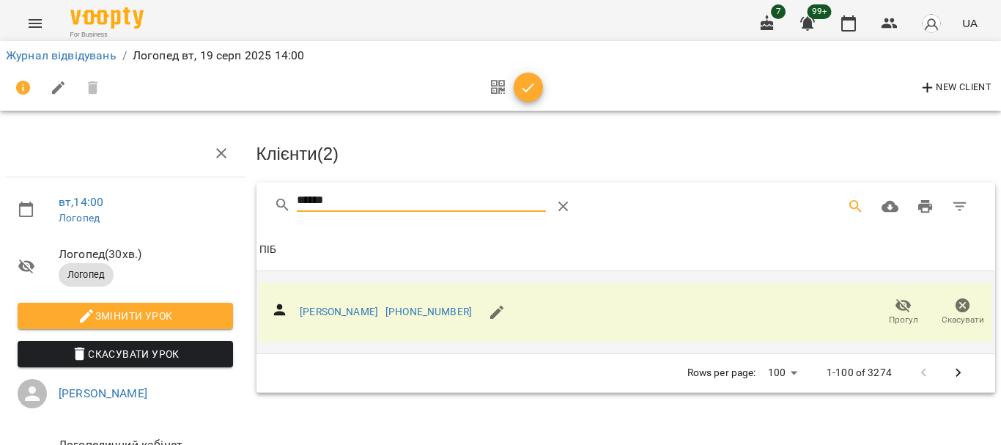
drag, startPoint x: 278, startPoint y: 208, endPoint x: 222, endPoint y: 206, distance: 55.8
click at [225, 208] on div "вт , 14:00 [PERSON_NAME] ( 30 хв. ) Логопед Змінити урок Скасувати Урок [PERSON…" at bounding box center [500, 312] width 1013 height 507
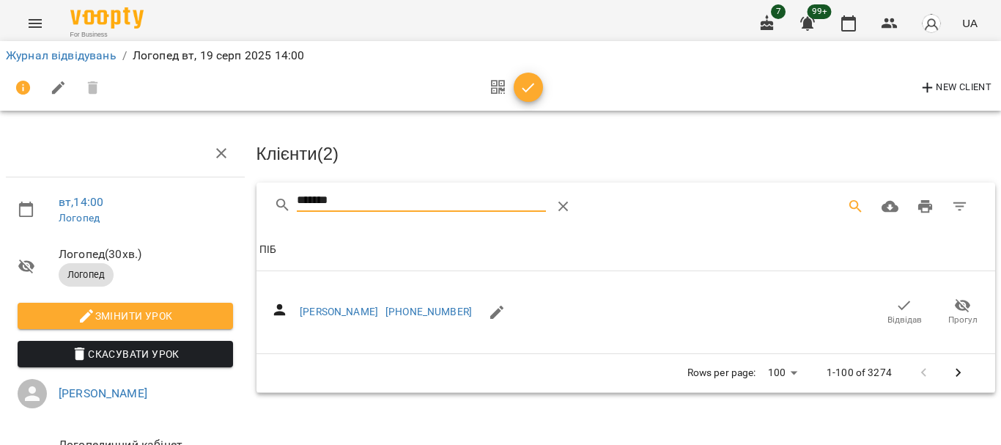
click at [891, 314] on span "Відвідав" at bounding box center [905, 320] width 34 height 12
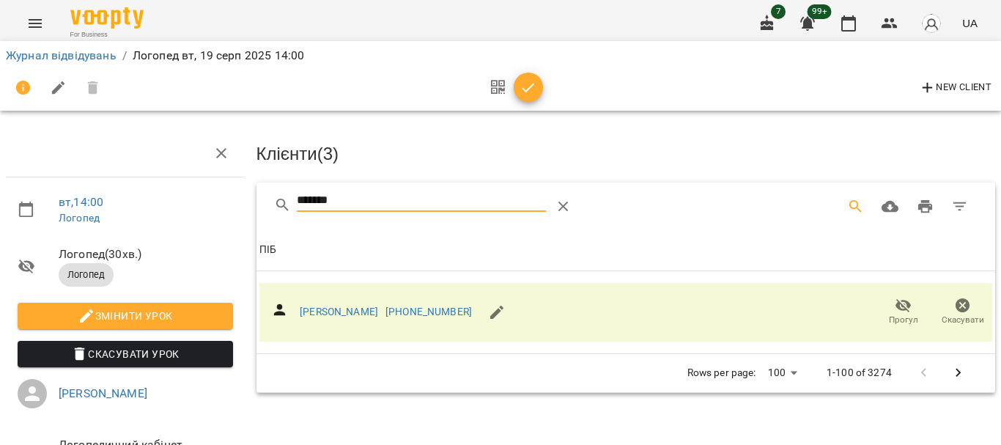
drag, startPoint x: 350, startPoint y: 202, endPoint x: 145, endPoint y: 175, distance: 207.0
click at [149, 198] on div "вт , 14:00 [PERSON_NAME] ( 30 хв. ) Логопед Змінити урок Скасувати Урок [PERSON…" at bounding box center [500, 312] width 1013 height 507
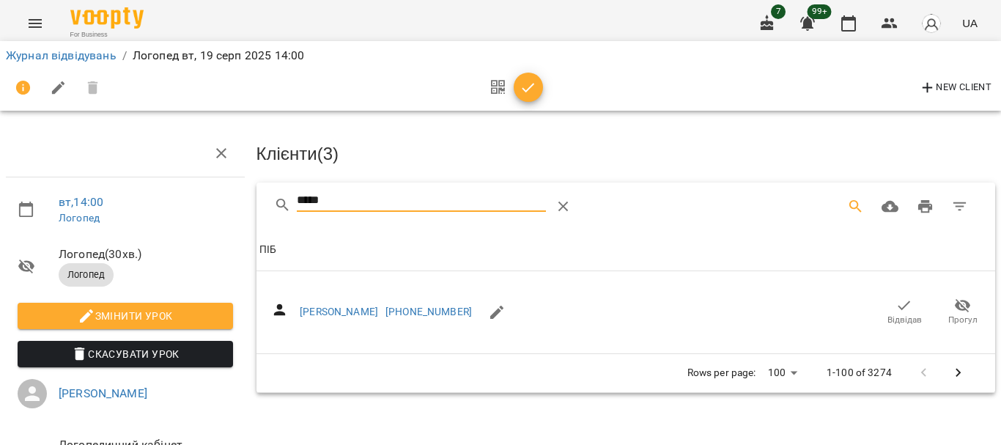
type input "*****"
click at [896, 307] on icon "button" at bounding box center [905, 306] width 18 height 18
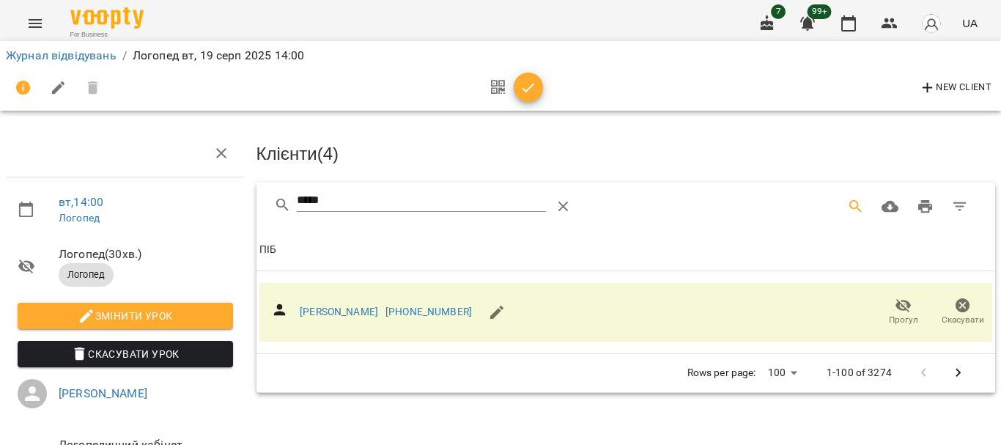
click at [545, 94] on div "New Client" at bounding box center [501, 87] width 990 height 35
click at [535, 94] on icon "button" at bounding box center [529, 88] width 18 height 18
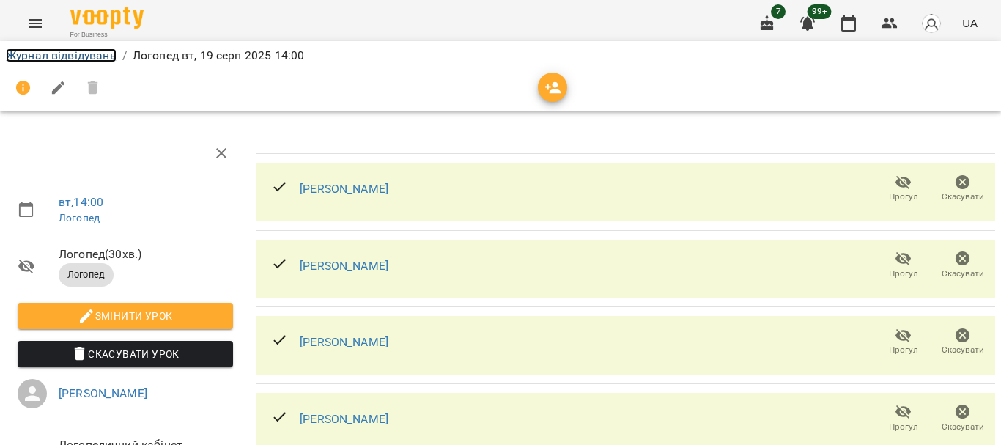
click at [73, 57] on link "Журнал відвідувань" at bounding box center [61, 55] width 111 height 14
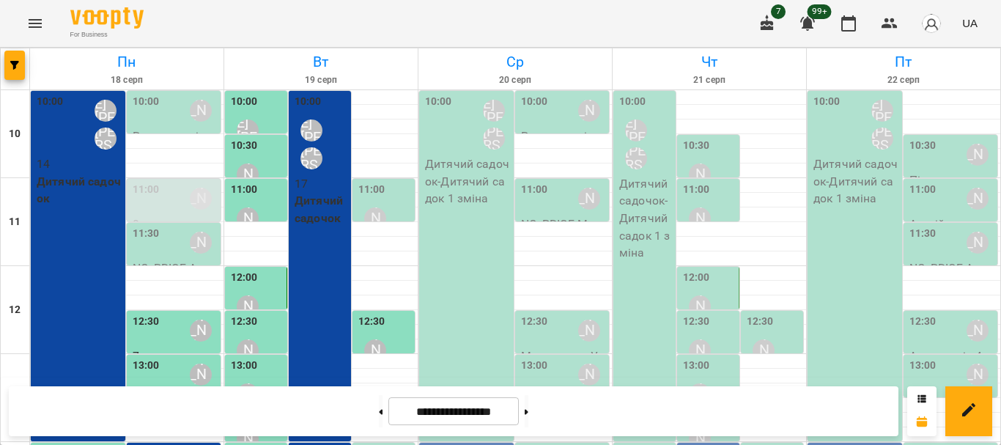
scroll to position [293, 0]
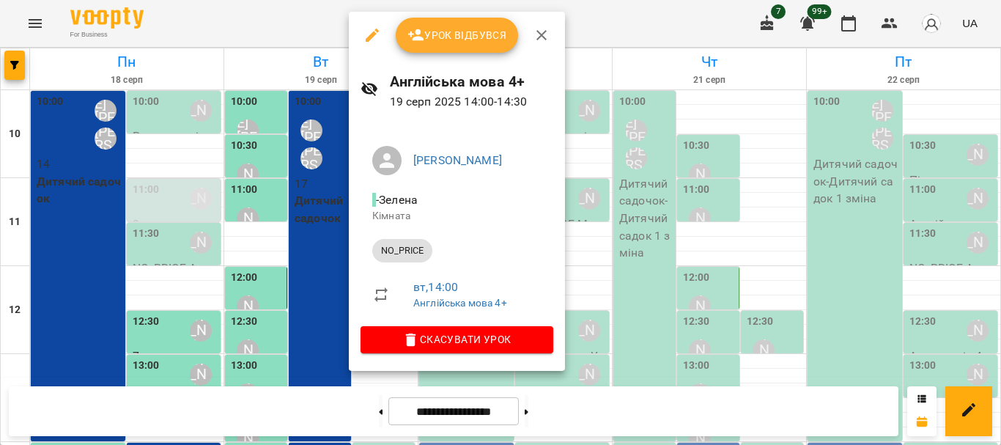
click at [444, 47] on button "Урок відбувся" at bounding box center [457, 35] width 123 height 35
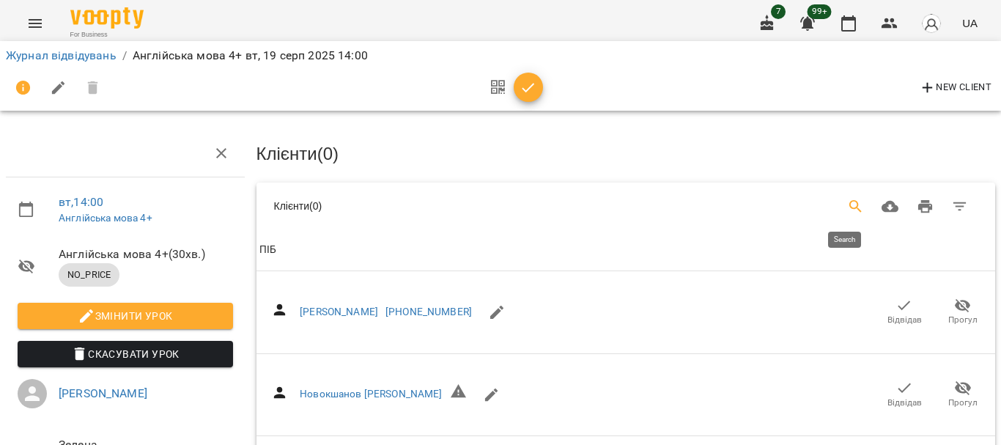
click at [850, 206] on icon "Search" at bounding box center [856, 206] width 12 height 12
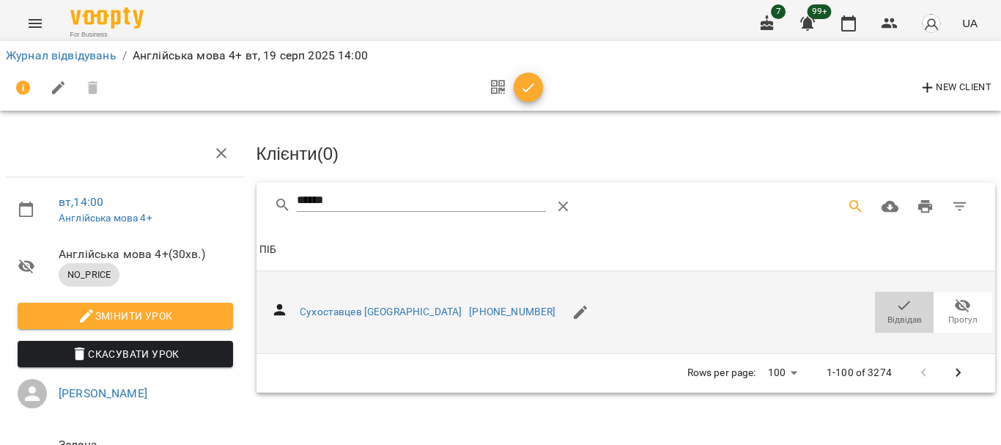
click at [896, 307] on icon "button" at bounding box center [905, 306] width 18 height 18
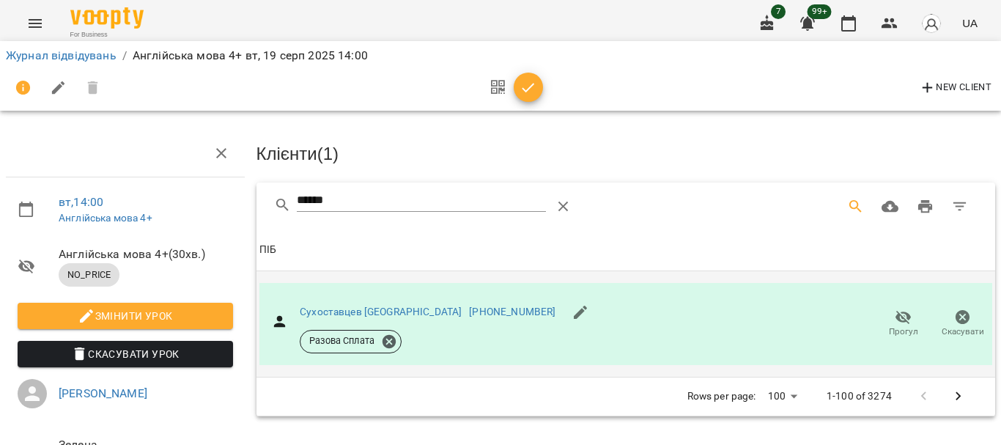
drag, startPoint x: 231, startPoint y: 201, endPoint x: 207, endPoint y: 202, distance: 23.5
click at [214, 202] on div "вт , 14:00 Англійська мова 4+ Англійська мова 4+ ( 30 хв. ) NO_PRICE Змінити ур…" at bounding box center [500, 312] width 1013 height 507
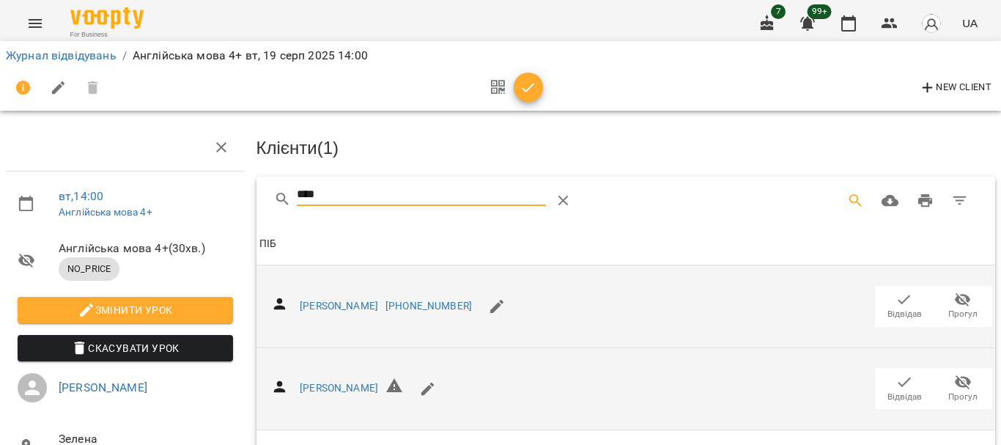
scroll to position [216, 0]
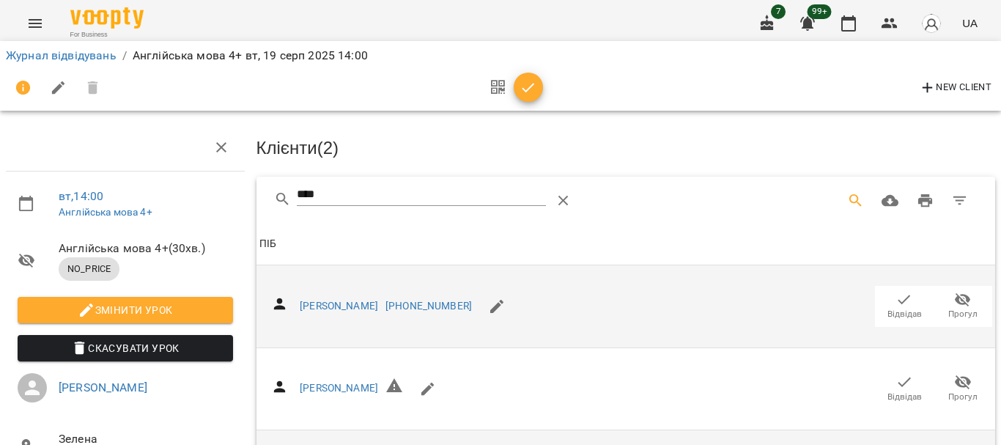
scroll to position [0, 0]
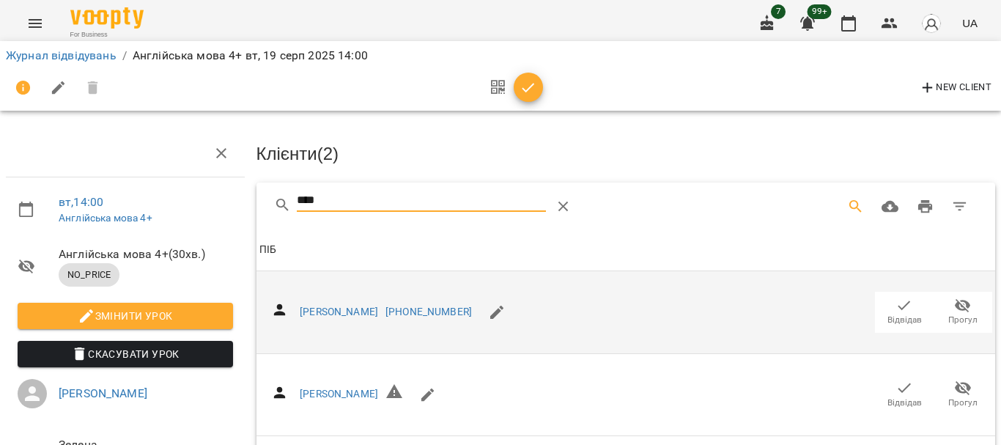
drag, startPoint x: 339, startPoint y: 200, endPoint x: 240, endPoint y: 199, distance: 99.0
click at [243, 201] on div "вт , 14:00 Англійська мова 4+ Англійська мова 4+ ( 30 хв. ) NO_PRICE Змінити ур…" at bounding box center [500, 367] width 1013 height 616
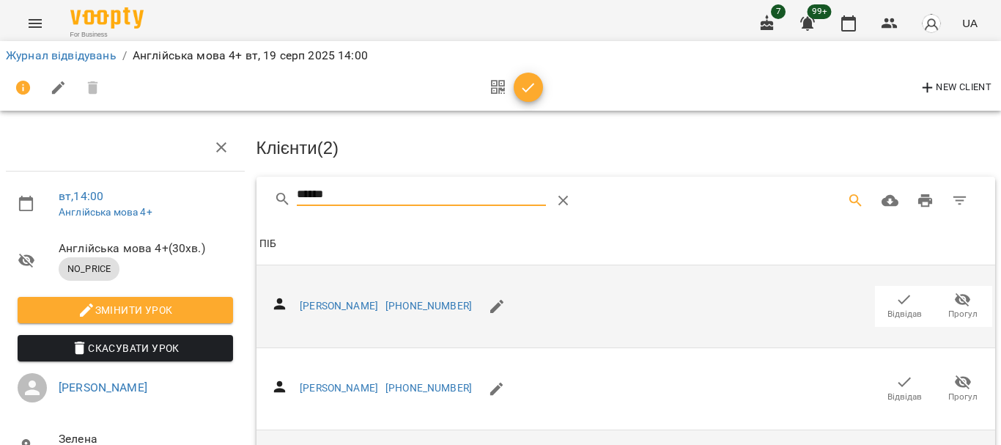
scroll to position [147, 0]
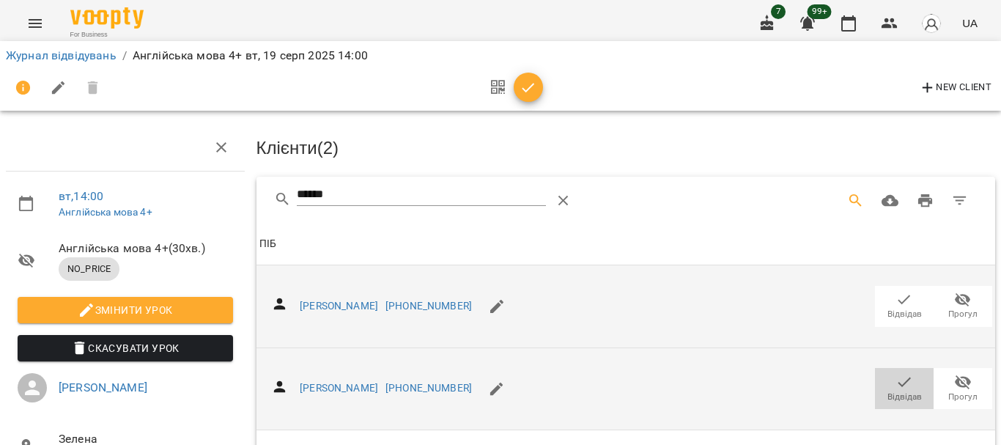
click at [896, 373] on icon "button" at bounding box center [905, 382] width 18 height 18
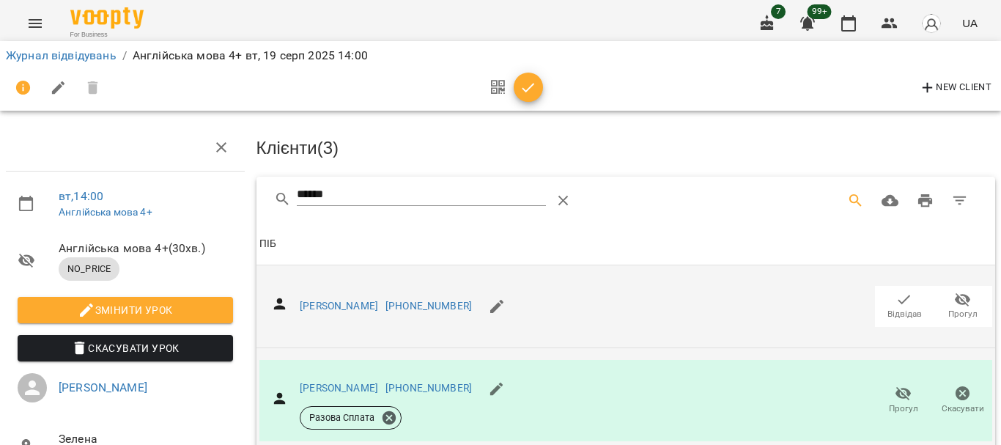
scroll to position [0, 0]
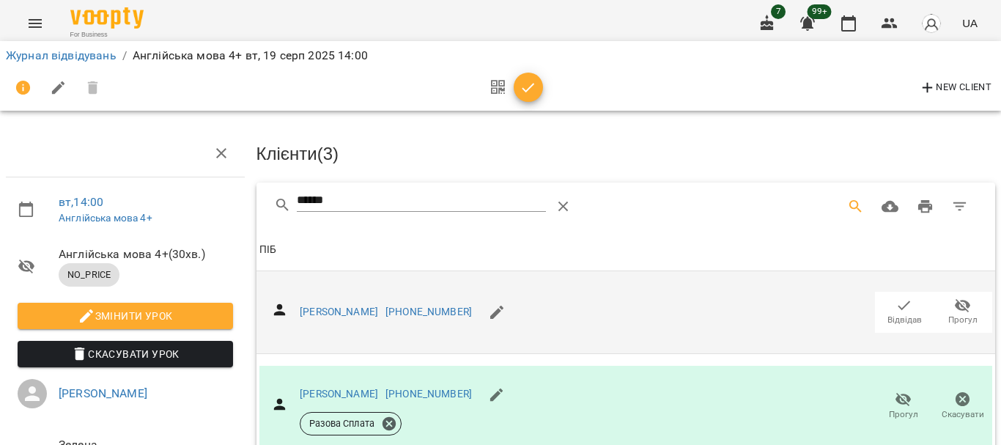
drag, startPoint x: 185, startPoint y: 204, endPoint x: 166, endPoint y: 204, distance: 19.8
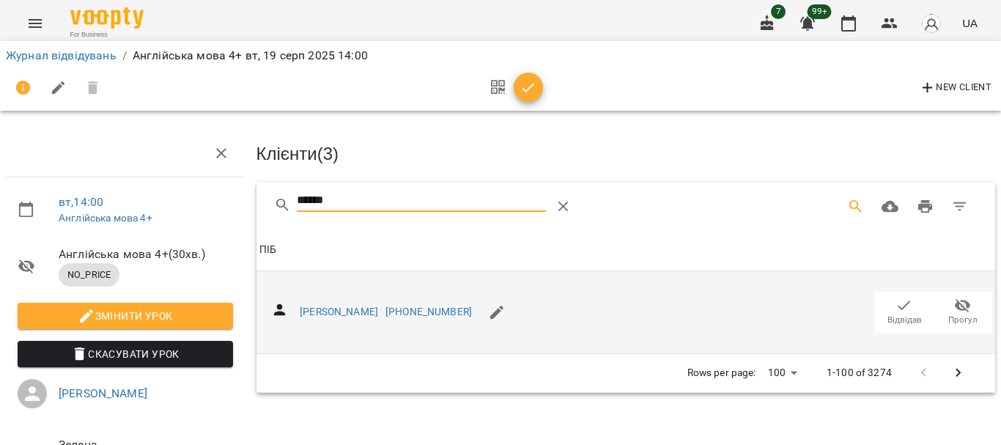
type input "******"
click at [899, 305] on icon "button" at bounding box center [905, 306] width 12 height 10
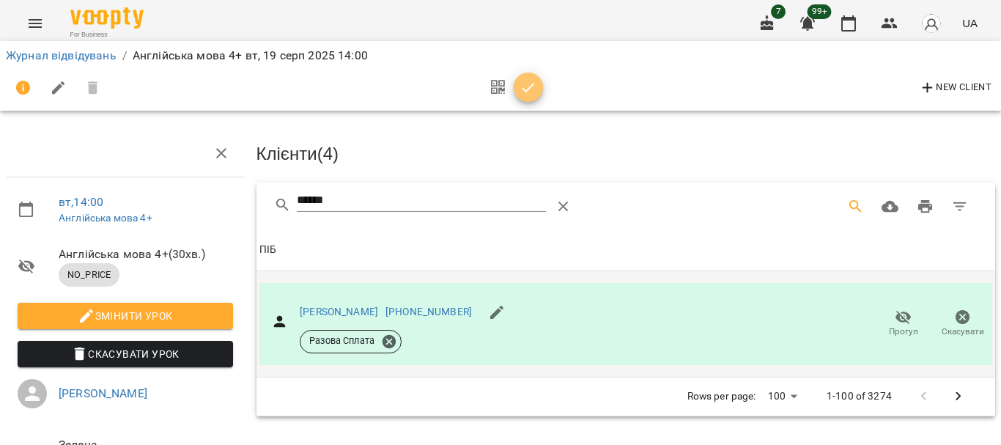
click at [523, 89] on icon "button" at bounding box center [529, 88] width 18 height 18
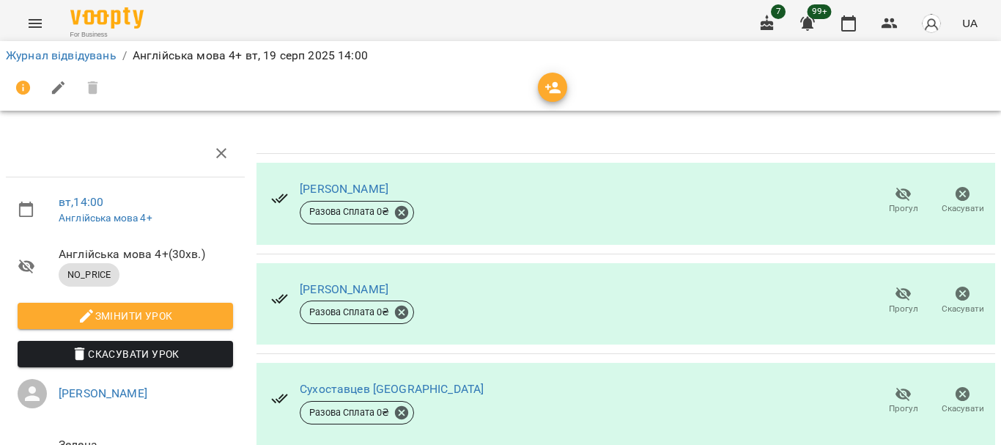
click at [41, 62] on li "Журнал відвідувань" at bounding box center [61, 56] width 111 height 18
click at [43, 59] on link "Журнал відвідувань" at bounding box center [61, 55] width 111 height 14
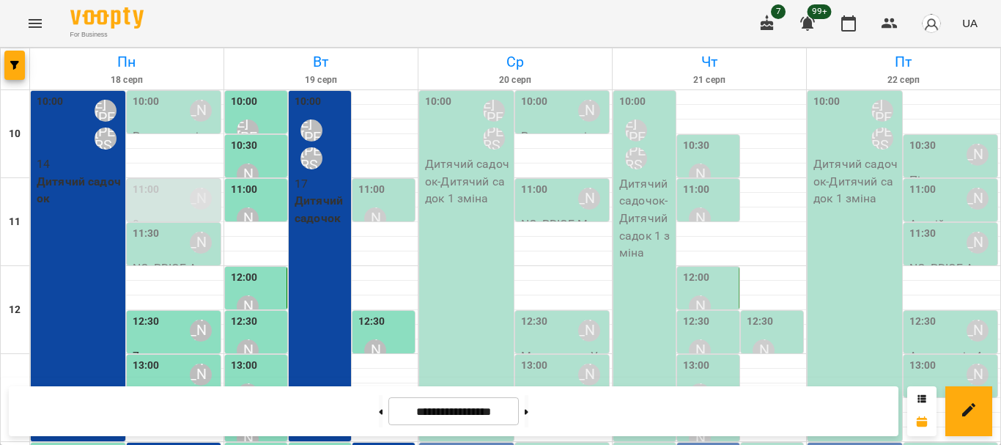
scroll to position [293, 0]
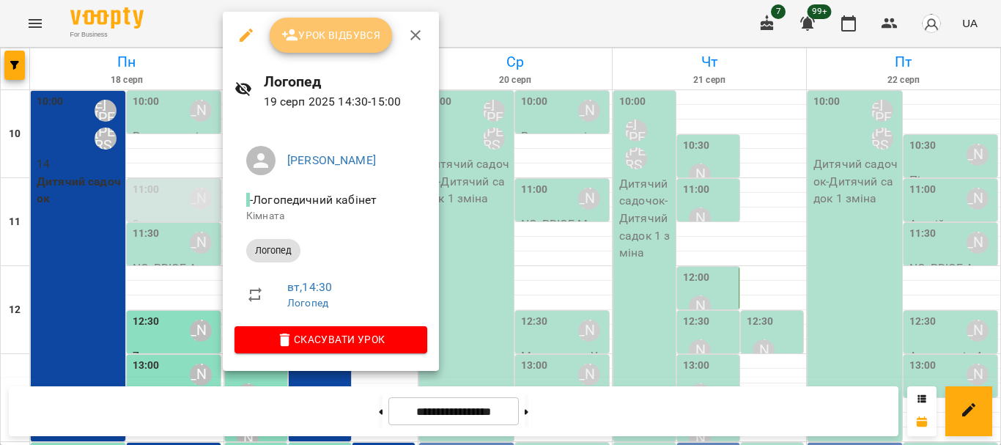
click at [328, 45] on button "Урок відбувся" at bounding box center [331, 35] width 123 height 35
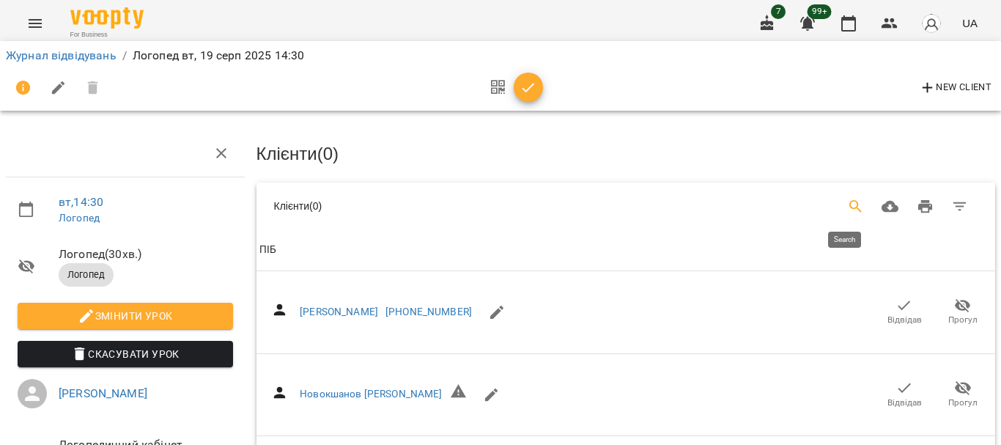
click at [847, 204] on icon "Search" at bounding box center [856, 207] width 18 height 18
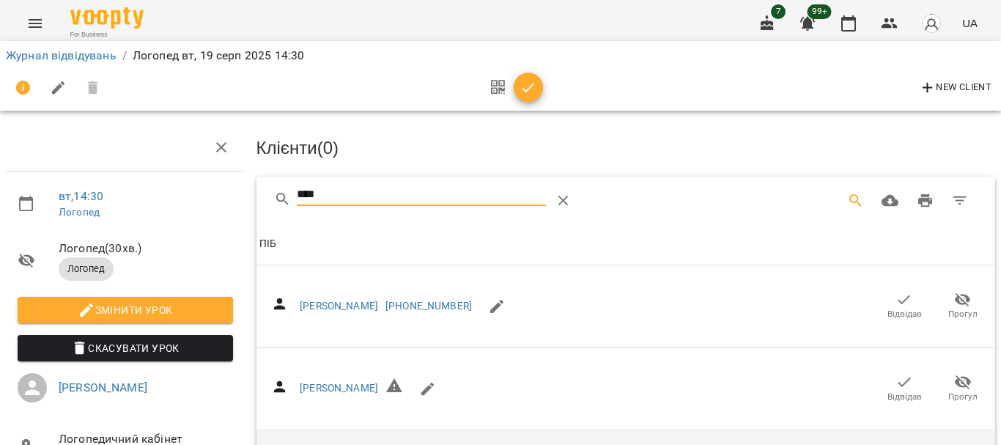
scroll to position [216, 0]
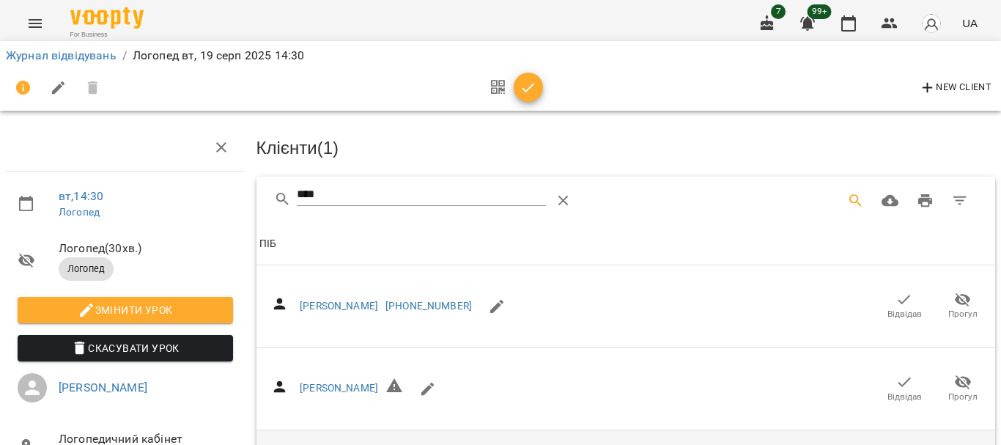
scroll to position [0, 0]
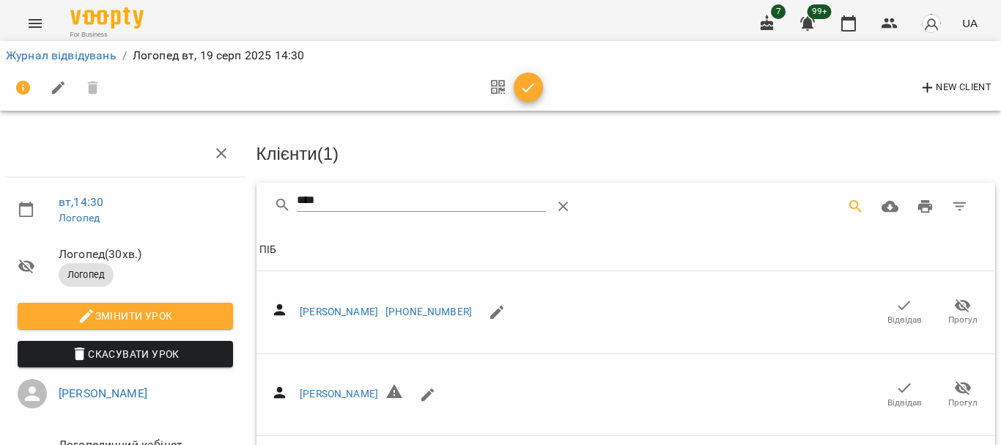
drag, startPoint x: 339, startPoint y: 202, endPoint x: 231, endPoint y: 205, distance: 108.6
click at [232, 206] on div "вт , 14:30 [PERSON_NAME] ( 30 хв. ) Логопед Змінити урок Скасувати Урок [PERSON…" at bounding box center [500, 355] width 1013 height 592
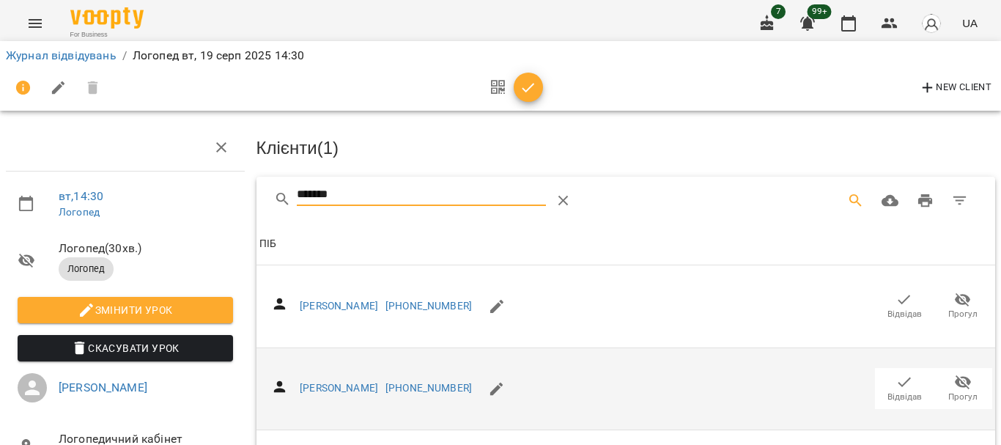
click at [884, 373] on span "Відвідав" at bounding box center [904, 387] width 41 height 29
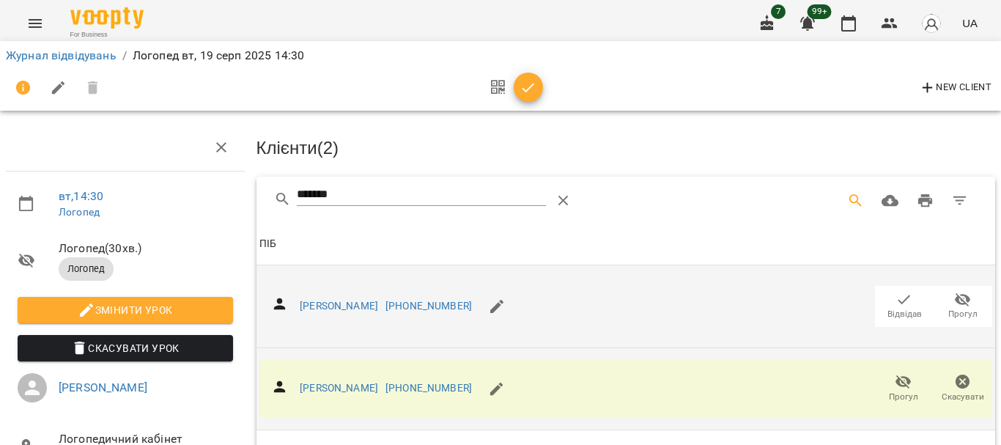
scroll to position [0, 0]
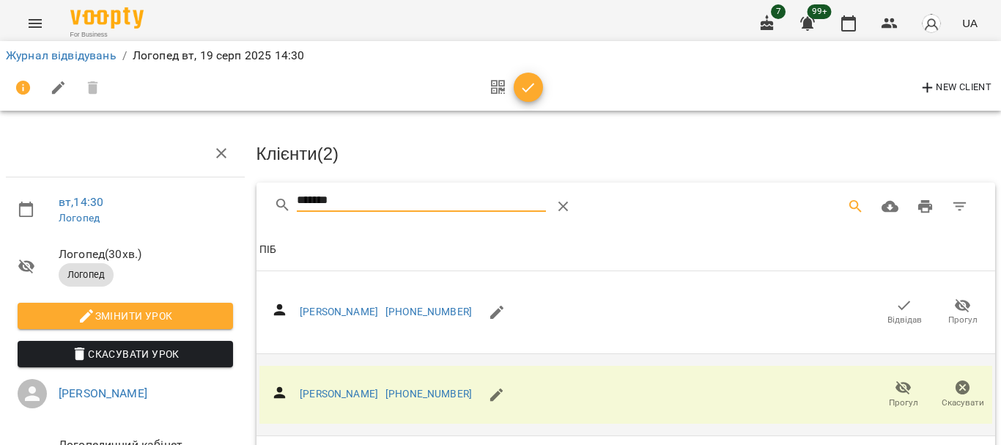
drag, startPoint x: 361, startPoint y: 196, endPoint x: 213, endPoint y: 196, distance: 148.1
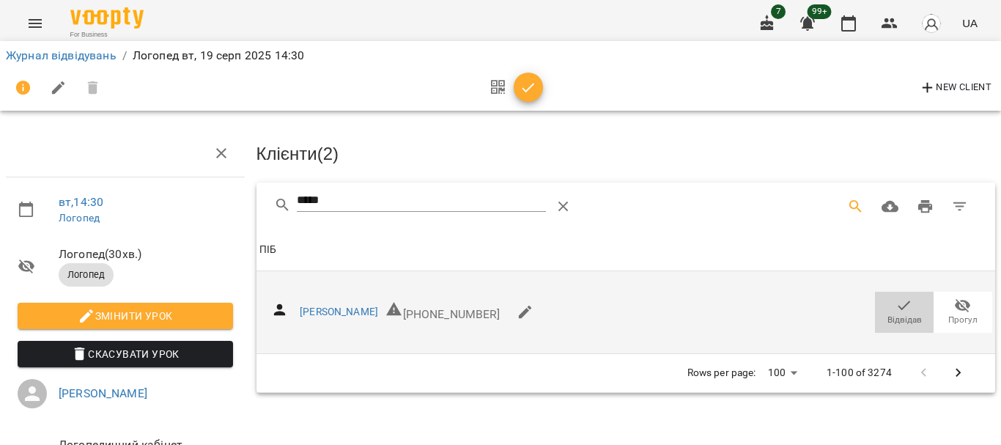
click at [896, 301] on icon "button" at bounding box center [905, 306] width 18 height 18
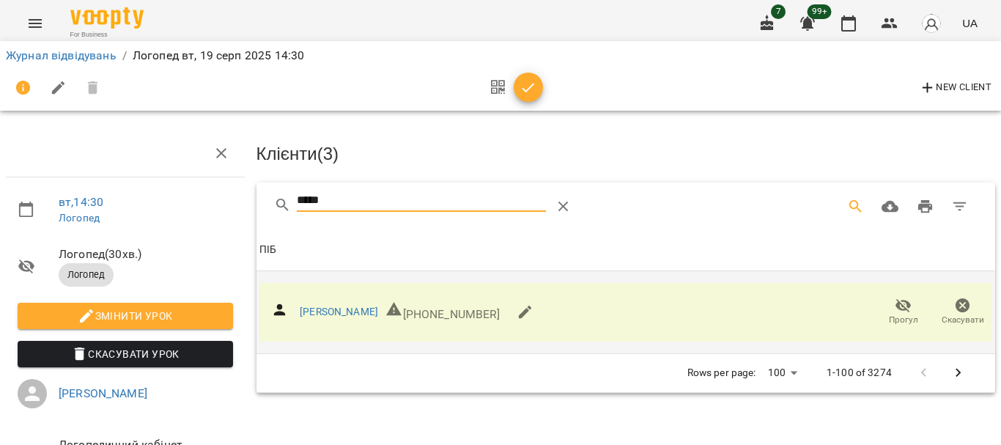
drag, startPoint x: 351, startPoint y: 203, endPoint x: 207, endPoint y: 189, distance: 144.4
click at [226, 201] on div "вт , 14:30 [PERSON_NAME] ( 30 хв. ) Логопед Змінити урок Скасувати Урок [PERSON…" at bounding box center [500, 312] width 1013 height 507
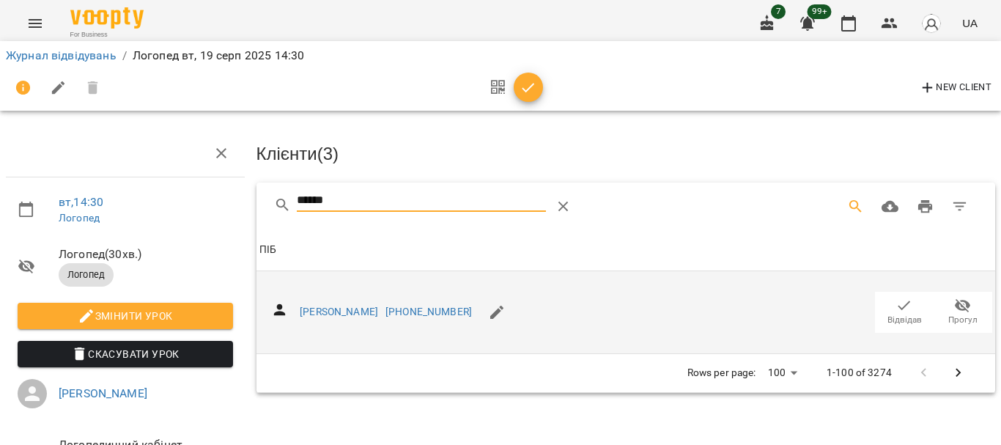
type input "******"
click at [896, 302] on icon "button" at bounding box center [905, 306] width 18 height 18
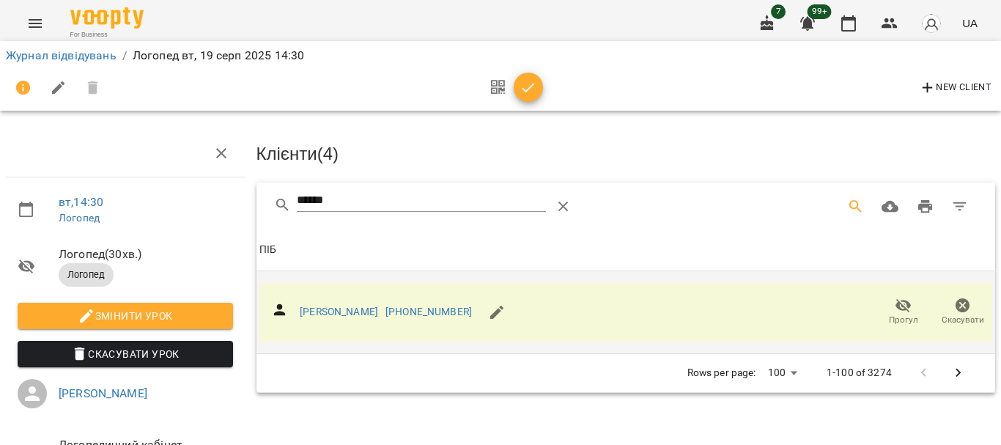
click at [542, 93] on span "button" at bounding box center [528, 88] width 29 height 18
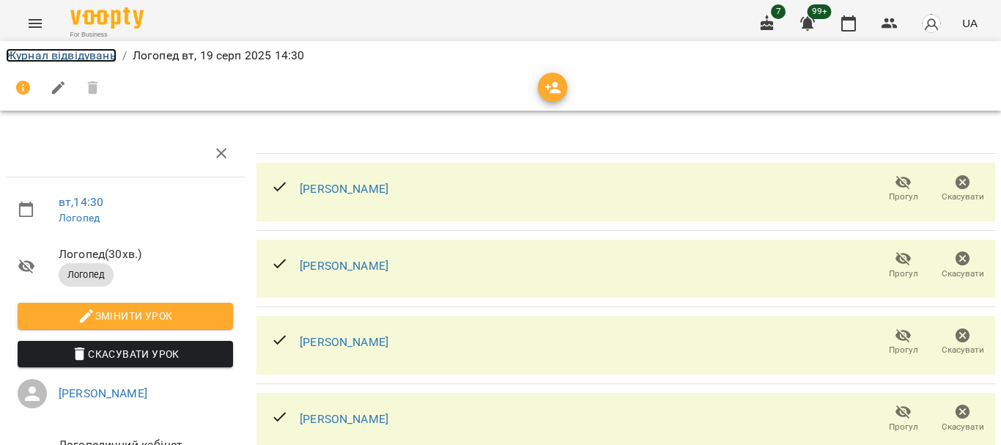
click at [60, 56] on link "Журнал відвідувань" at bounding box center [61, 55] width 111 height 14
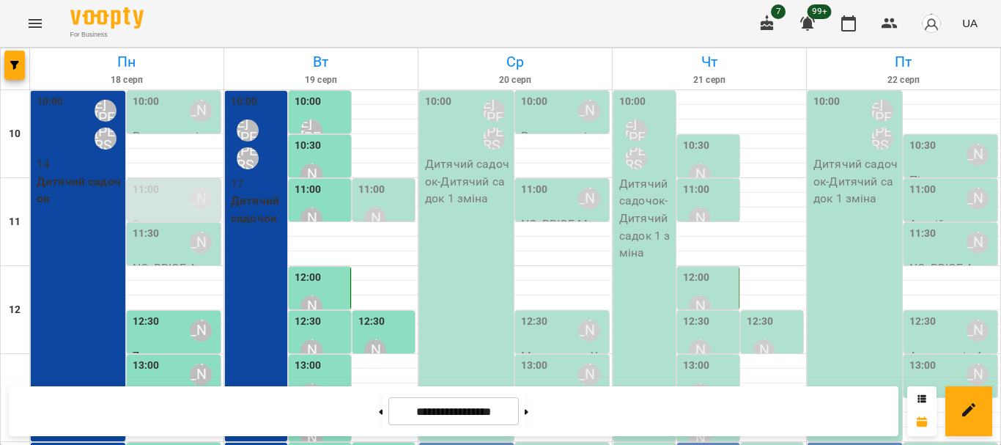
scroll to position [293, 0]
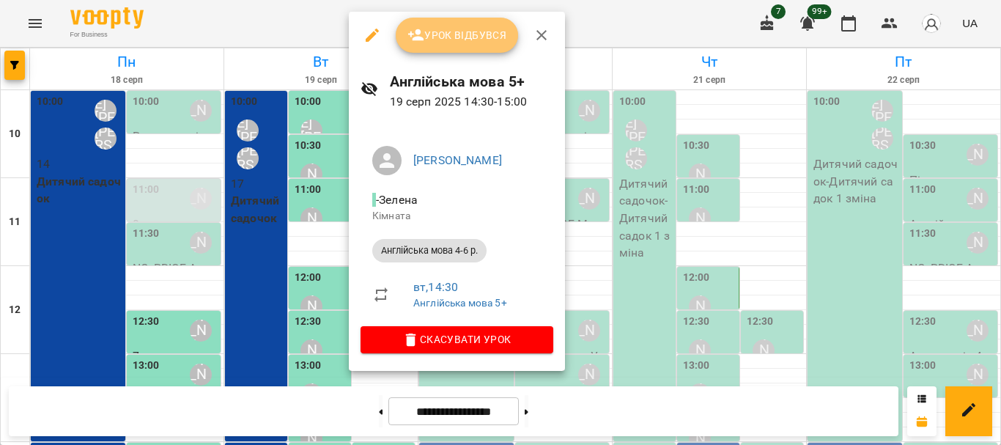
click at [440, 46] on button "Урок відбувся" at bounding box center [457, 35] width 123 height 35
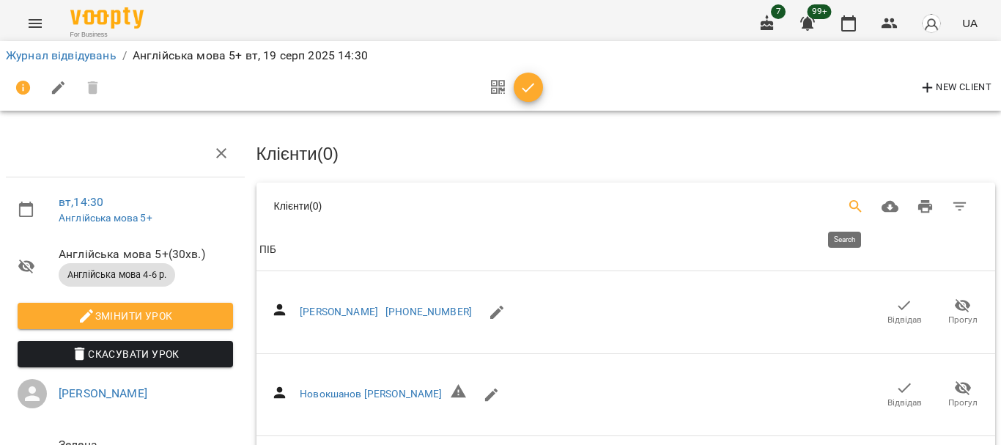
click at [850, 207] on icon "Search" at bounding box center [856, 206] width 12 height 12
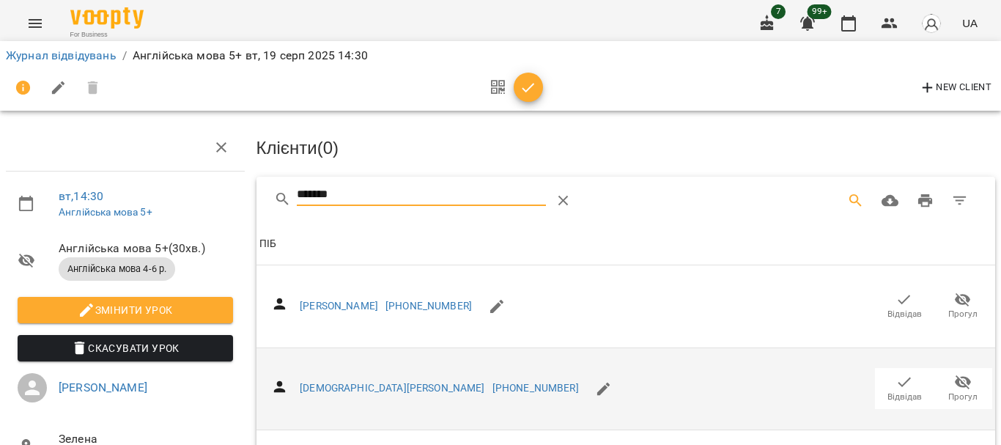
scroll to position [293, 0]
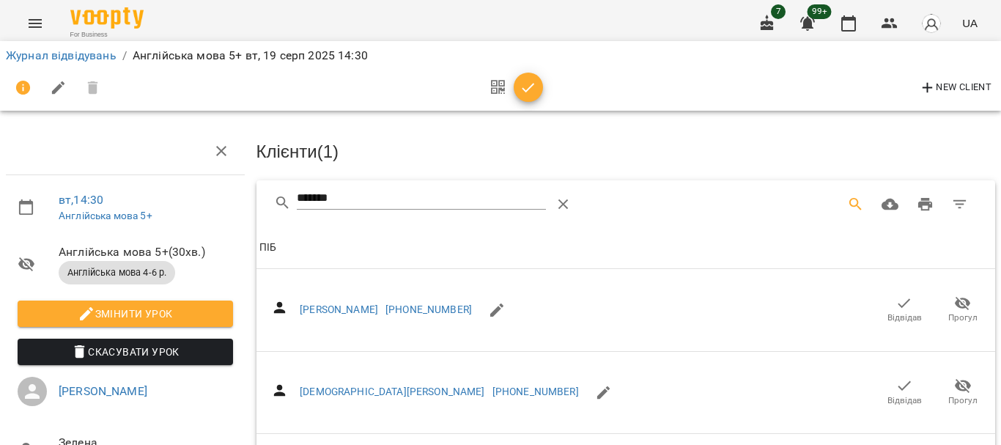
scroll to position [0, 0]
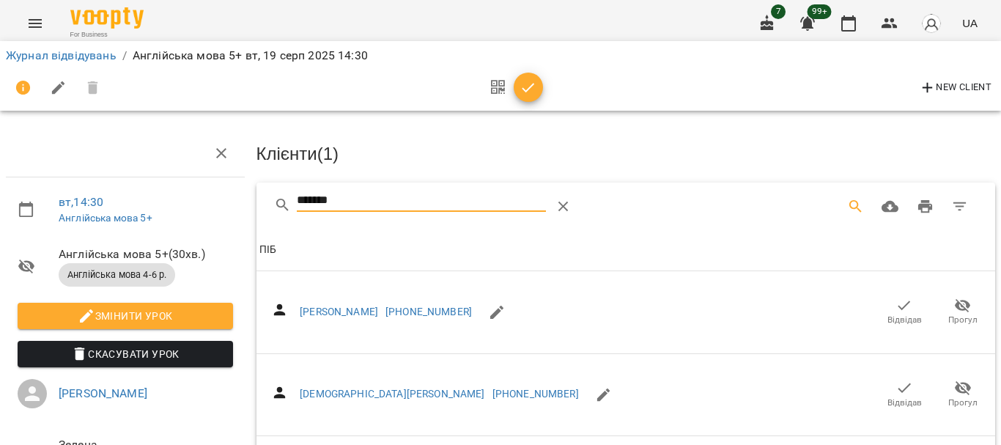
drag, startPoint x: 381, startPoint y: 192, endPoint x: 214, endPoint y: 202, distance: 167.5
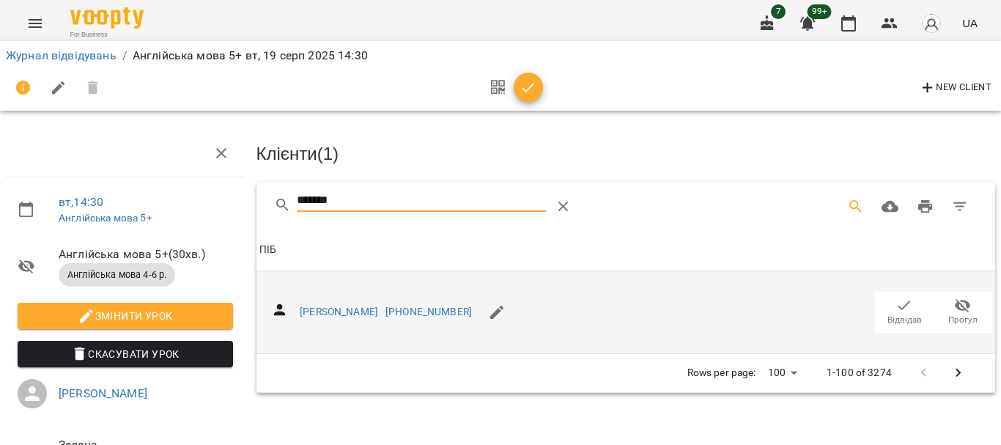
click at [900, 309] on icon "button" at bounding box center [905, 306] width 18 height 18
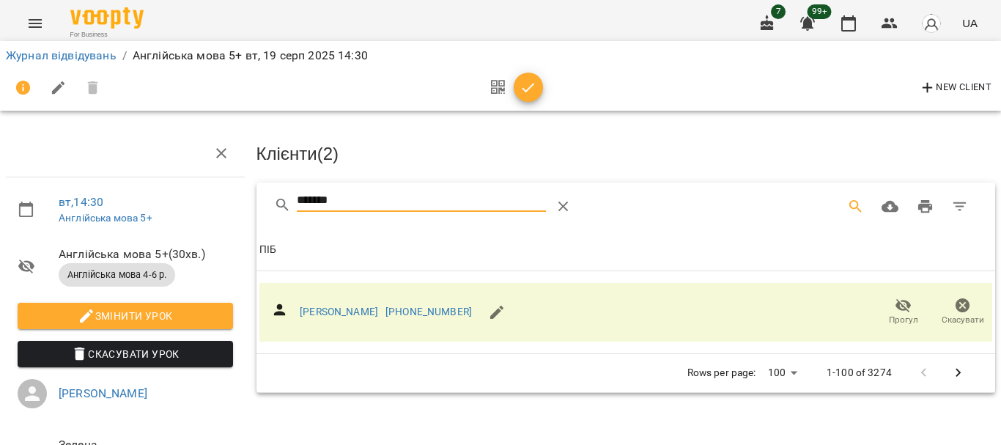
drag, startPoint x: 364, startPoint y: 191, endPoint x: 210, endPoint y: 198, distance: 154.1
click at [210, 198] on div "вт , 14:30 Англійська мова 5+ Англійська мова 5+ ( 30 хв. ) Англійська мова 4-6…" at bounding box center [500, 312] width 1013 height 507
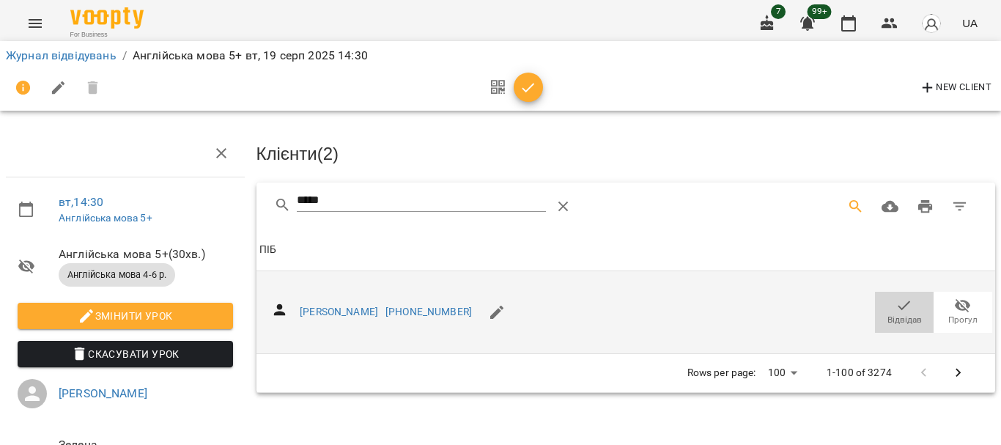
click at [896, 303] on icon "button" at bounding box center [905, 306] width 18 height 18
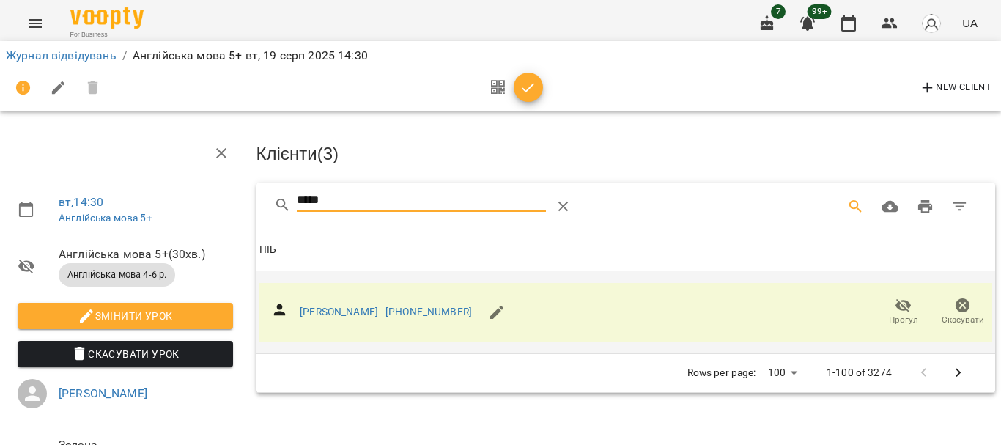
drag, startPoint x: 332, startPoint y: 199, endPoint x: 216, endPoint y: 200, distance: 116.6
click at [221, 200] on div "вт , 14:30 Англійська мова 5+ Англійська мова 5+ ( 30 хв. ) Англійська мова 4-6…" at bounding box center [500, 312] width 1013 height 507
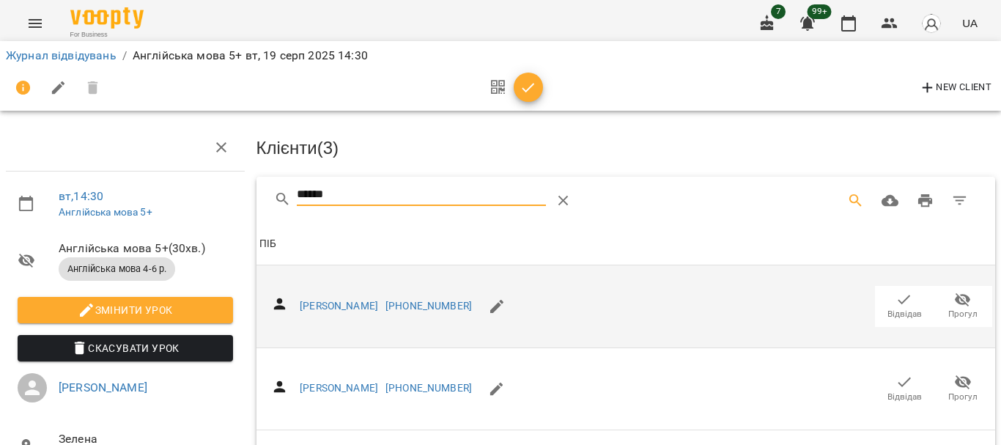
scroll to position [220, 0]
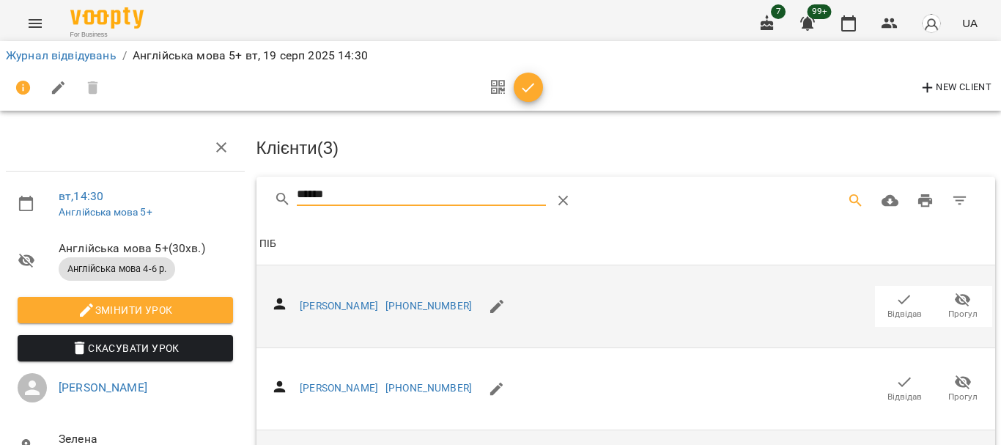
type input "******"
click at [512, 84] on button "button" at bounding box center [498, 87] width 32 height 35
click at [520, 88] on icon "button" at bounding box center [529, 88] width 18 height 18
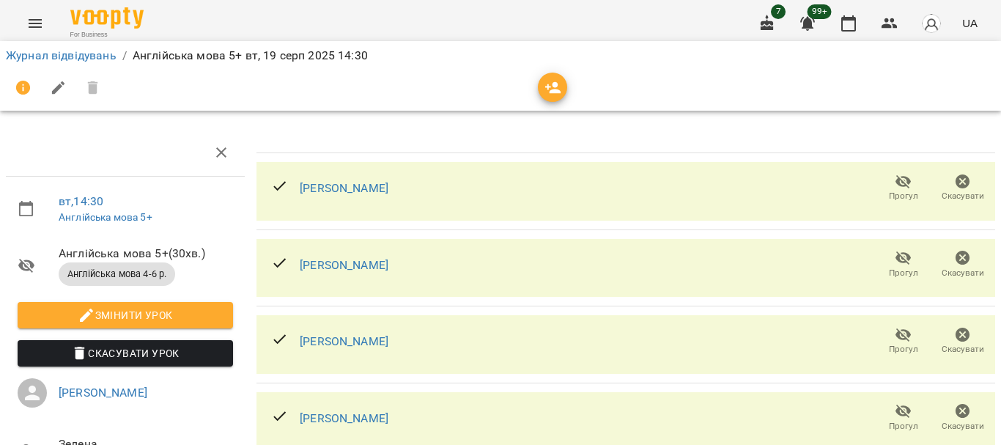
scroll to position [0, 0]
click at [88, 59] on link "Журнал відвідувань" at bounding box center [61, 55] width 111 height 14
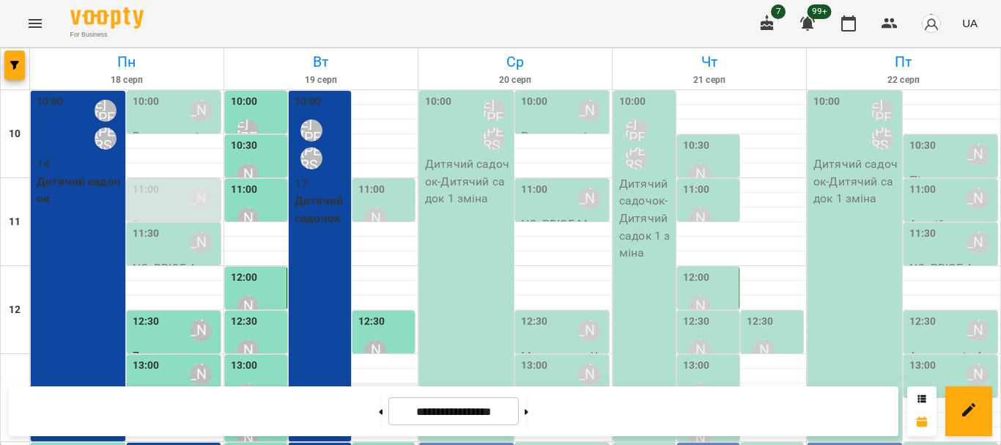
scroll to position [367, 0]
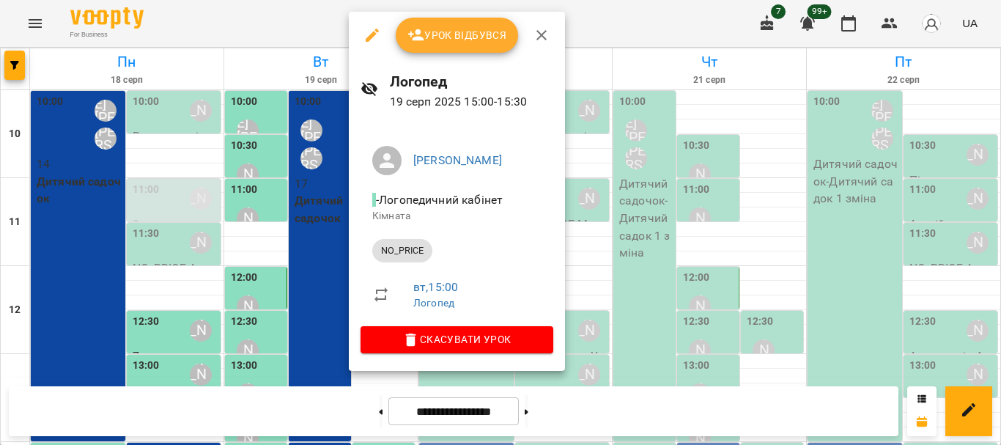
click at [442, 38] on span "Урок відбувся" at bounding box center [458, 35] width 100 height 18
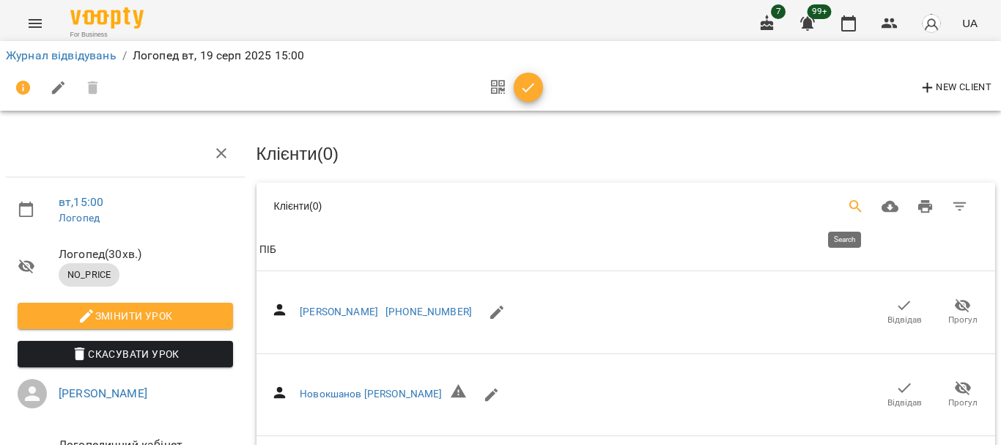
click at [850, 200] on icon "Search" at bounding box center [856, 206] width 12 height 12
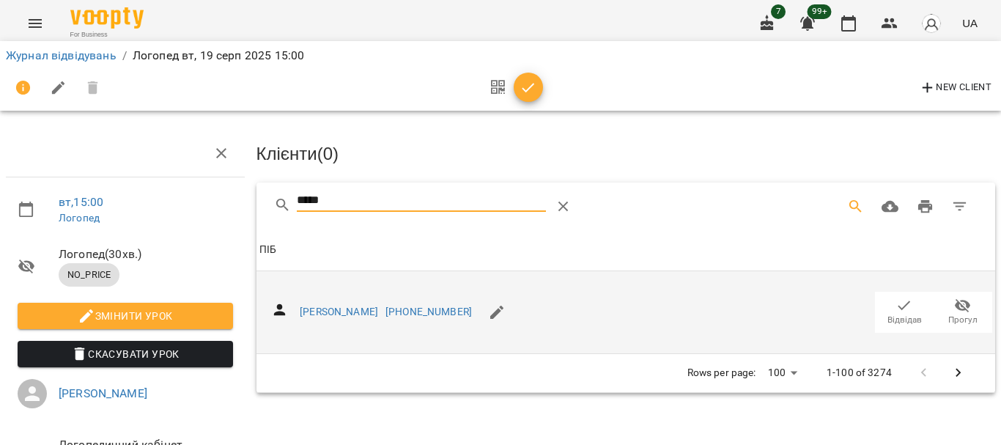
type input "*****"
click at [896, 303] on icon "button" at bounding box center [905, 306] width 18 height 18
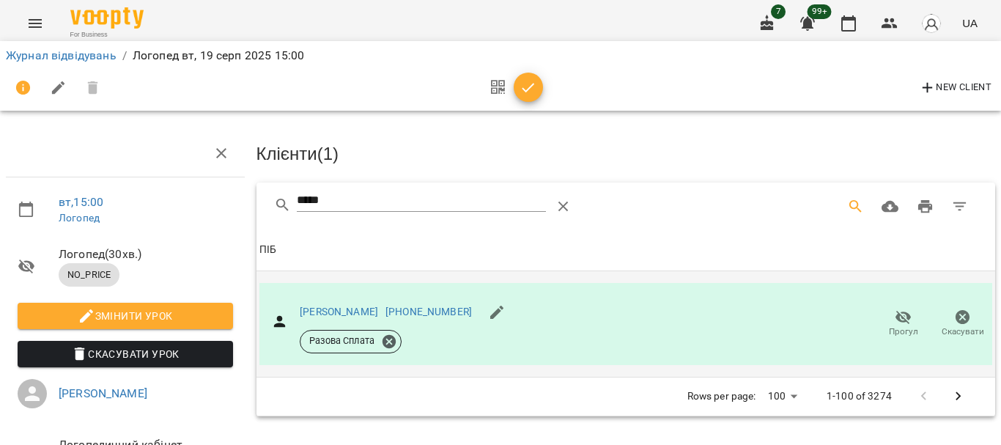
click at [530, 91] on icon "button" at bounding box center [529, 88] width 18 height 18
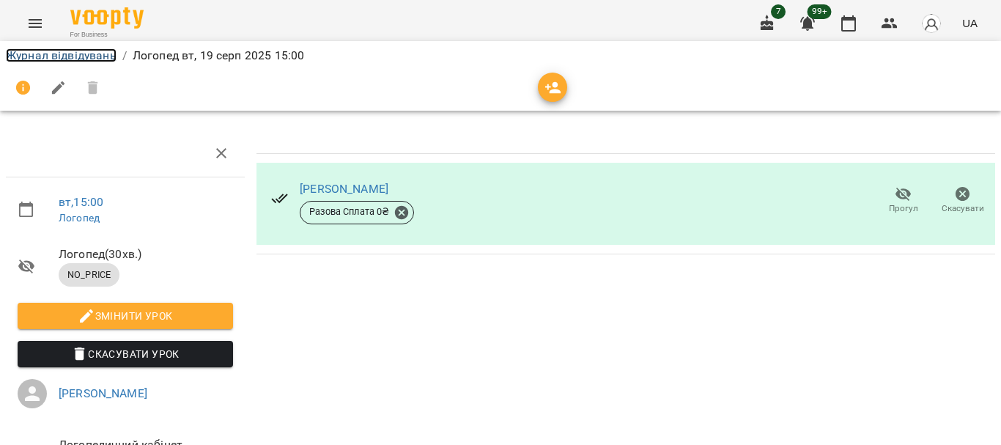
click at [77, 55] on link "Журнал відвідувань" at bounding box center [61, 55] width 111 height 14
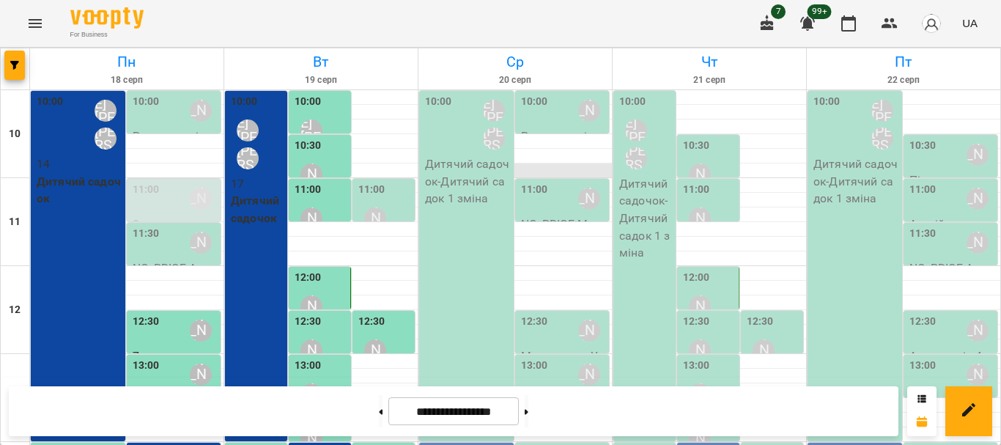
scroll to position [293, 0]
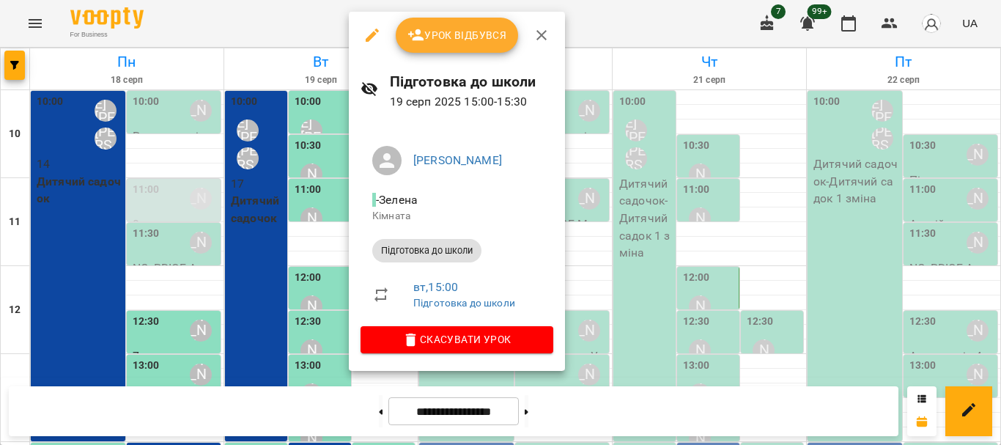
scroll to position [367, 0]
click at [366, 40] on icon "button" at bounding box center [372, 35] width 13 height 13
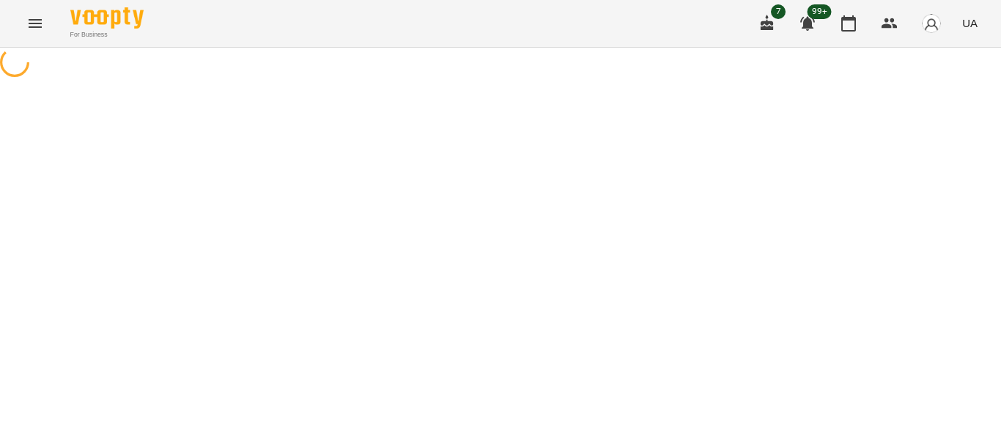
select select "**********"
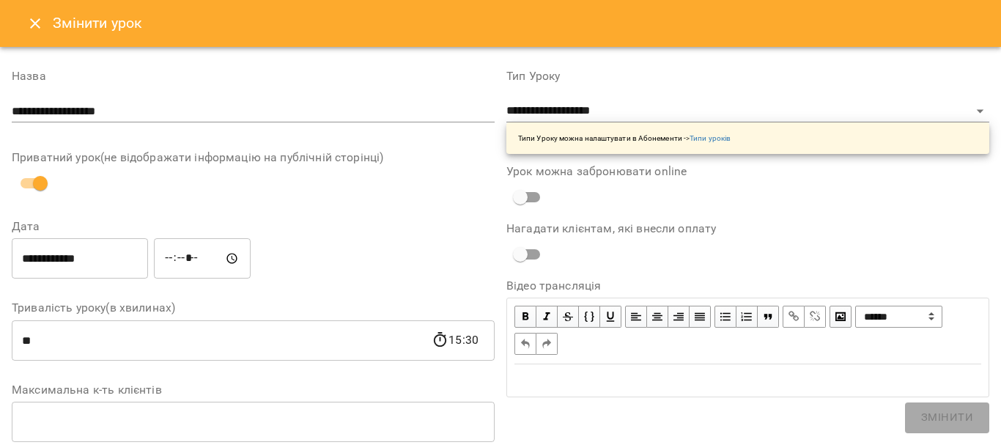
click at [155, 114] on input "**********" at bounding box center [253, 111] width 483 height 23
click at [126, 110] on input "**********" at bounding box center [253, 111] width 483 height 23
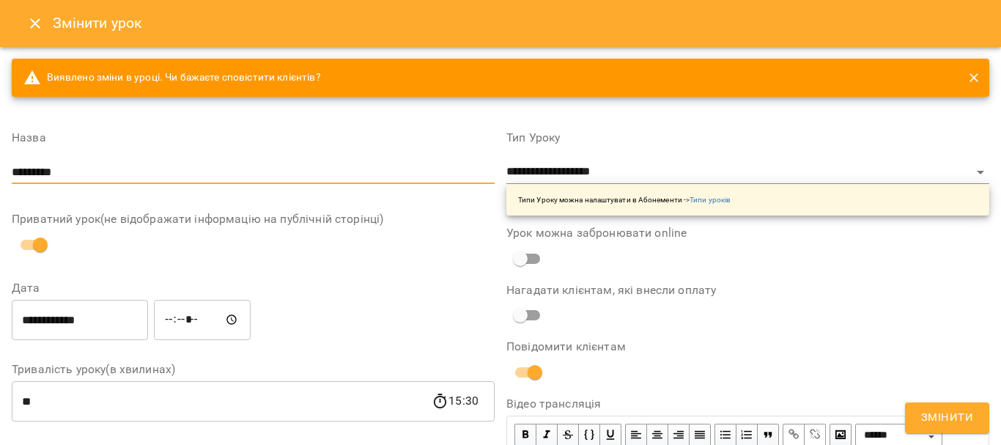
type input "*********"
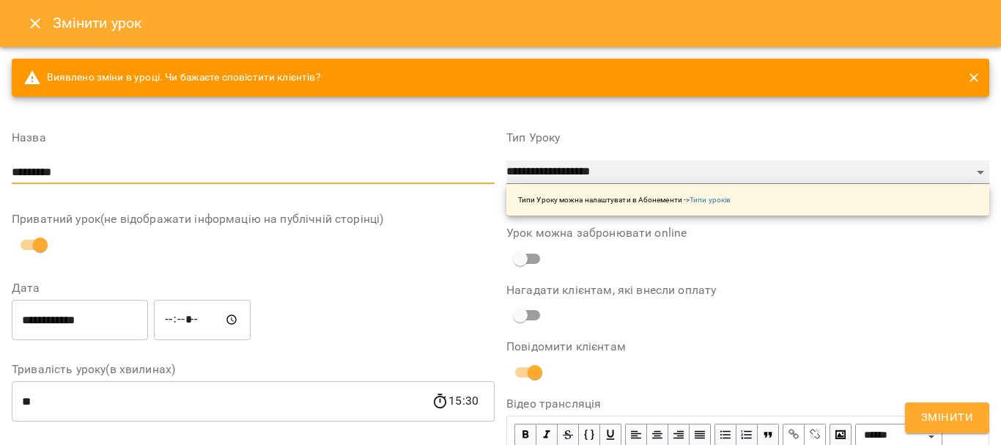
click at [581, 172] on select "**********" at bounding box center [748, 172] width 483 height 23
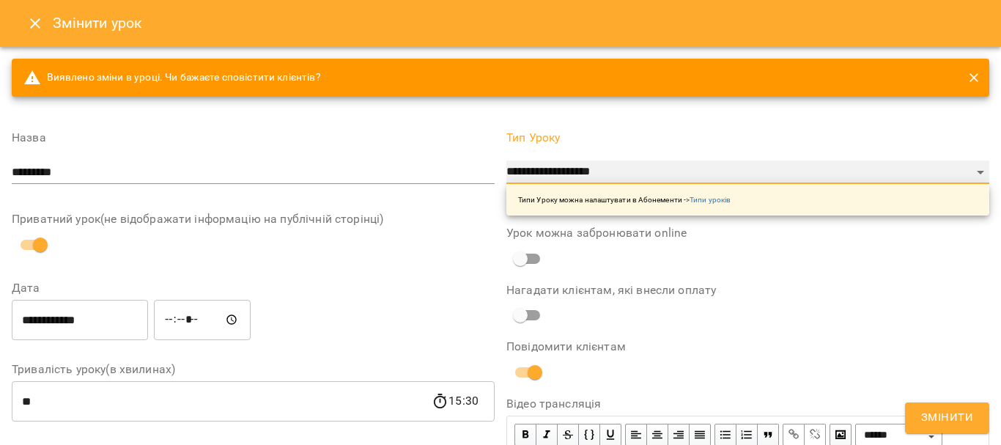
select select "*********"
click at [507, 161] on select "**********" at bounding box center [748, 172] width 483 height 23
click at [414, 161] on input "*********" at bounding box center [253, 172] width 483 height 23
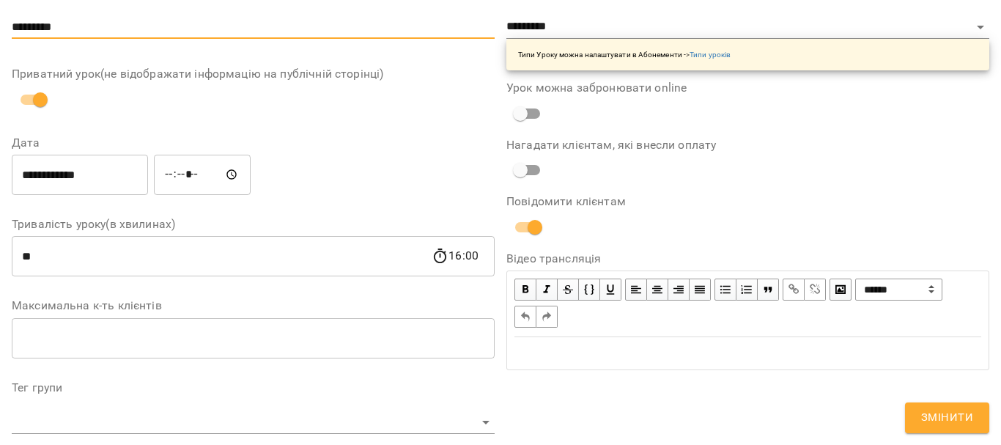
scroll to position [147, 0]
drag, startPoint x: 54, startPoint y: 257, endPoint x: 0, endPoint y: 256, distance: 53.5
click at [0, 256] on div "**********" at bounding box center [500, 400] width 1001 height 1001
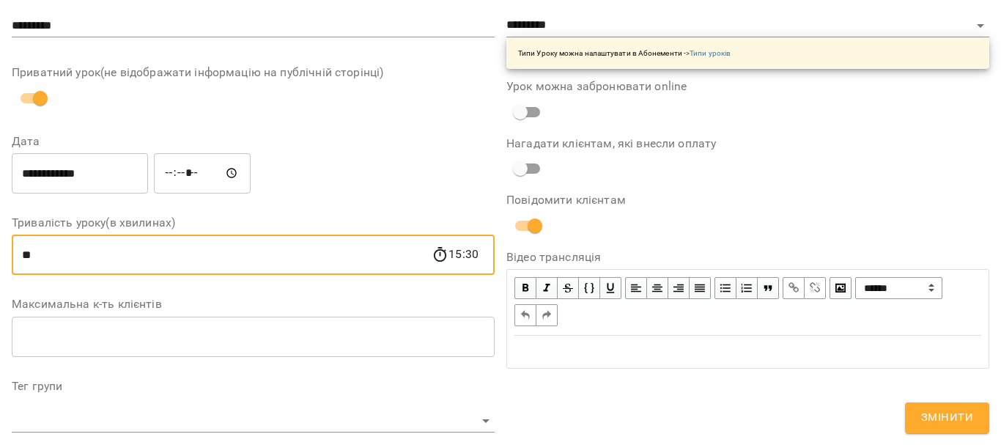
type input "**"
click at [361, 165] on div "**********" at bounding box center [253, 173] width 489 height 47
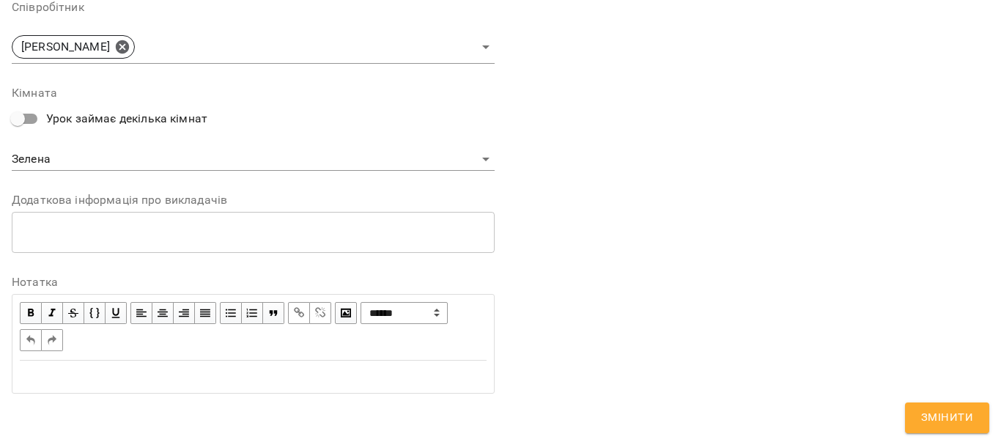
scroll to position [603, 0]
click at [952, 423] on span "Змінити" at bounding box center [947, 417] width 52 height 19
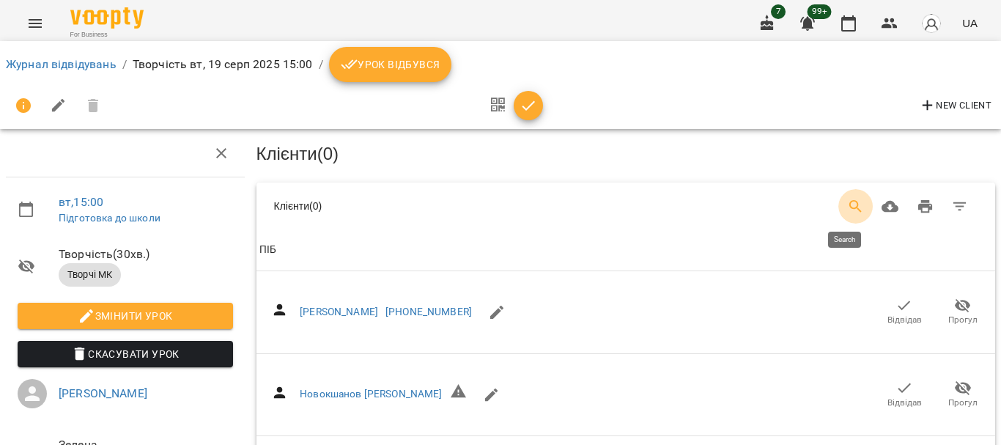
click at [848, 206] on icon "Search" at bounding box center [856, 207] width 18 height 18
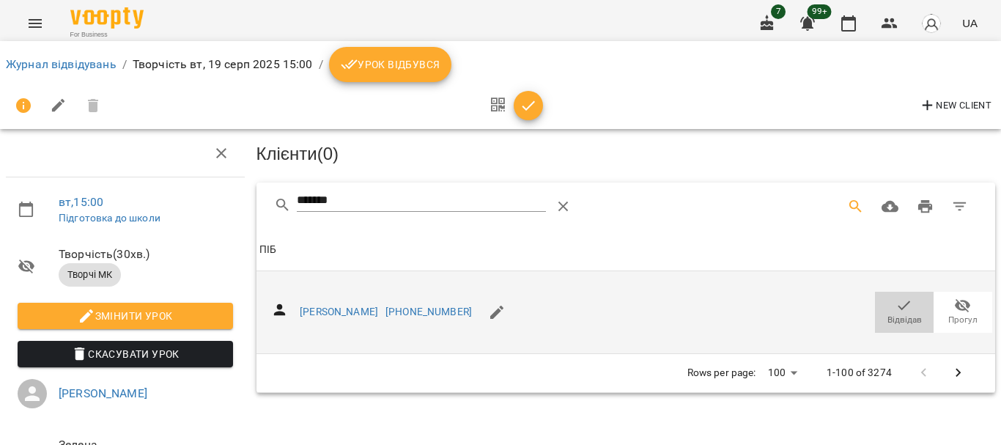
click at [899, 301] on icon "button" at bounding box center [905, 306] width 12 height 10
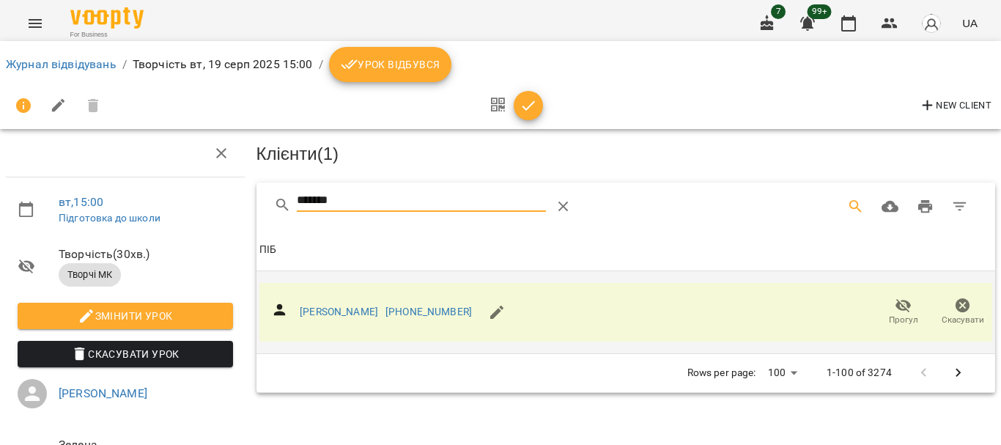
drag, startPoint x: 359, startPoint y: 202, endPoint x: 249, endPoint y: 202, distance: 110.7
click at [254, 204] on div "******* Клієнти ( 1 ) ПІБ ПІБ [PERSON_NAME] [PHONE_NUMBER] Прогул Скасувати Row…" at bounding box center [627, 288] width 746 height 216
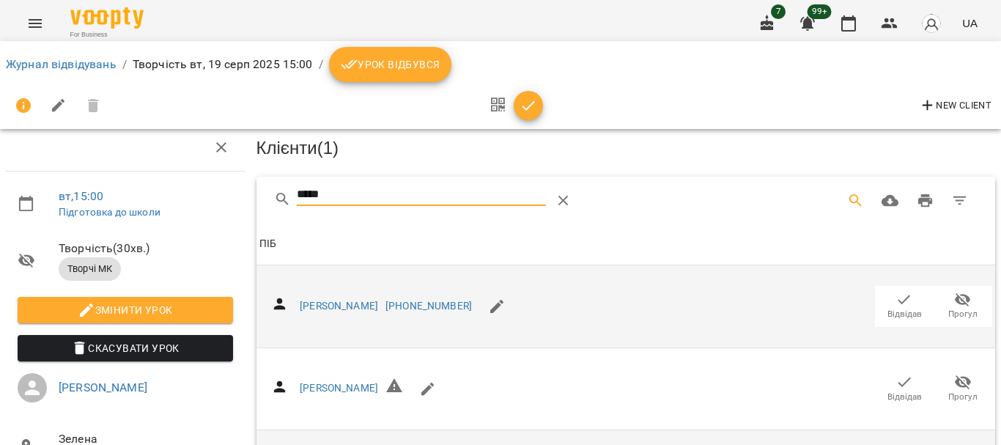
scroll to position [216, 0]
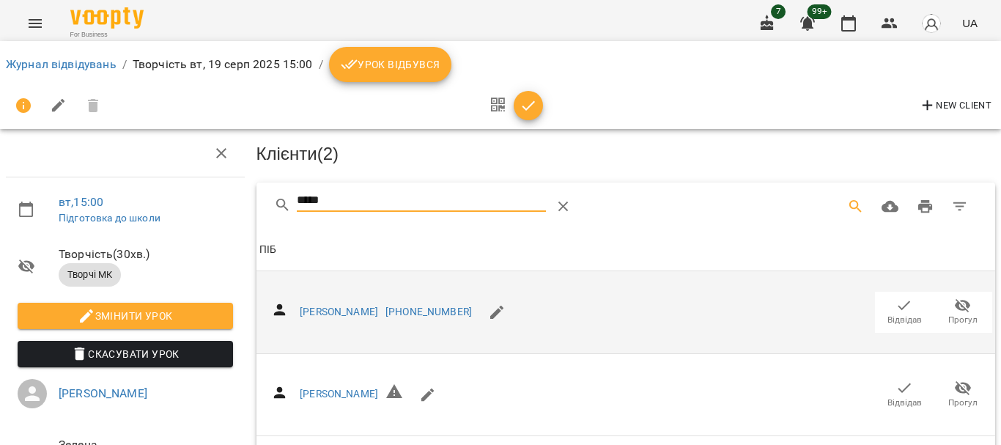
drag, startPoint x: 360, startPoint y: 196, endPoint x: 152, endPoint y: 190, distance: 207.6
click at [152, 190] on div "вт , 15:00 Підготовка до школи Творчість ( 30 хв. ) Творчі МК Змінити урок Скас…" at bounding box center [500, 355] width 1013 height 592
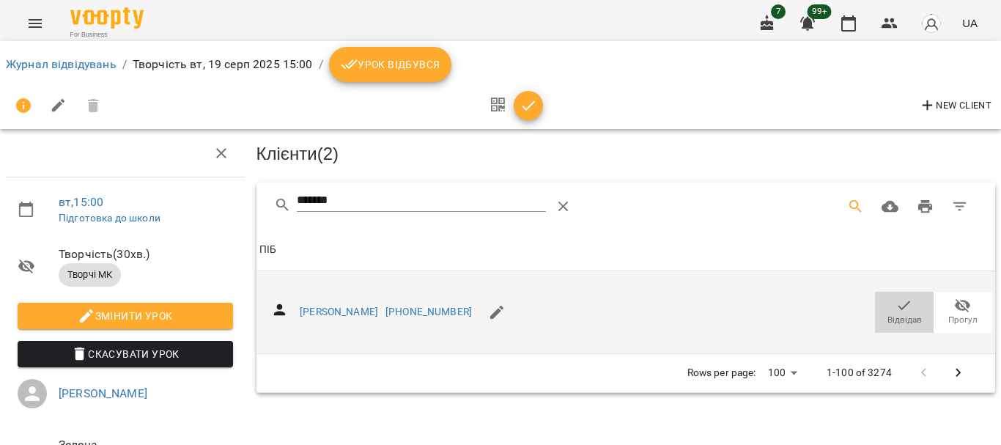
click at [884, 305] on span "Відвідав" at bounding box center [904, 311] width 41 height 29
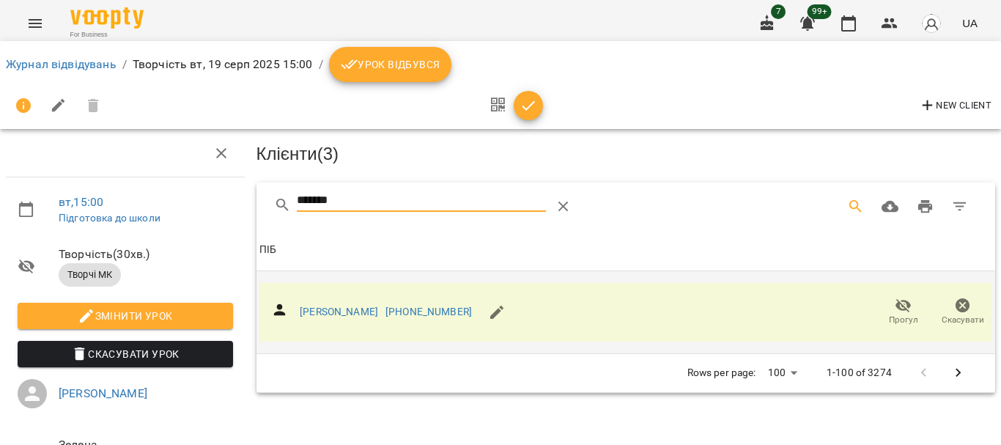
drag, startPoint x: 383, startPoint y: 204, endPoint x: 236, endPoint y: 191, distance: 147.9
click at [251, 202] on div "Клієнти ( 3 ) ******* Клієнти ( 3 ) ПІБ ПІБ [PERSON_NAME] [PHONE_NUMBER] Прогул…" at bounding box center [626, 342] width 751 height 436
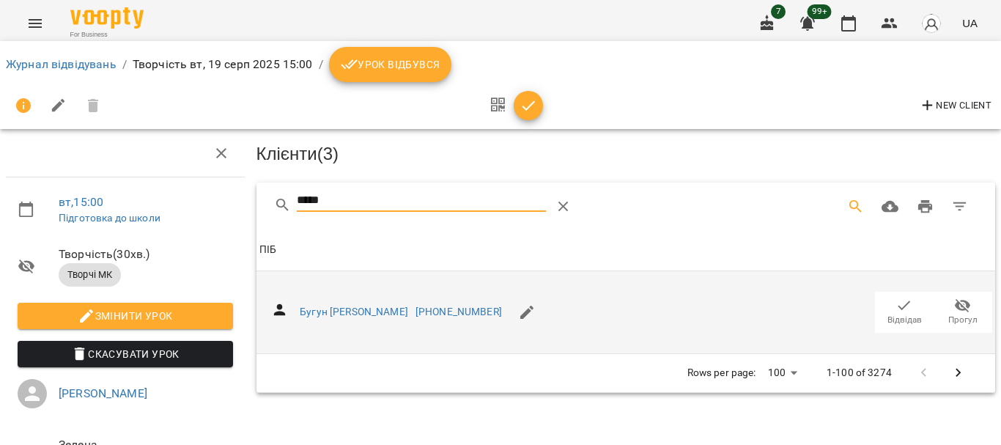
click at [896, 309] on icon "button" at bounding box center [905, 306] width 18 height 18
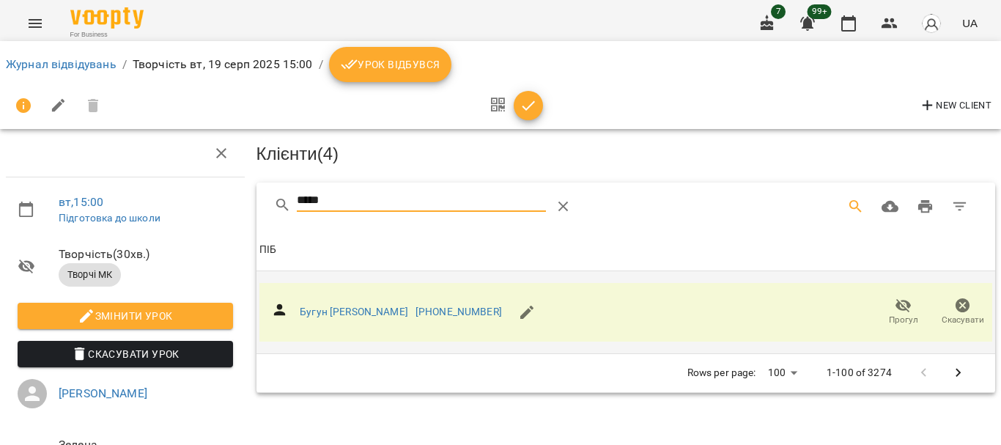
drag, startPoint x: 352, startPoint y: 206, endPoint x: 231, endPoint y: 196, distance: 121.4
click at [231, 196] on div "вт , 15:00 Підготовка до школи Творчість ( 30 хв. ) Творчі МК Змінити урок Скас…" at bounding box center [500, 312] width 1013 height 507
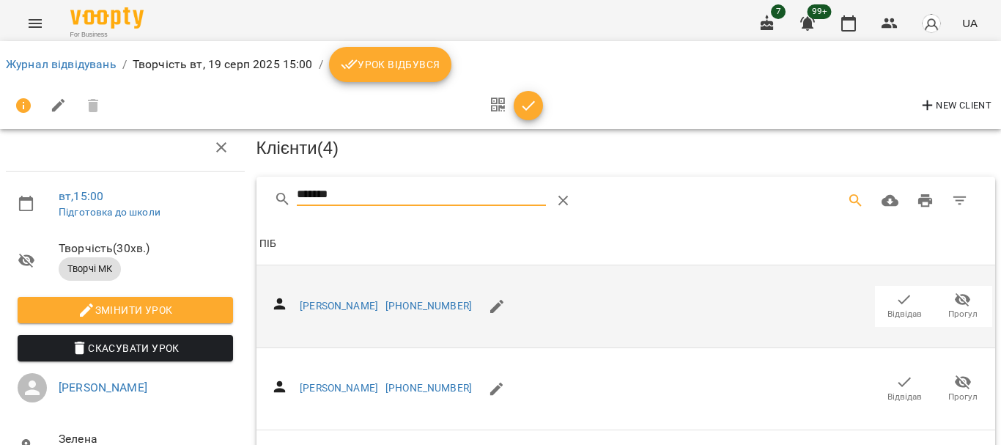
scroll to position [147, 0]
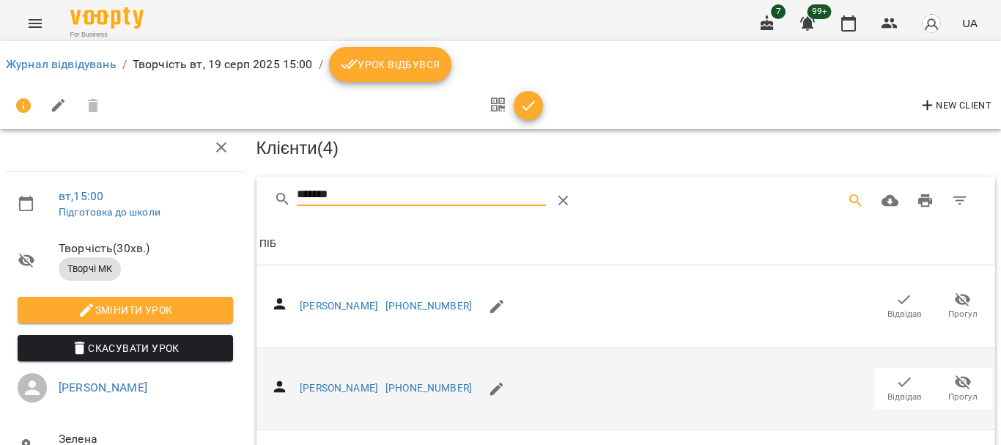
click at [896, 373] on icon "button" at bounding box center [905, 382] width 18 height 18
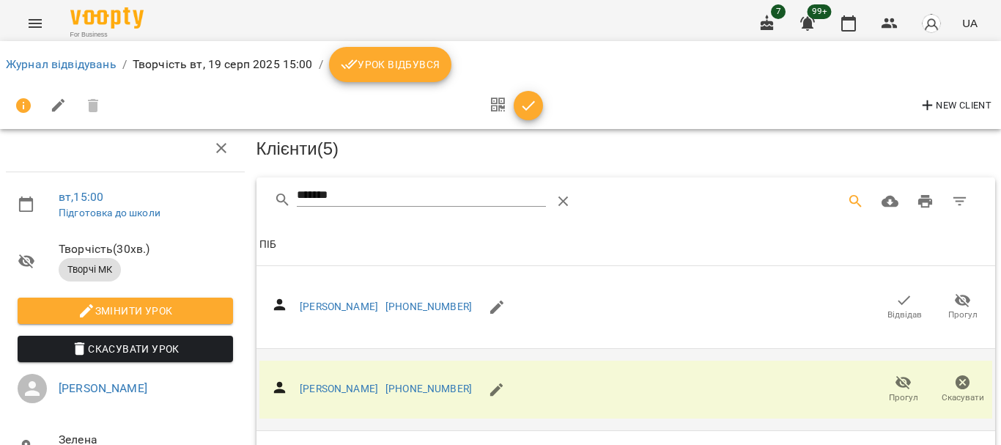
scroll to position [0, 0]
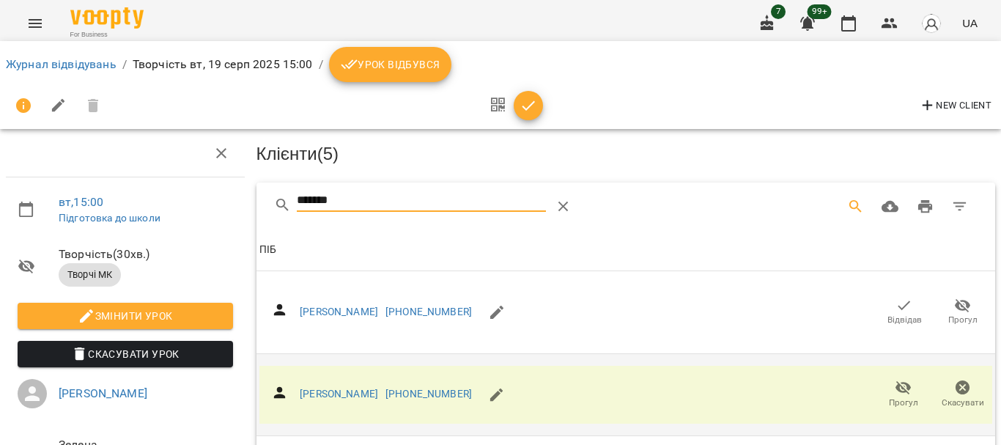
drag, startPoint x: 409, startPoint y: 198, endPoint x: 221, endPoint y: 182, distance: 189.1
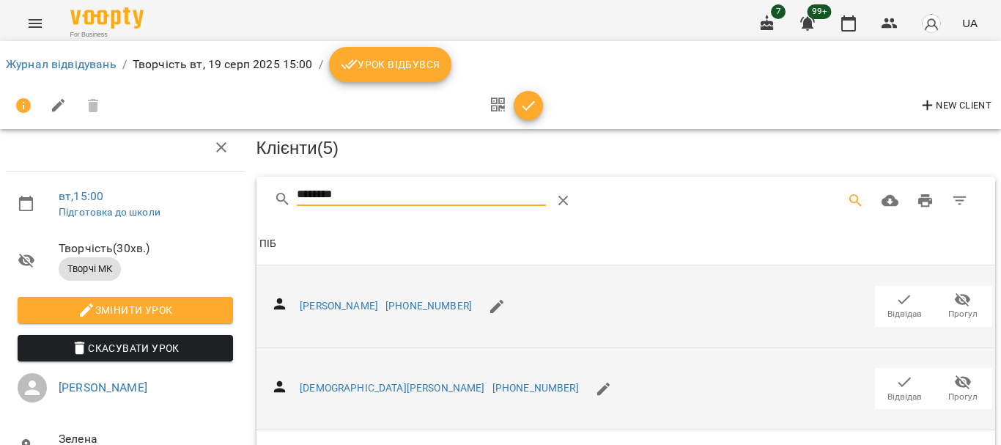
scroll to position [440, 0]
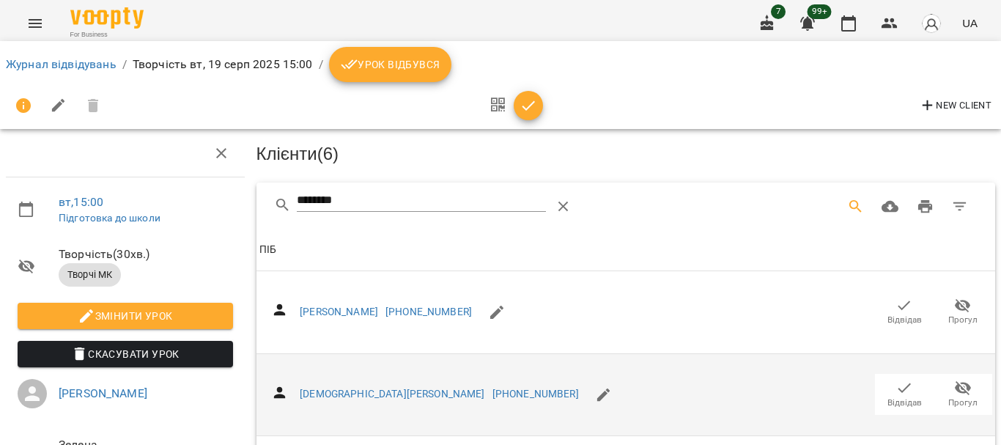
drag, startPoint x: 250, startPoint y: 199, endPoint x: 188, endPoint y: 192, distance: 62.7
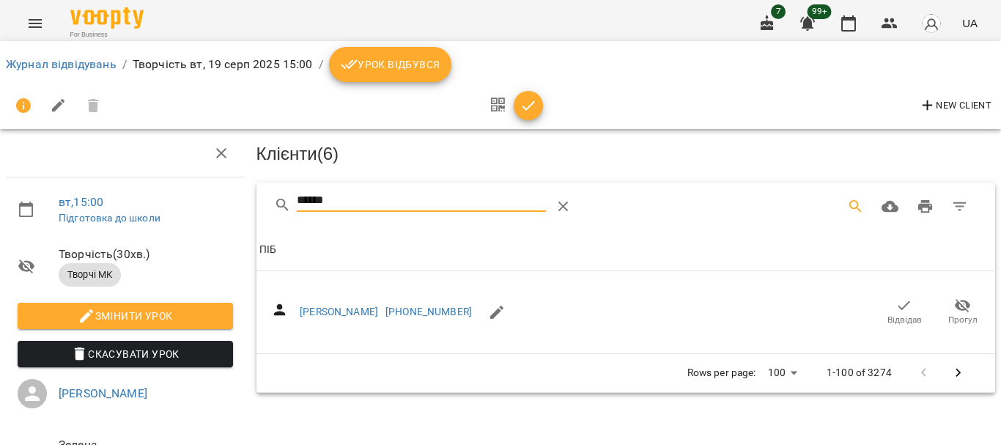
click at [896, 301] on icon "button" at bounding box center [905, 306] width 18 height 18
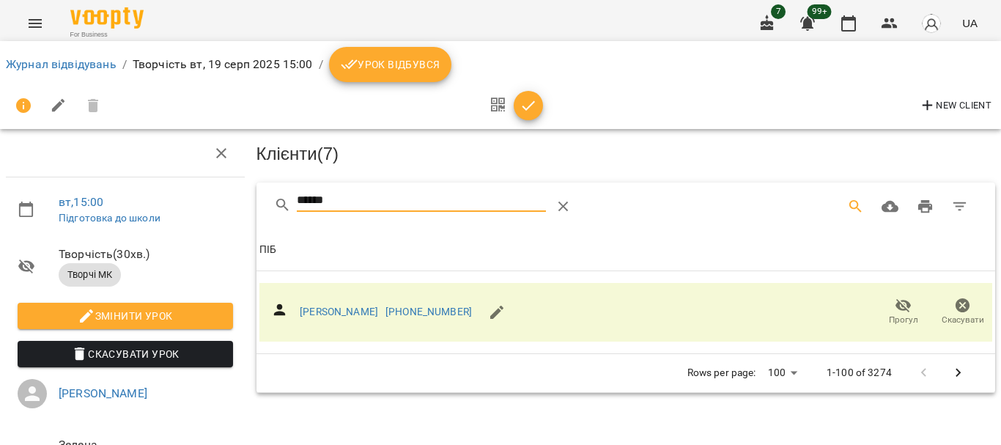
drag, startPoint x: 360, startPoint y: 205, endPoint x: 196, endPoint y: 192, distance: 164.7
click at [198, 197] on div "вт , 15:00 Підготовка до школи Творчість ( 30 хв. ) Творчі МК Змінити урок Скас…" at bounding box center [500, 312] width 1013 height 507
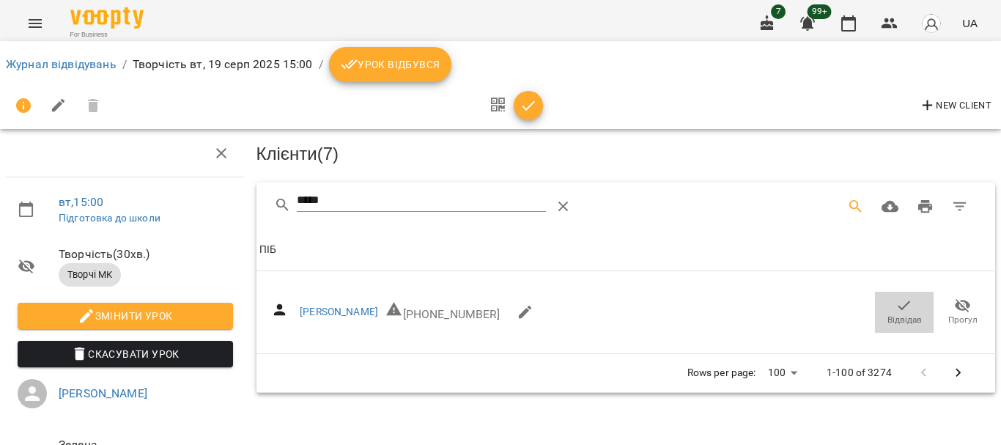
click at [899, 304] on icon "button" at bounding box center [905, 306] width 12 height 10
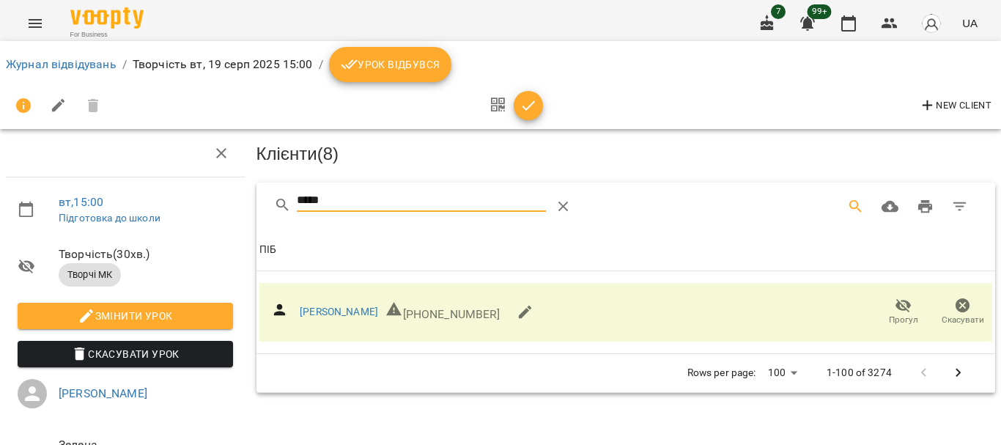
drag, startPoint x: 356, startPoint y: 194, endPoint x: 177, endPoint y: 194, distance: 178.1
click at [198, 200] on div "вт , 15:00 Підготовка до школи Творчість ( 30 хв. ) Творчі МК Змінити урок Скас…" at bounding box center [500, 312] width 1013 height 507
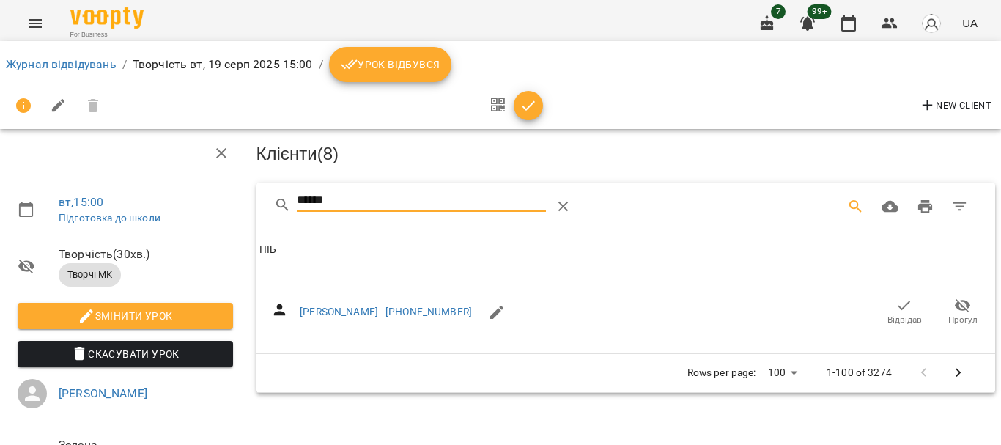
click at [896, 310] on icon "button" at bounding box center [905, 306] width 18 height 18
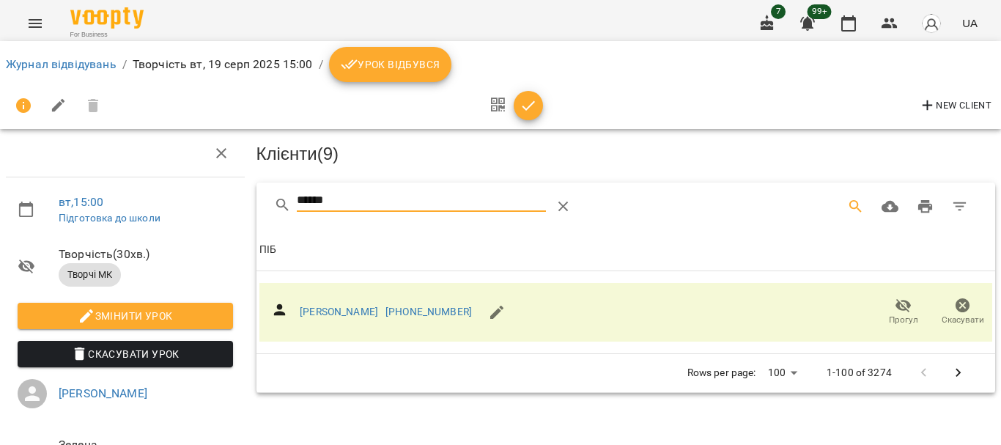
drag, startPoint x: 356, startPoint y: 200, endPoint x: 237, endPoint y: 201, distance: 119.5
click at [237, 201] on div "вт , 15:00 Підготовка до школи Творчість ( 30 хв. ) Творчі МК Змінити урок Скас…" at bounding box center [500, 312] width 1013 height 507
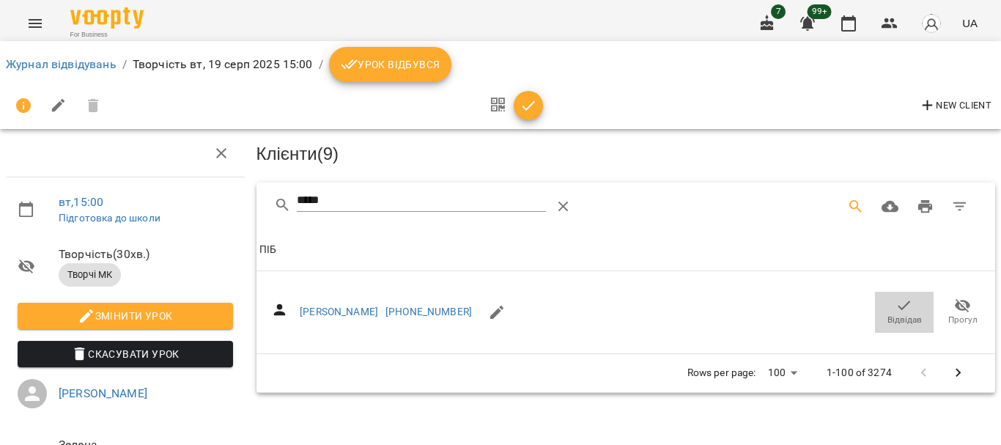
click at [898, 303] on icon "button" at bounding box center [905, 306] width 18 height 18
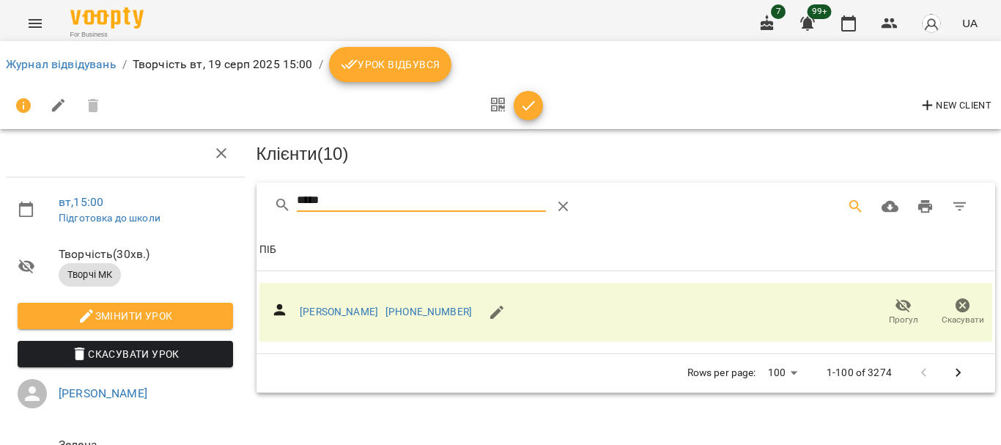
drag, startPoint x: 345, startPoint y: 199, endPoint x: 194, endPoint y: 201, distance: 151.0
click at [196, 202] on div "вт , 15:00 Підготовка до школи Творчість ( 30 хв. ) Творчі МК Змінити урок Скас…" at bounding box center [500, 312] width 1013 height 507
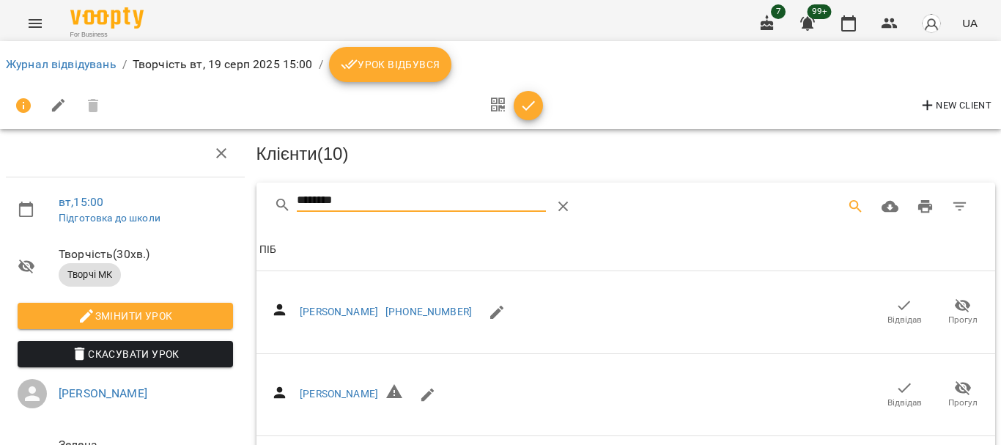
click at [896, 302] on icon "button" at bounding box center [905, 306] width 18 height 18
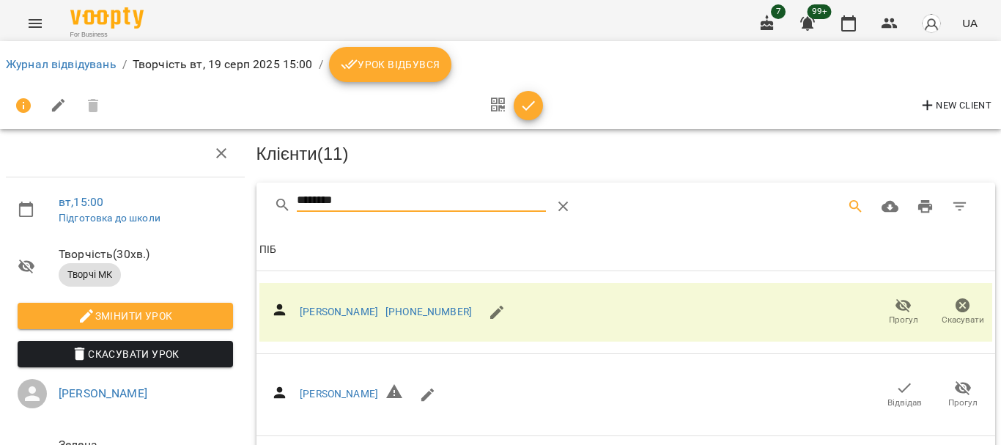
drag, startPoint x: 370, startPoint y: 194, endPoint x: 141, endPoint y: 195, distance: 229.4
click at [158, 198] on div "вт , 15:00 Підготовка до школи Творчість ( 30 хв. ) Творчі МК Змінити урок Скас…" at bounding box center [500, 355] width 1013 height 592
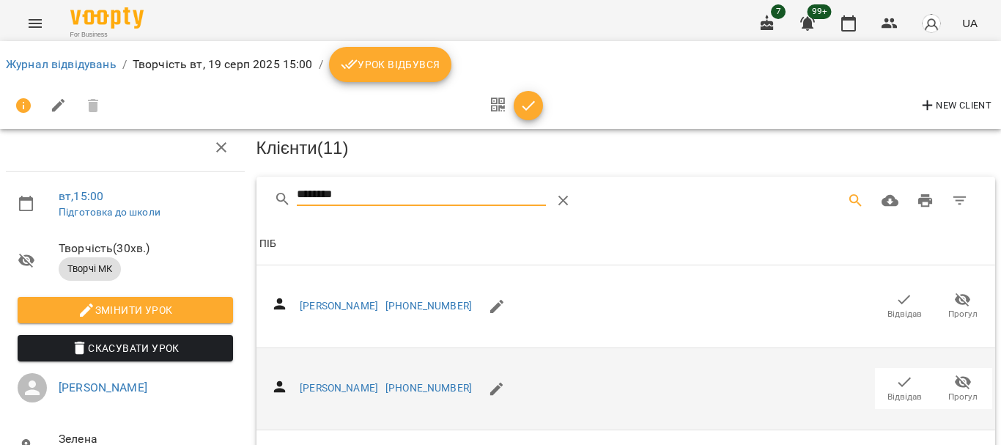
scroll to position [220, 0]
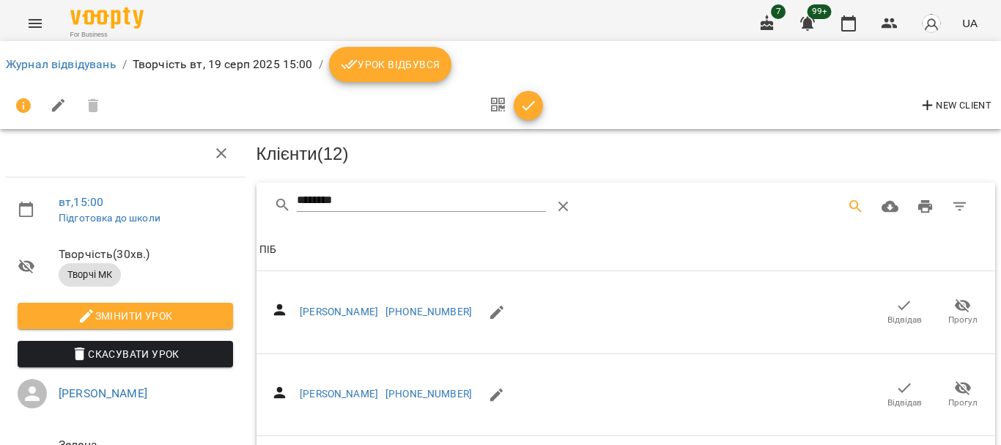
drag, startPoint x: 221, startPoint y: 204, endPoint x: 113, endPoint y: 201, distance: 108.5
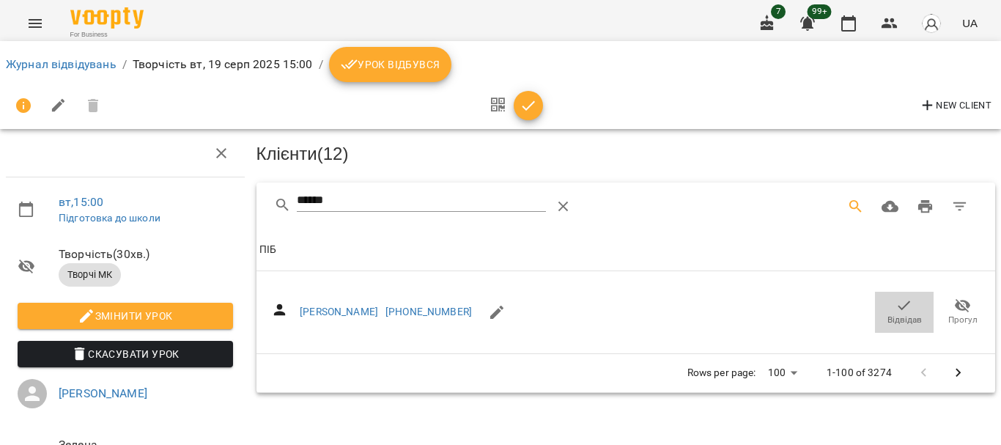
click at [896, 306] on icon "button" at bounding box center [905, 306] width 18 height 18
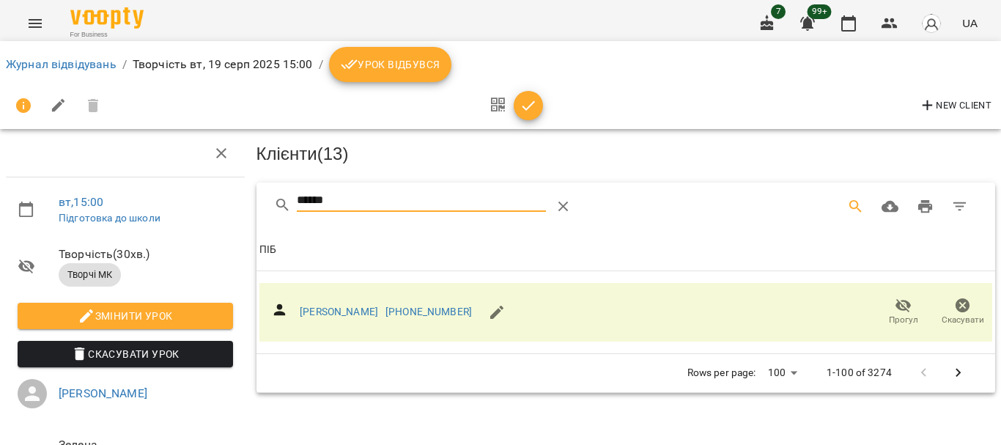
drag, startPoint x: 381, startPoint y: 200, endPoint x: 223, endPoint y: 201, distance: 158.3
click at [223, 201] on div "вт , 15:00 Підготовка до школи Творчість ( 30 хв. ) Творчі МК Змінити урок Скас…" at bounding box center [500, 312] width 1013 height 507
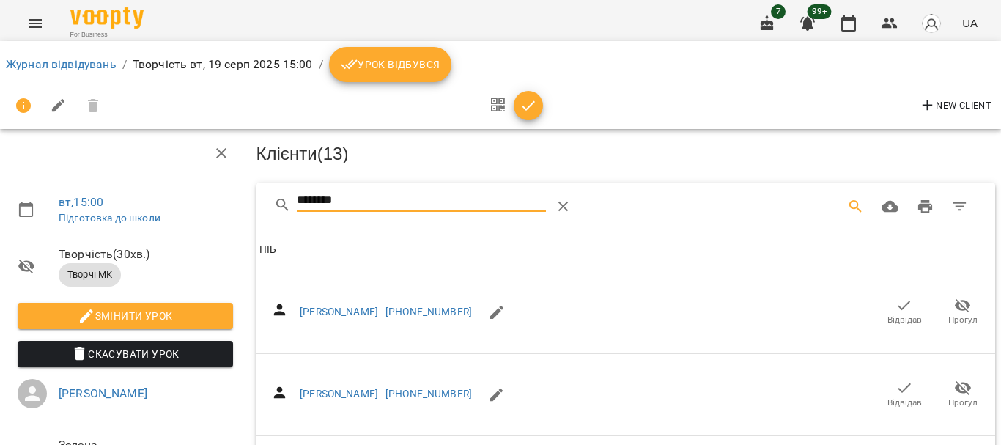
scroll to position [132, 0]
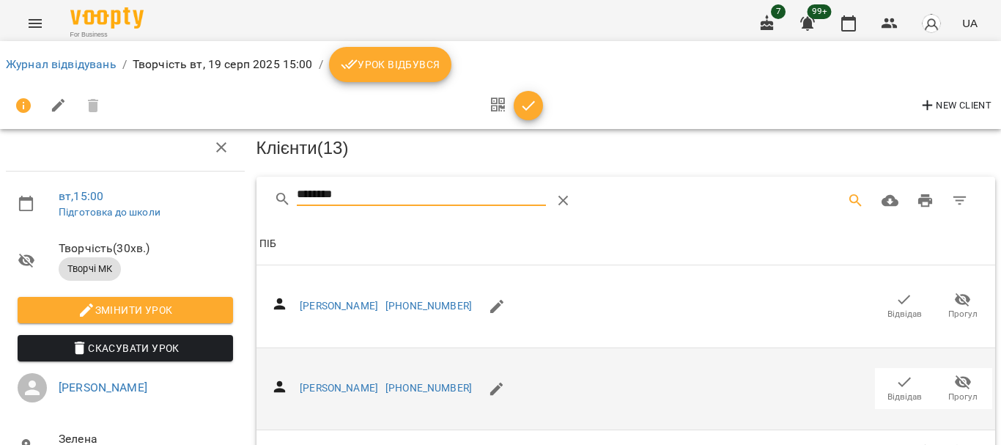
type input "********"
click at [896, 373] on icon "button" at bounding box center [905, 382] width 18 height 18
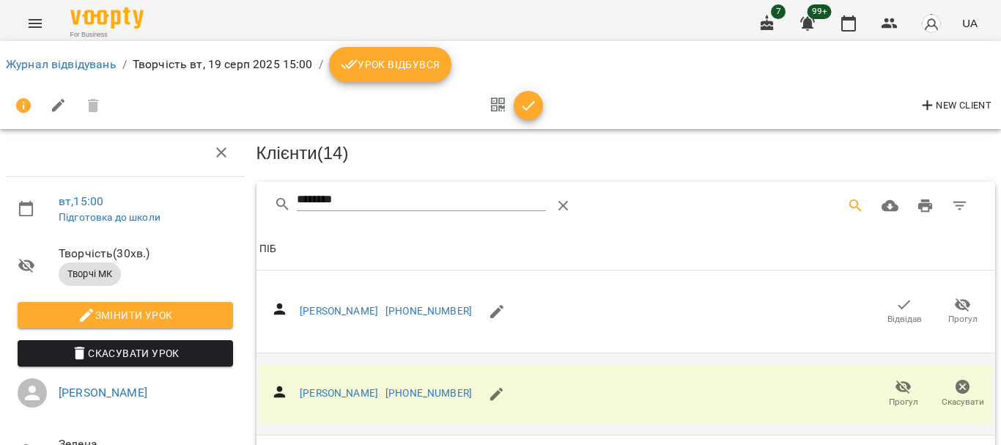
scroll to position [0, 0]
click at [540, 114] on span "button" at bounding box center [528, 106] width 29 height 18
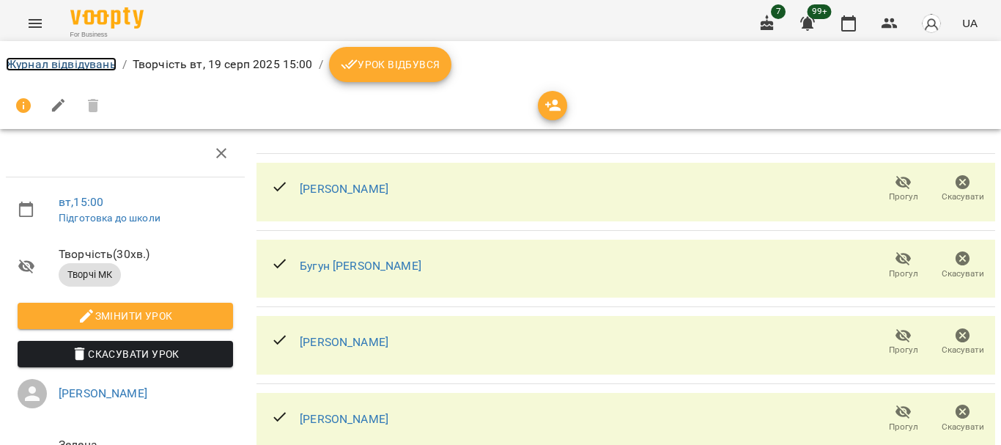
click at [41, 62] on link "Журнал відвідувань" at bounding box center [61, 64] width 111 height 14
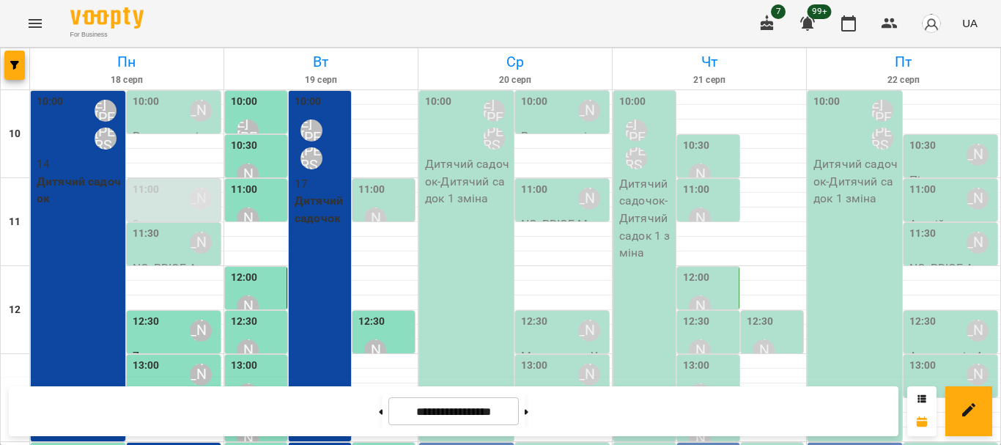
scroll to position [415, 0]
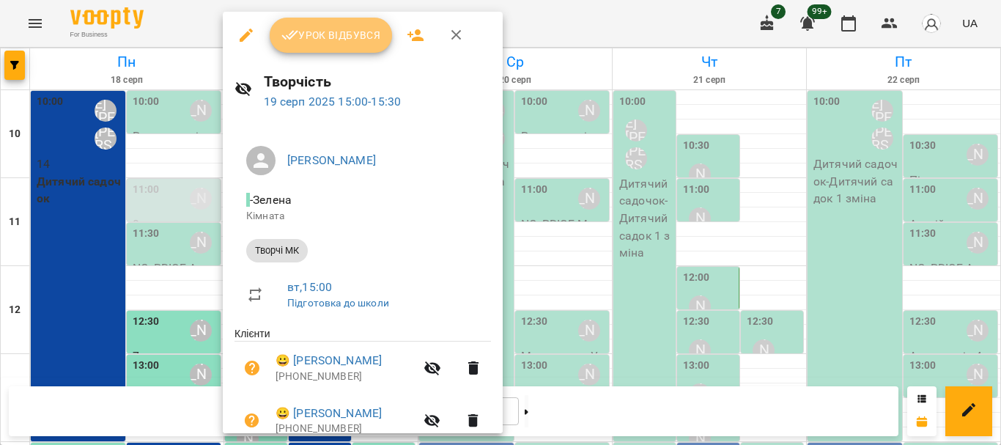
click at [345, 37] on span "Урок відбувся" at bounding box center [331, 35] width 100 height 18
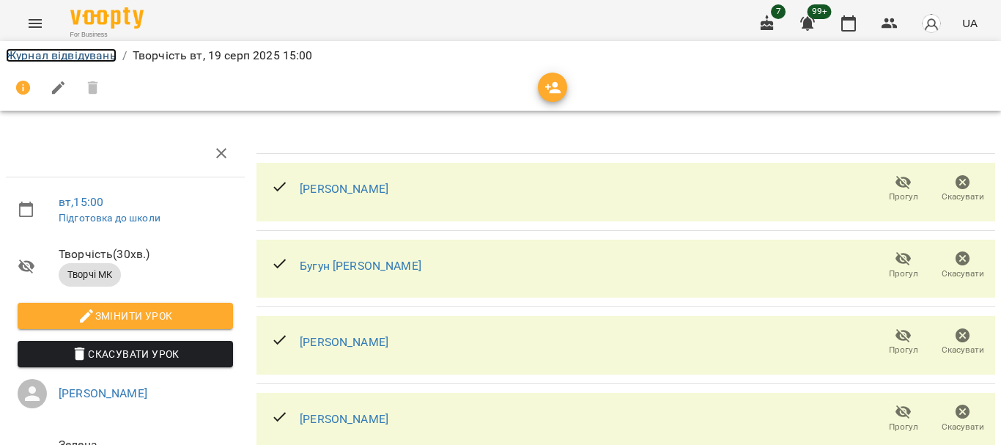
click at [54, 51] on link "Журнал відвідувань" at bounding box center [61, 55] width 111 height 14
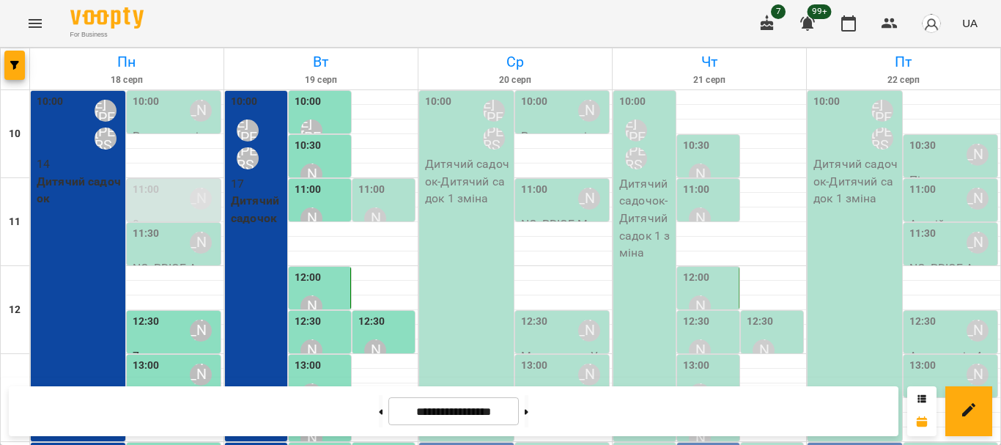
scroll to position [268, 0]
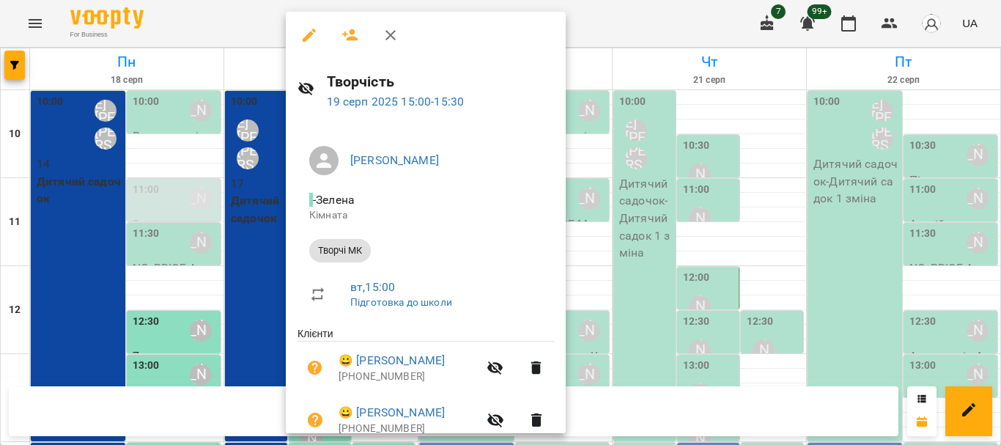
click at [353, 36] on icon "button" at bounding box center [351, 35] width 18 height 18
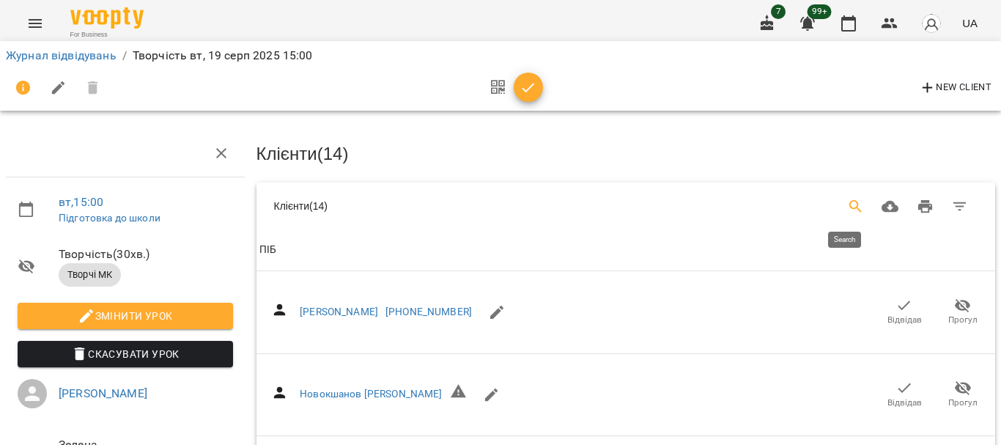
click at [847, 207] on icon "Search" at bounding box center [856, 207] width 18 height 18
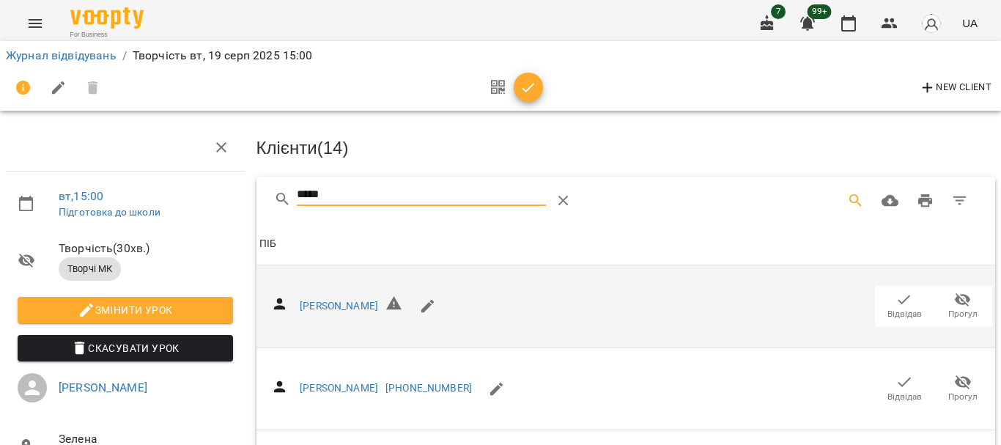
scroll to position [293, 0]
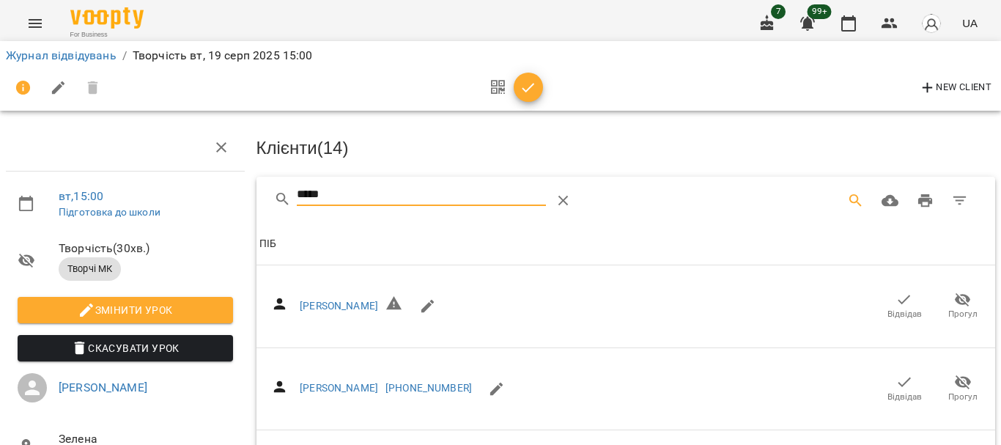
type input "*****"
click at [524, 93] on icon "button" at bounding box center [529, 88] width 18 height 18
